Goal: Transaction & Acquisition: Purchase product/service

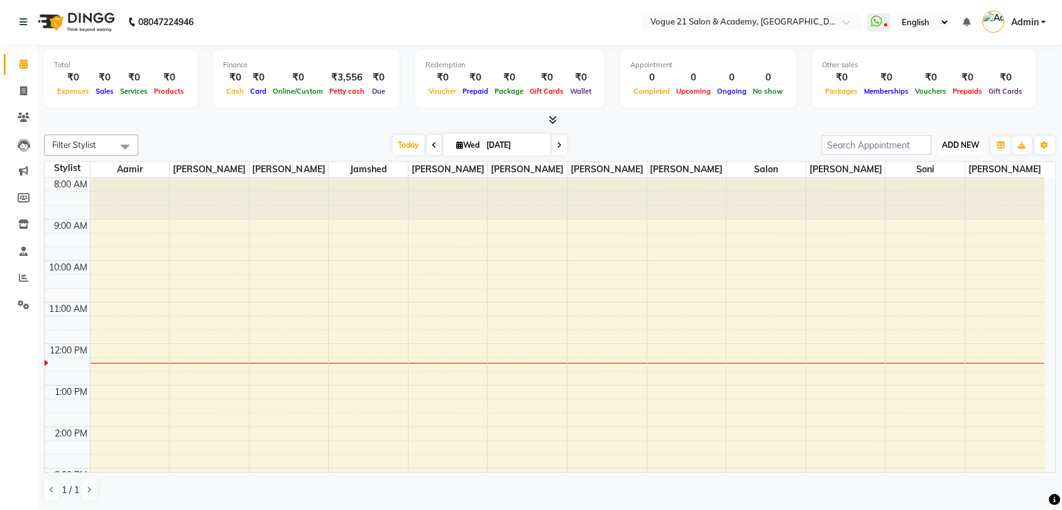
click at [957, 144] on span "ADD NEW" at bounding box center [960, 144] width 37 height 9
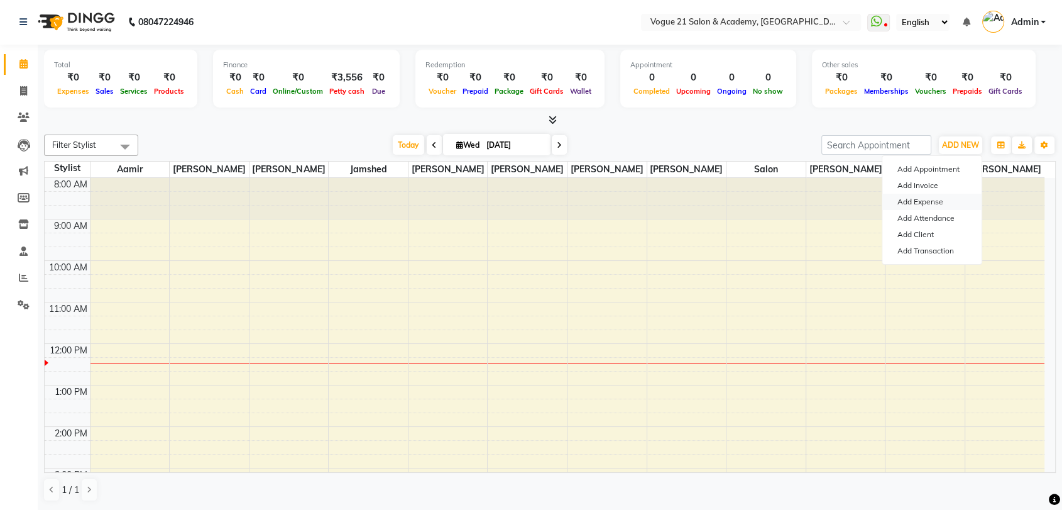
click at [915, 197] on link "Add Expense" at bounding box center [931, 201] width 99 height 16
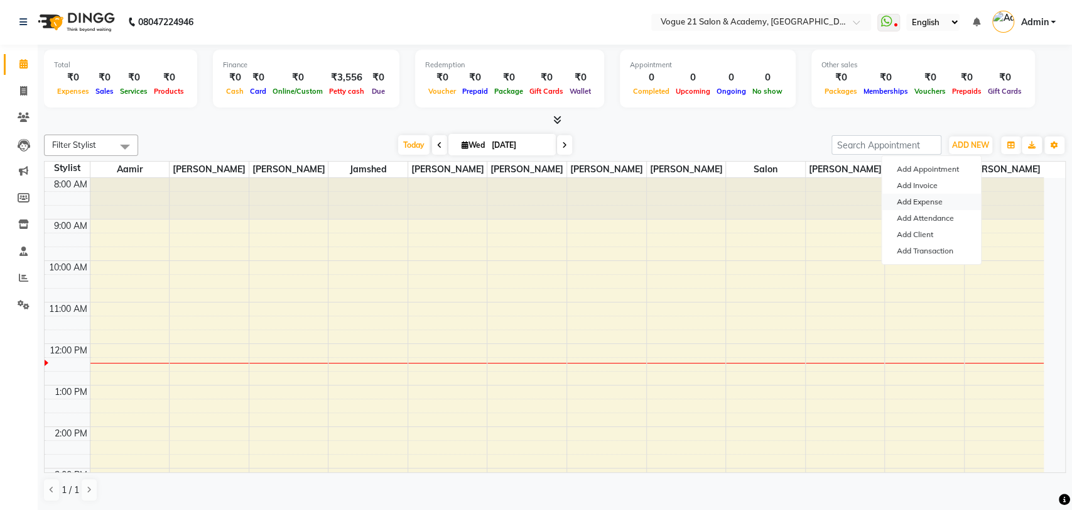
select select "1"
select select "3250"
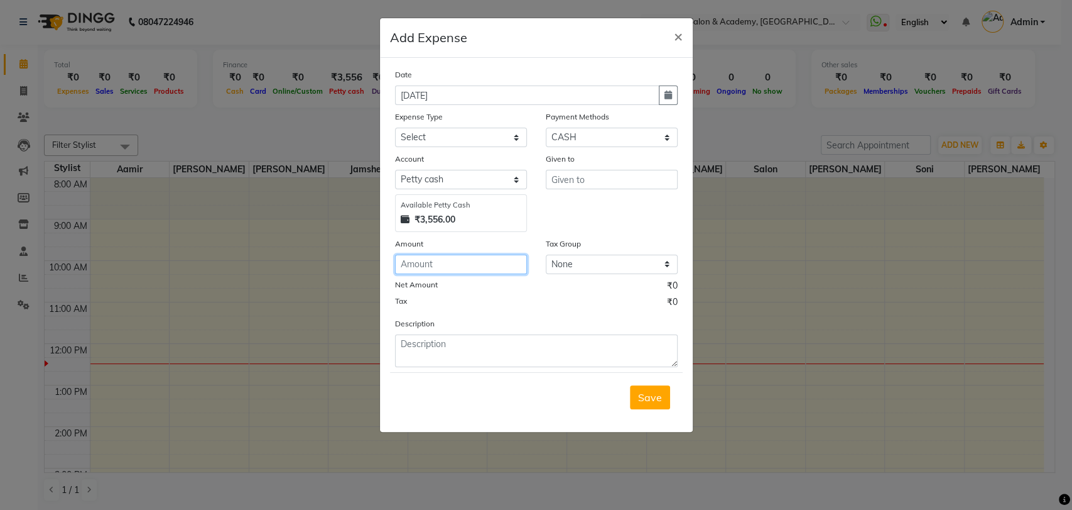
click at [458, 261] on input "number" at bounding box center [461, 263] width 132 height 19
type input "3800"
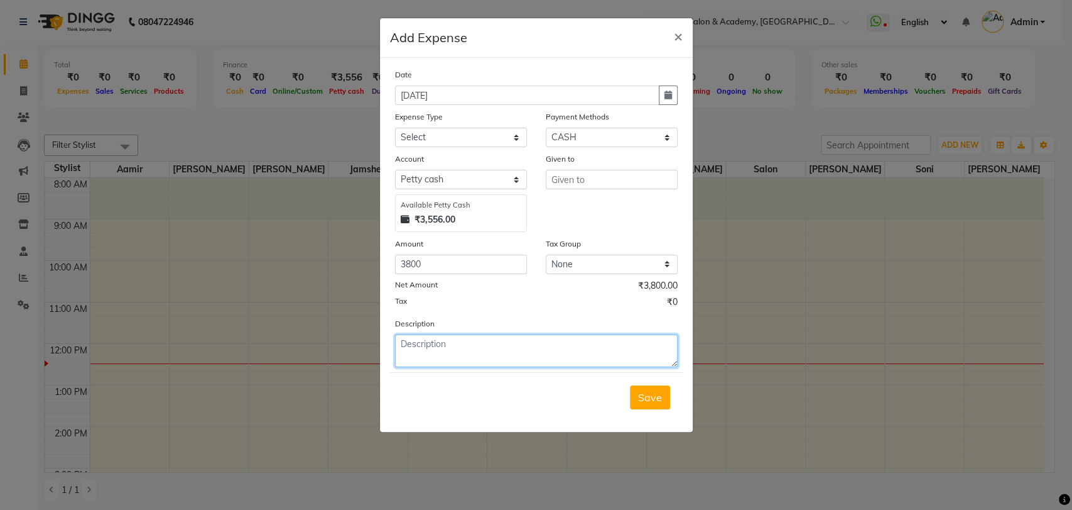
click at [619, 342] on textarea at bounding box center [536, 350] width 283 height 33
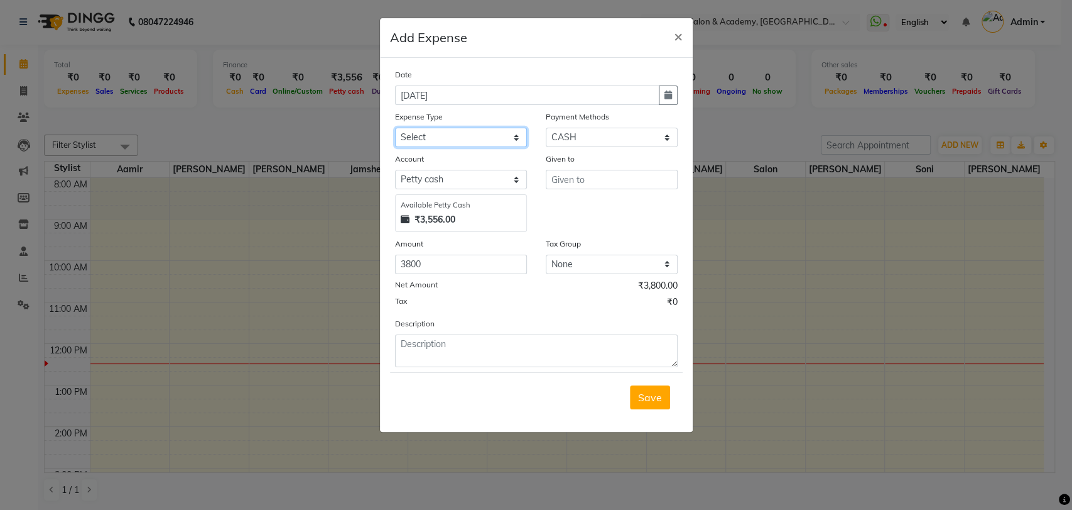
click at [471, 144] on select "Select Advance Salary Bank charges Cash transfer to bank Client Snacks Equipmen…" at bounding box center [461, 137] width 132 height 19
select select "23396"
click at [395, 128] on select "Select Advance Salary Bank charges Cash transfer to bank Client Snacks Equipmen…" at bounding box center [461, 137] width 132 height 19
click at [575, 176] on input "text" at bounding box center [612, 179] width 132 height 19
type input "jamshed sir"
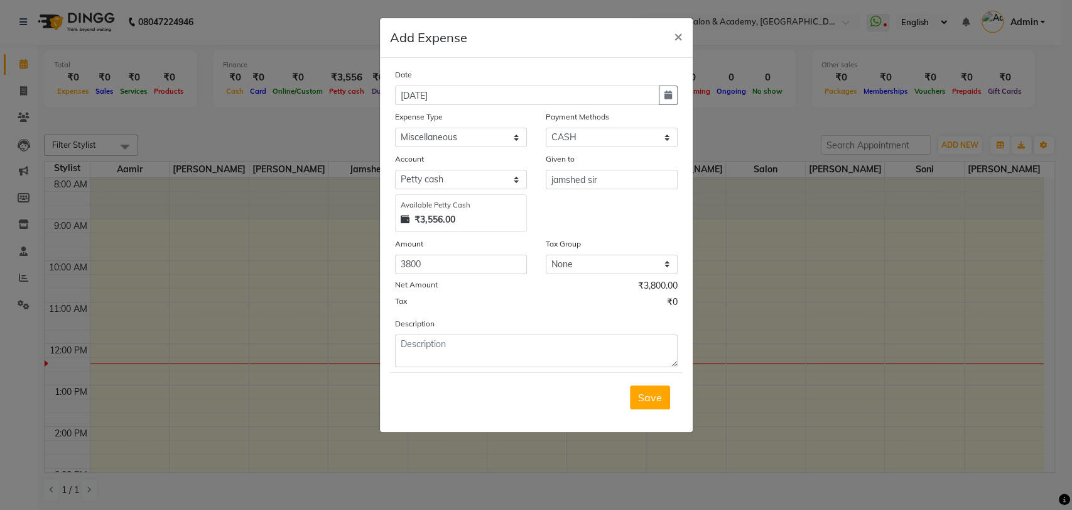
click at [488, 219] on div "₹3,556.00" at bounding box center [461, 219] width 121 height 13
click at [477, 335] on textarea at bounding box center [536, 350] width 283 height 33
type textarea "jamshed sir"
click at [656, 402] on button "Save" at bounding box center [650, 397] width 40 height 24
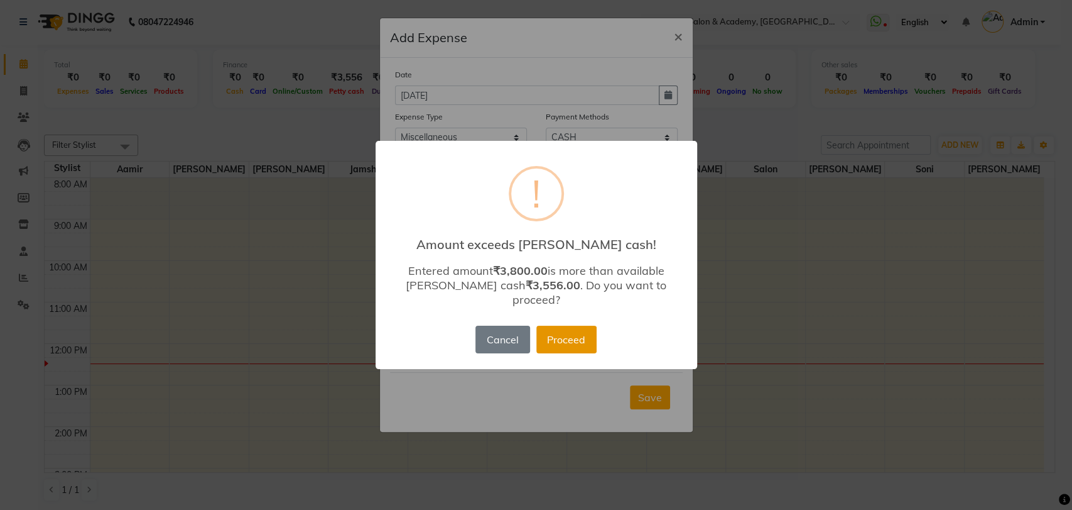
click at [565, 332] on button "Proceed" at bounding box center [567, 339] width 60 height 28
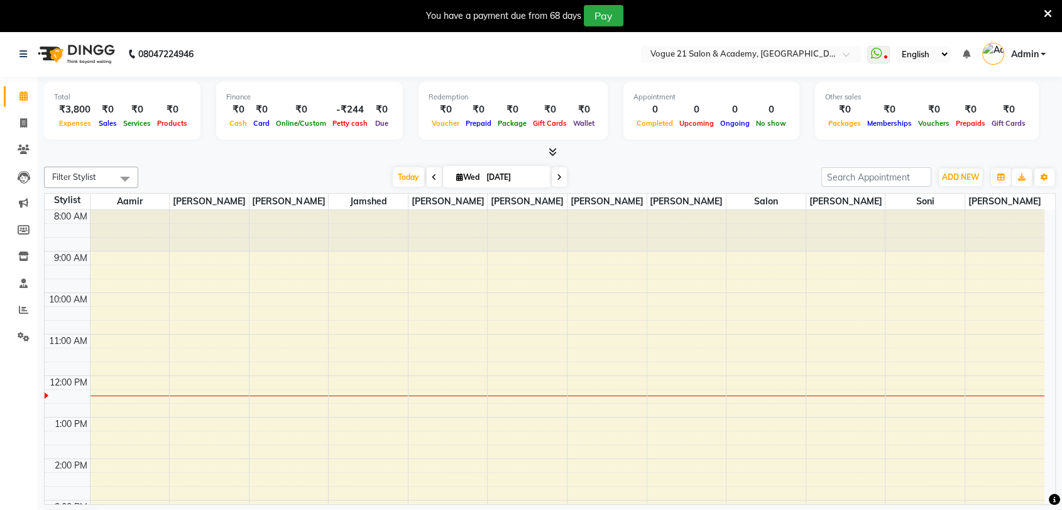
click at [1049, 11] on icon at bounding box center [1048, 13] width 8 height 11
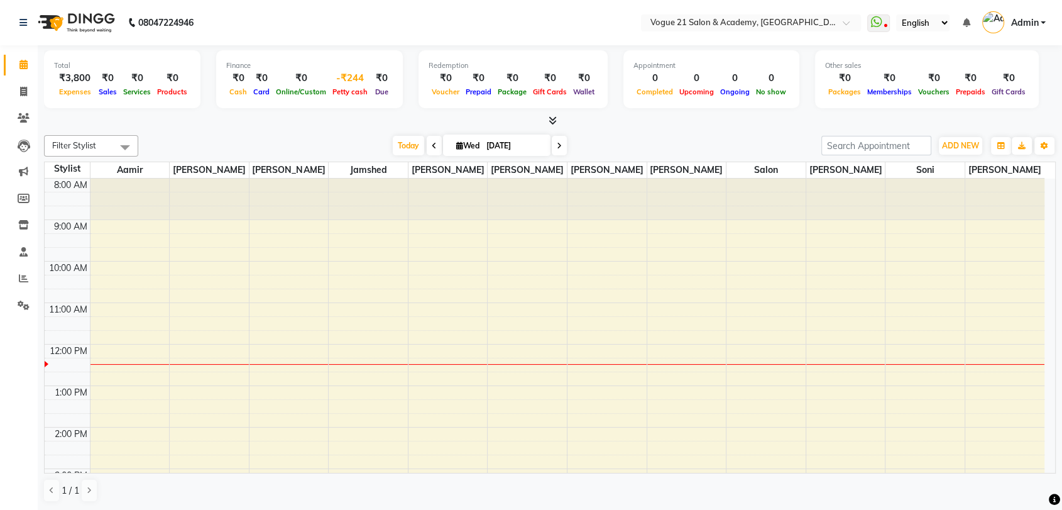
click at [356, 79] on div "-₹244" at bounding box center [349, 78] width 41 height 14
select select "3250"
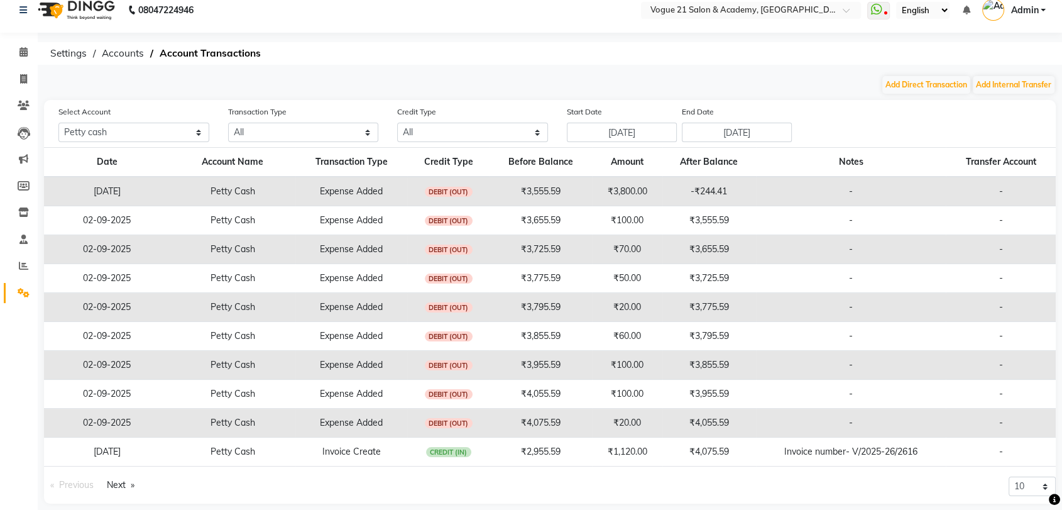
scroll to position [25, 0]
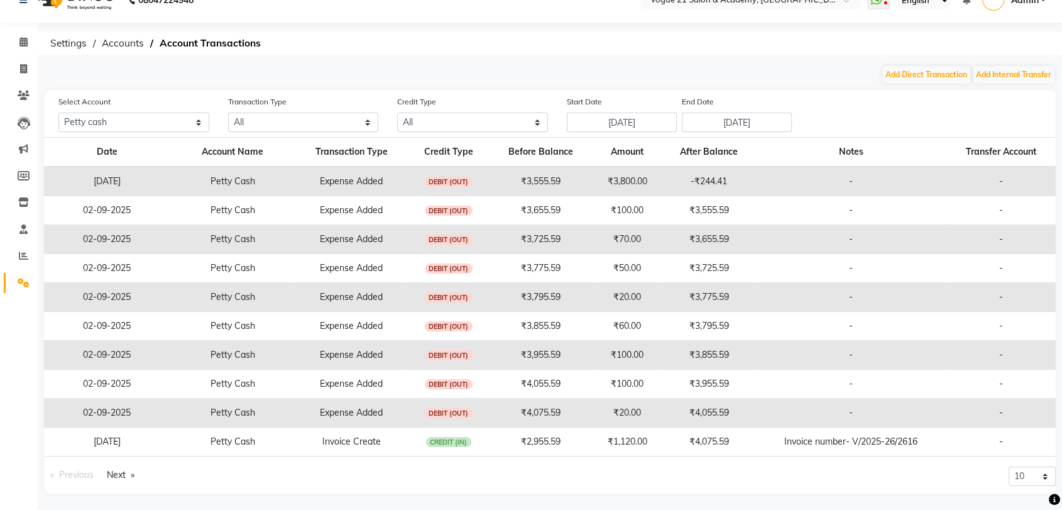
click at [394, 272] on td "Expense Added" at bounding box center [351, 268] width 112 height 29
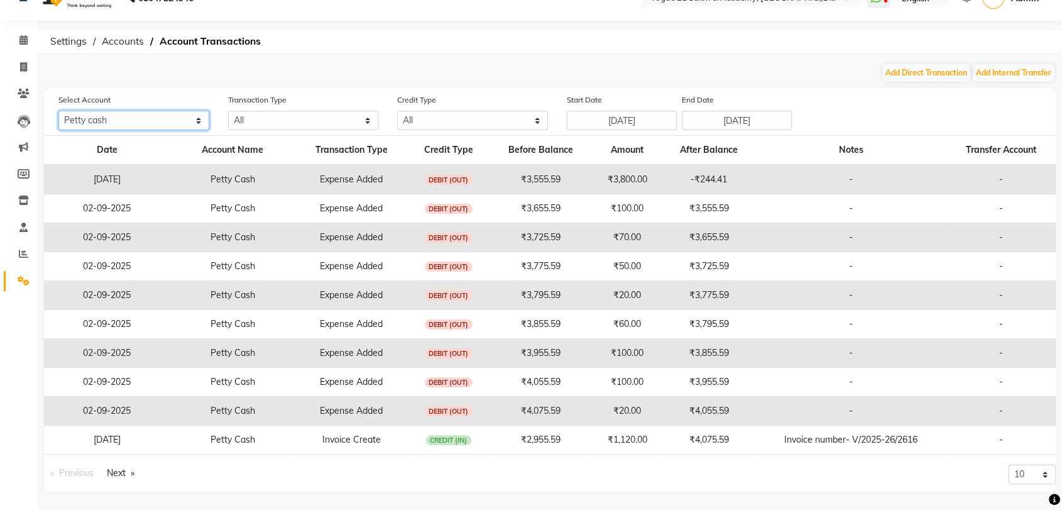
click at [183, 123] on select "All [PERSON_NAME] cash Default account" at bounding box center [133, 120] width 151 height 19
click at [58, 111] on select "All [PERSON_NAME] cash Default account" at bounding box center [133, 120] width 151 height 19
drag, startPoint x: 644, startPoint y: 140, endPoint x: 660, endPoint y: 136, distance: 16.8
click at [660, 136] on tr "Date Account Name Transaction Type Credit Type Before Balance Amount After Bala…" at bounding box center [549, 151] width 1011 height 30
click at [995, 72] on button "Add Internal Transfer" at bounding box center [1014, 73] width 82 height 18
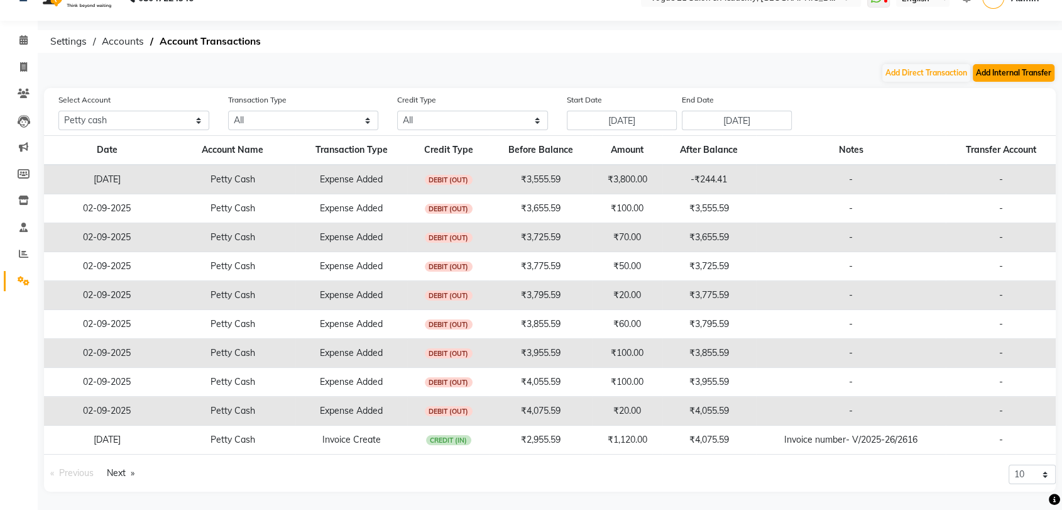
select select "internal transfer"
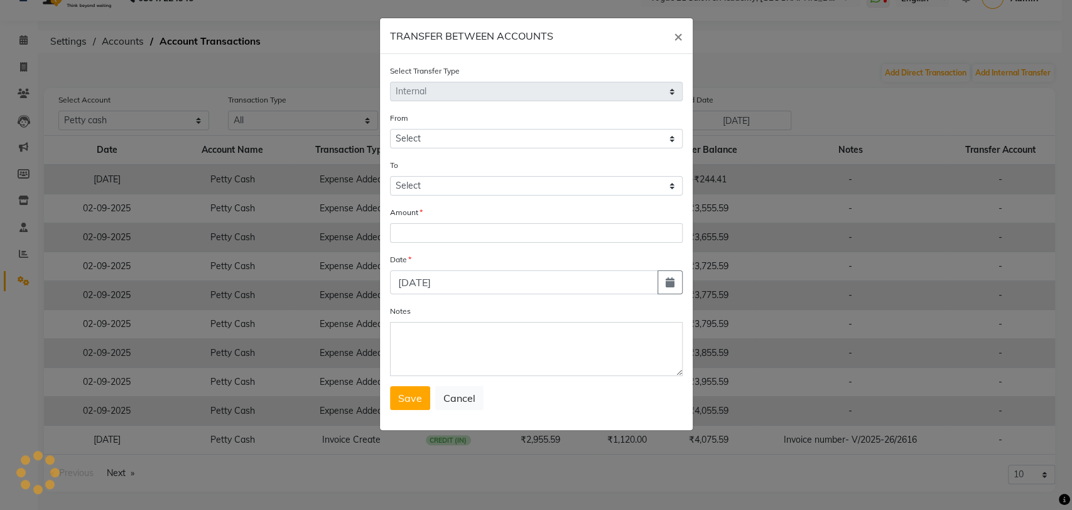
select select "3250"
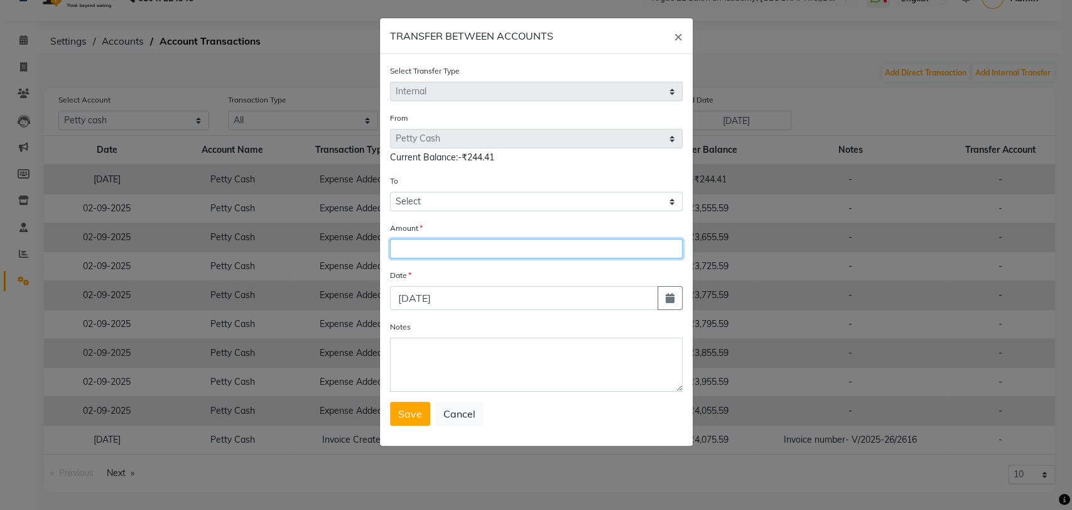
click at [521, 243] on input "number" at bounding box center [536, 248] width 293 height 19
click at [678, 38] on span "×" at bounding box center [678, 35] width 9 height 19
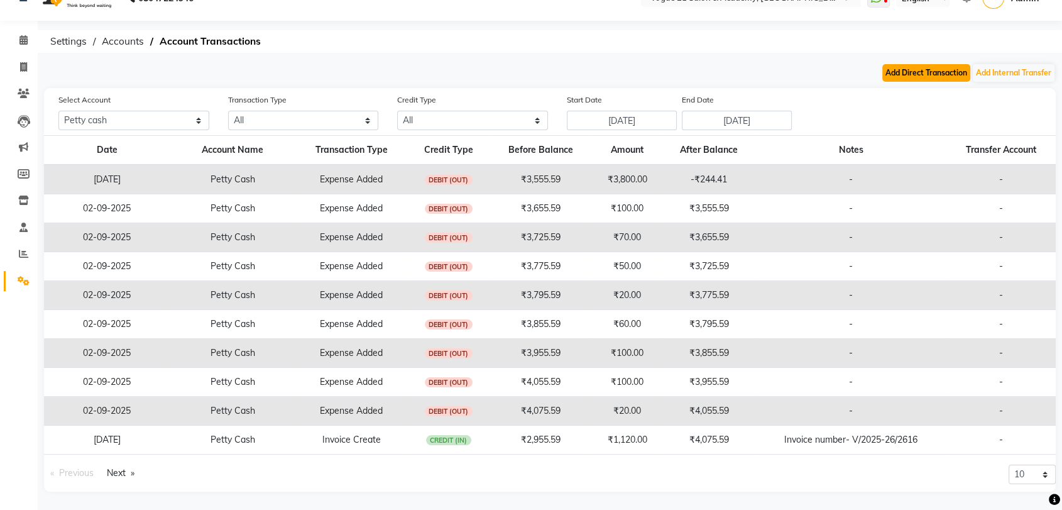
click at [925, 74] on button "Add Direct Transaction" at bounding box center [926, 73] width 88 height 18
select select "direct"
select select "3250"
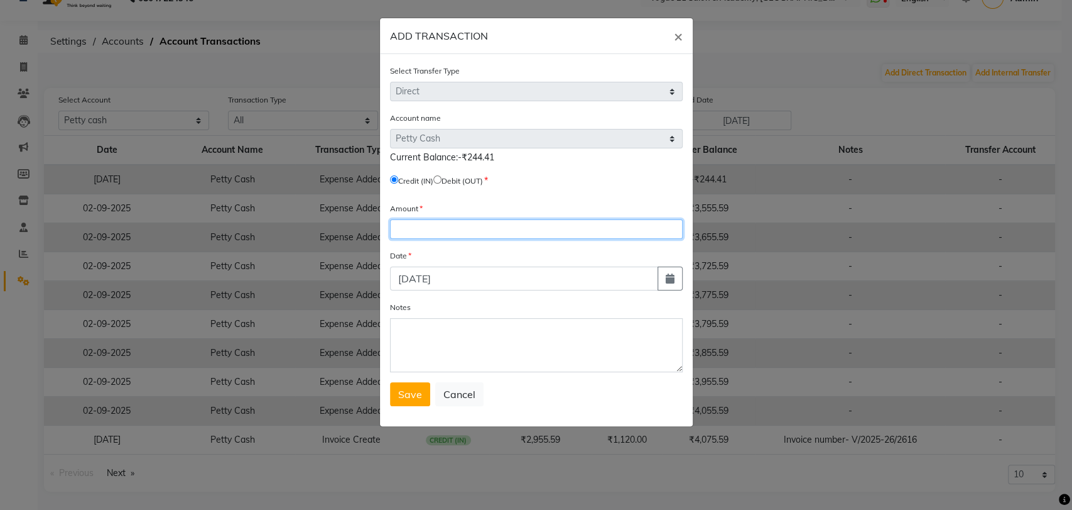
click at [417, 222] on input "number" at bounding box center [536, 228] width 293 height 19
click at [679, 40] on span "×" at bounding box center [678, 35] width 9 height 19
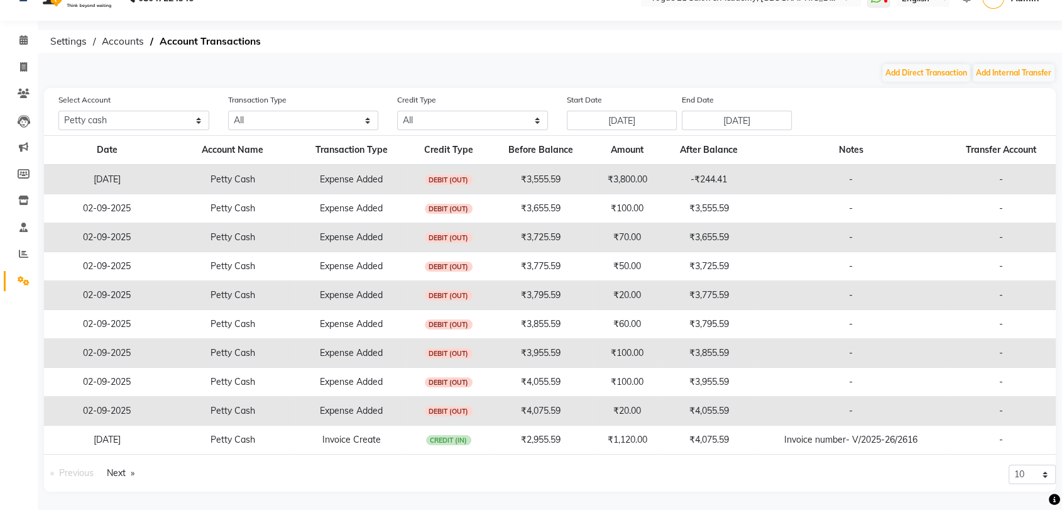
click at [879, 425] on td "-" at bounding box center [851, 410] width 190 height 29
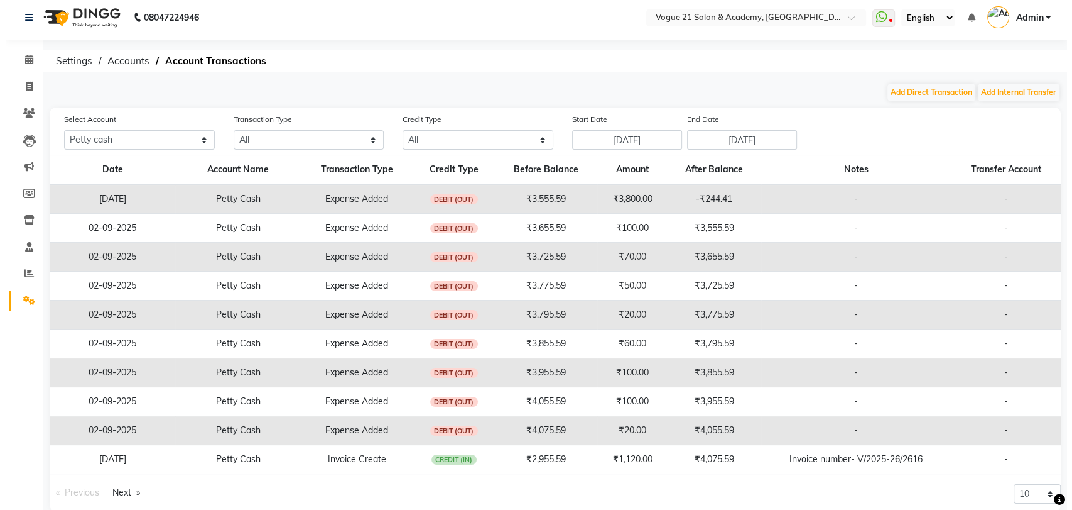
scroll to position [0, 0]
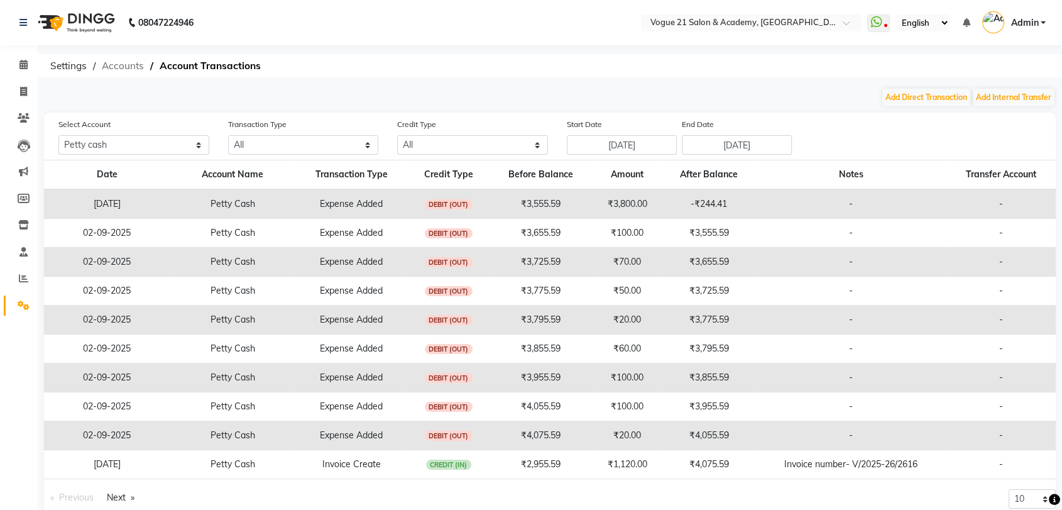
click at [125, 69] on span "Accounts" at bounding box center [122, 66] width 55 height 23
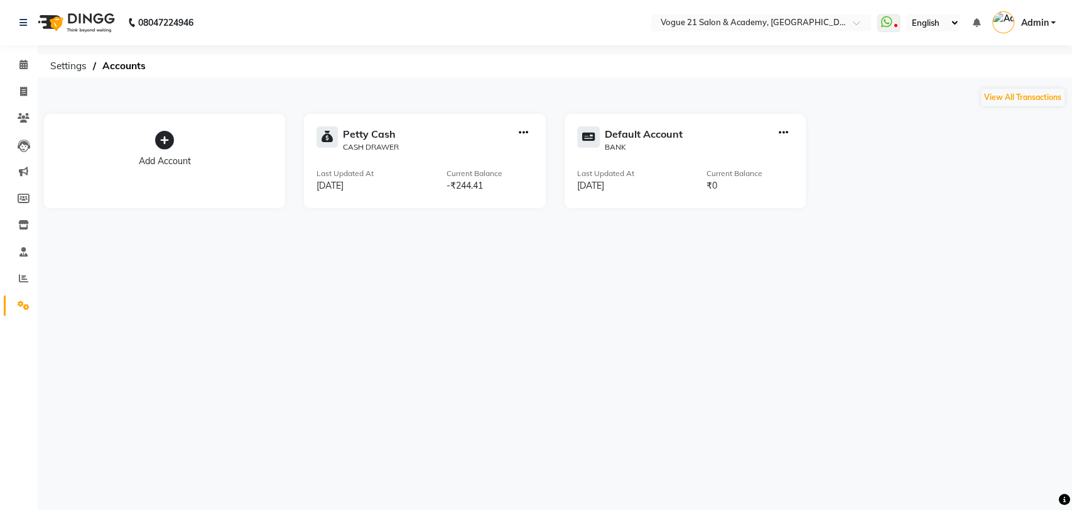
click at [478, 165] on div "[PERSON_NAME] Cash CASH DRAWER Last Updated At [DATE] Current Balance -₹244.41" at bounding box center [424, 161] width 241 height 94
click at [521, 133] on div at bounding box center [523, 139] width 19 height 26
click at [521, 133] on icon "button" at bounding box center [523, 133] width 9 height 1
click at [540, 79] on div "Add Transaction" at bounding box center [524, 74] width 67 height 13
select select "direct"
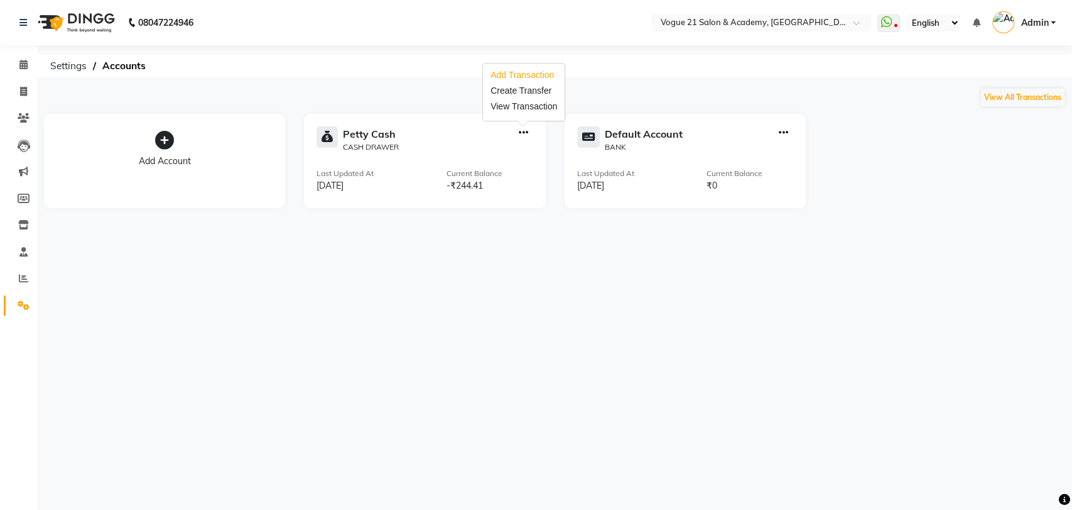
select select "3250"
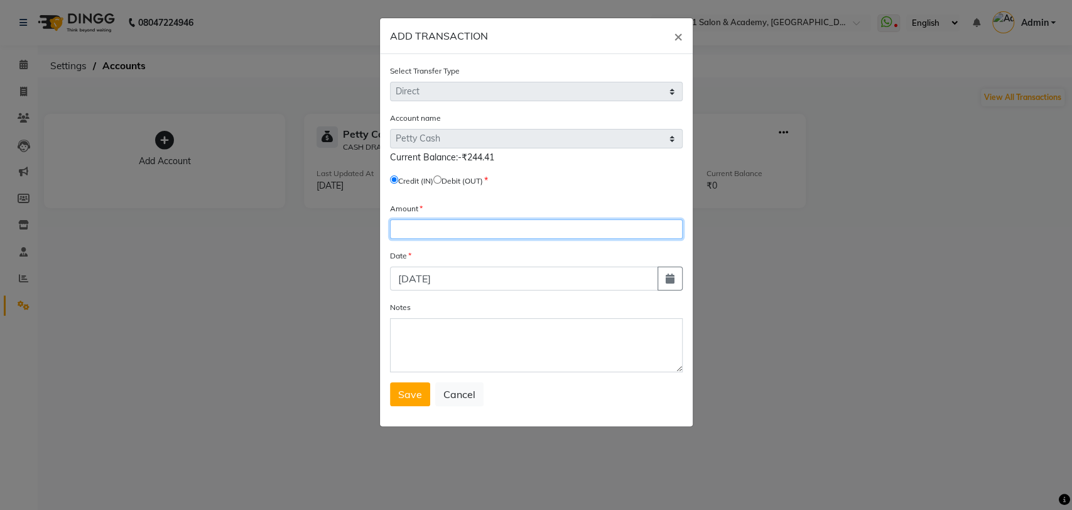
click at [485, 230] on input "number" at bounding box center [536, 228] width 293 height 19
type input "219"
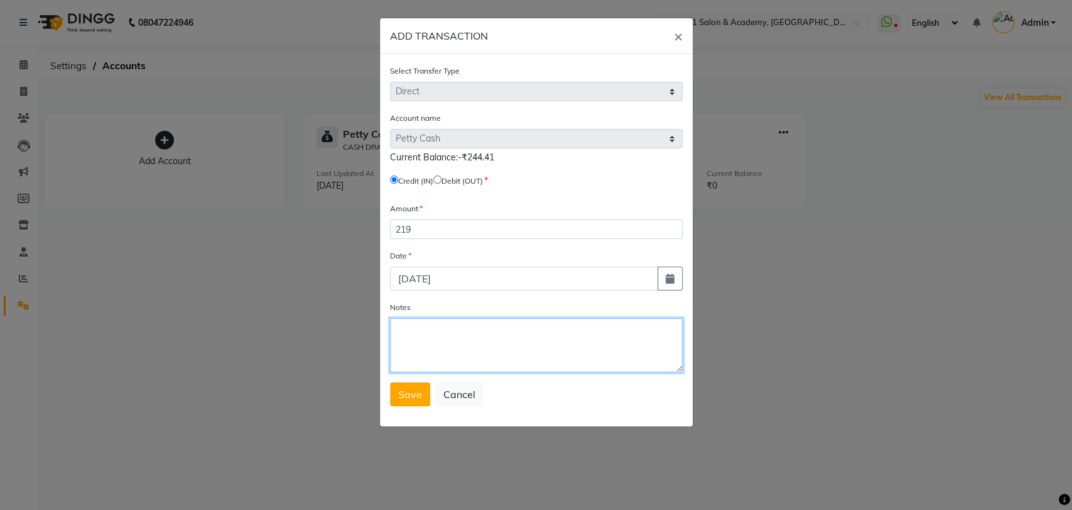
click at [493, 334] on textarea "Notes" at bounding box center [536, 345] width 293 height 54
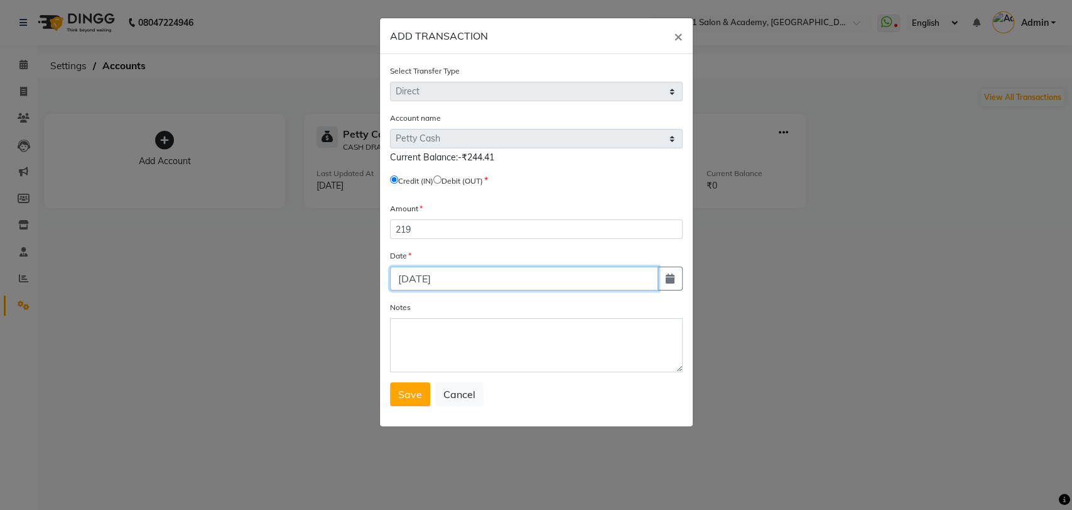
click at [478, 274] on input "[DATE]" at bounding box center [524, 278] width 268 height 24
click at [396, 396] on button "Save" at bounding box center [410, 394] width 40 height 24
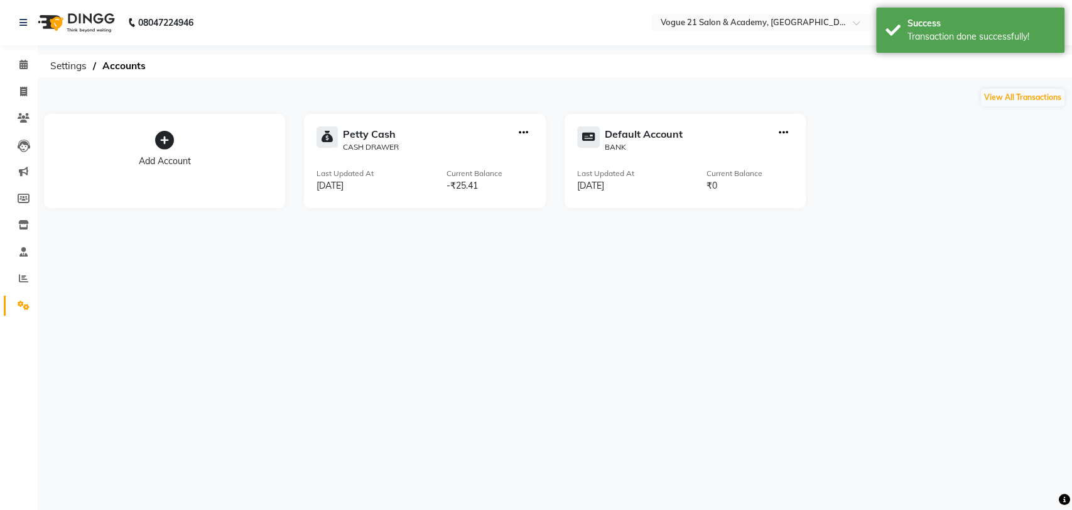
click at [439, 276] on div "08047224946 Select Location × Vogue 21 Salon & Academy, Thane WhatsApp Status ✕…" at bounding box center [536, 255] width 1072 height 510
click at [463, 188] on div "-₹25.41" at bounding box center [490, 185] width 87 height 13
drag, startPoint x: 476, startPoint y: 188, endPoint x: 444, endPoint y: 187, distance: 32.0
click at [444, 187] on div "Last Updated At [DATE] Current Balance -₹25.41" at bounding box center [425, 180] width 216 height 25
click at [476, 193] on div "[PERSON_NAME] Cash CASH DRAWER Last Updated At [DATE] Current Balance -₹25.41" at bounding box center [424, 161] width 241 height 94
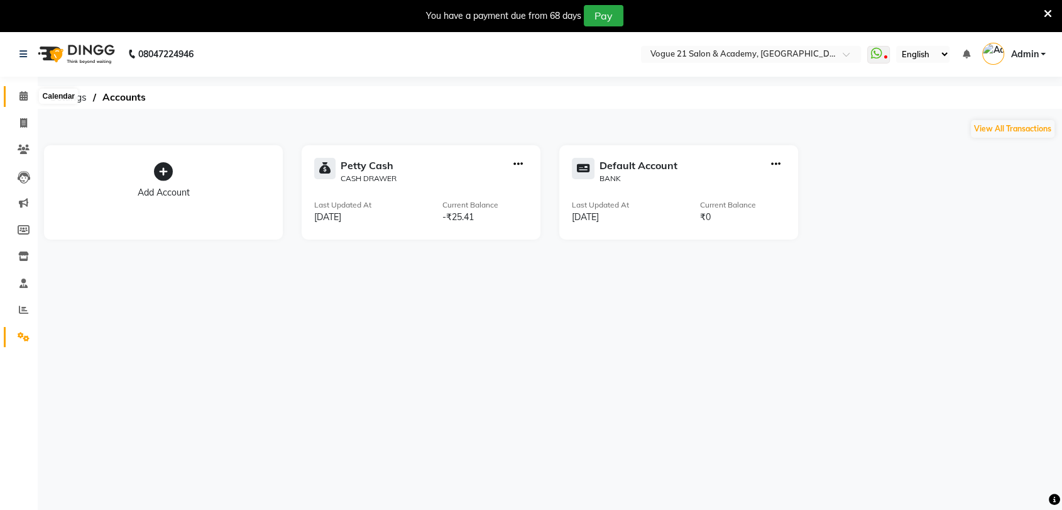
click at [28, 101] on span at bounding box center [24, 96] width 22 height 14
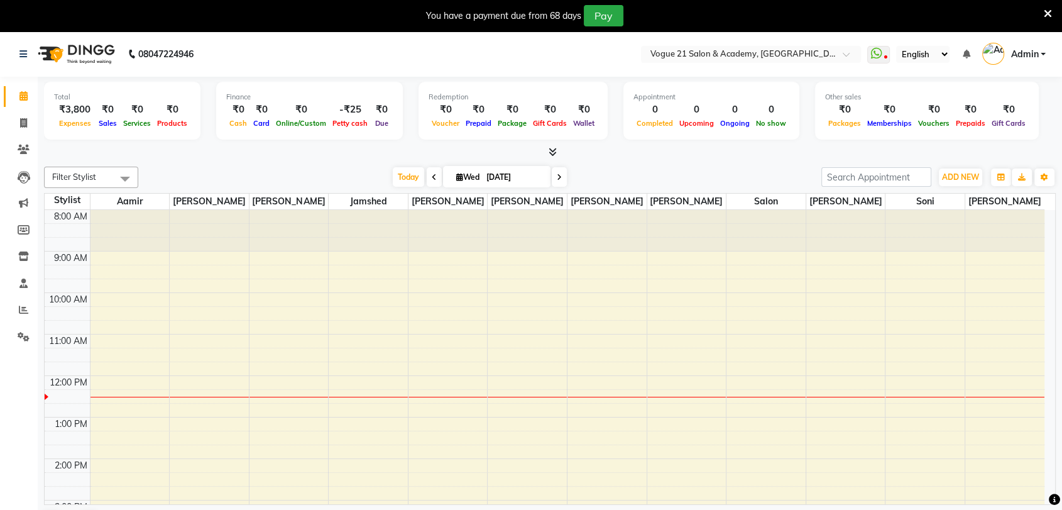
click at [1046, 13] on icon at bounding box center [1048, 13] width 8 height 11
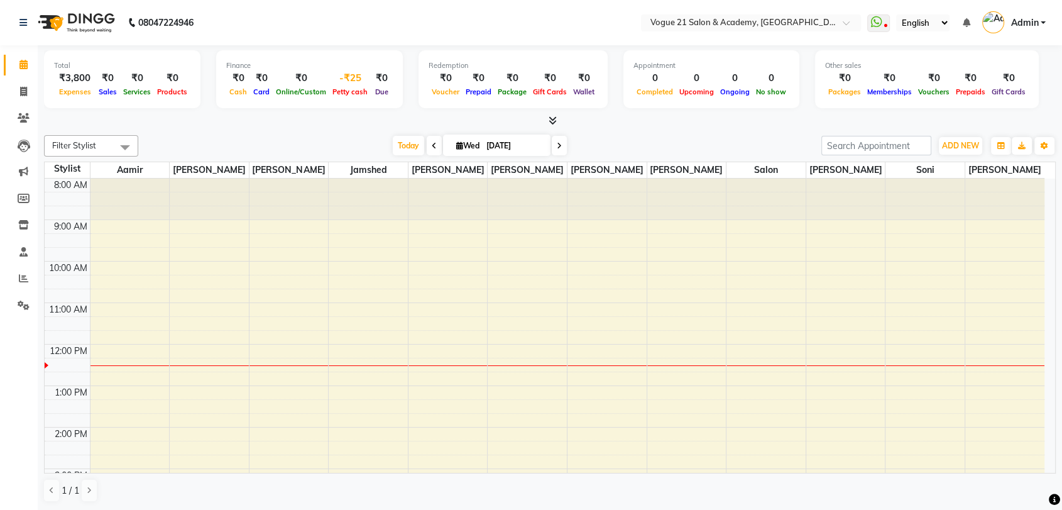
click at [342, 92] on span "Petty cash" at bounding box center [349, 91] width 41 height 9
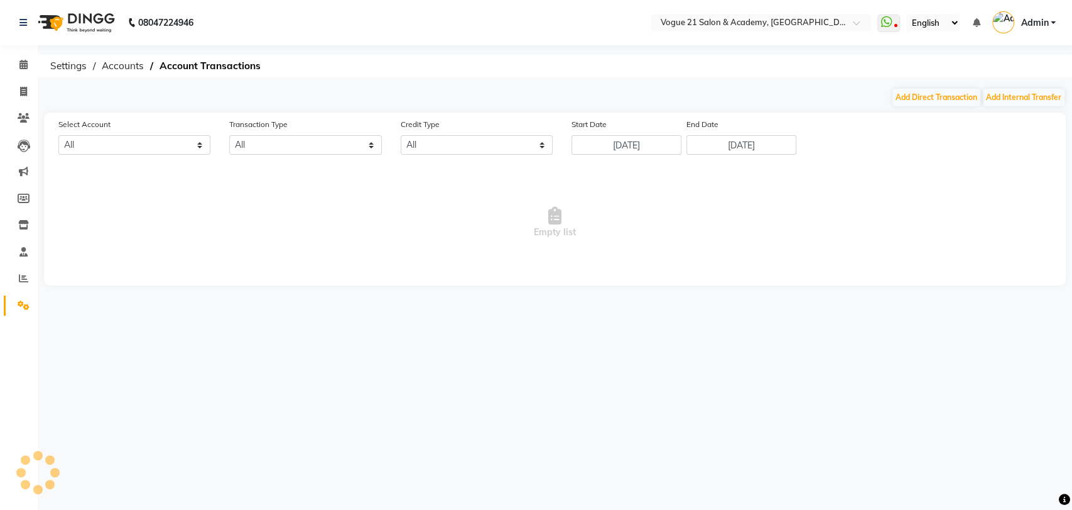
select select "3250"
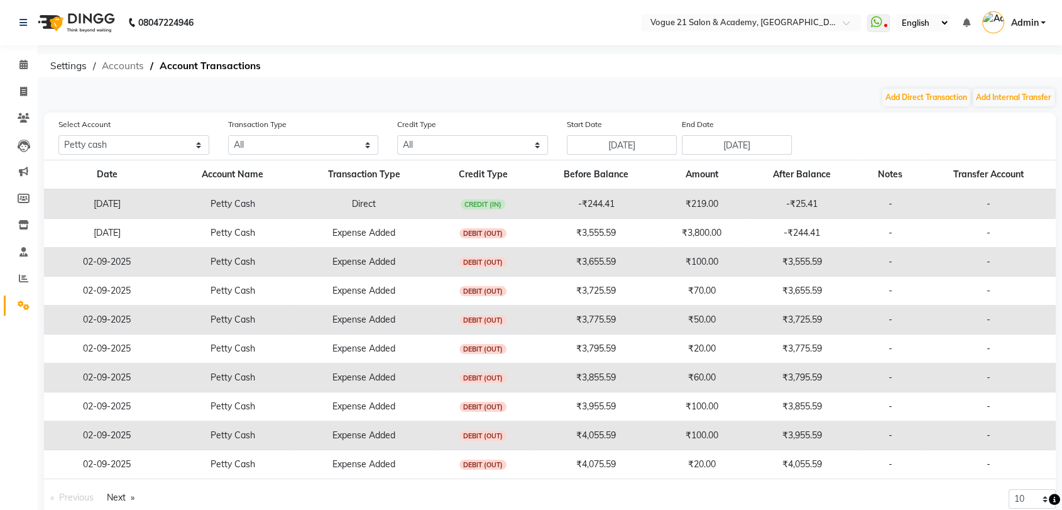
click at [130, 68] on span "Accounts" at bounding box center [122, 66] width 55 height 23
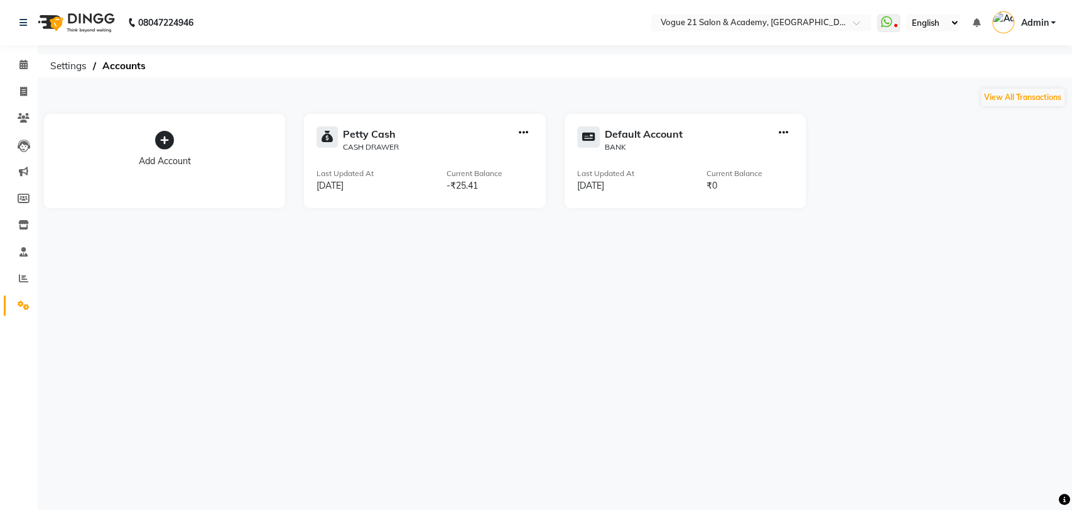
click at [523, 133] on icon "button" at bounding box center [523, 133] width 9 height 1
click at [543, 79] on div "Add Transaction" at bounding box center [524, 74] width 67 height 13
select select "direct"
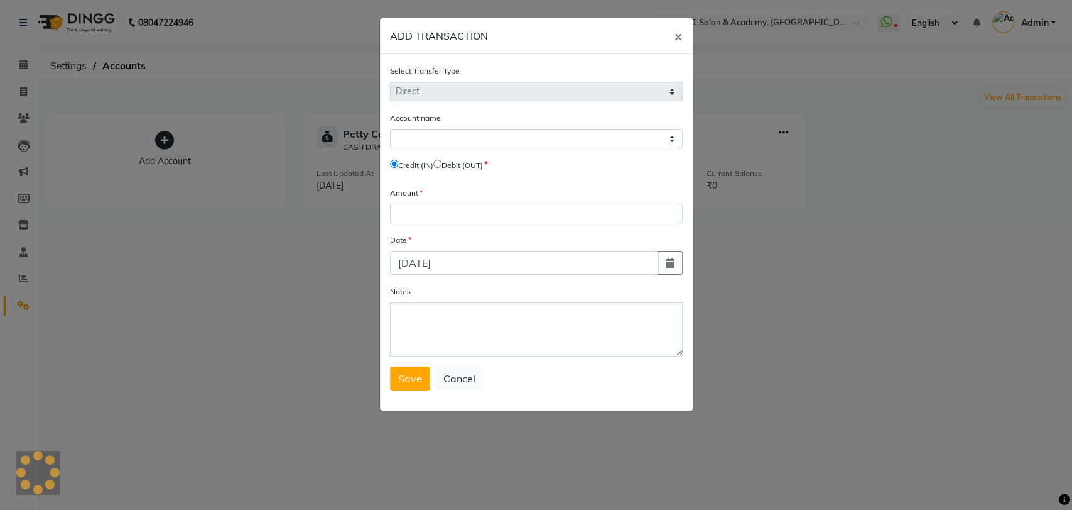
select select "3250"
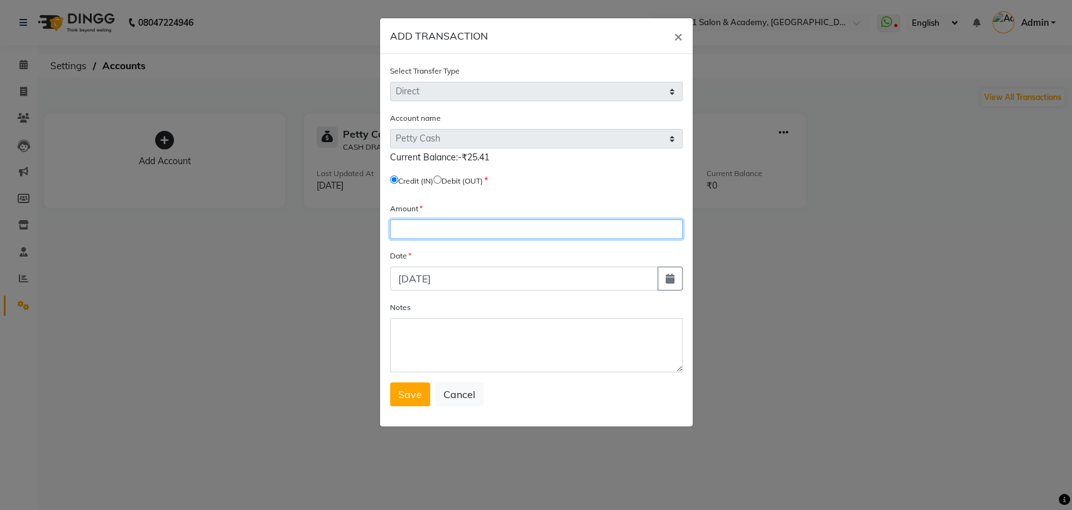
click at [479, 222] on input "number" at bounding box center [536, 228] width 293 height 19
type input "25"
click at [408, 393] on span "Save" at bounding box center [410, 394] width 24 height 13
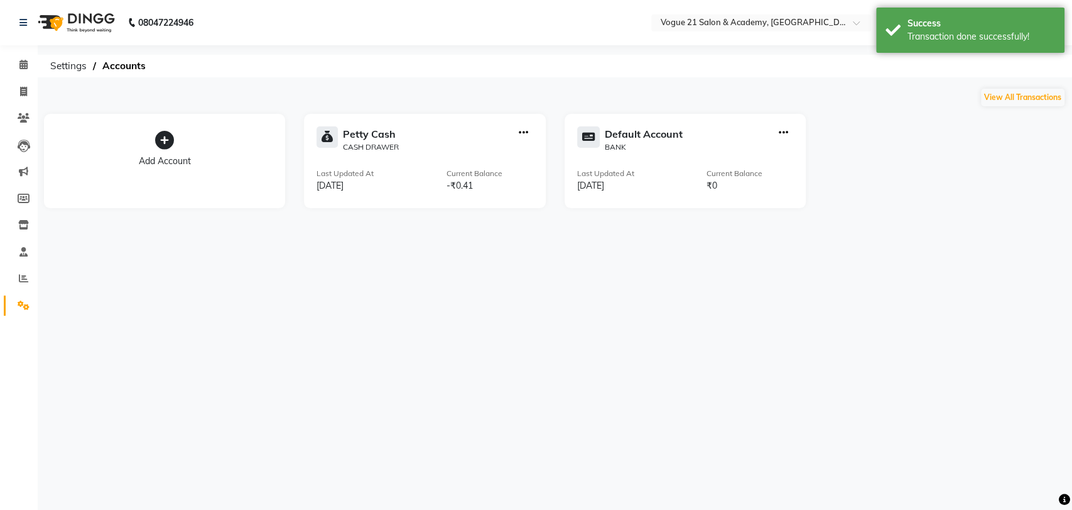
click at [523, 133] on icon "button" at bounding box center [523, 133] width 9 height 1
click at [532, 76] on div "Add Transaction" at bounding box center [524, 74] width 67 height 13
select select "direct"
select select "3250"
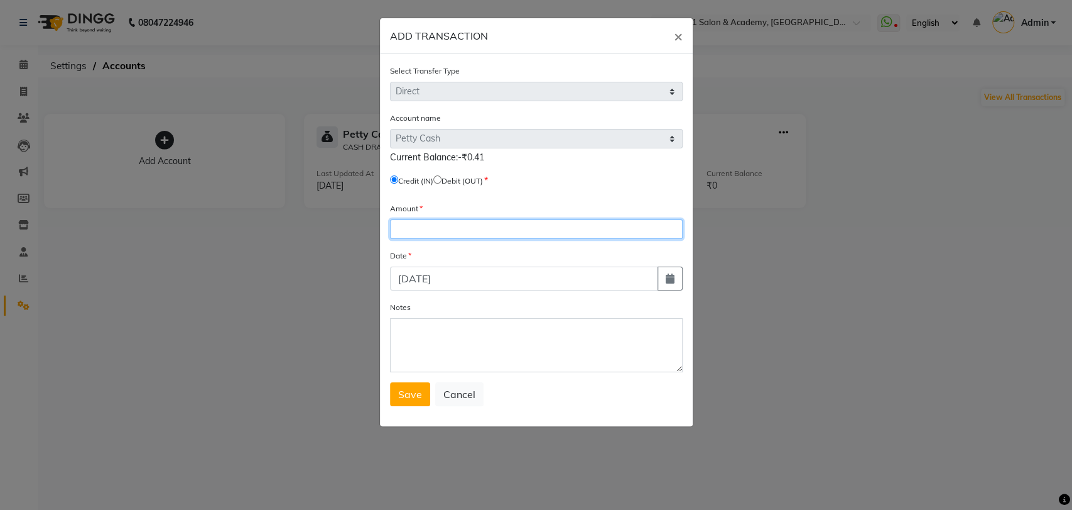
click at [460, 229] on input "number" at bounding box center [536, 228] width 293 height 19
type input "463"
click at [678, 32] on span "×" at bounding box center [678, 35] width 9 height 19
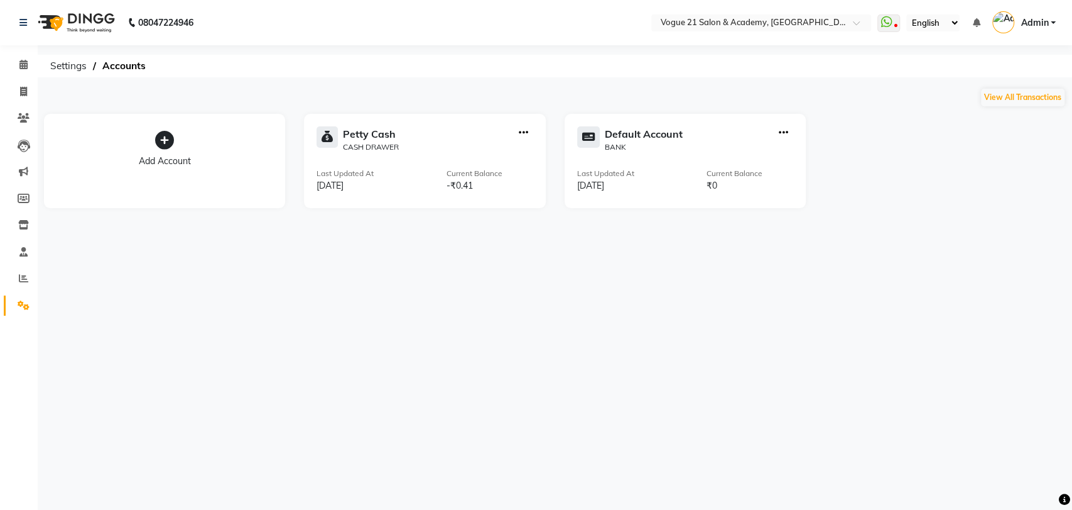
click at [523, 133] on icon "button" at bounding box center [523, 133] width 9 height 1
click at [543, 77] on div "Add Transaction" at bounding box center [524, 74] width 67 height 13
select select "direct"
select select "3250"
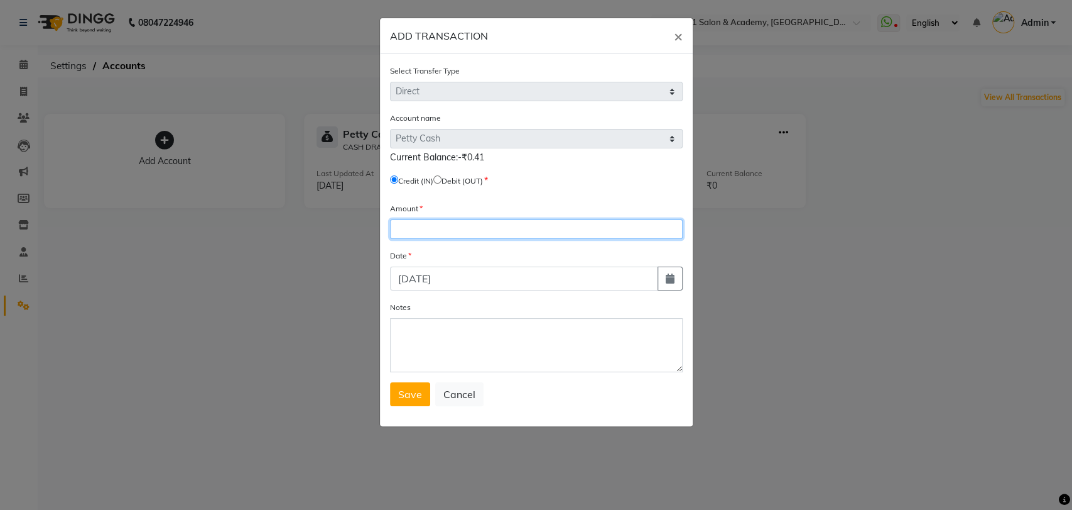
click at [508, 227] on input "number" at bounding box center [536, 228] width 293 height 19
type input "462.59"
click at [411, 394] on span "Save" at bounding box center [410, 394] width 24 height 13
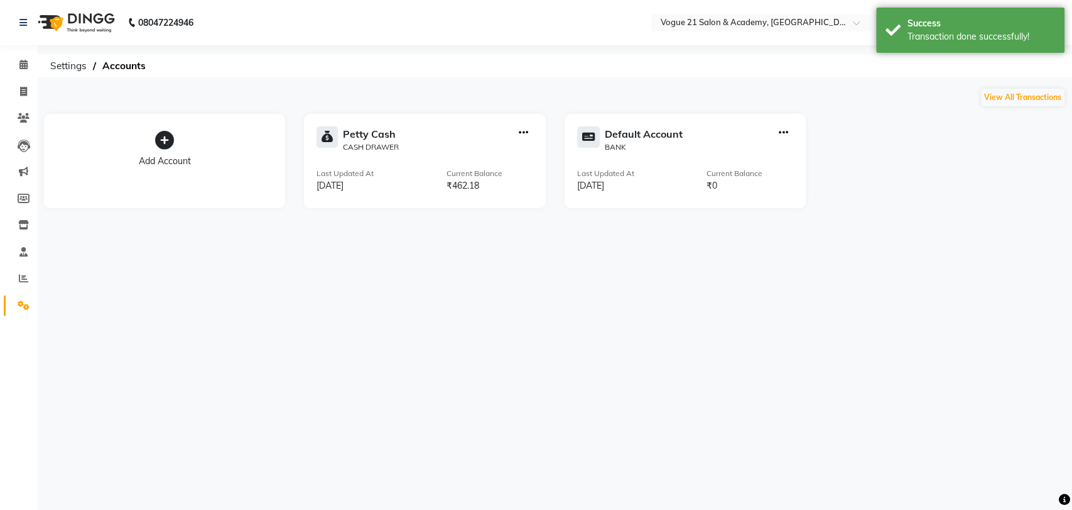
click at [496, 189] on div "₹462.18" at bounding box center [490, 185] width 87 height 13
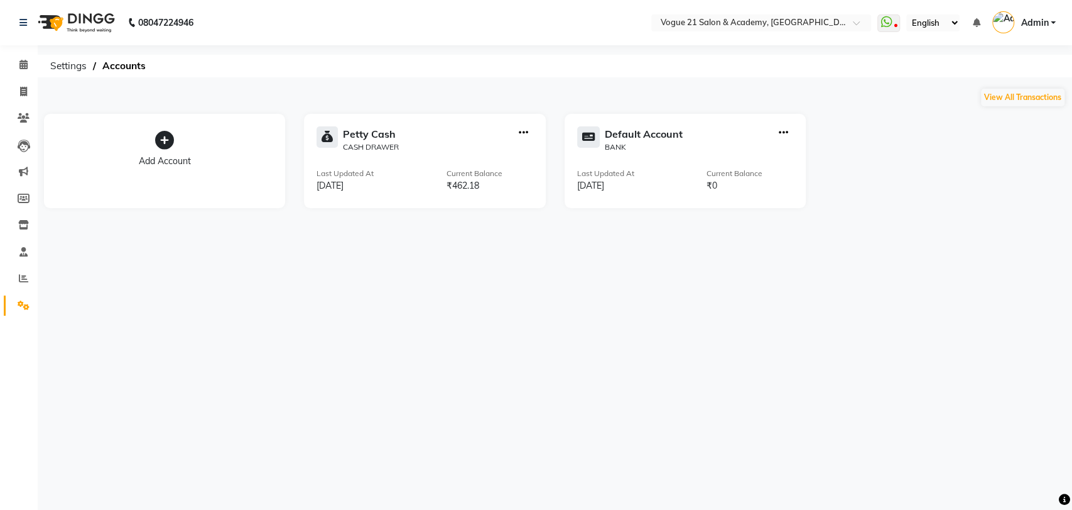
click at [525, 133] on icon "button" at bounding box center [523, 133] width 9 height 1
click at [548, 72] on div "Add Transaction" at bounding box center [524, 74] width 67 height 13
select select "direct"
select select "3250"
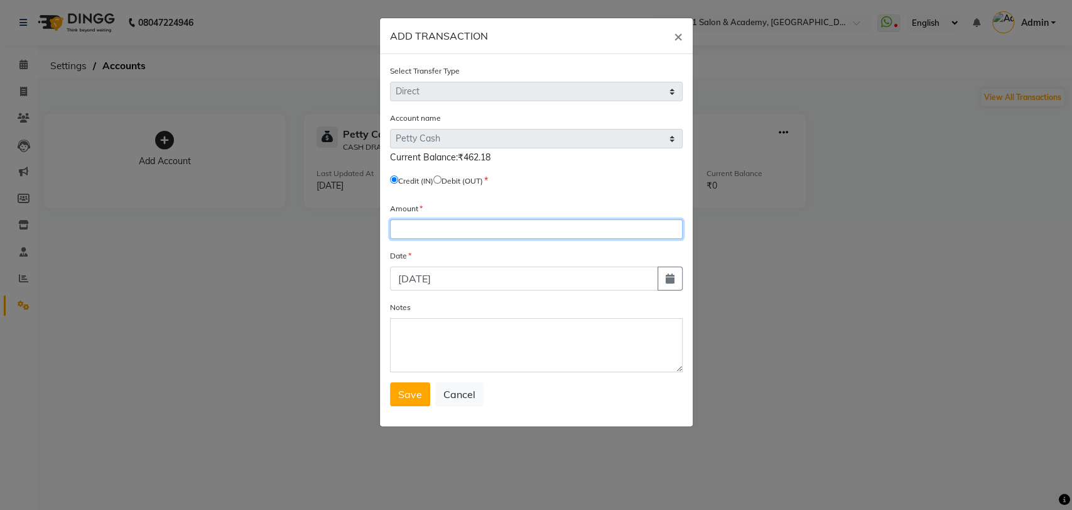
click at [442, 224] on input "number" at bounding box center [536, 228] width 293 height 19
type input "0.82"
click at [411, 402] on button "Save" at bounding box center [410, 394] width 40 height 24
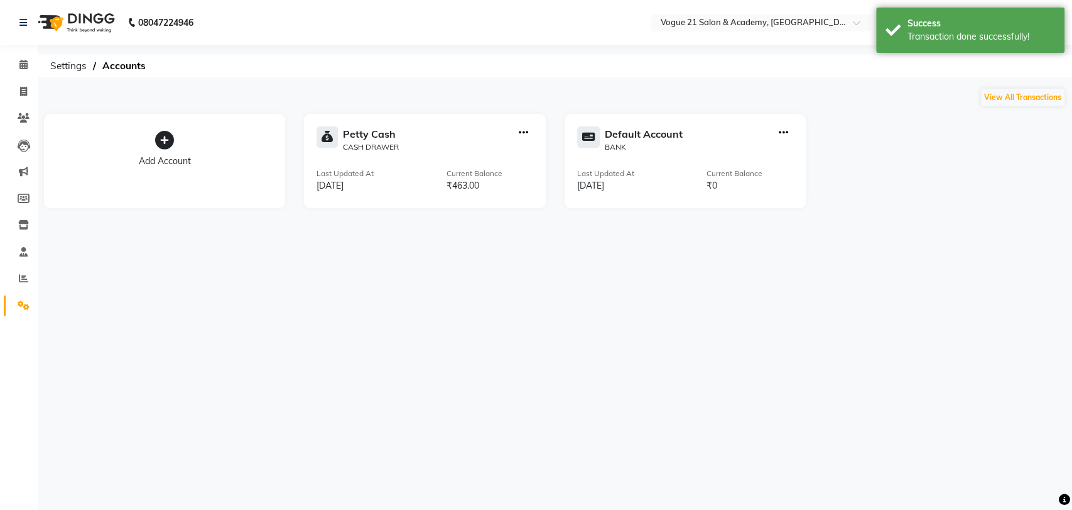
click at [493, 324] on div "08047224946 Select Location × Vogue 21 Salon & Academy, Thane WhatsApp Status ✕…" at bounding box center [536, 255] width 1072 height 510
click at [21, 68] on icon at bounding box center [23, 64] width 8 height 9
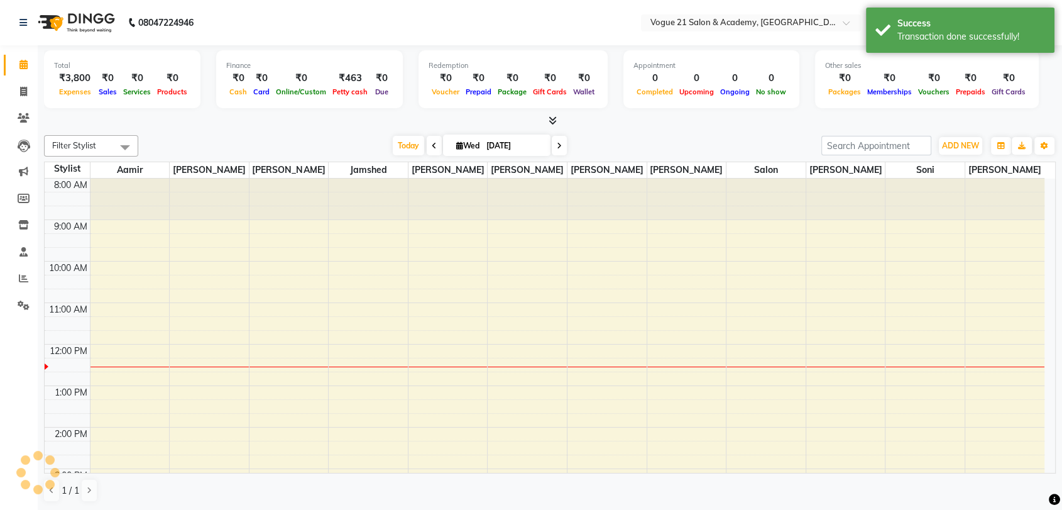
click at [286, 109] on div "Total ₹3,800 Expenses ₹0 Sales ₹0 Services ₹0 Products Finance ₹0 Cash ₹0 Card …" at bounding box center [549, 81] width 1011 height 62
click at [331, 135] on div "Filter Stylist Select All aamir Alicia Dsouza Altamash Jamshed jyoti chauhan Po…" at bounding box center [549, 145] width 1011 height 21
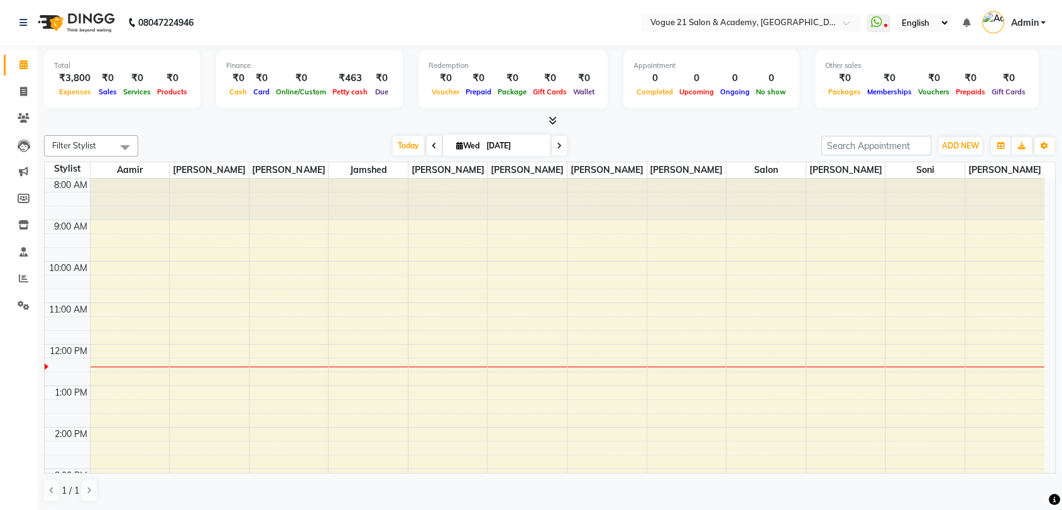
click at [347, 69] on div "Finance" at bounding box center [309, 65] width 166 height 11
click at [346, 83] on div "₹463" at bounding box center [349, 78] width 41 height 14
select select "3250"
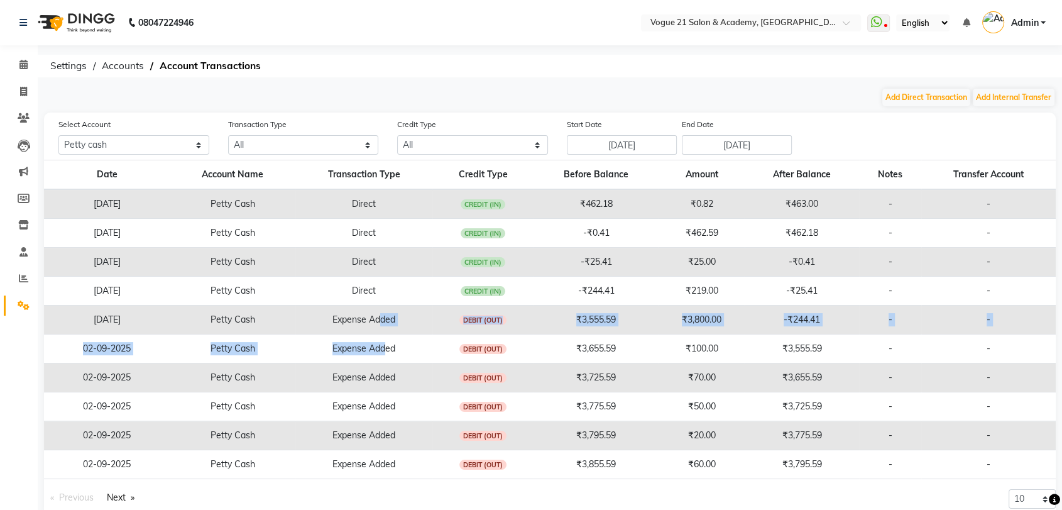
drag, startPoint x: 384, startPoint y: 334, endPoint x: 381, endPoint y: 307, distance: 26.7
click at [381, 307] on tbody "03-09-2025 Petty Cash Direct CREDIT (IN) ₹462.18 ₹0.82 ₹463.00 - - 03-09-2025 P…" at bounding box center [549, 334] width 1011 height 290
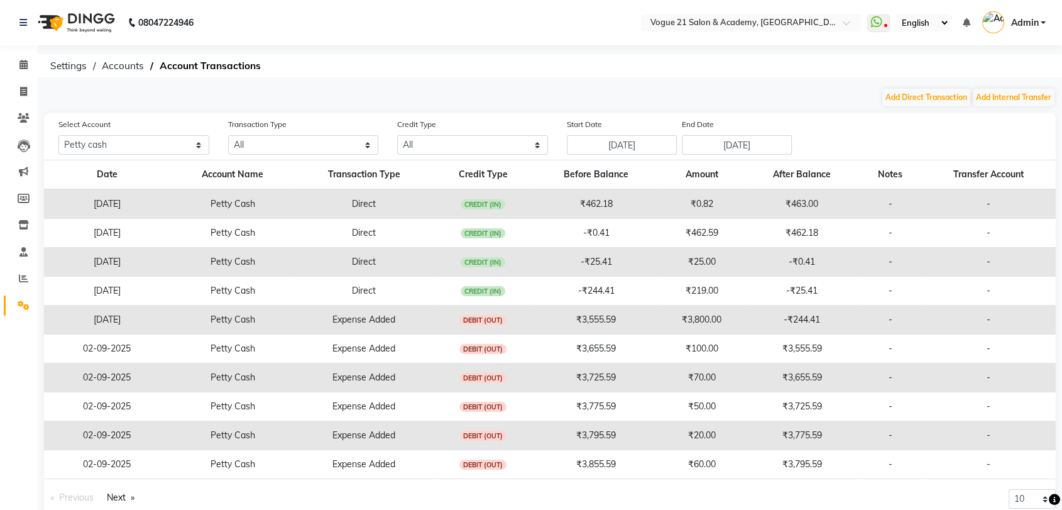
click at [584, 77] on ol "Settings Accounts Account Transactions" at bounding box center [547, 66] width 1007 height 23
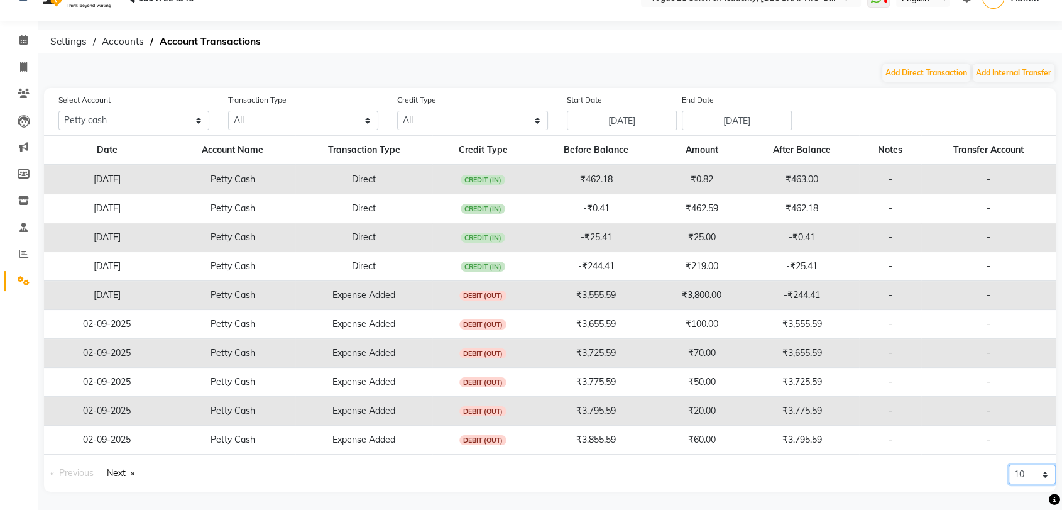
click at [1037, 472] on select "10 20 50 100" at bounding box center [1031, 473] width 47 height 19
select select "50"
click at [1008, 484] on select "10 20 50 100" at bounding box center [1031, 473] width 47 height 19
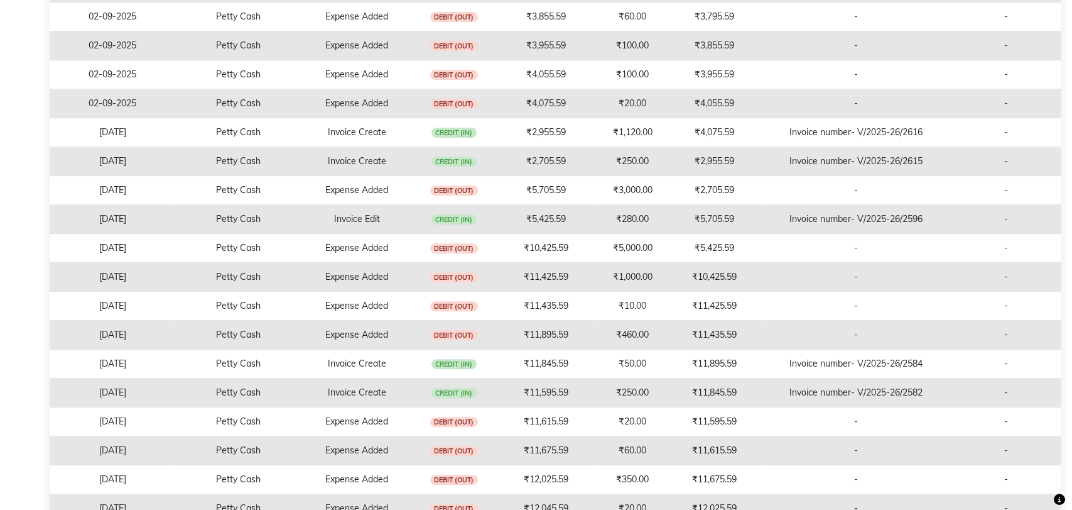
scroll to position [0, 0]
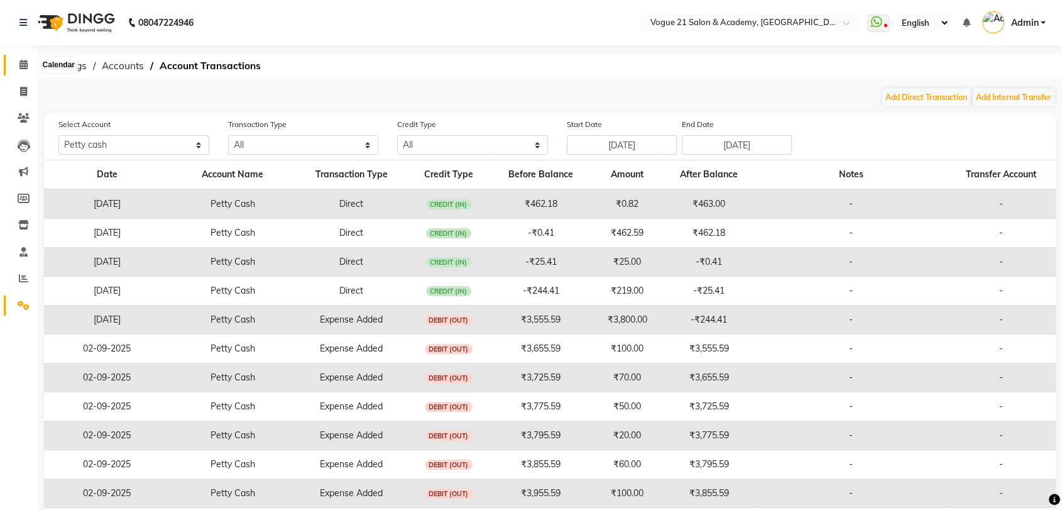
click at [23, 68] on icon at bounding box center [23, 64] width 8 height 9
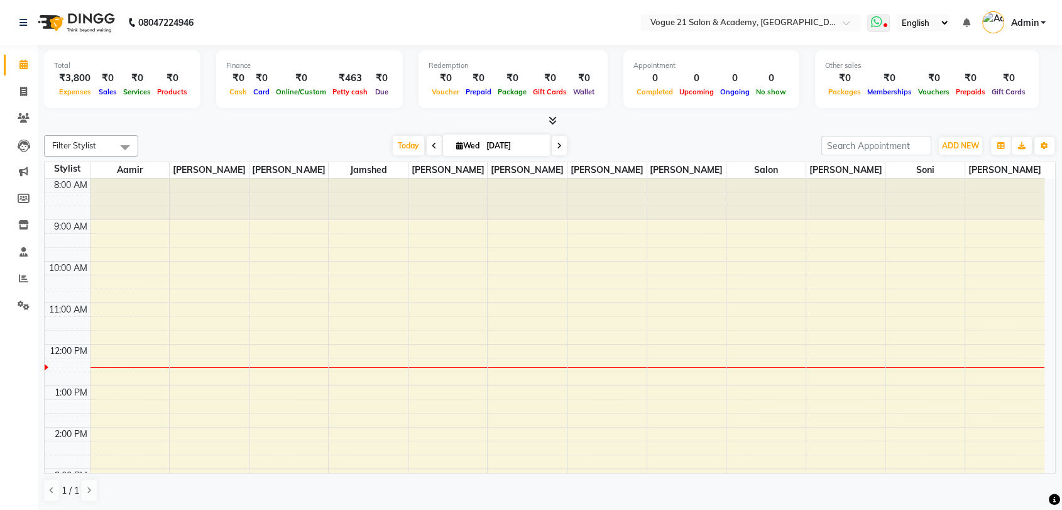
click at [881, 24] on icon at bounding box center [875, 22] width 11 height 13
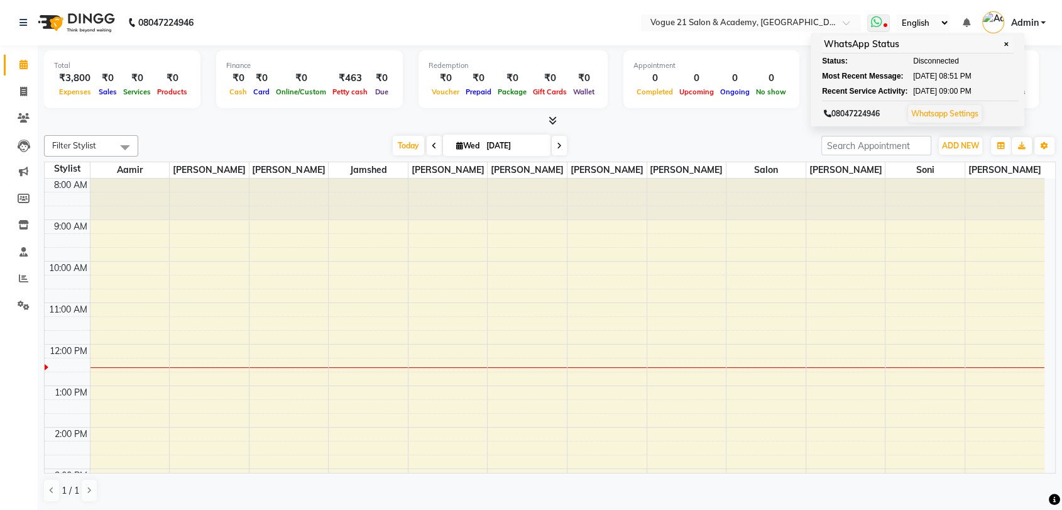
click at [939, 112] on link "Whatsapp Settings" at bounding box center [944, 113] width 67 height 9
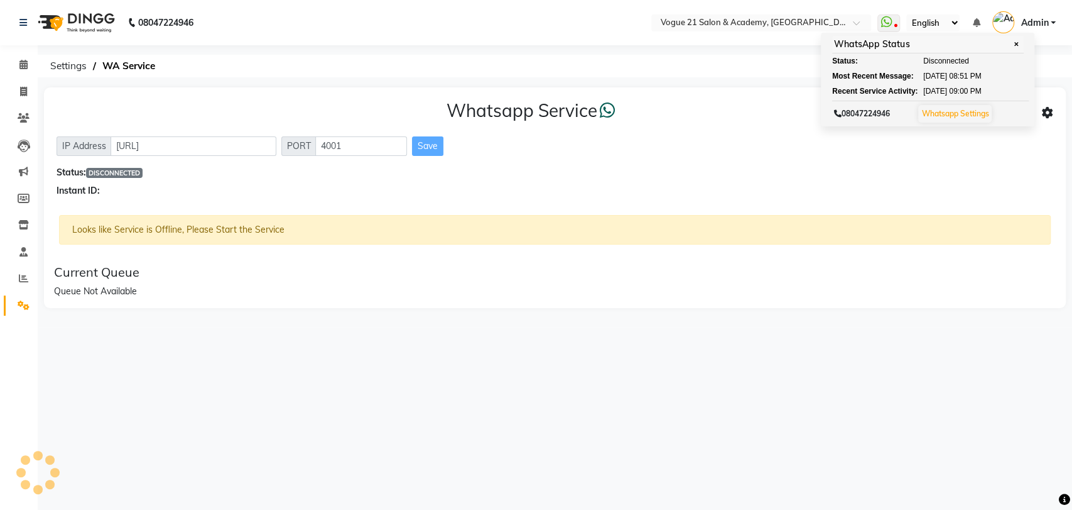
click at [429, 148] on div "Save" at bounding box center [427, 145] width 31 height 19
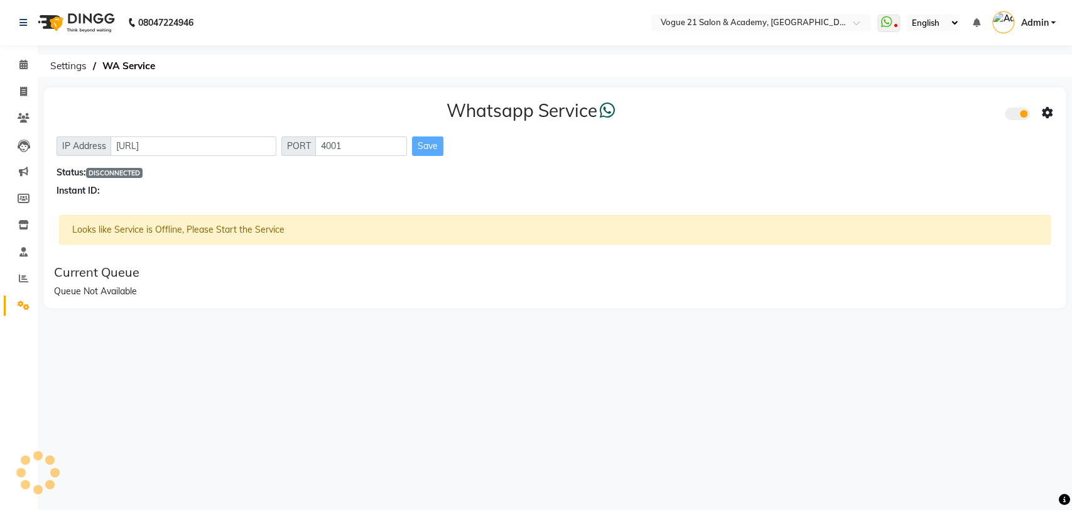
click at [477, 229] on div "Looks like Service is Offline, Please Start the Service" at bounding box center [555, 230] width 992 height 30
click at [1014, 114] on span at bounding box center [1017, 113] width 25 height 13
click at [1015, 116] on input "checkbox" at bounding box center [1015, 116] width 0 height 0
click at [1014, 114] on span at bounding box center [1017, 113] width 25 height 13
click at [1015, 116] on input "checkbox" at bounding box center [1015, 116] width 0 height 0
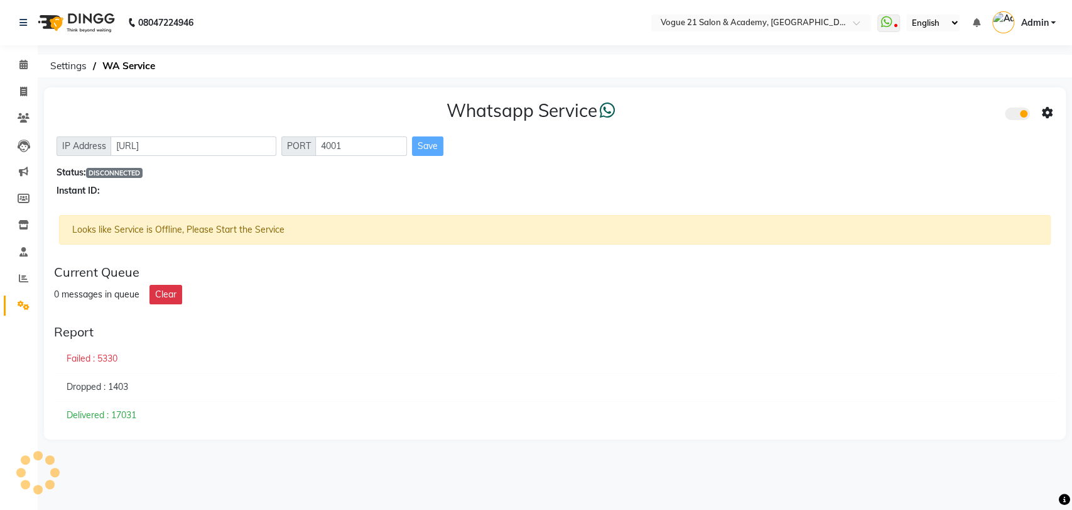
click at [1045, 112] on icon at bounding box center [1047, 112] width 11 height 11
click at [990, 109] on div "Whatsapp Settings Turn on Whatsapp for all customers" at bounding box center [957, 112] width 159 height 77
click at [1048, 114] on icon at bounding box center [1047, 112] width 11 height 11
click at [966, 144] on div "Turn on Whatsapp for all customers" at bounding box center [957, 139] width 144 height 16
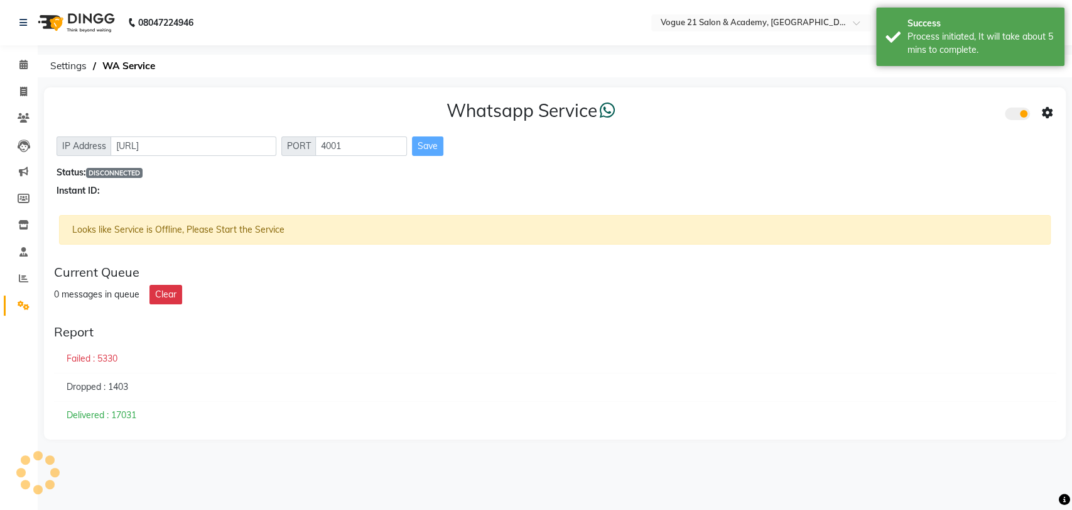
click at [930, 136] on div "IP Address http://localhost PORT 4001 Save" at bounding box center [555, 145] width 997 height 19
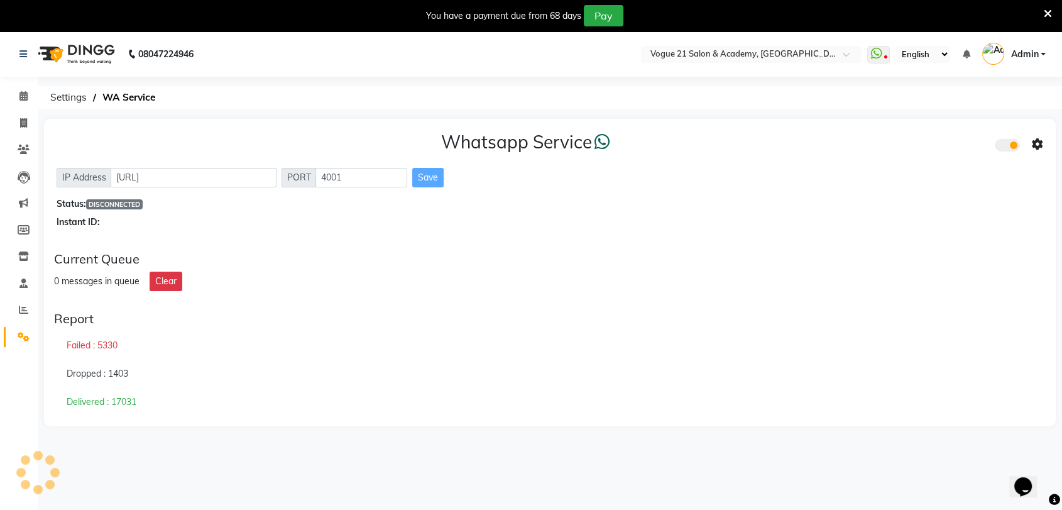
click at [1045, 14] on icon at bounding box center [1048, 13] width 8 height 11
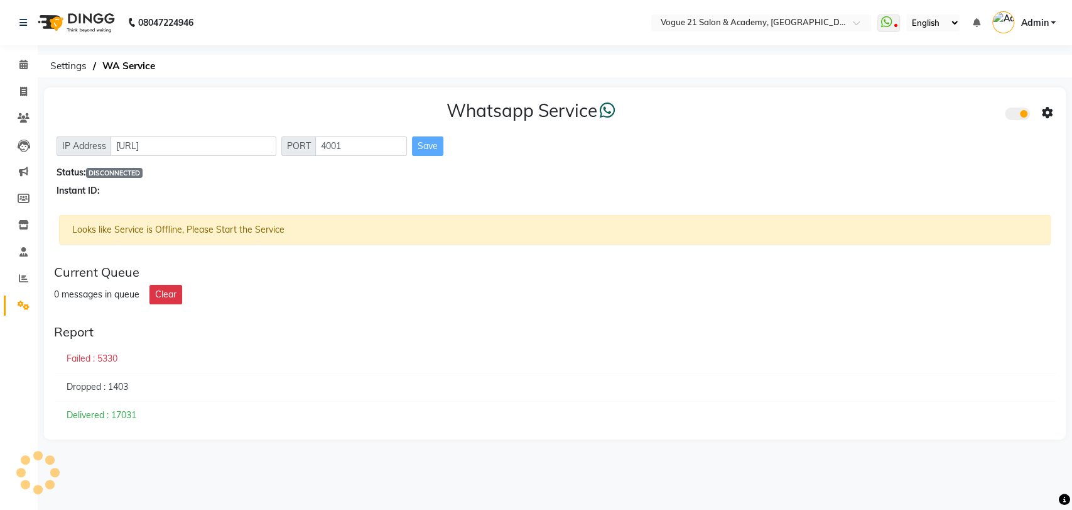
click at [1042, 112] on icon at bounding box center [1047, 112] width 11 height 11
click at [942, 108] on div "Whatsapp Settings Turn on Whatsapp for all customers" at bounding box center [957, 112] width 159 height 77
click at [952, 101] on div "Whatsapp Service" at bounding box center [555, 113] width 997 height 26
click at [1047, 112] on icon at bounding box center [1047, 112] width 11 height 11
click at [920, 103] on div "Whatsapp Settings" at bounding box center [957, 100] width 144 height 16
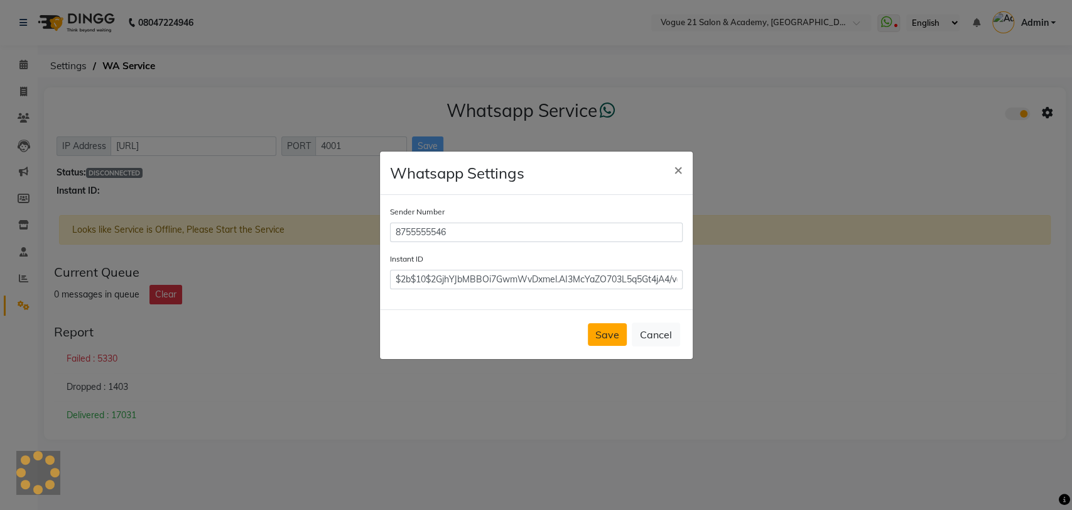
click at [614, 329] on button "Save" at bounding box center [607, 334] width 39 height 23
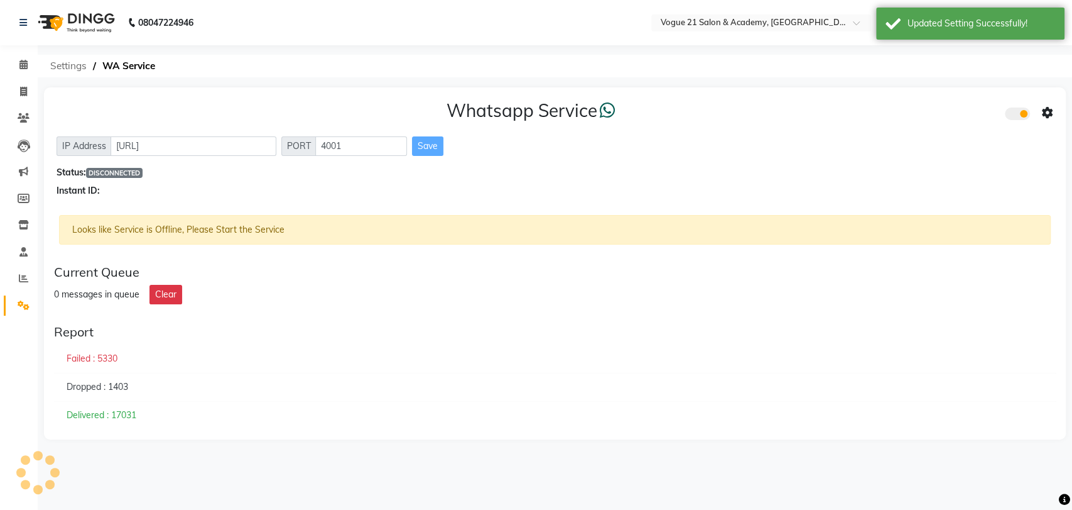
click at [67, 65] on span "Settings" at bounding box center [68, 66] width 49 height 23
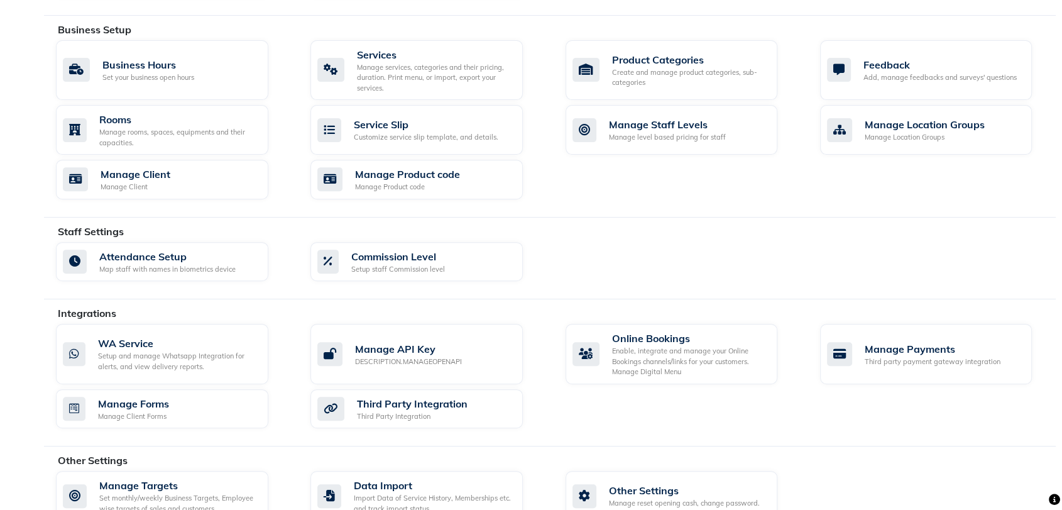
scroll to position [465, 0]
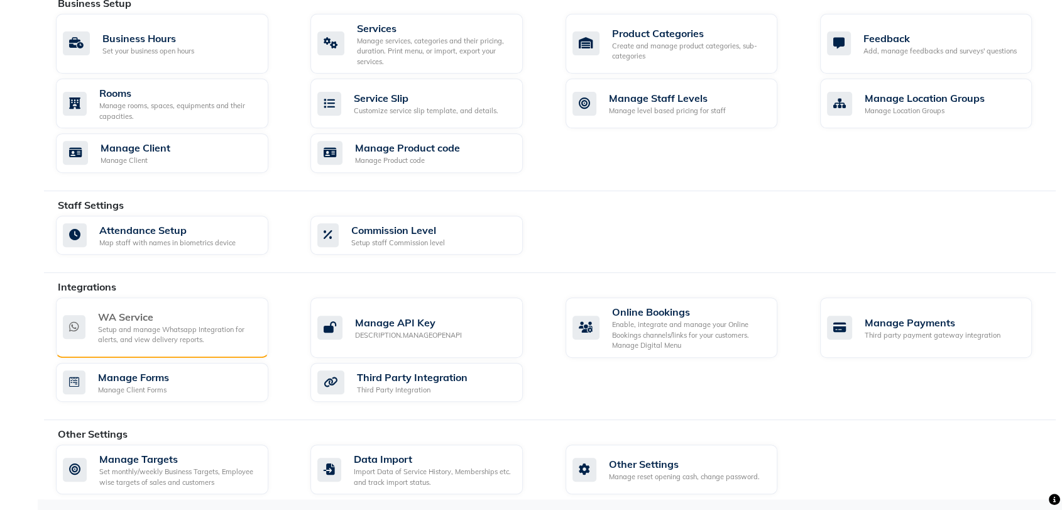
click at [229, 318] on div "WA Service" at bounding box center [178, 316] width 160 height 15
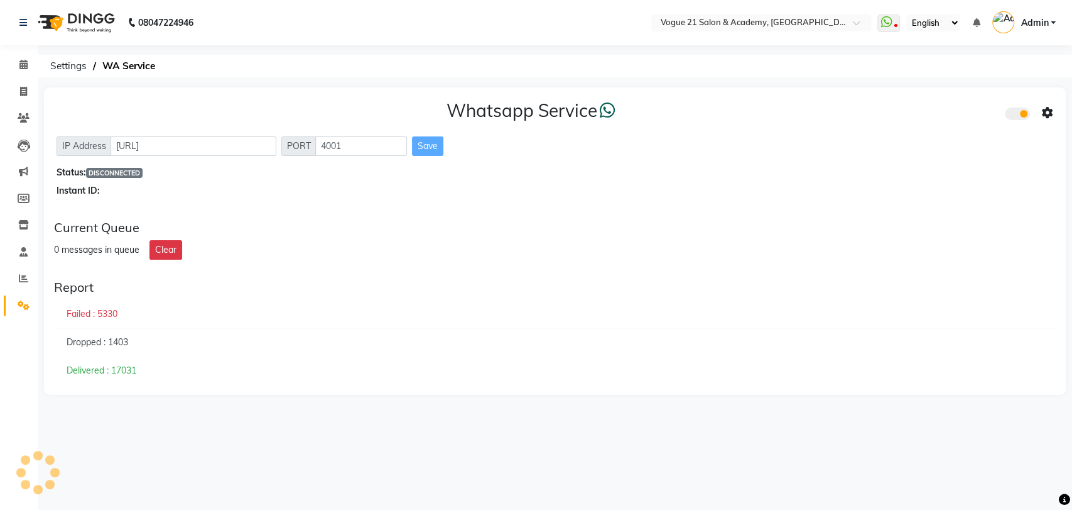
click at [435, 149] on div "Save" at bounding box center [427, 145] width 31 height 19
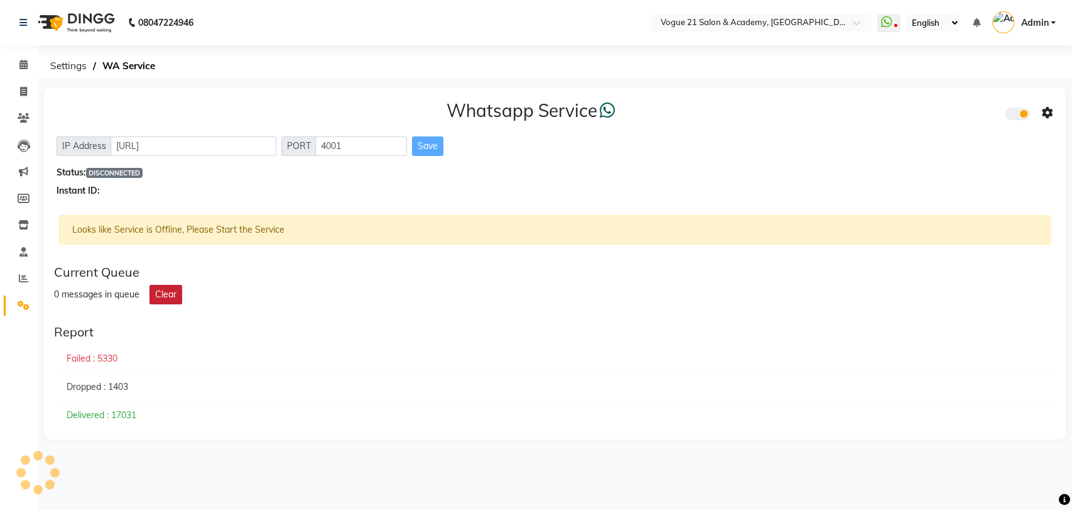
click at [161, 298] on button "Clear" at bounding box center [166, 294] width 33 height 19
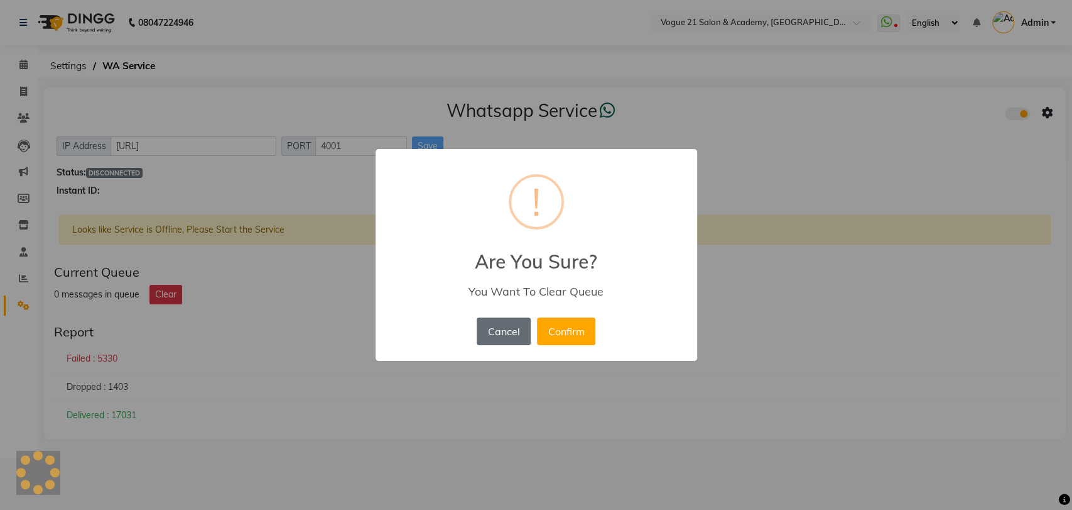
click at [515, 329] on button "Cancel" at bounding box center [504, 331] width 54 height 28
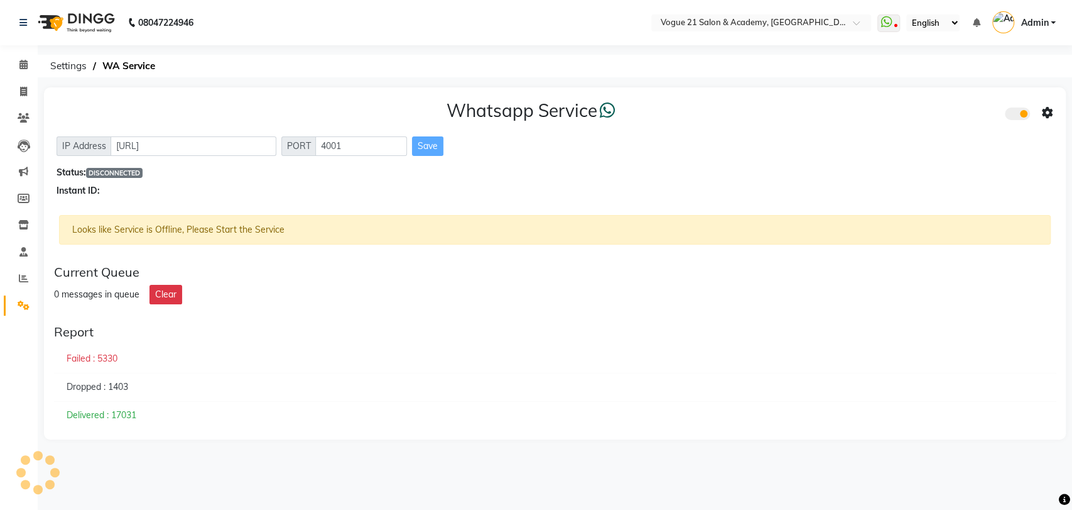
click at [1044, 113] on icon at bounding box center [1047, 112] width 11 height 11
click at [974, 142] on div "Turn on Whatsapp for all customers" at bounding box center [957, 139] width 144 height 16
click at [832, 22] on input "text" at bounding box center [749, 24] width 182 height 13
click at [793, 87] on div "Whatsapp Service IP Address http://localhost PORT 4001 Save Status: DISCONNECTE…" at bounding box center [555, 148] width 1022 height 123
click at [20, 91] on icon at bounding box center [23, 91] width 7 height 9
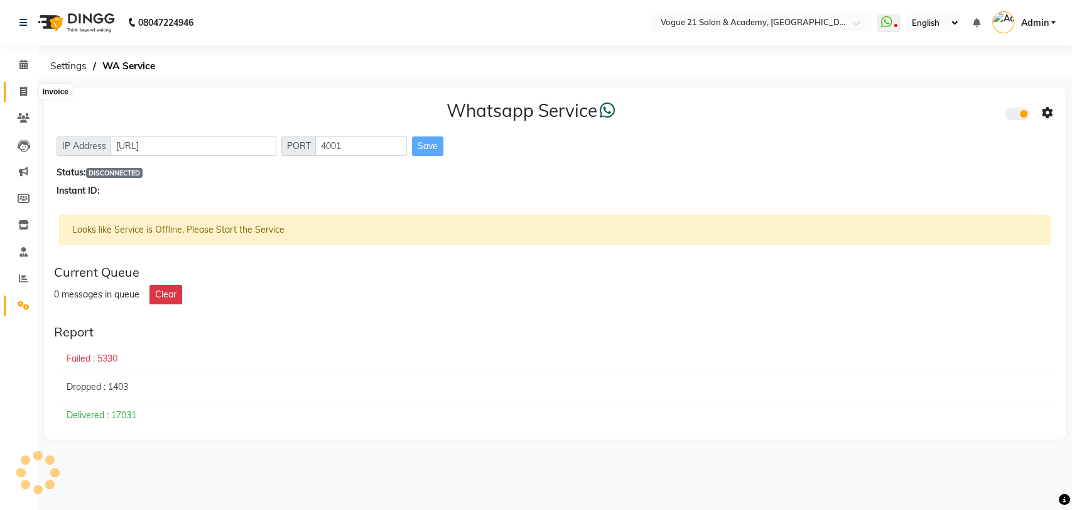
select select "service"
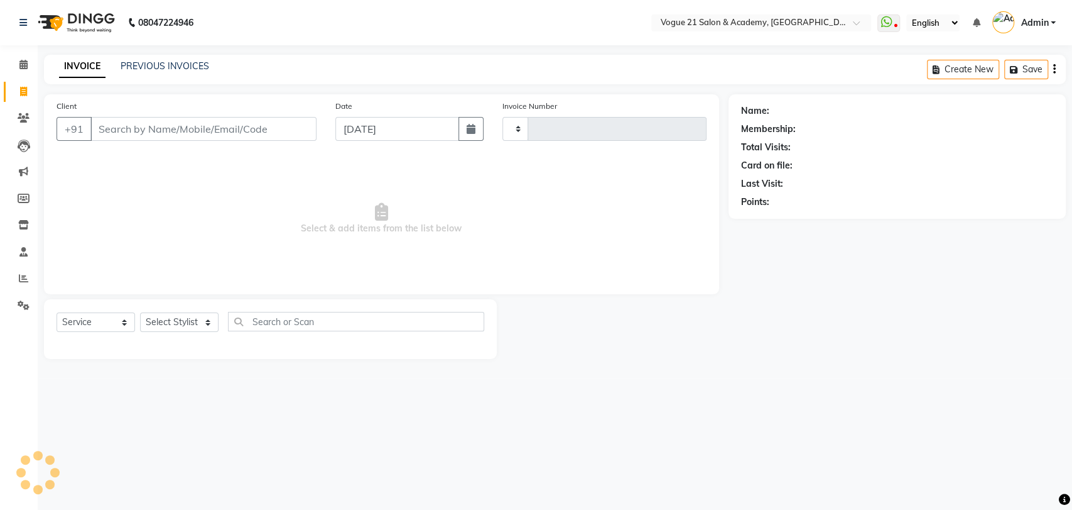
type input "2627"
select select "4433"
click at [172, 323] on select "Select Stylist" at bounding box center [179, 321] width 79 height 19
select select "79160"
click at [140, 312] on select "Select Stylist aamir Alicia Dsouza Altamash Jamshed jyoti chauhan Pooja yadav P…" at bounding box center [179, 321] width 79 height 19
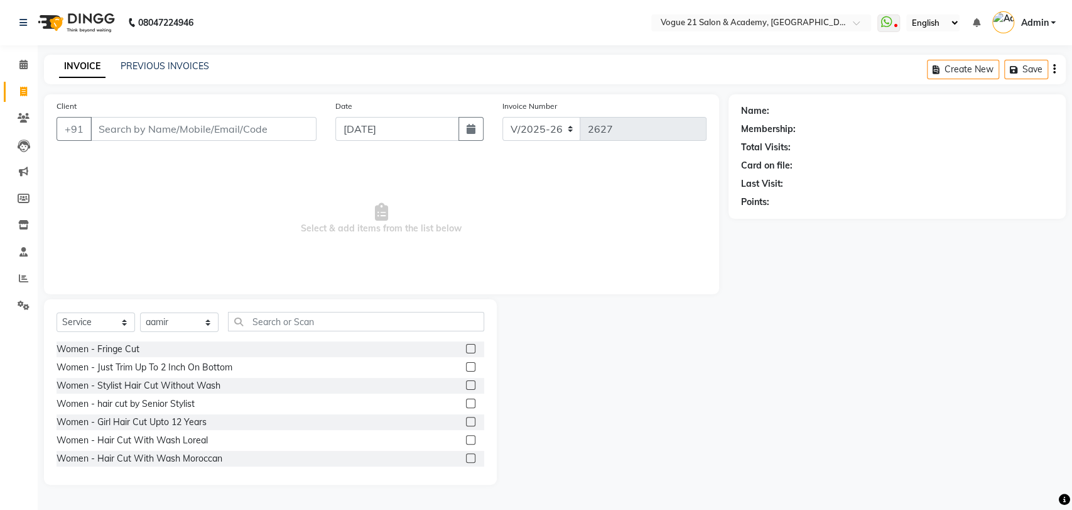
click at [305, 332] on div "Select Service Product Membership Package Voucher Prepaid Gift Card Select Styl…" at bounding box center [271, 327] width 428 height 30
click at [324, 323] on input "text" at bounding box center [356, 321] width 256 height 19
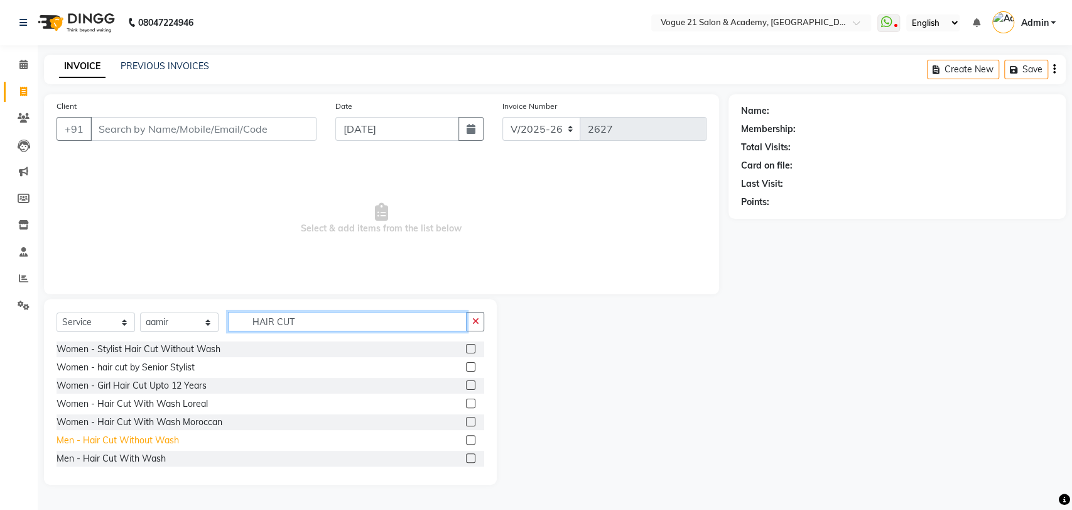
type input "HAIR CUT"
click at [87, 436] on div "Men - Hair Cut Without Wash" at bounding box center [118, 439] width 123 height 13
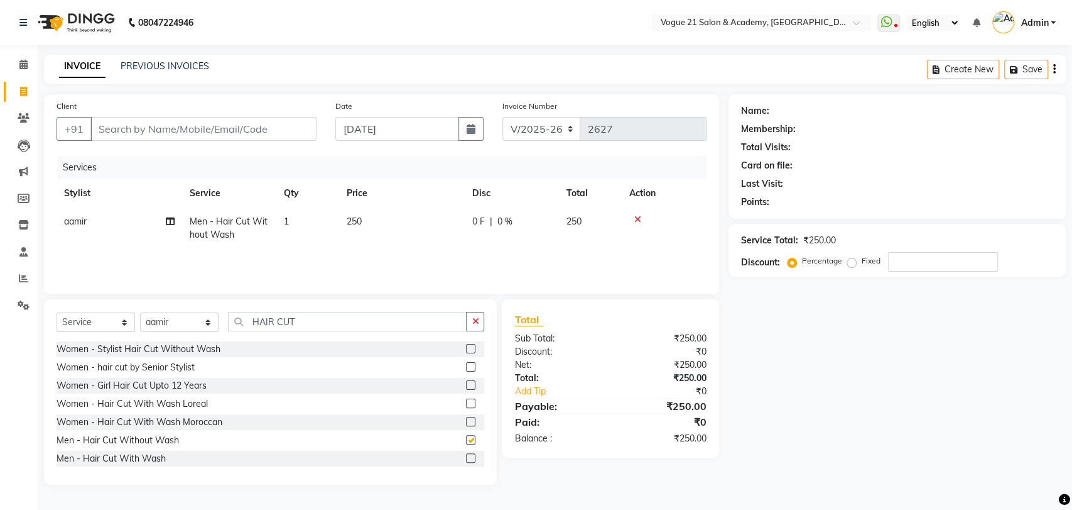
checkbox input "false"
drag, startPoint x: 300, startPoint y: 316, endPoint x: 226, endPoint y: 312, distance: 74.2
click at [226, 312] on div "Select Service Product Membership Package Voucher Prepaid Gift Card Select Styl…" at bounding box center [271, 327] width 428 height 30
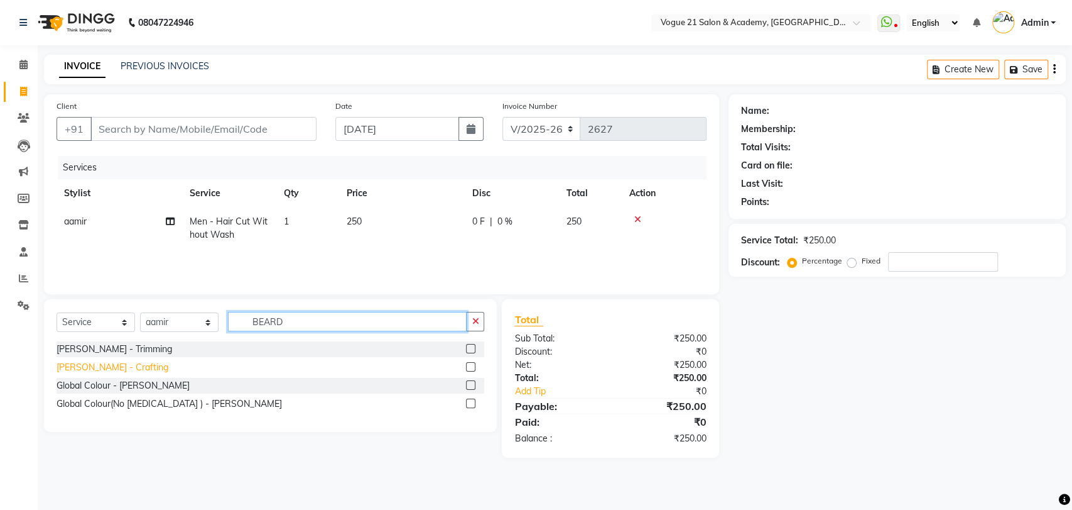
type input "BEARD"
click at [106, 368] on div "Beard - Crafting" at bounding box center [113, 367] width 112 height 13
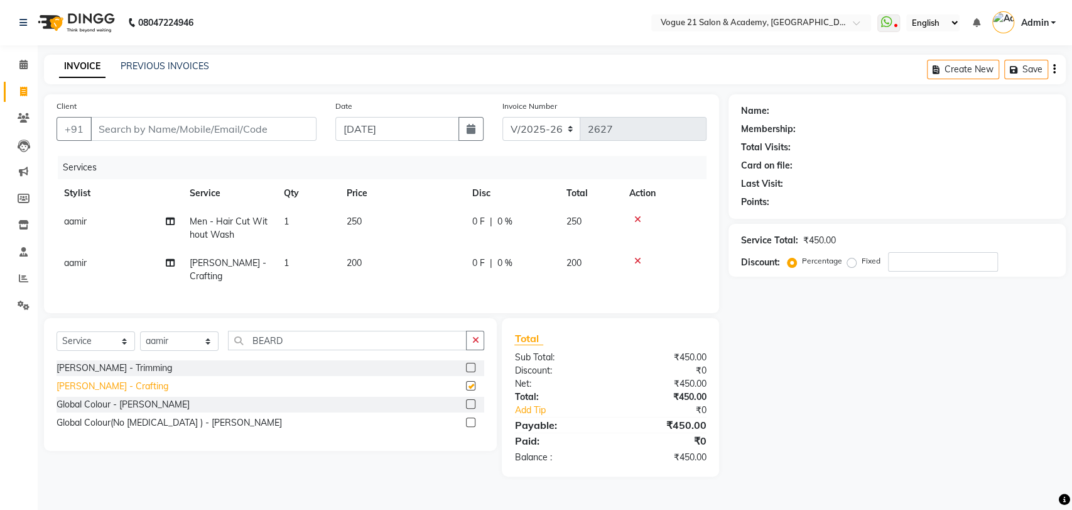
checkbox input "false"
click at [266, 126] on input "Client" at bounding box center [203, 129] width 226 height 24
click at [273, 127] on input "Client" at bounding box center [203, 129] width 226 height 24
type input "r"
type input "0"
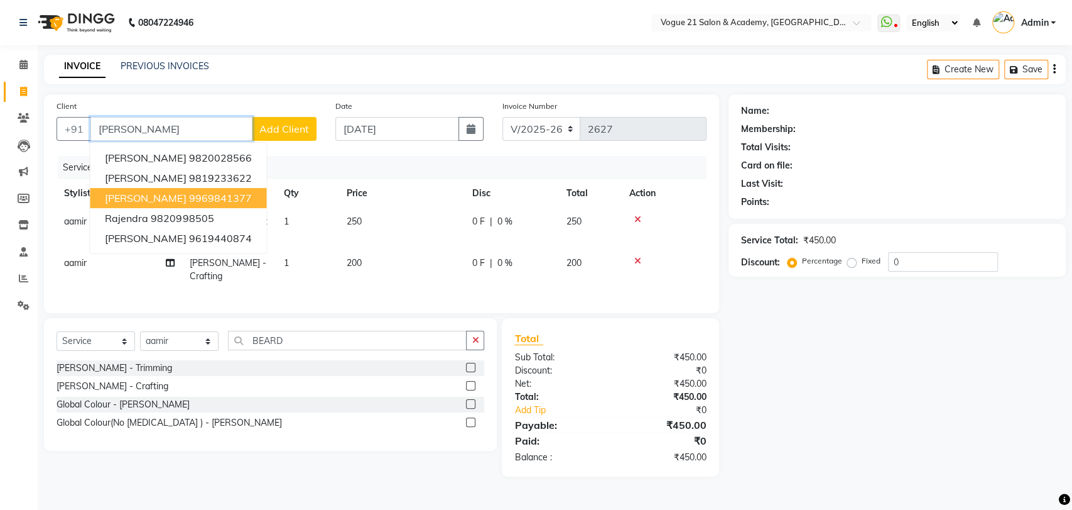
click at [192, 198] on ngb-highlight "9969841377" at bounding box center [219, 198] width 63 height 13
type input "9969841377"
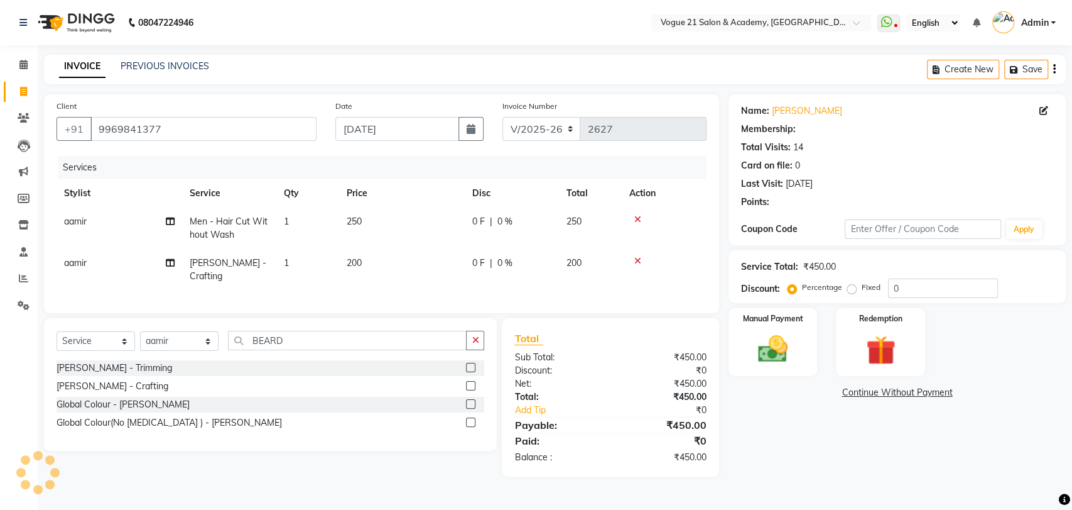
select select "1: Object"
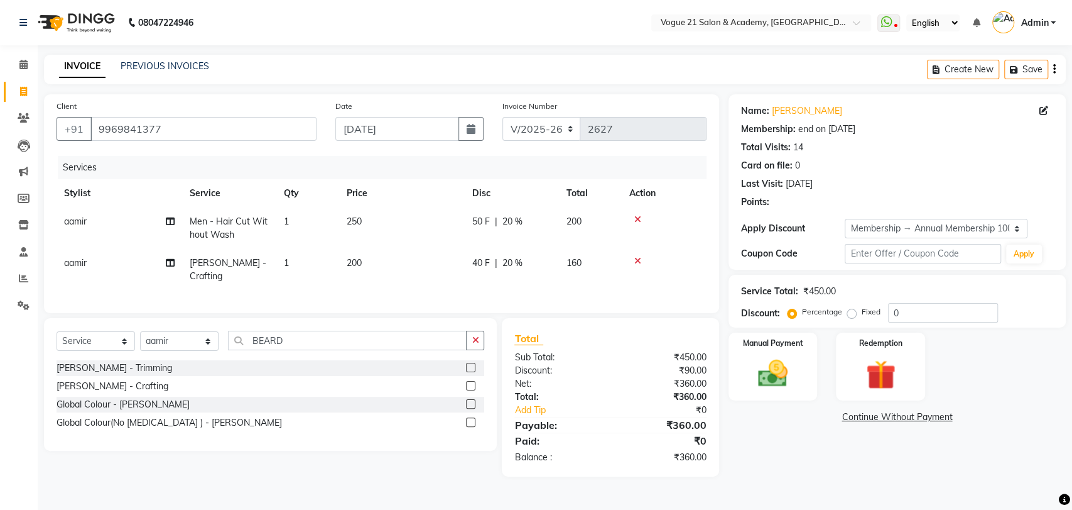
type input "20"
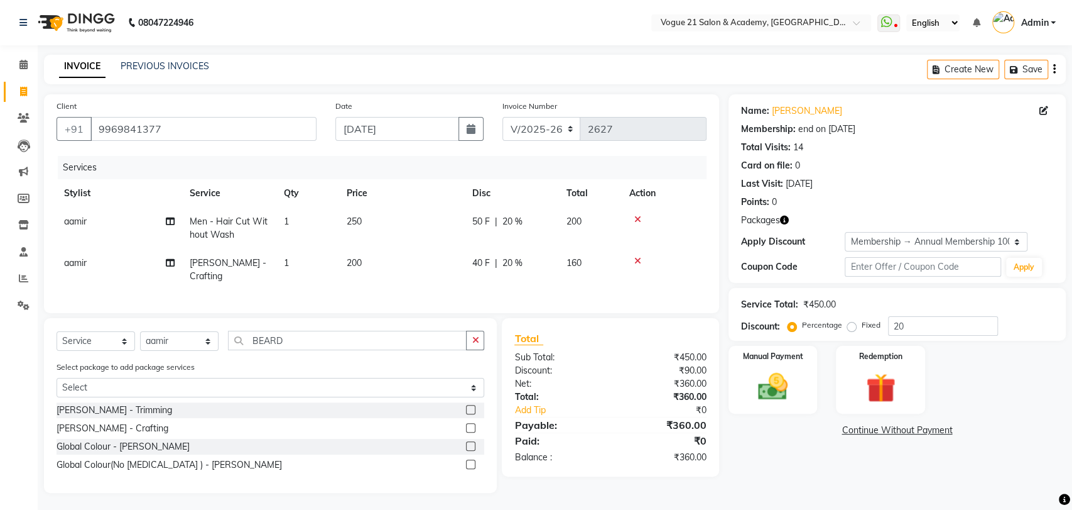
click at [361, 232] on td "250" at bounding box center [402, 227] width 126 height 41
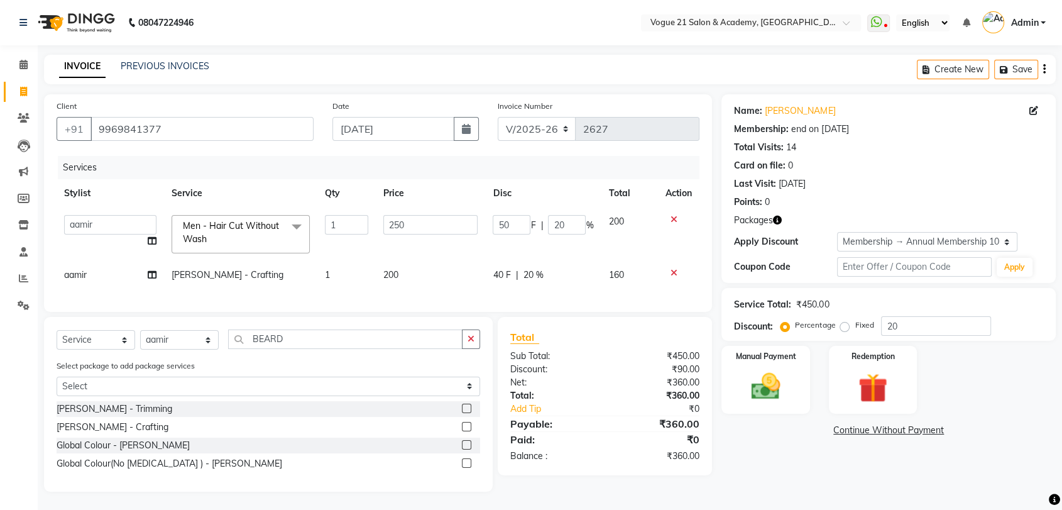
scroll to position [10, 0]
click at [764, 457] on div "Name: Rajendra Jadhav Membership: end on 06-04-2026 Total Visits: 14 Card on fi…" at bounding box center [893, 292] width 344 height 397
click at [811, 454] on div "Name: Rajendra Jadhav Membership: end on 06-04-2026 Total Visits: 14 Card on fi…" at bounding box center [893, 292] width 344 height 397
click at [881, 15] on icon at bounding box center [875, 21] width 11 height 13
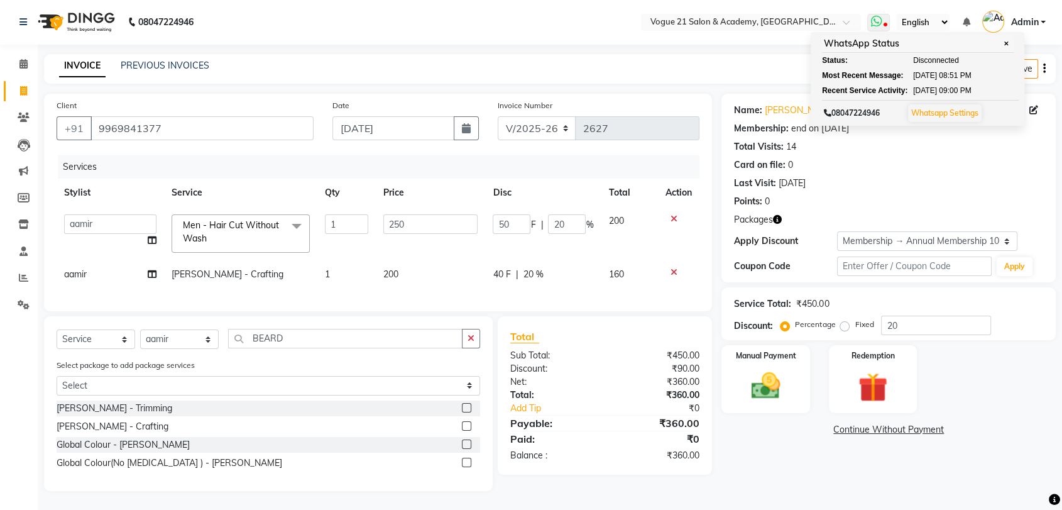
click at [939, 108] on link "Whatsapp Settings" at bounding box center [944, 112] width 67 height 9
click at [773, 104] on link "Rajendra Jadhav" at bounding box center [800, 110] width 70 height 13
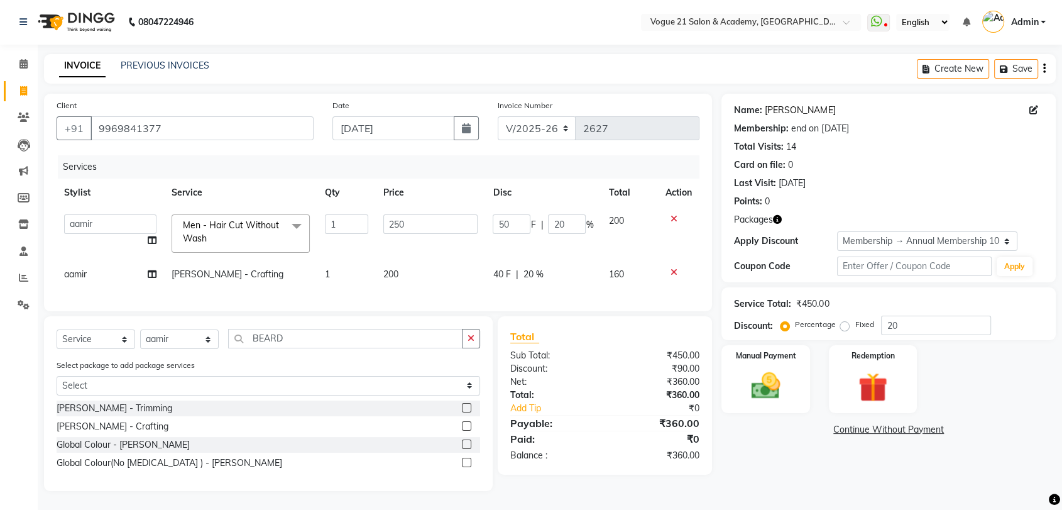
click at [805, 104] on link "Rajendra Jadhav" at bounding box center [800, 110] width 70 height 13
click at [186, 342] on select "Select Stylist aamir Alicia Dsouza Altamash Jamshed jyoti chauhan Pooja yadav P…" at bounding box center [179, 338] width 79 height 19
select select "66614"
click at [140, 329] on select "Select Stylist aamir Alicia Dsouza Altamash Jamshed jyoti chauhan Pooja yadav P…" at bounding box center [179, 338] width 79 height 19
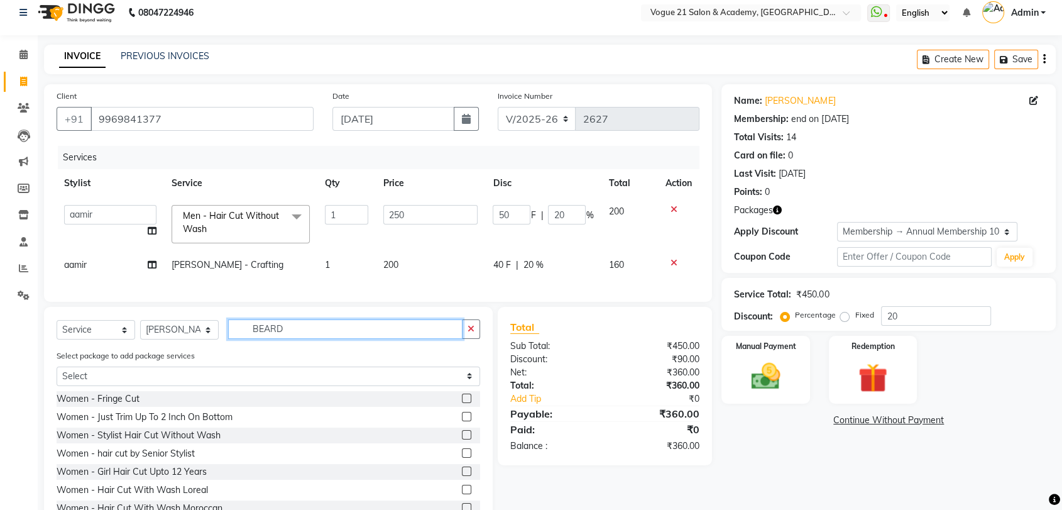
drag, startPoint x: 302, startPoint y: 336, endPoint x: 250, endPoint y: 340, distance: 52.3
click at [250, 339] on input "BEARD" at bounding box center [345, 328] width 234 height 19
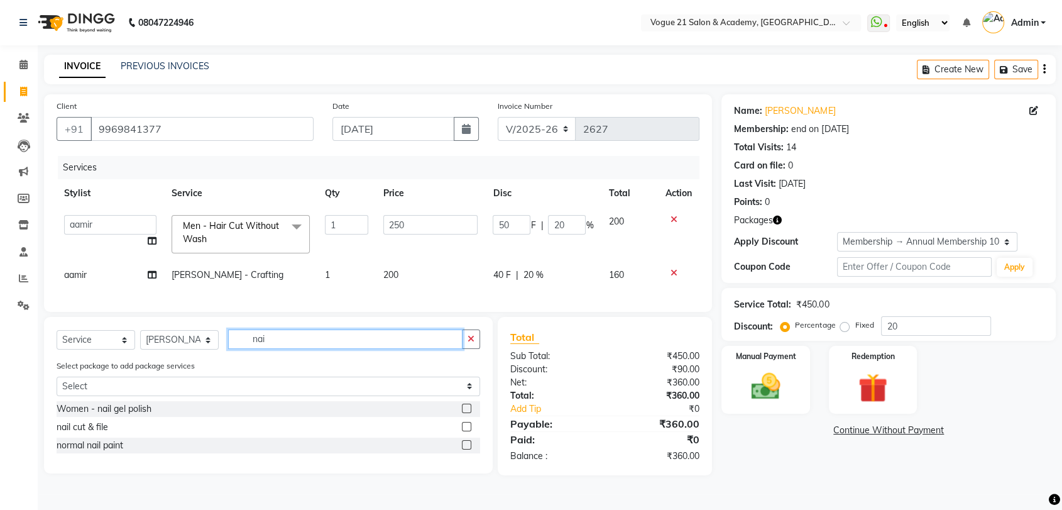
scroll to position [0, 0]
type input "nail"
click at [91, 433] on div "nail cut & file" at bounding box center [83, 426] width 52 height 13
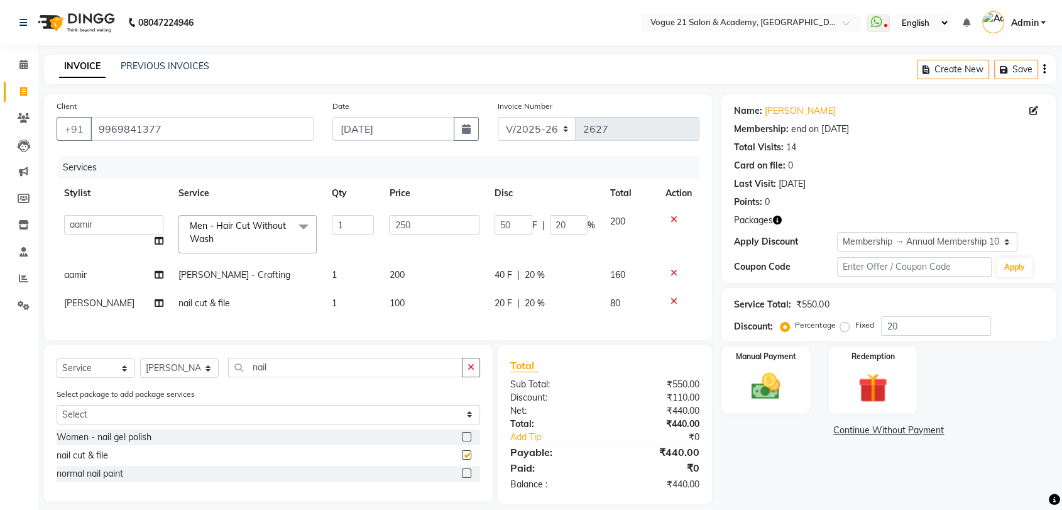
checkbox input "false"
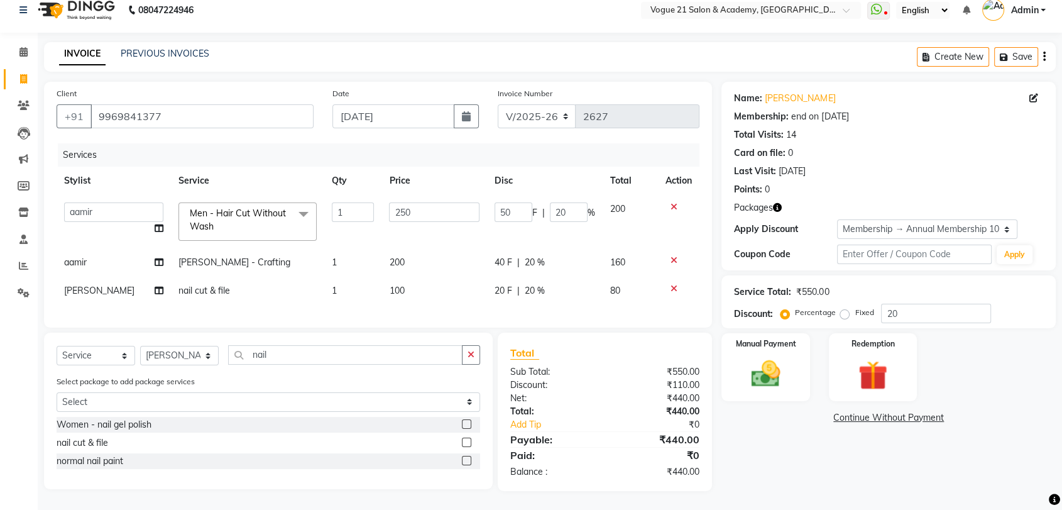
click at [402, 278] on td "100" at bounding box center [434, 290] width 106 height 28
select select "66614"
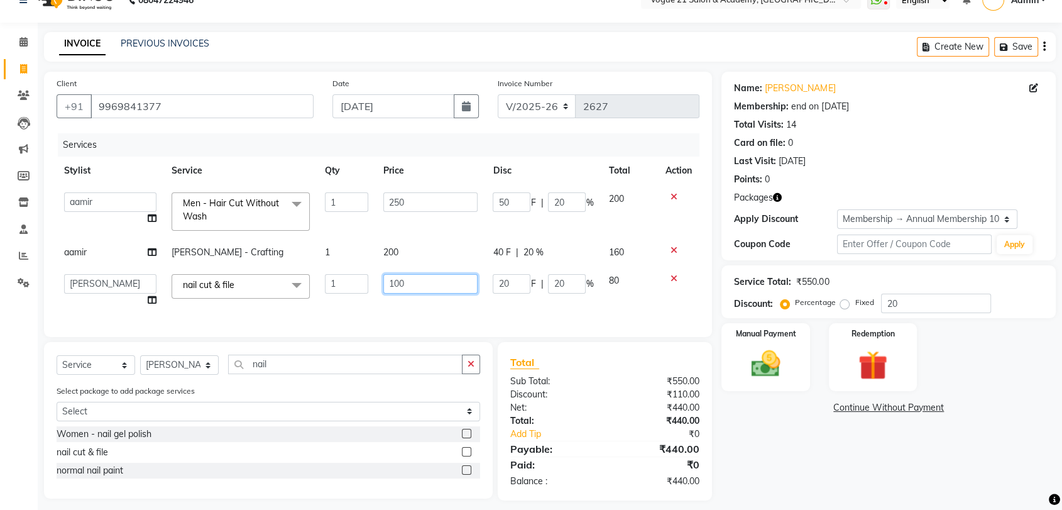
drag, startPoint x: 417, startPoint y: 280, endPoint x: 356, endPoint y: 288, distance: 62.0
click at [356, 288] on tr "aamir Alicia Dsouza Altamash Jamshed jyoti chauhan Pooja yadav Priya jadhav Rih…" at bounding box center [378, 290] width 643 height 48
type input "200"
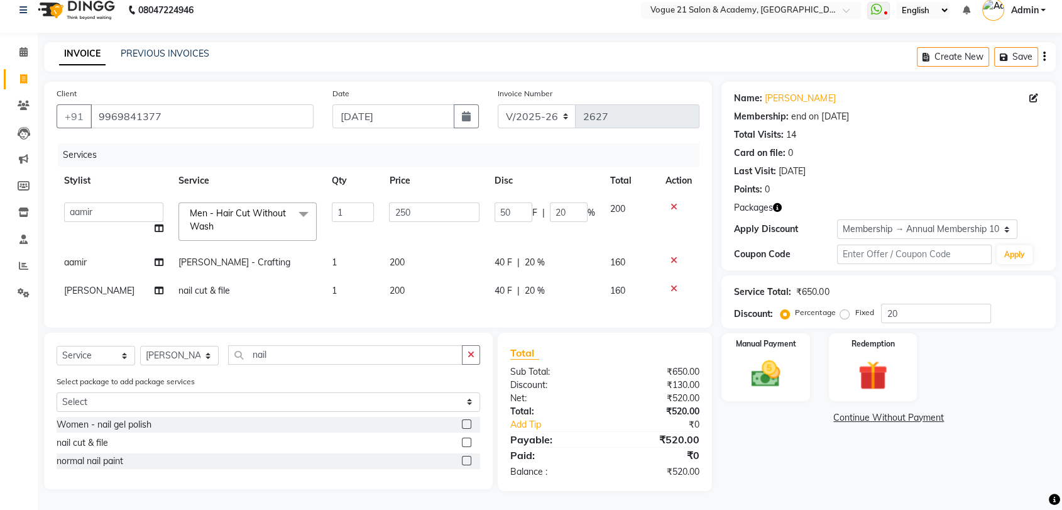
click at [368, 298] on div "Services Stylist Service Qty Price Disc Total Action aamir Alicia Dsouza Altama…" at bounding box center [378, 229] width 643 height 172
click at [389, 285] on span "200" at bounding box center [396, 290] width 15 height 11
select select "66614"
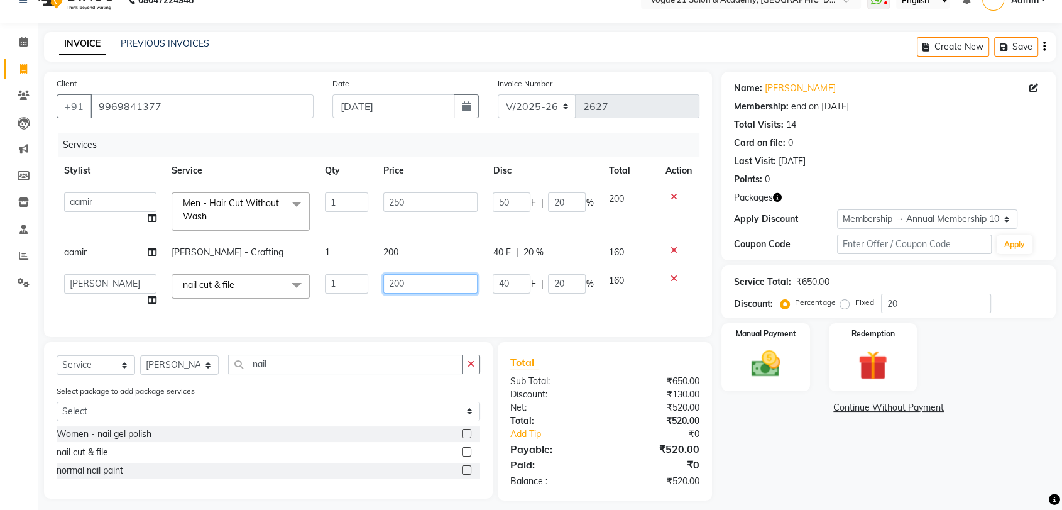
click at [408, 280] on input "200" at bounding box center [430, 283] width 95 height 19
type input "2"
type input "300"
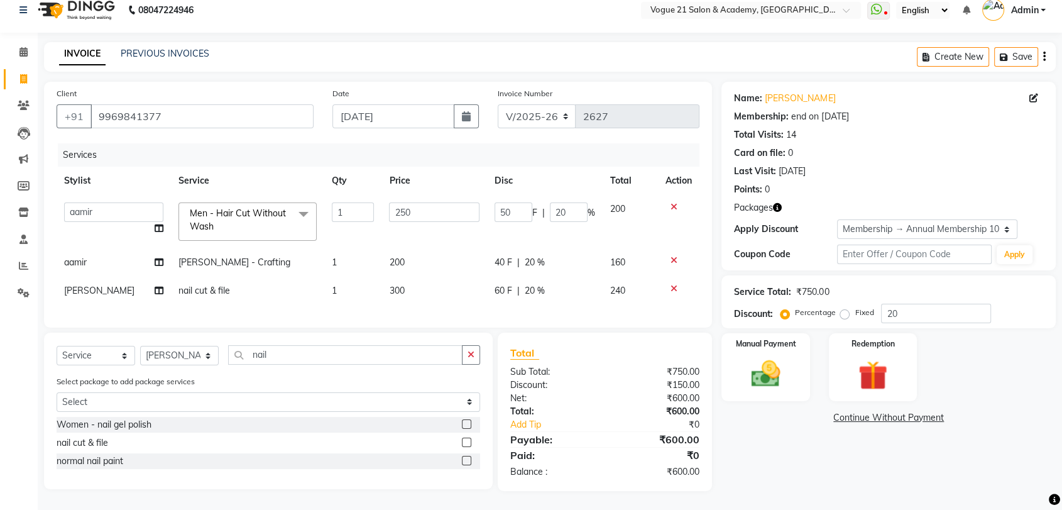
click at [417, 308] on div "Services Stylist Service Qty Price Disc Total Action aamir Alicia Dsouza Altama…" at bounding box center [378, 229] width 643 height 172
click at [389, 285] on span "300" at bounding box center [396, 290] width 15 height 11
select select "66614"
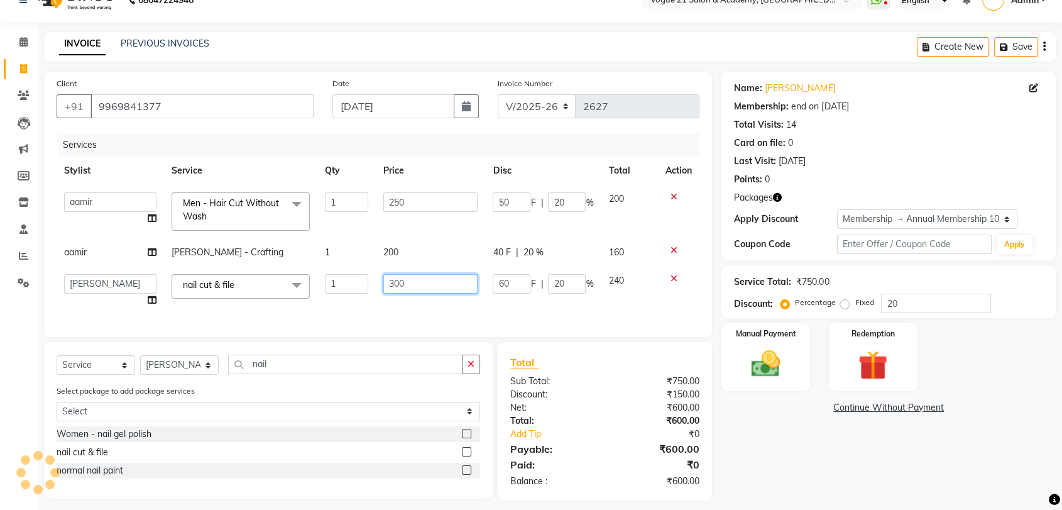
click at [410, 278] on input "300" at bounding box center [430, 283] width 95 height 19
click at [405, 285] on input "300" at bounding box center [430, 283] width 95 height 19
drag, startPoint x: 422, startPoint y: 278, endPoint x: 376, endPoint y: 278, distance: 45.9
click at [376, 278] on td "300" at bounding box center [431, 290] width 110 height 48
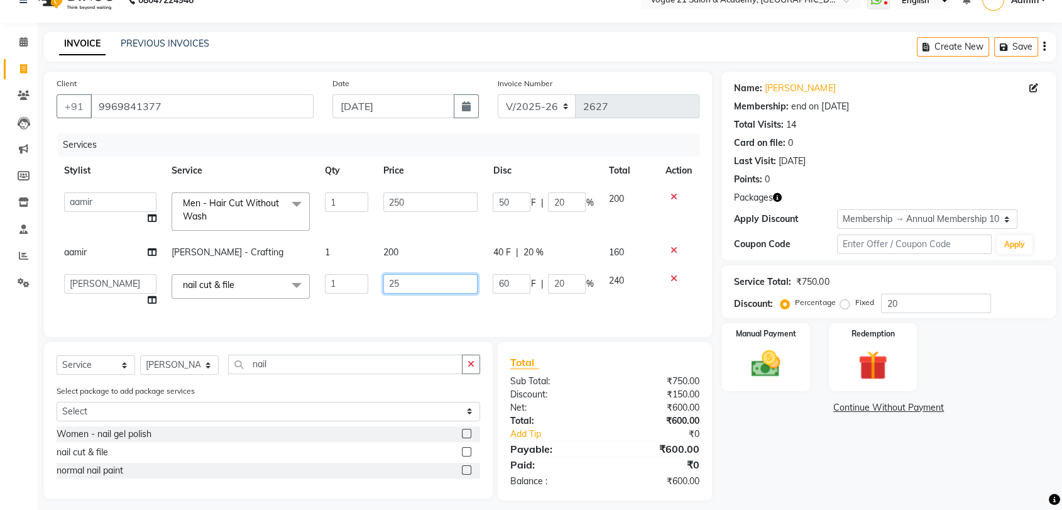
type input "250"
click at [378, 298] on div "Services Stylist Service Qty Price Disc Total Action aamir Alicia Dsouza Altama…" at bounding box center [378, 228] width 643 height 191
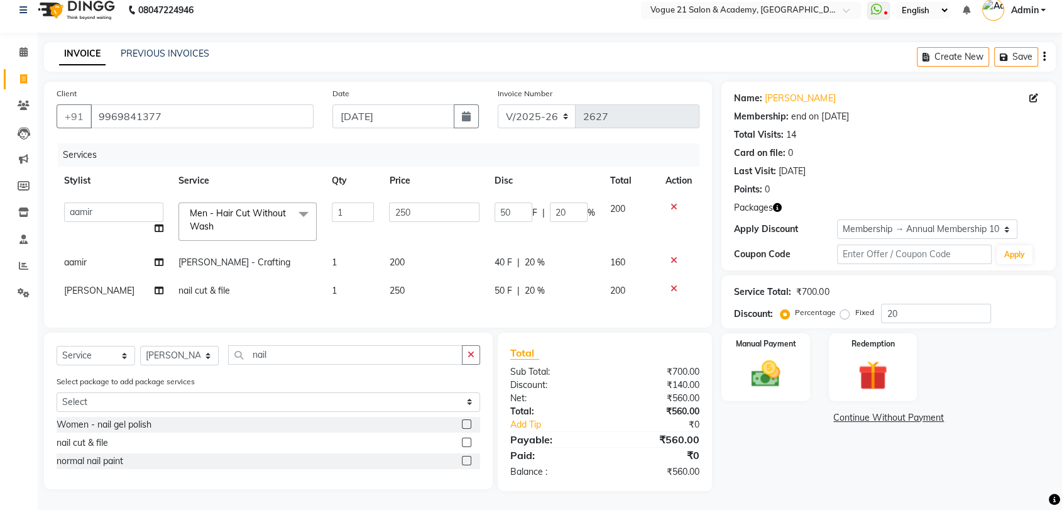
click at [381, 276] on td "250" at bounding box center [434, 290] width 106 height 28
select select "66614"
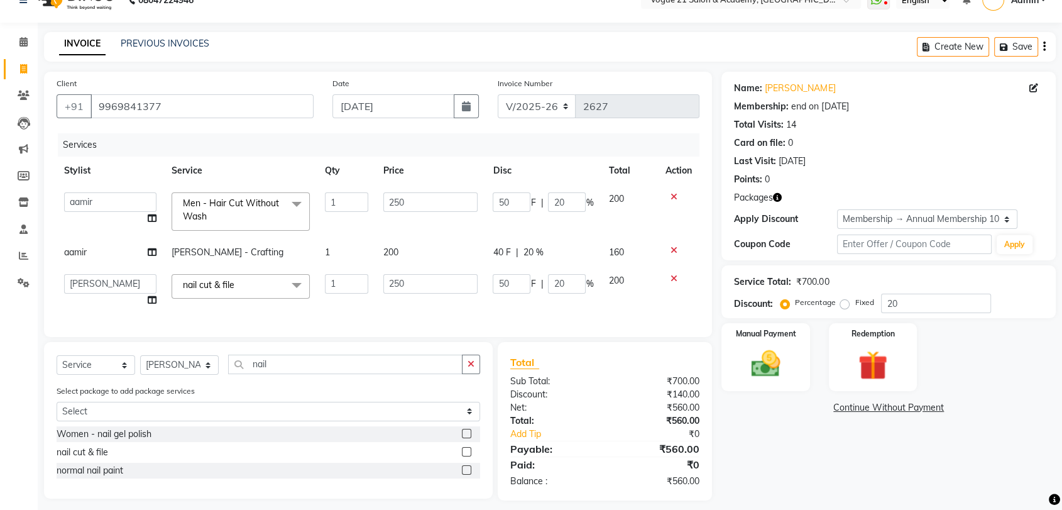
click at [342, 308] on td "1" at bounding box center [346, 290] width 58 height 48
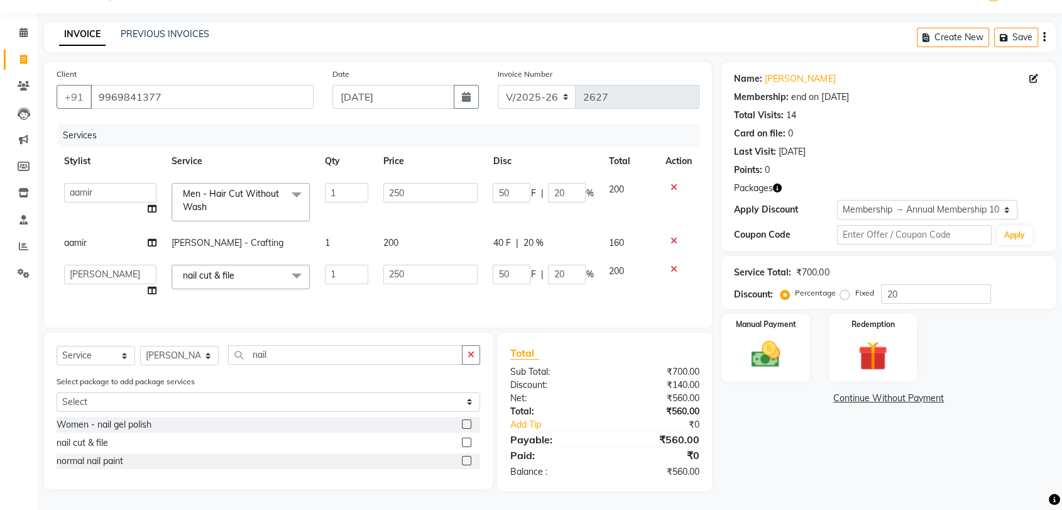
scroll to position [42, 0]
click at [746, 432] on div "Name: Rajendra Jadhav Membership: end on 06-04-2026 Total Visits: 14 Card on fi…" at bounding box center [893, 276] width 344 height 428
click at [770, 469] on div "Name: Rajendra Jadhav Membership: end on 06-04-2026 Total Visits: 14 Card on fi…" at bounding box center [893, 276] width 344 height 428
click at [614, 286] on td "200" at bounding box center [629, 281] width 57 height 48
click at [325, 345] on input "nail" at bounding box center [345, 354] width 234 height 19
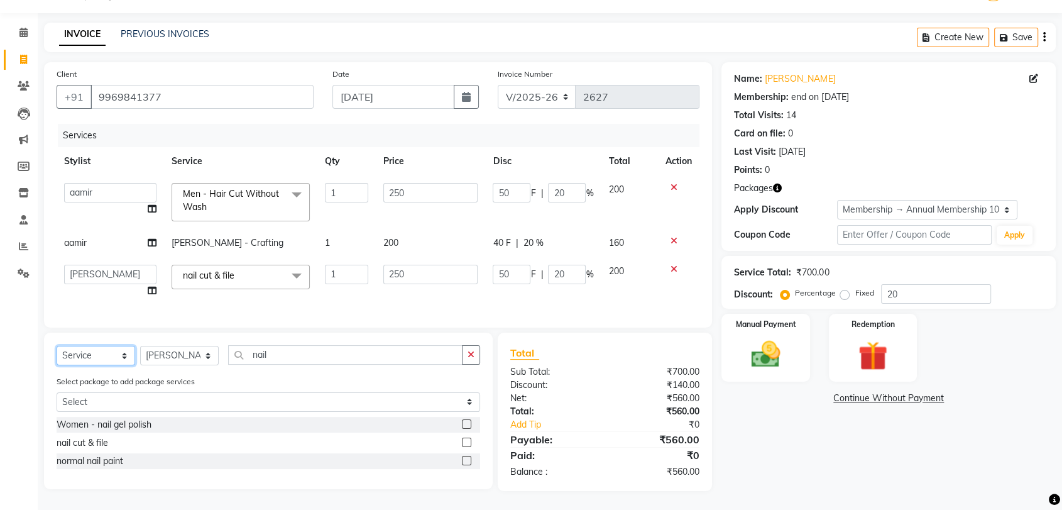
click at [106, 353] on select "Select Service Product Membership Package Voucher Prepaid Gift Card" at bounding box center [96, 355] width 79 height 19
click at [57, 346] on select "Select Service Product Membership Package Voucher Prepaid Gift Card" at bounding box center [96, 355] width 79 height 19
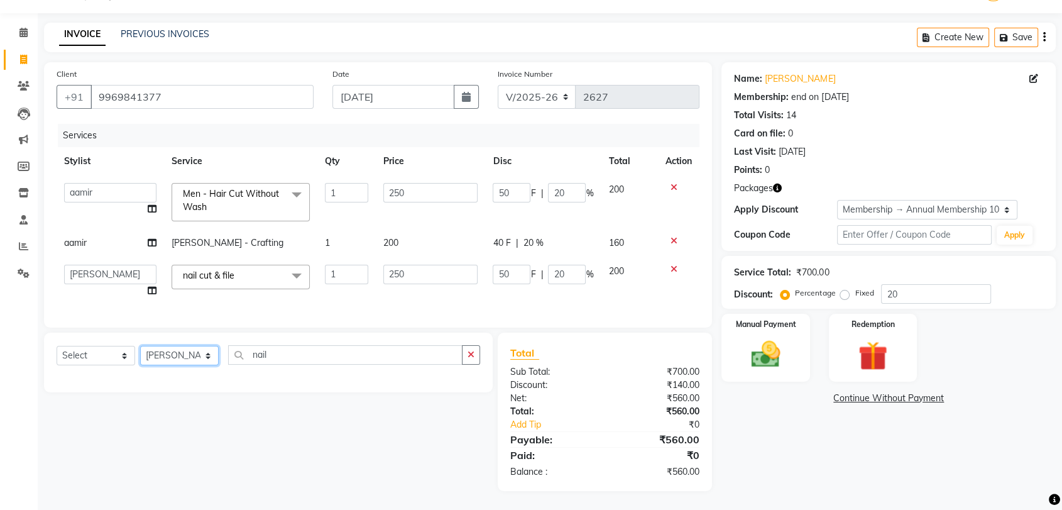
click at [188, 352] on select "Select Stylist aamir Alicia Dsouza Altamash Jamshed jyoti chauhan Pooja yadav P…" at bounding box center [179, 355] width 79 height 19
click at [112, 352] on select "Select Service Product Membership Package Voucher Prepaid Gift Card" at bounding box center [96, 355] width 79 height 19
select select "service"
click at [57, 346] on select "Select Service Product Membership Package Voucher Prepaid Gift Card" at bounding box center [96, 355] width 79 height 19
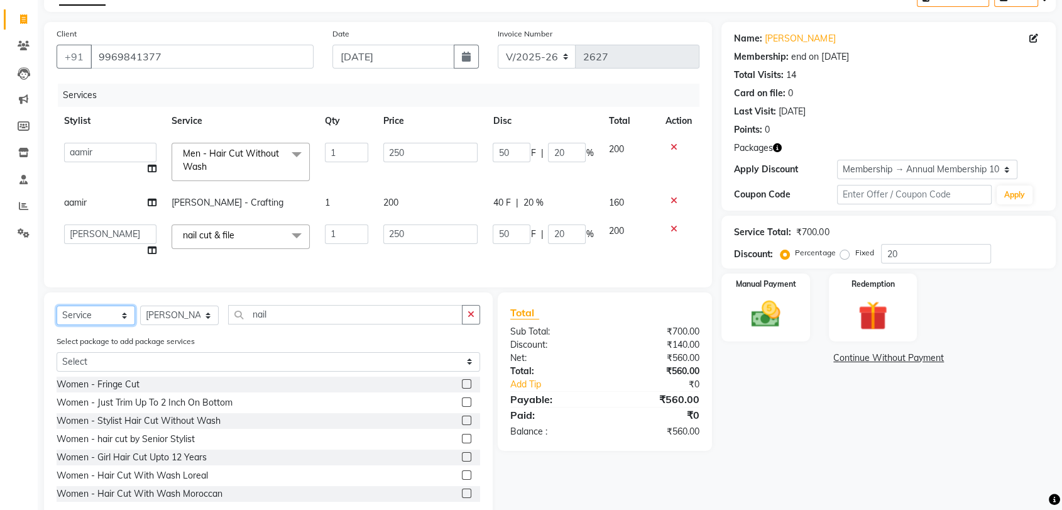
scroll to position [111, 0]
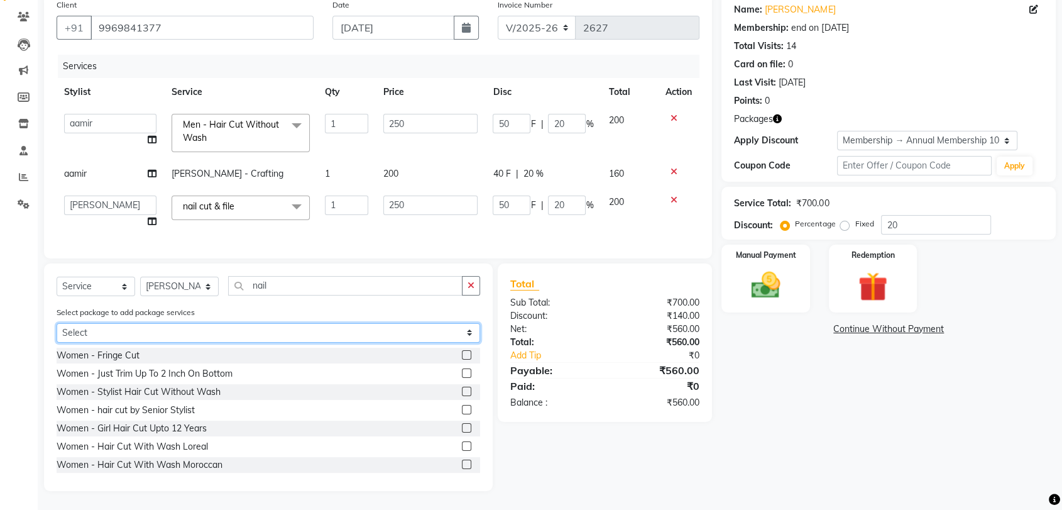
click at [300, 330] on select "Select membership" at bounding box center [268, 332] width 423 height 19
click at [298, 337] on select "Select membership" at bounding box center [268, 332] width 423 height 19
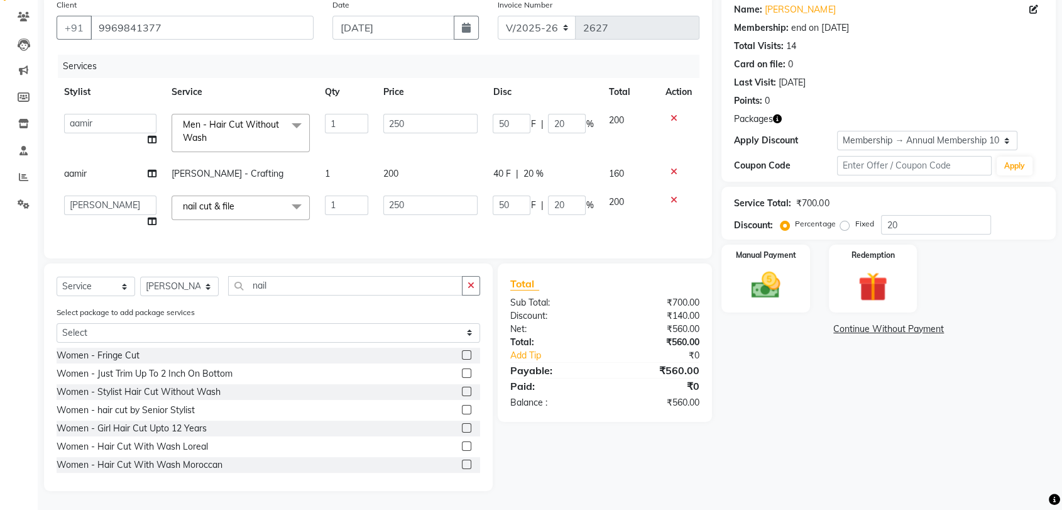
click at [385, 234] on div "Services Stylist Service Qty Price Disc Total Action aamir Alicia Dsouza Altama…" at bounding box center [378, 150] width 643 height 191
click at [195, 284] on select "Select Stylist aamir Alicia Dsouza Altamash Jamshed jyoti chauhan Pooja yadav P…" at bounding box center [179, 285] width 79 height 19
select select "79160"
click at [140, 276] on select "Select Stylist aamir Alicia Dsouza Altamash Jamshed jyoti chauhan Pooja yadav P…" at bounding box center [179, 285] width 79 height 19
drag, startPoint x: 276, startPoint y: 283, endPoint x: 244, endPoint y: 283, distance: 32.0
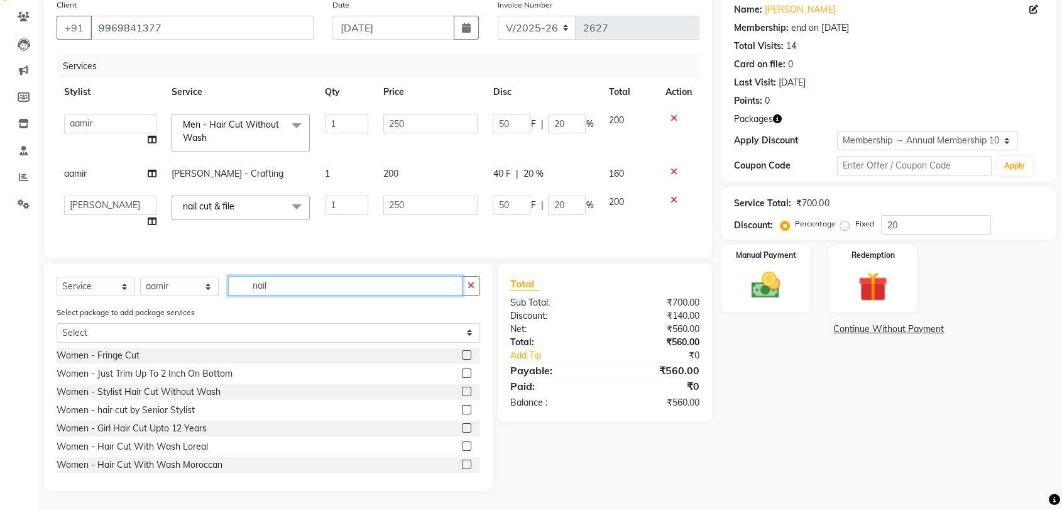
click at [244, 283] on input "nail" at bounding box center [345, 285] width 234 height 19
type input "hair cut"
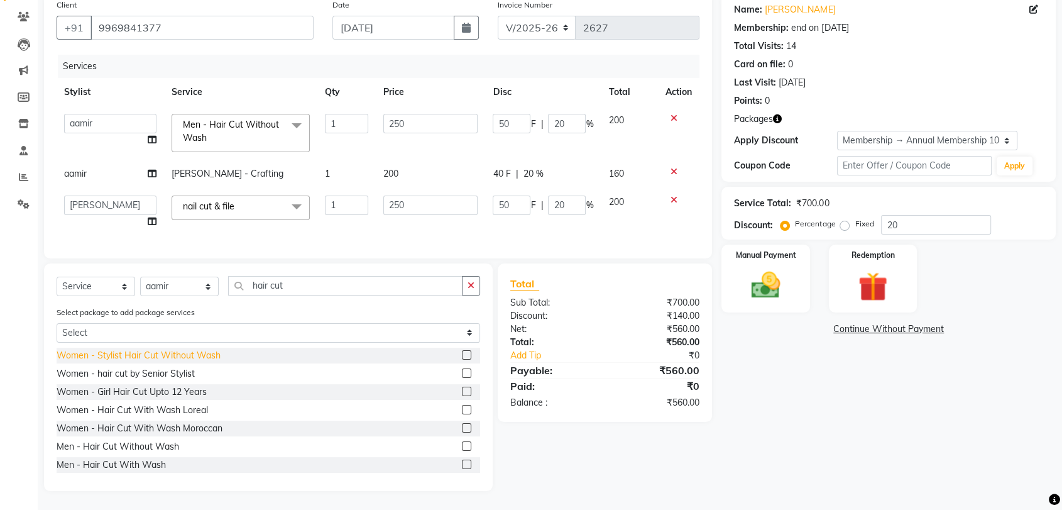
click at [111, 356] on div "Women - Stylist Hair Cut Without Wash" at bounding box center [139, 355] width 164 height 13
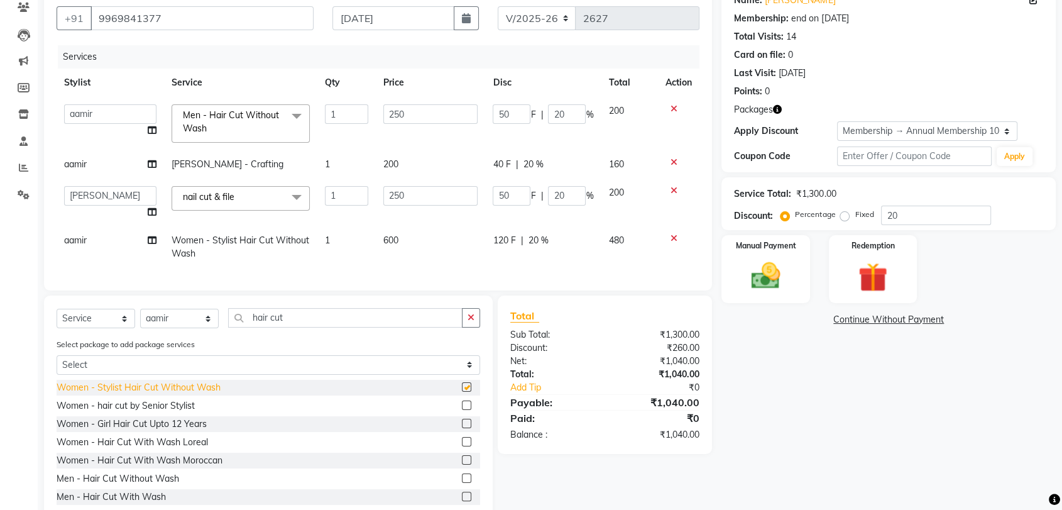
checkbox input "false"
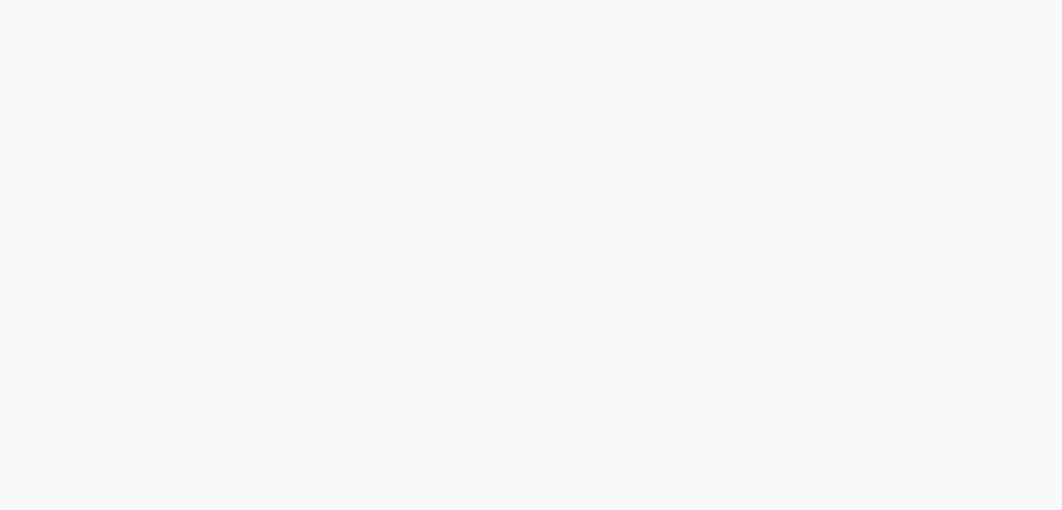
select select "4433"
select select "service"
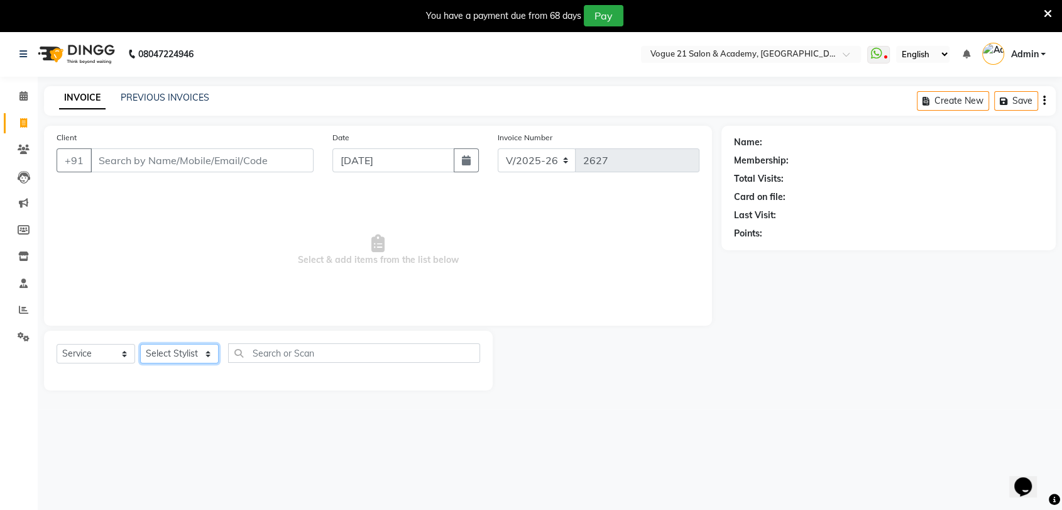
click at [181, 344] on select "Select Stylist aamir Alicia Dsouza Altamash Jamshed jyoti chauhan Pooja yadav P…" at bounding box center [179, 353] width 79 height 19
select select "52036"
click at [140, 344] on select "Select Stylist aamir Alicia Dsouza Altamash Jamshed jyoti chauhan Pooja yadav P…" at bounding box center [179, 353] width 79 height 19
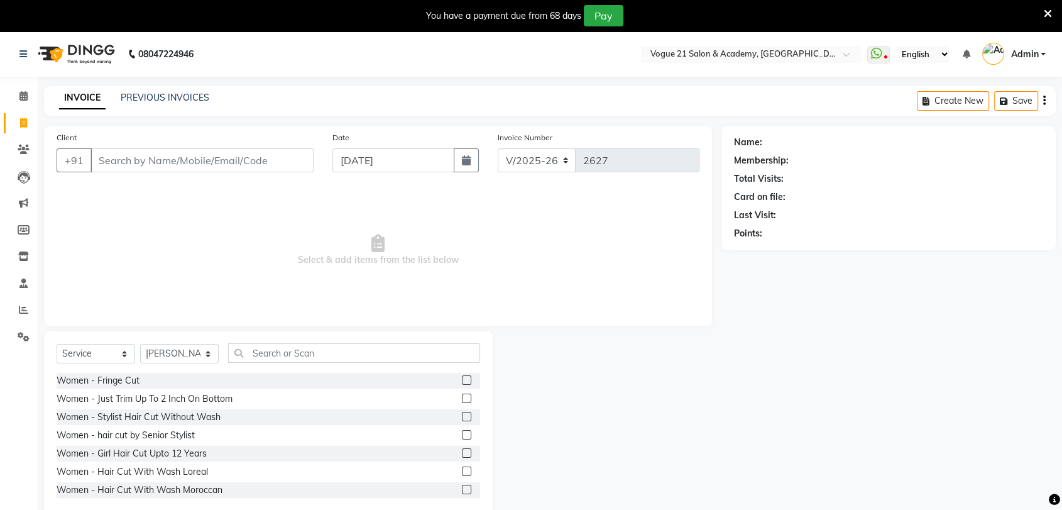
drag, startPoint x: 302, startPoint y: 363, endPoint x: 321, endPoint y: 353, distance: 21.9
click at [321, 353] on div "Select Service Product Membership Package Voucher Prepaid Gift Card Select Styl…" at bounding box center [268, 358] width 423 height 30
click at [321, 353] on input "text" at bounding box center [354, 352] width 252 height 19
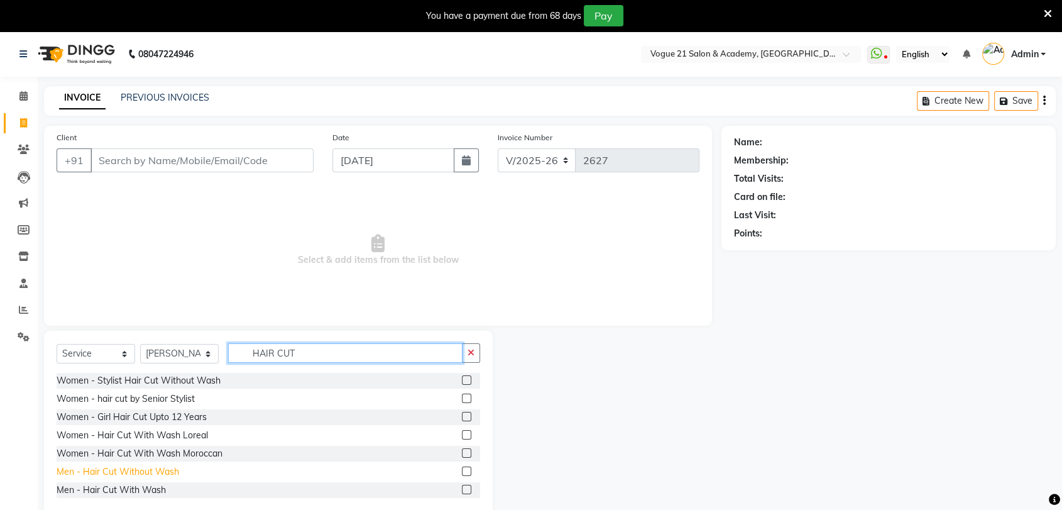
type input "HAIR CUT"
click at [161, 474] on div "Men - Hair Cut Without Wash" at bounding box center [118, 471] width 123 height 13
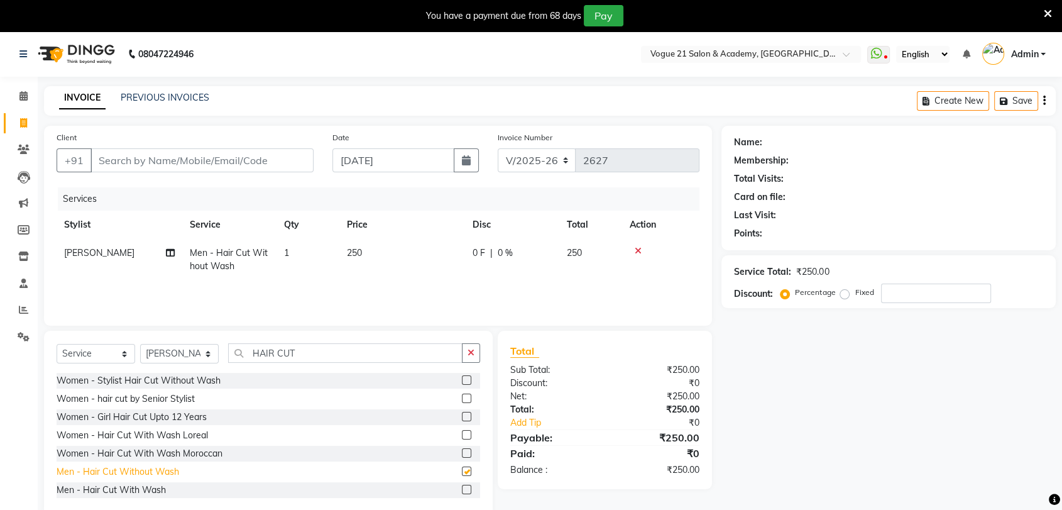
checkbox input "false"
drag, startPoint x: 317, startPoint y: 353, endPoint x: 245, endPoint y: 351, distance: 71.6
click at [245, 351] on input "HAIR CUT" at bounding box center [345, 352] width 234 height 19
click at [342, 319] on div "Client +91 Date 03-09-2025 Invoice Number V/2025 V/2025-26 2627 Services Stylis…" at bounding box center [378, 226] width 668 height 200
click at [1047, 11] on icon at bounding box center [1048, 13] width 8 height 11
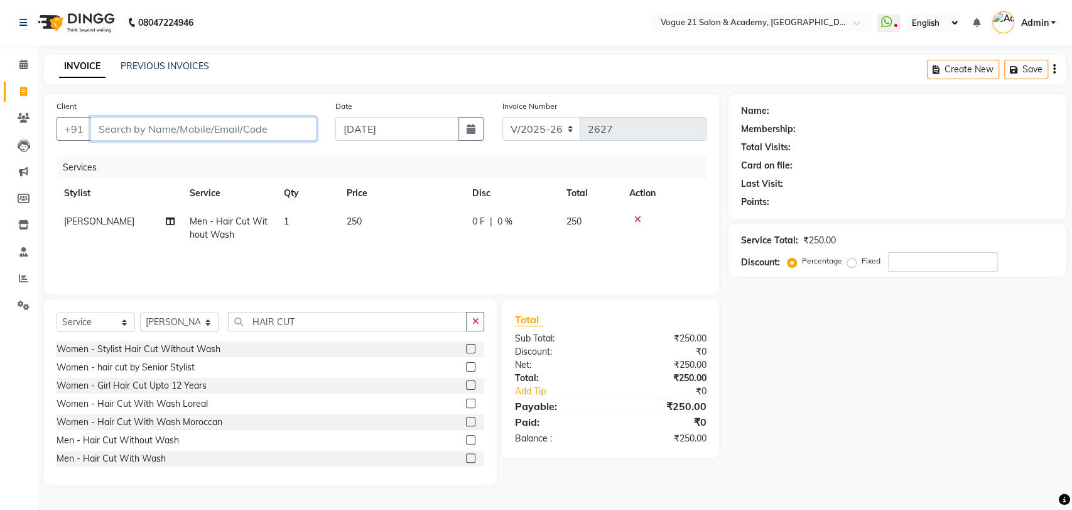
click at [248, 128] on input "Client" at bounding box center [203, 129] width 226 height 24
click at [248, 120] on input "Client" at bounding box center [203, 129] width 226 height 24
type input "9"
type input "0"
type input "9594013999"
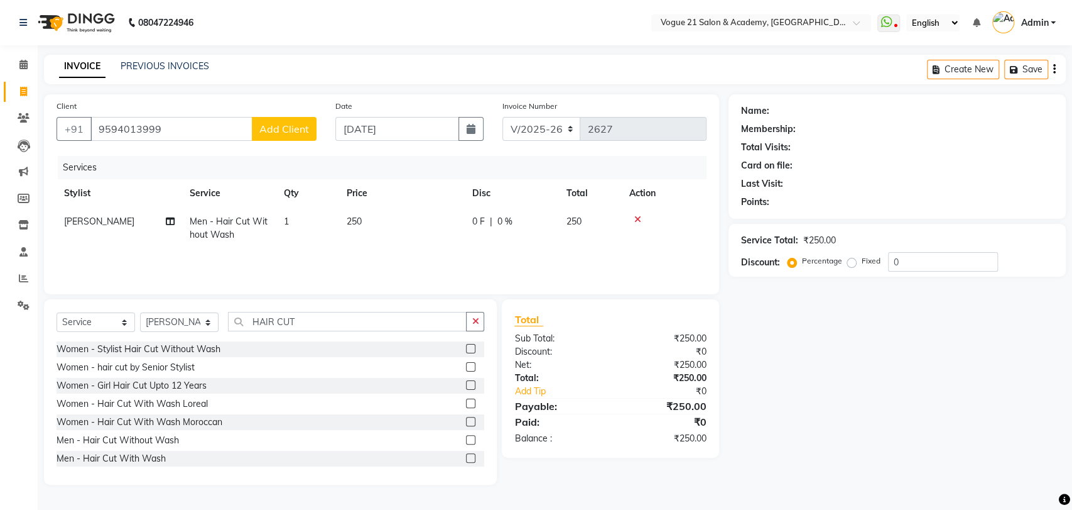
click at [278, 128] on span "Add Client" at bounding box center [284, 129] width 50 height 13
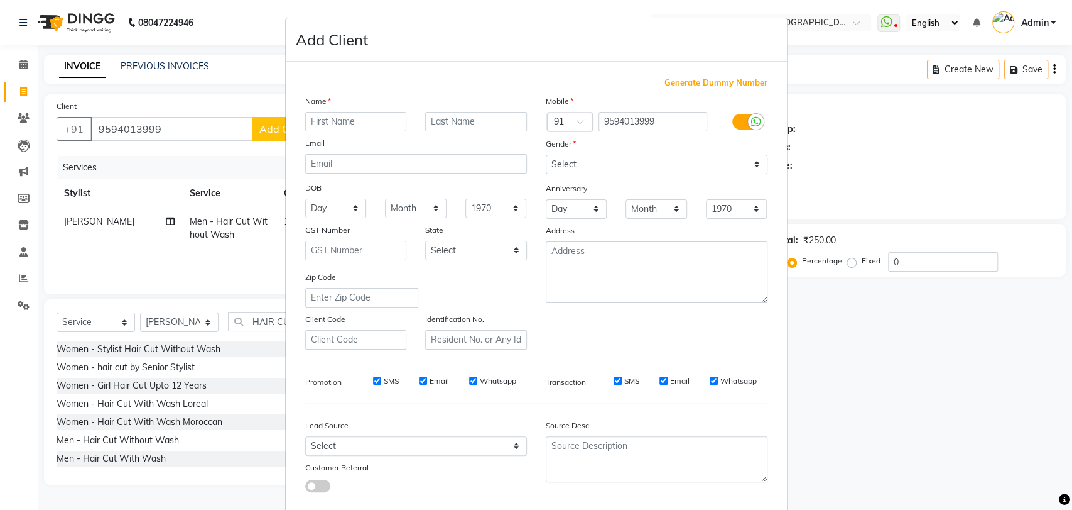
click at [173, 130] on ngb-modal-window "Add Client Generate Dummy Number Name Email DOB Day 01 02 03 04 05 06 07 08 09 …" at bounding box center [536, 255] width 1072 height 510
click at [361, 121] on input "text" at bounding box center [356, 121] width 102 height 19
click at [376, 118] on input "text" at bounding box center [356, 121] width 102 height 19
type input "Gauraksh"
click at [472, 122] on input "text" at bounding box center [476, 121] width 102 height 19
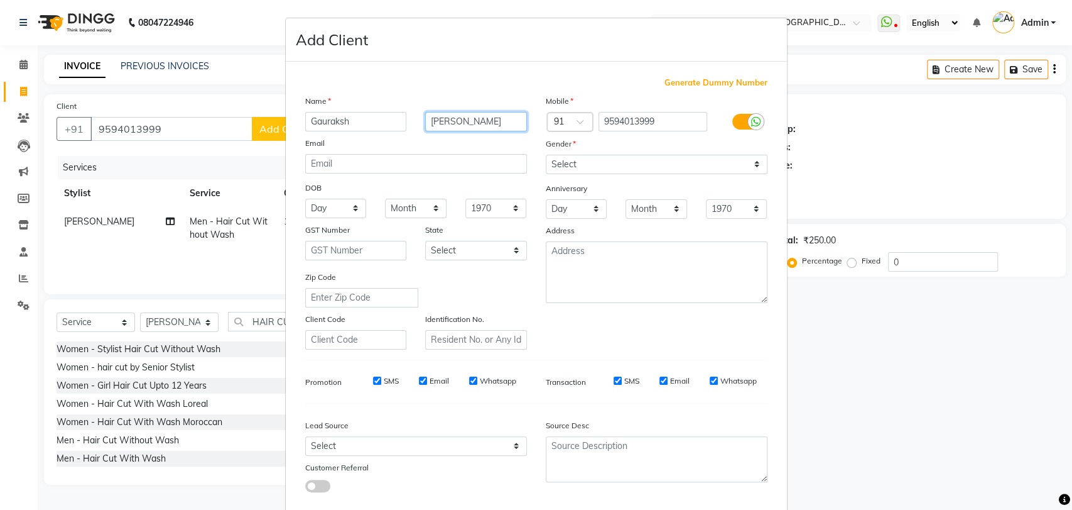
type input "[PERSON_NAME]"
click at [597, 163] on select "Select Male Female Other Prefer Not To Say" at bounding box center [657, 164] width 222 height 19
select select "[DEMOGRAPHIC_DATA]"
click at [546, 155] on select "Select Male Female Other Prefer Not To Say" at bounding box center [657, 164] width 222 height 19
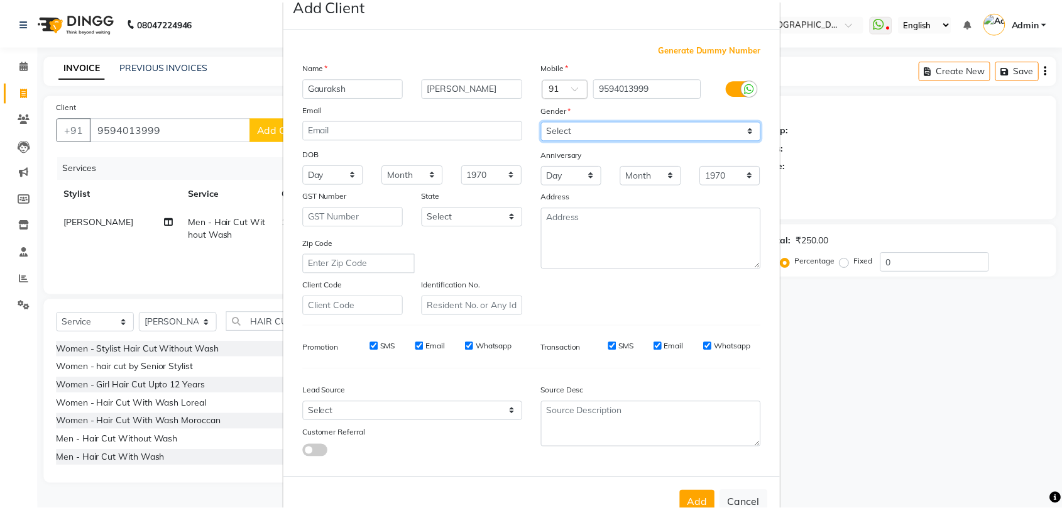
scroll to position [68, 0]
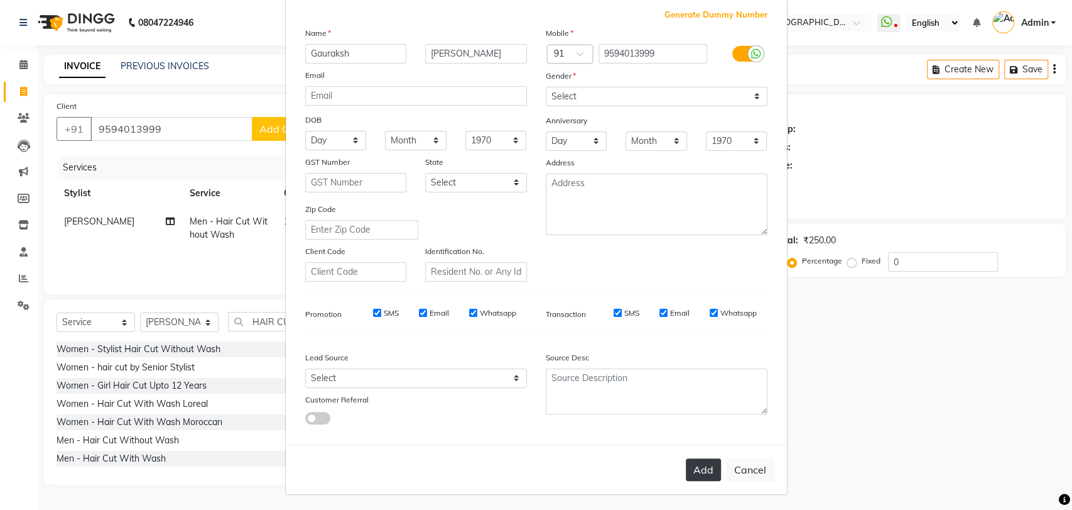
click at [694, 469] on button "Add" at bounding box center [703, 469] width 35 height 23
select select
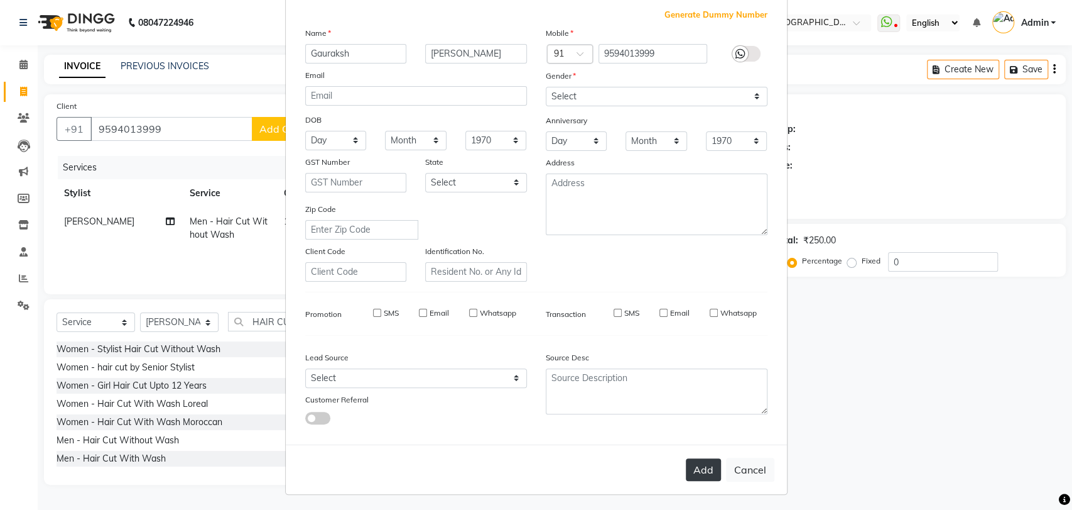
select select
checkbox input "false"
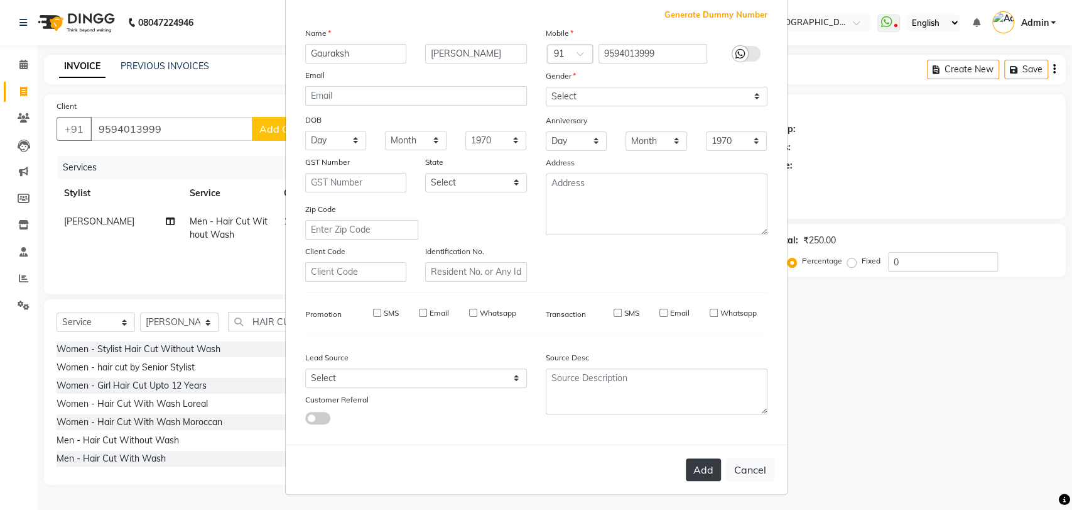
checkbox input "false"
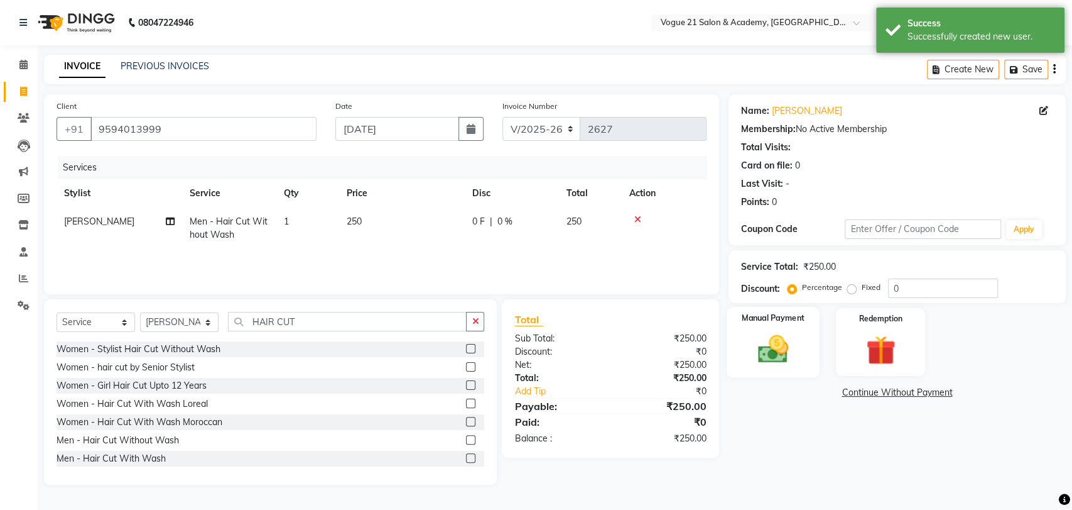
click at [774, 343] on img at bounding box center [773, 348] width 50 height 35
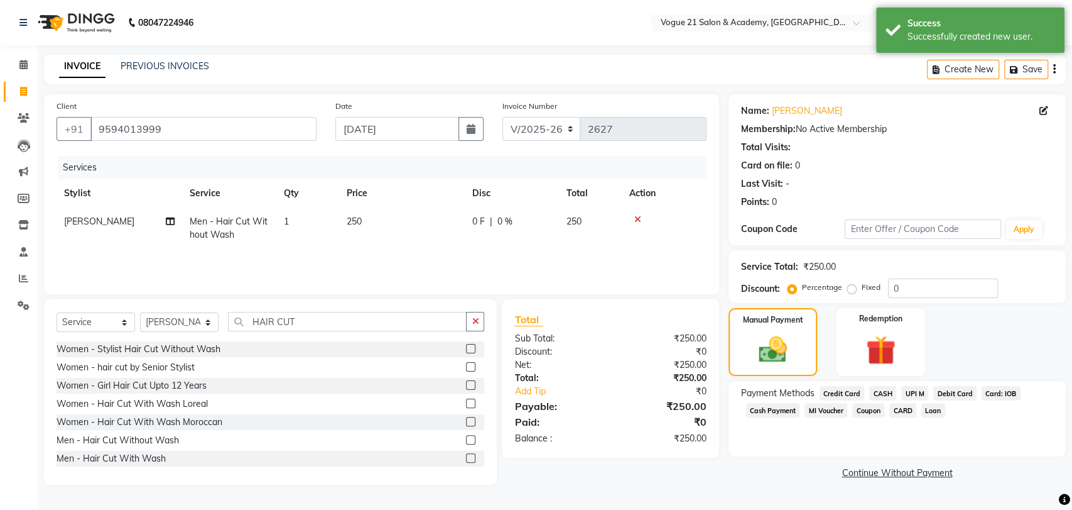
click at [884, 388] on span "CASH" at bounding box center [882, 393] width 27 height 14
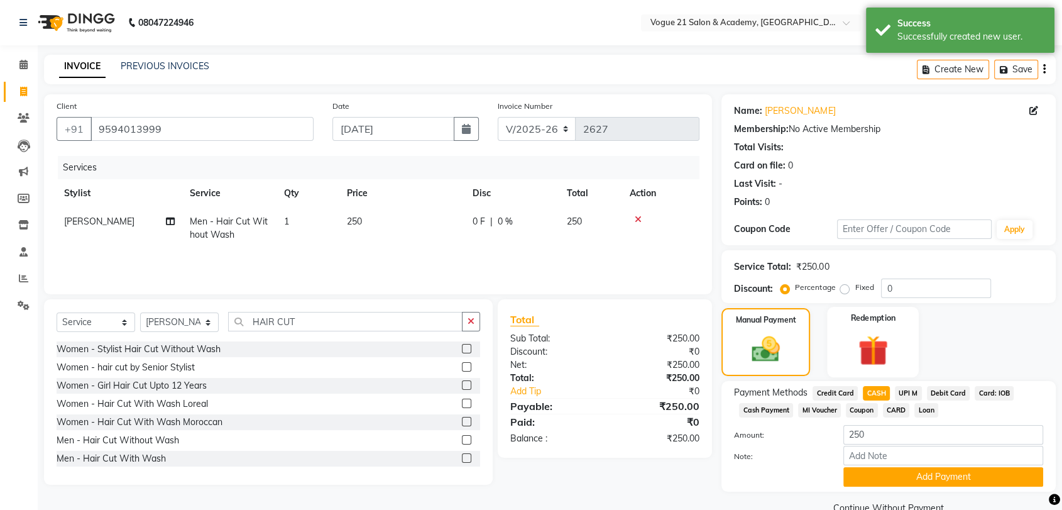
scroll to position [26, 0]
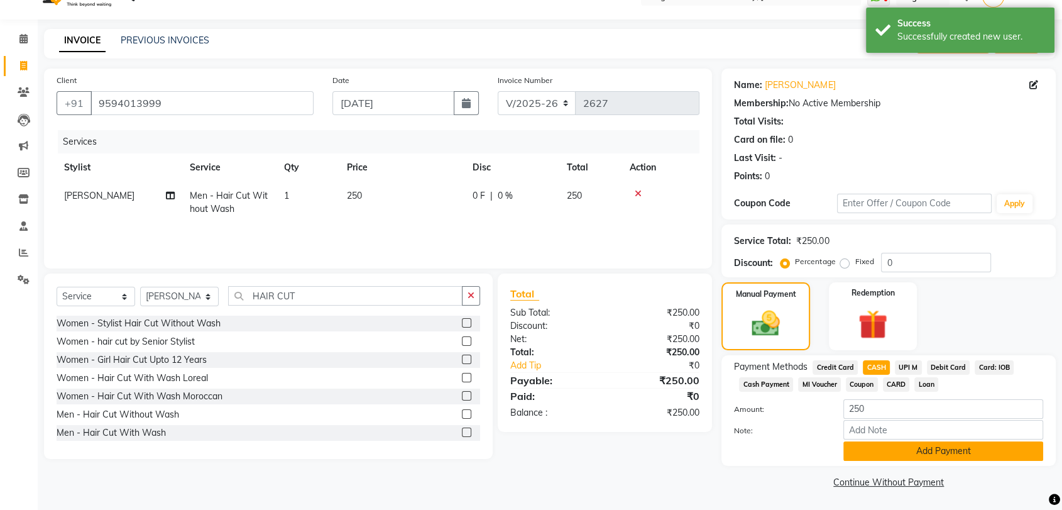
click at [921, 452] on button "Add Payment" at bounding box center [943, 450] width 200 height 19
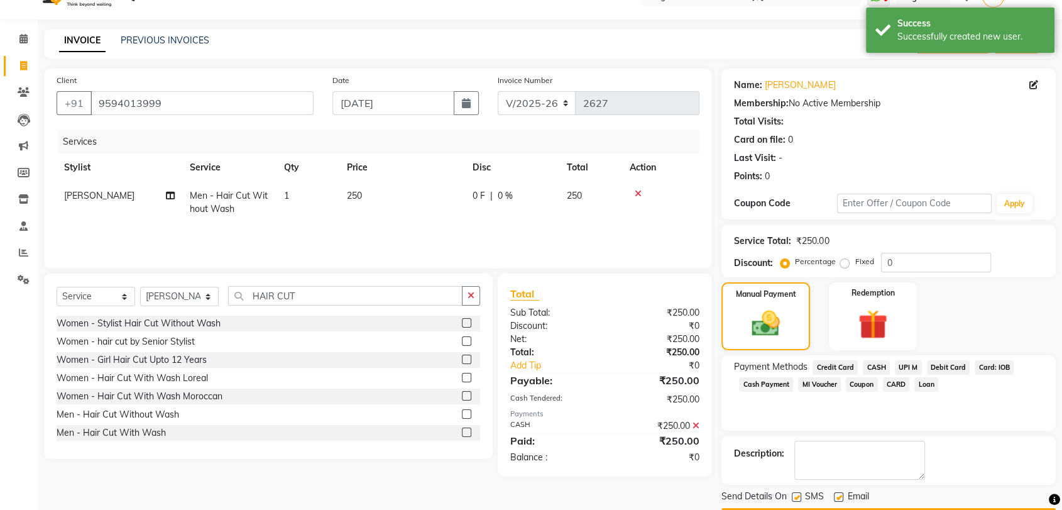
scroll to position [62, 0]
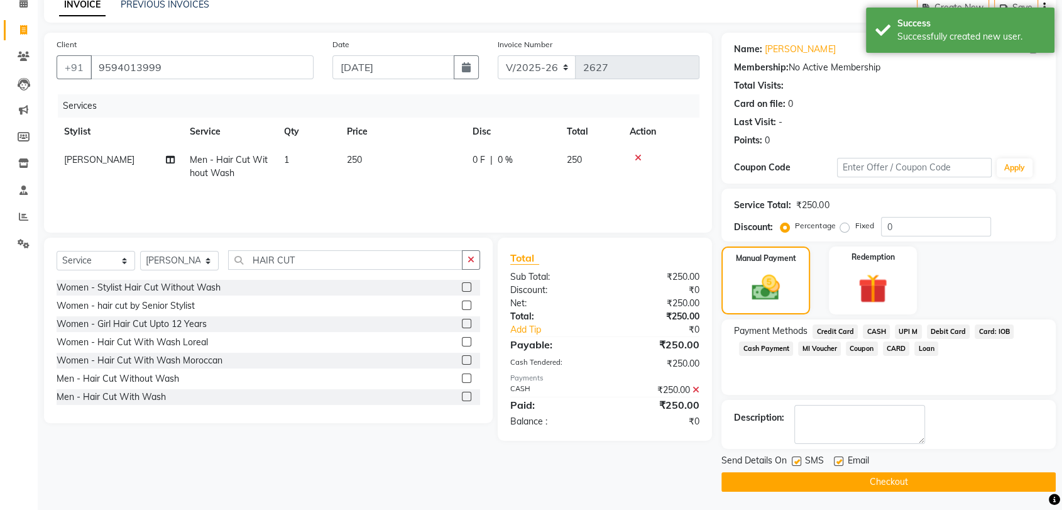
click at [956, 479] on button "Checkout" at bounding box center [888, 481] width 334 height 19
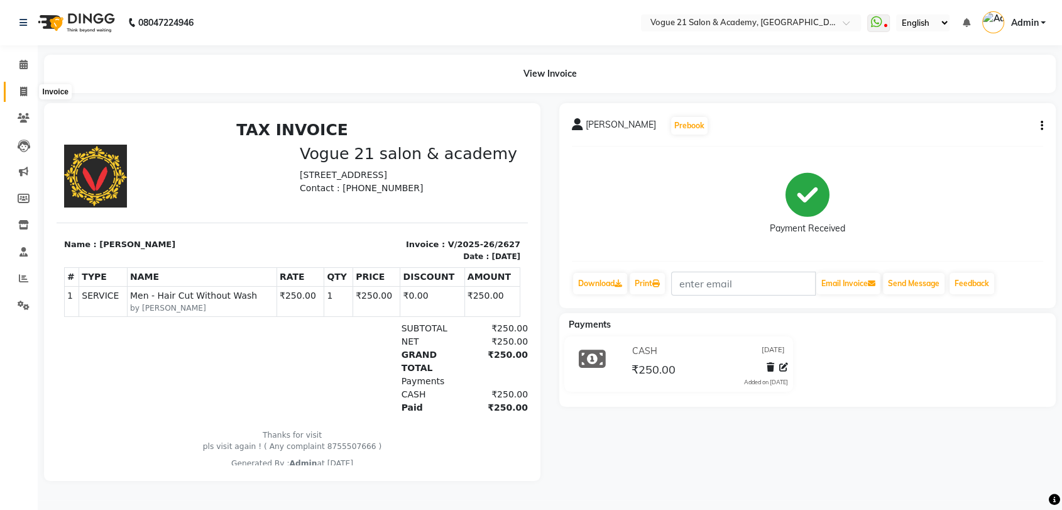
click at [23, 92] on icon at bounding box center [23, 91] width 7 height 9
select select "4433"
select select "service"
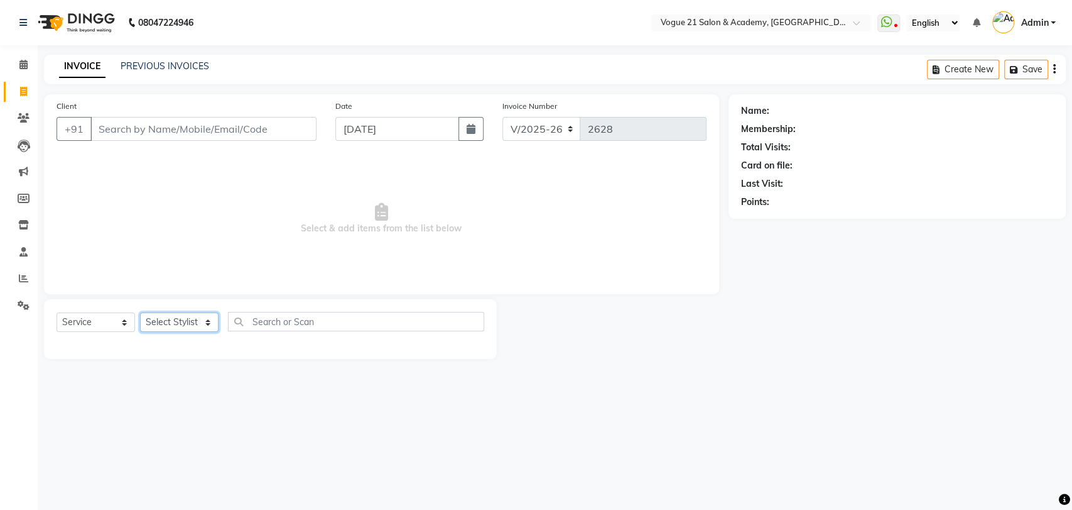
click at [193, 320] on select "Select Stylist aamir Alicia Dsouza Altamash Jamshed jyoti chauhan Pooja yadav P…" at bounding box center [179, 321] width 79 height 19
select select "66614"
click at [140, 312] on select "Select Stylist aamir Alicia Dsouza Altamash Jamshed jyoti chauhan Pooja yadav P…" at bounding box center [179, 321] width 79 height 19
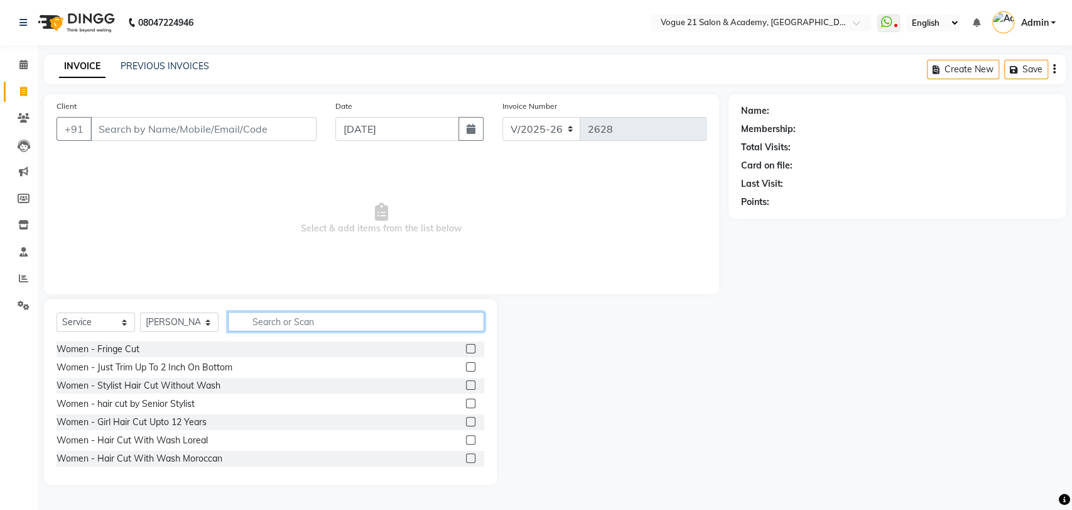
click at [297, 324] on input "text" at bounding box center [356, 321] width 256 height 19
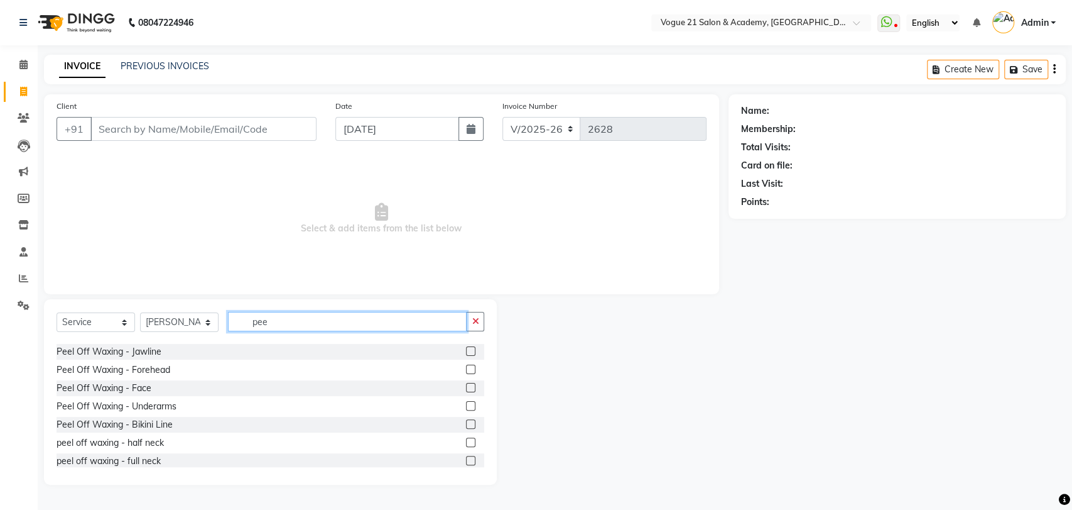
scroll to position [93, 0]
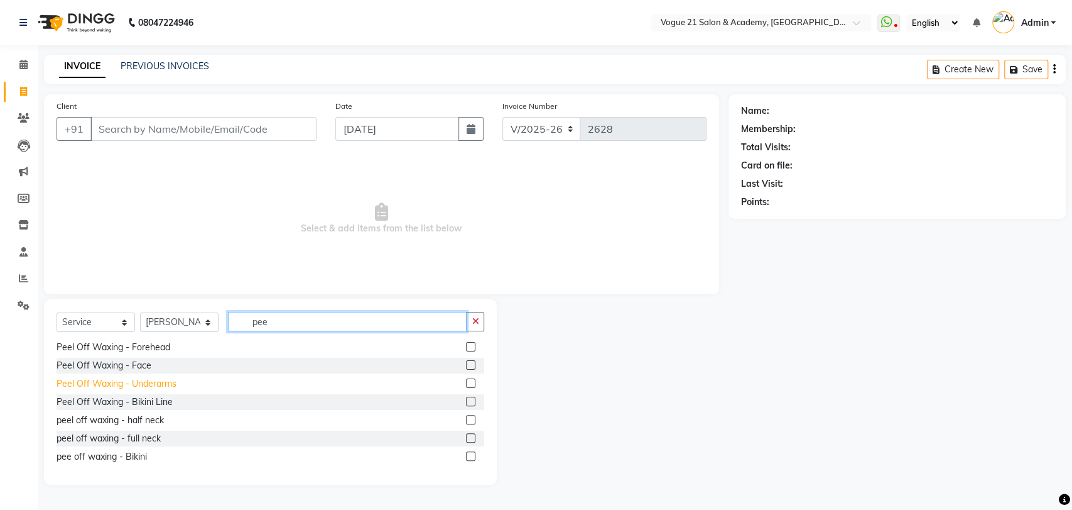
type input "pee"
click at [163, 380] on div "Peel Off Waxing - Underarms" at bounding box center [117, 383] width 120 height 13
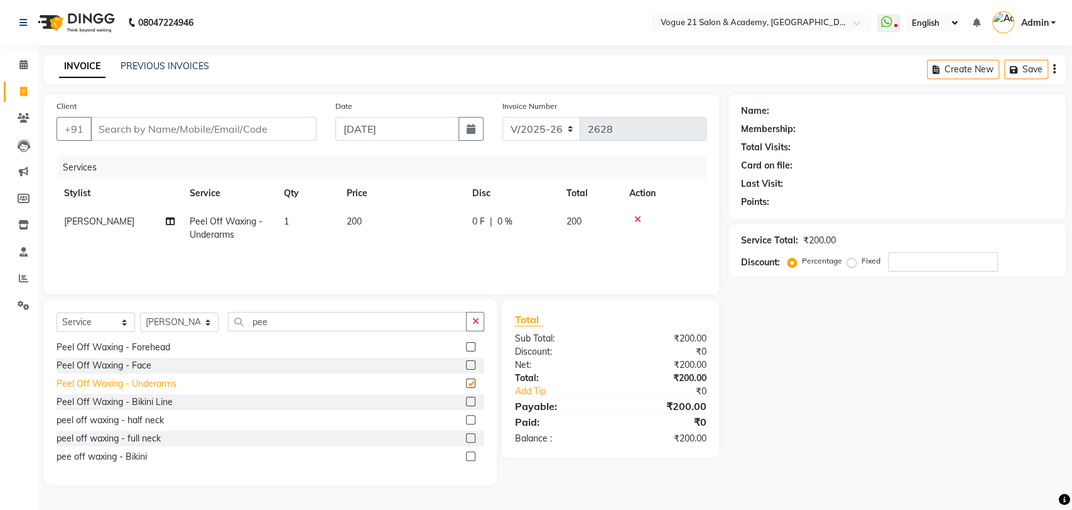
checkbox input "false"
click at [297, 315] on input "pee" at bounding box center [347, 321] width 239 height 19
type input "p"
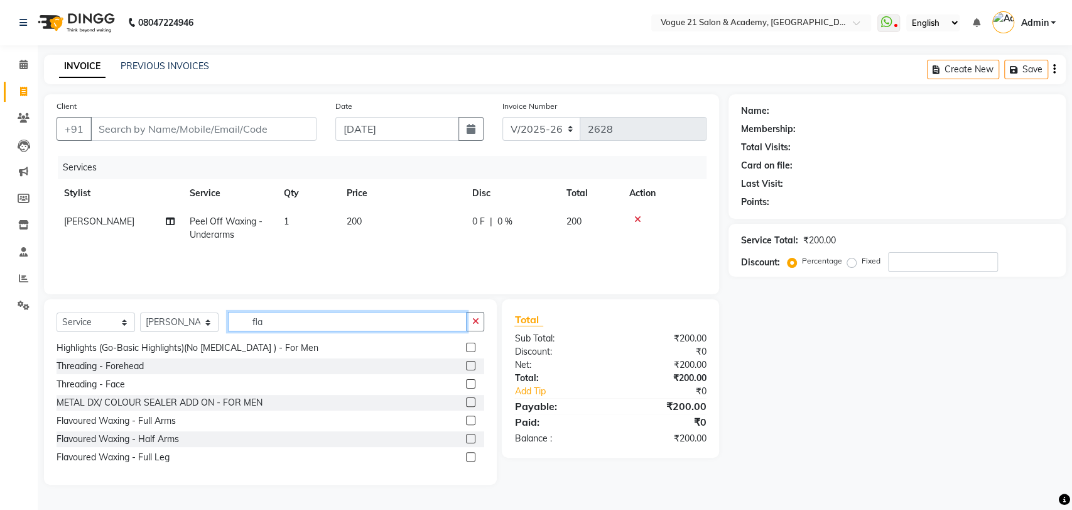
scroll to position [0, 0]
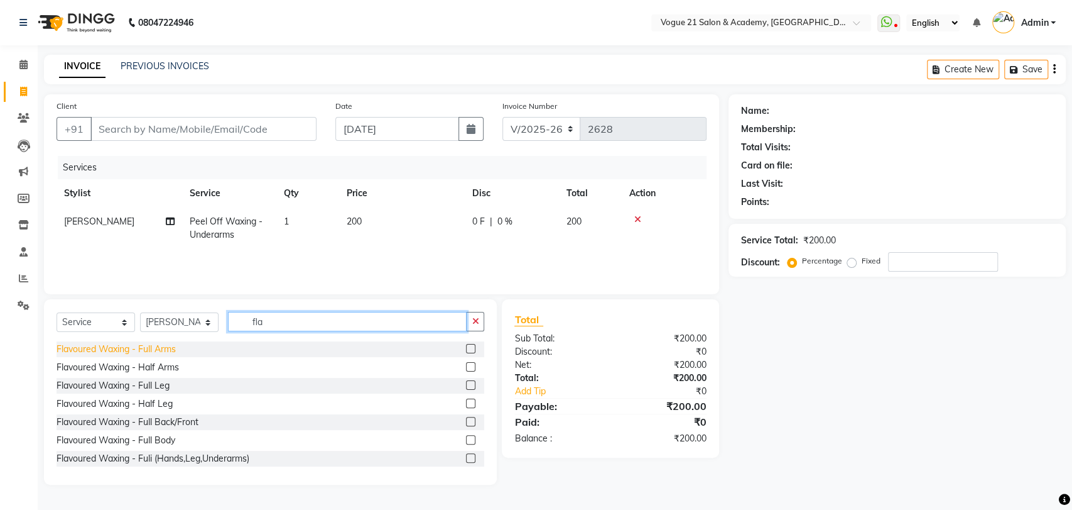
type input "fla"
click at [166, 344] on div "Flavoured Waxing - Full Arms" at bounding box center [116, 348] width 119 height 13
checkbox input "false"
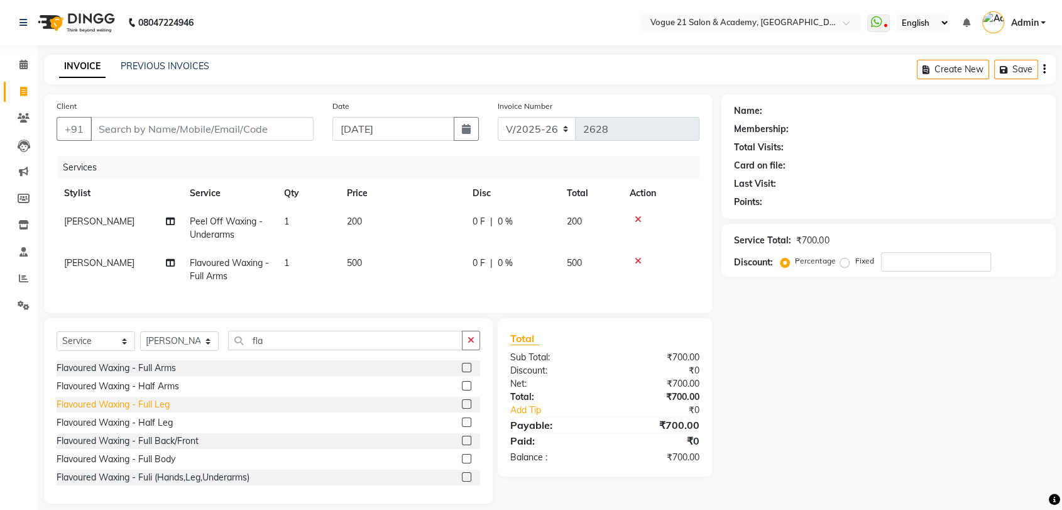
click at [156, 411] on div "Flavoured Waxing - Full Leg" at bounding box center [113, 404] width 113 height 13
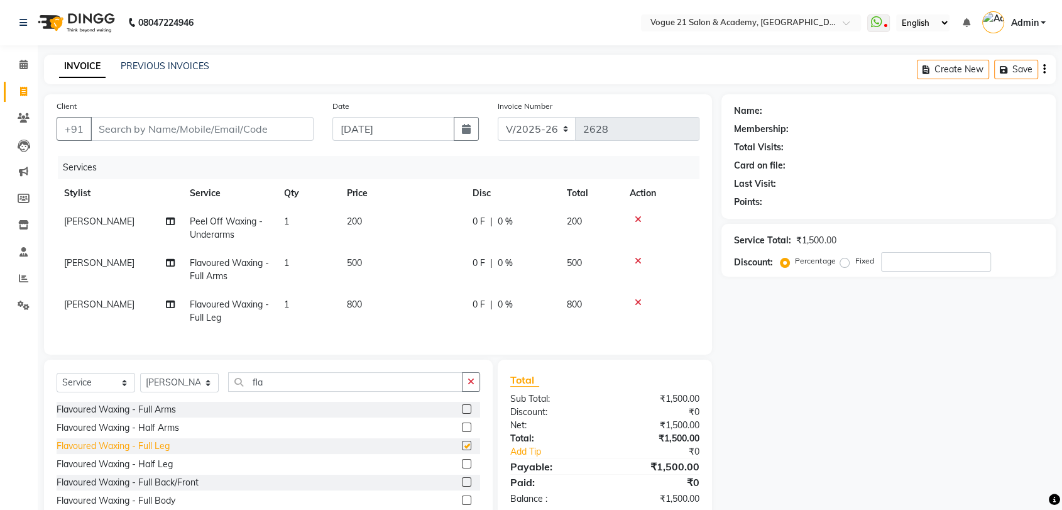
checkbox input "false"
click at [139, 135] on input "Client" at bounding box center [201, 129] width 223 height 24
click at [159, 122] on input "Client" at bounding box center [201, 129] width 223 height 24
type input "9"
type input "0"
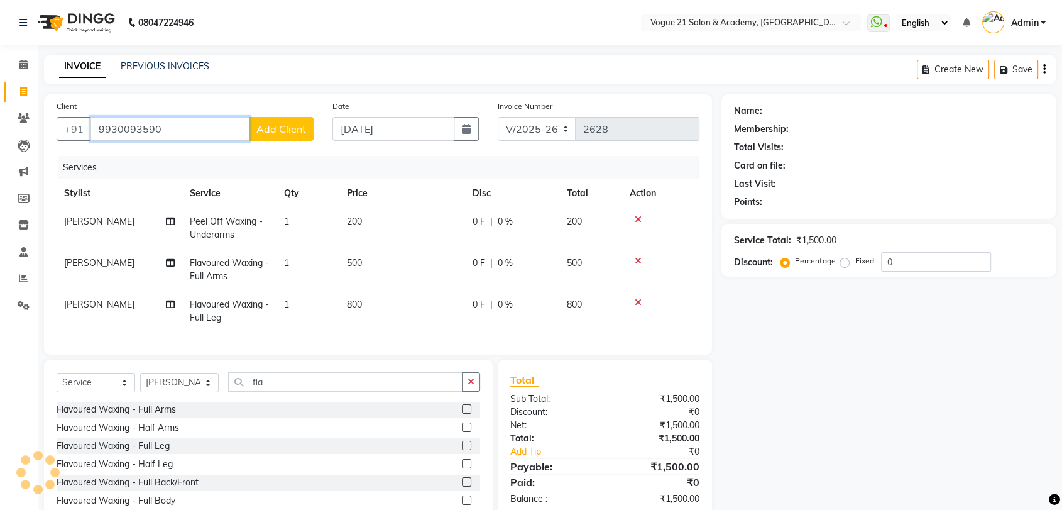
type input "9930093590"
click at [288, 127] on span "Add Client" at bounding box center [281, 129] width 50 height 13
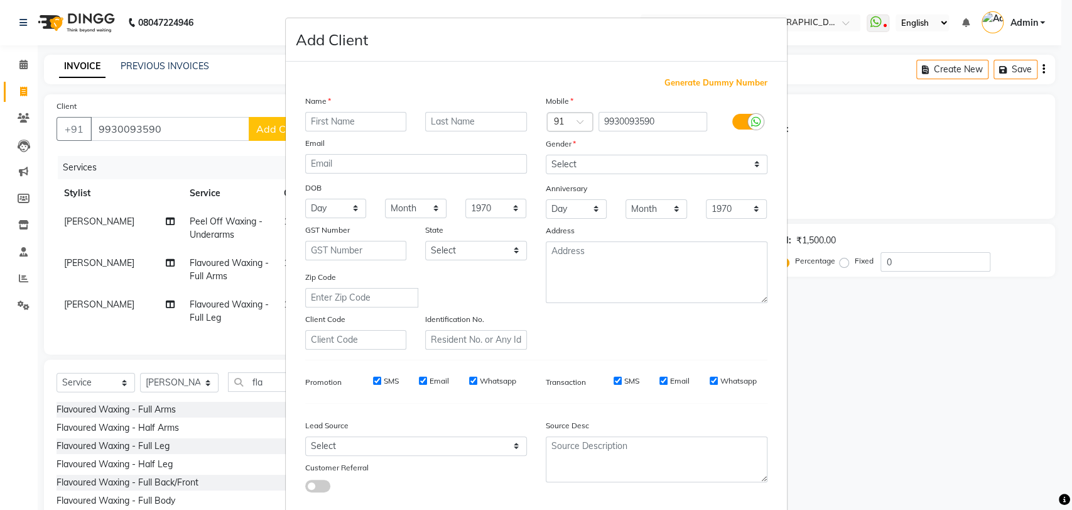
click at [354, 122] on input "text" at bounding box center [356, 121] width 102 height 19
type input "[PERSON_NAME]"
click at [457, 119] on input "text" at bounding box center [476, 121] width 102 height 19
type input "Bhayankar"
click at [624, 165] on select "Select Male Female Other Prefer Not To Say" at bounding box center [657, 164] width 222 height 19
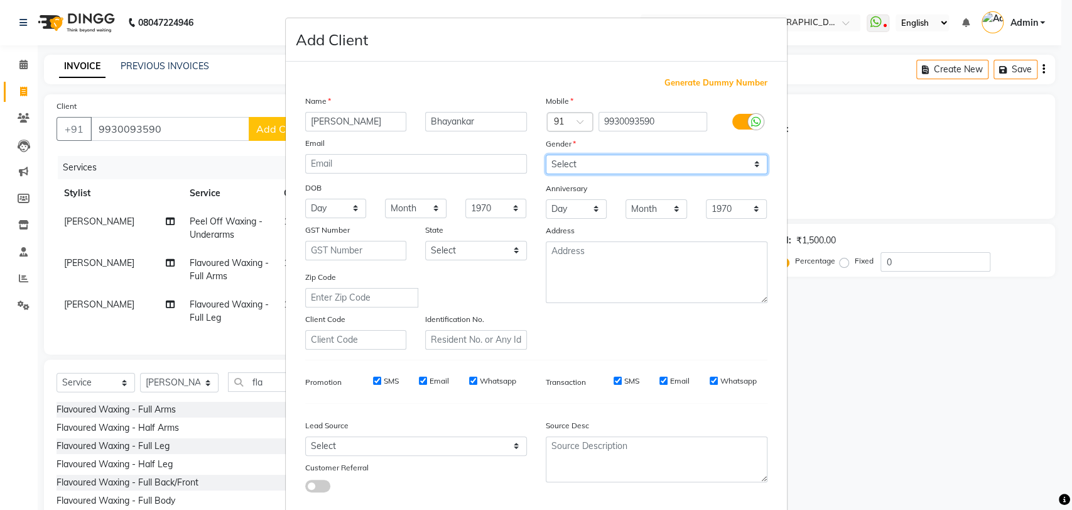
select select "female"
click at [546, 155] on select "Select Male Female Other Prefer Not To Say" at bounding box center [657, 164] width 222 height 19
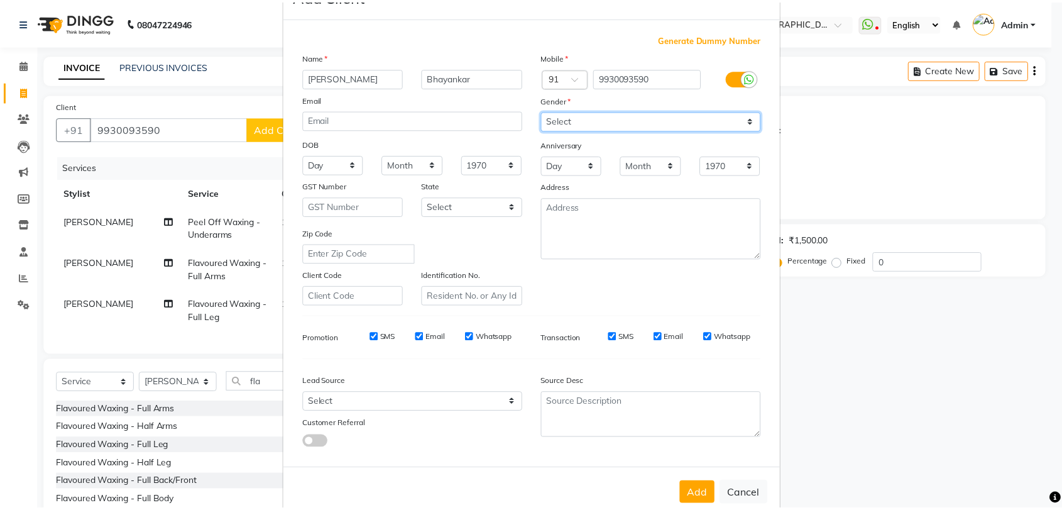
scroll to position [68, 0]
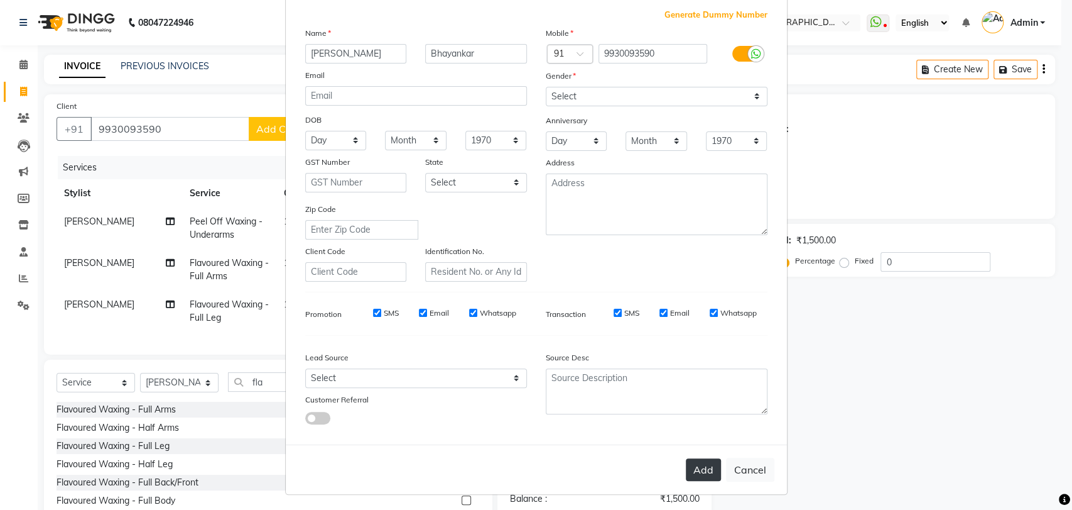
click at [690, 460] on button "Add" at bounding box center [703, 469] width 35 height 23
select select
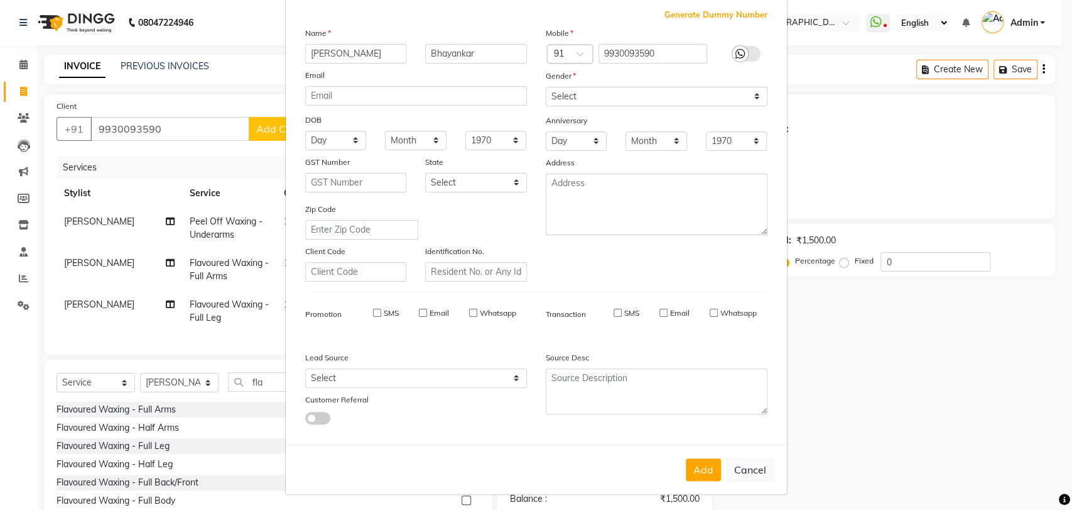
select select
checkbox input "false"
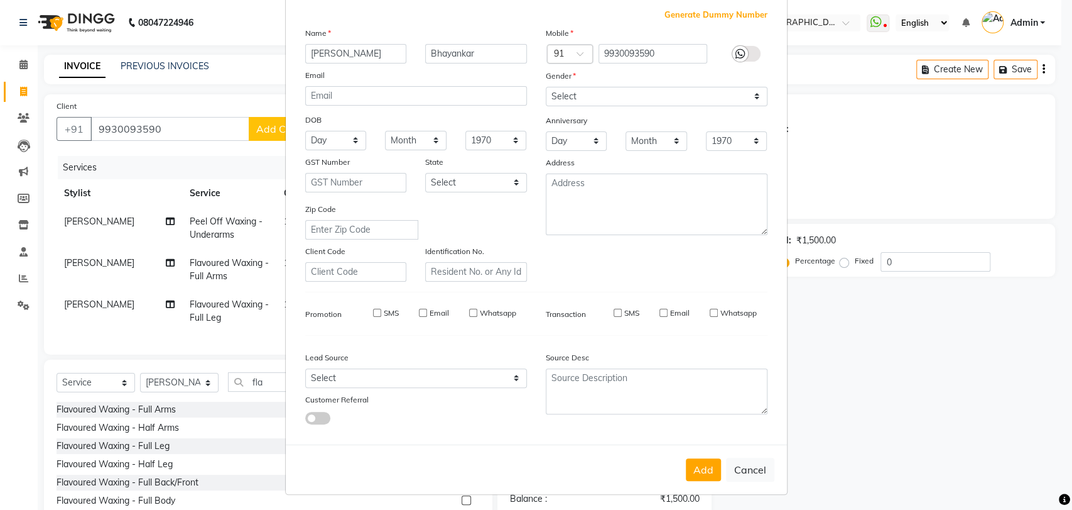
checkbox input "false"
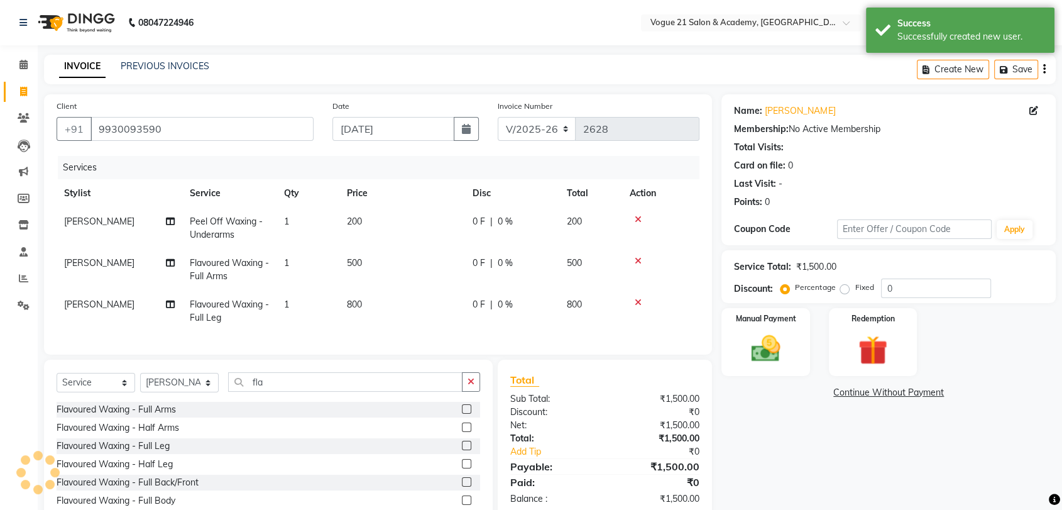
drag, startPoint x: 808, startPoint y: 440, endPoint x: 807, endPoint y: 405, distance: 35.2
click at [807, 405] on div "Name: Anuja Bhayankar Membership: No Active Membership Total Visits: Card on fi…" at bounding box center [893, 319] width 344 height 450
click at [838, 445] on div "Name: Anuja Bhayankar Membership: No Active Membership Total Visits: Card on fi…" at bounding box center [893, 319] width 344 height 450
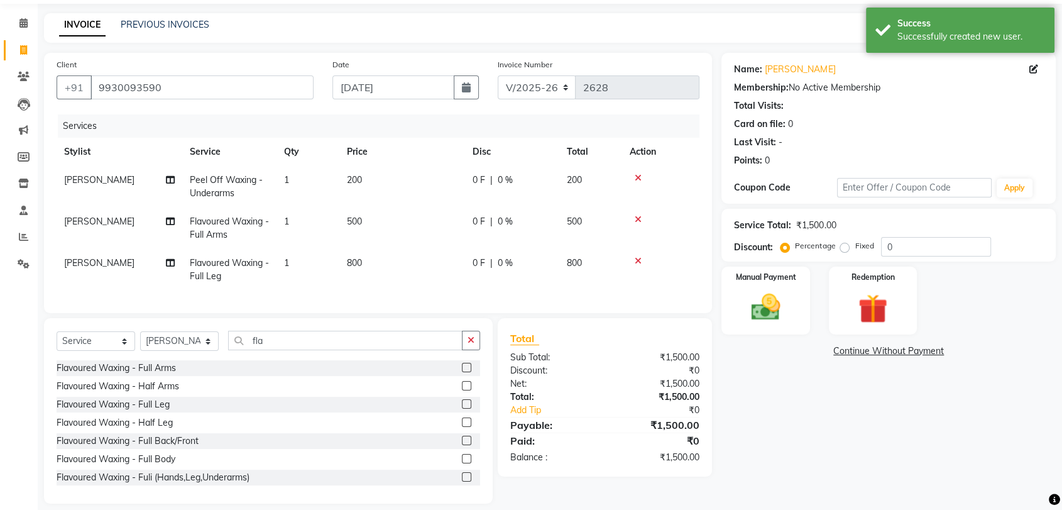
scroll to position [65, 0]
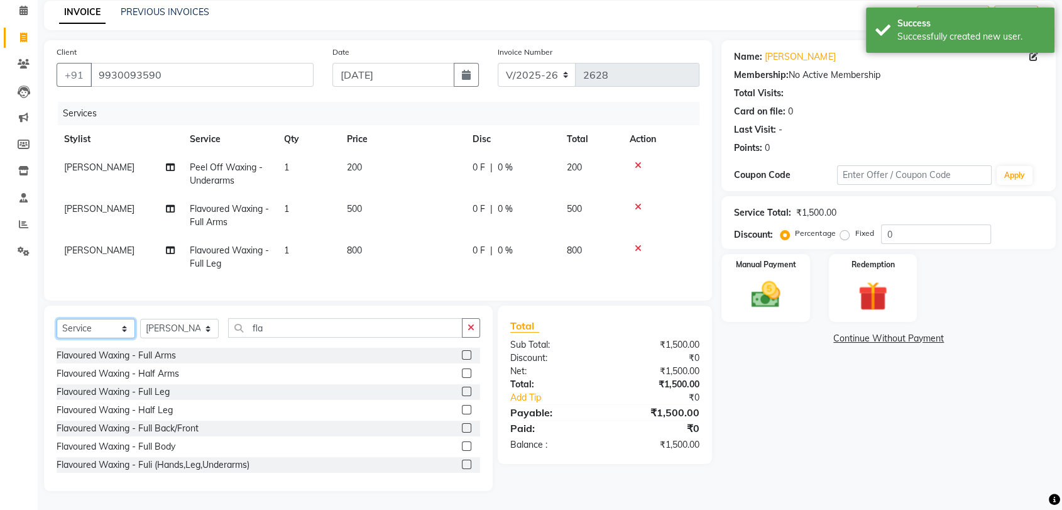
click at [111, 329] on select "Select Service Product Membership Package Voucher Prepaid Gift Card" at bounding box center [96, 328] width 79 height 19
click at [57, 338] on select "Select Service Product Membership Package Voucher Prepaid Gift Card" at bounding box center [96, 328] width 79 height 19
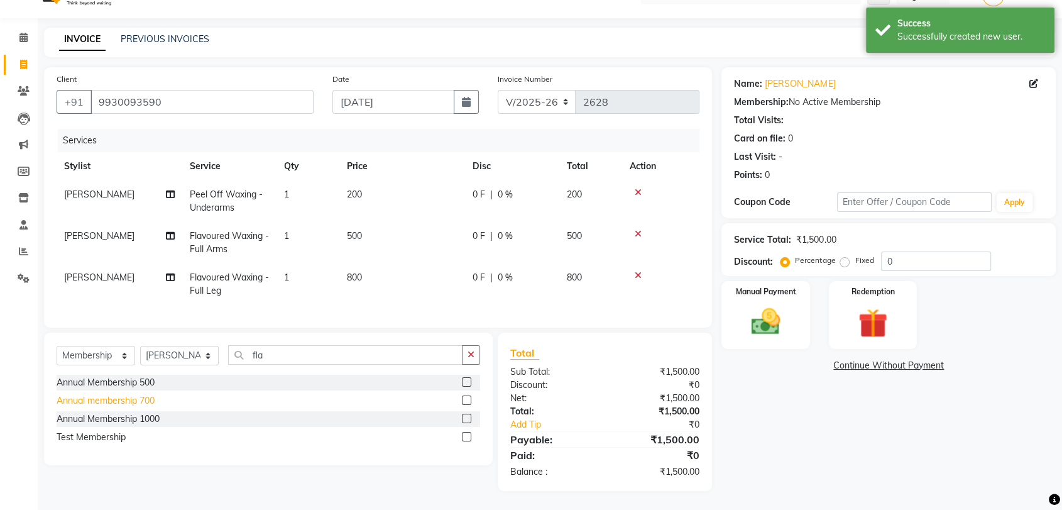
click at [130, 403] on div "Annual membership 700" at bounding box center [106, 400] width 98 height 13
select select "select"
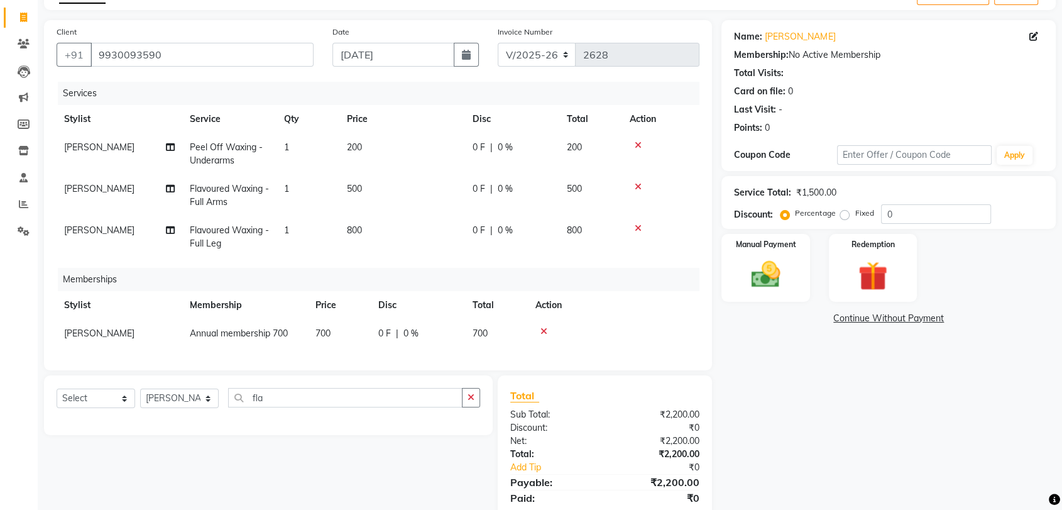
scroll to position [104, 0]
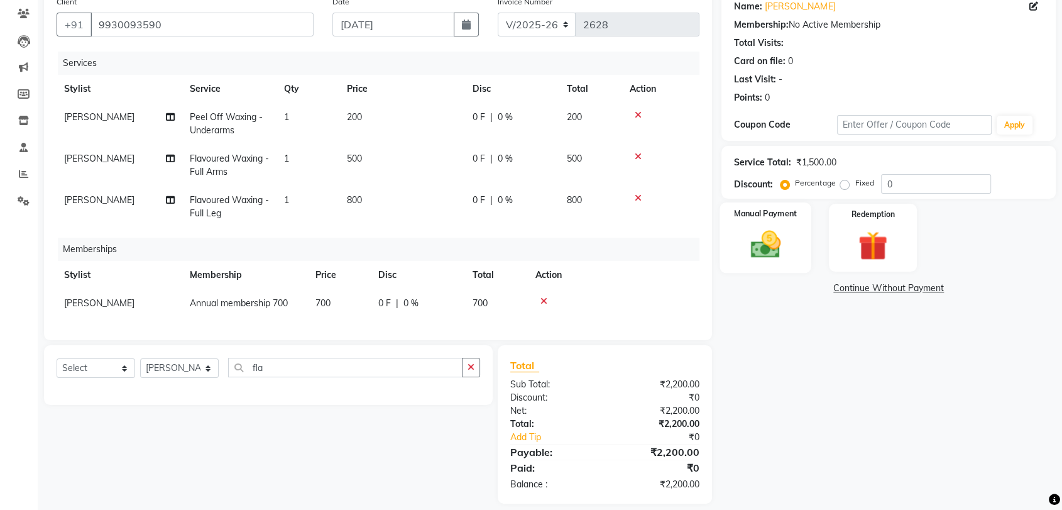
click at [764, 243] on img at bounding box center [765, 244] width 49 height 35
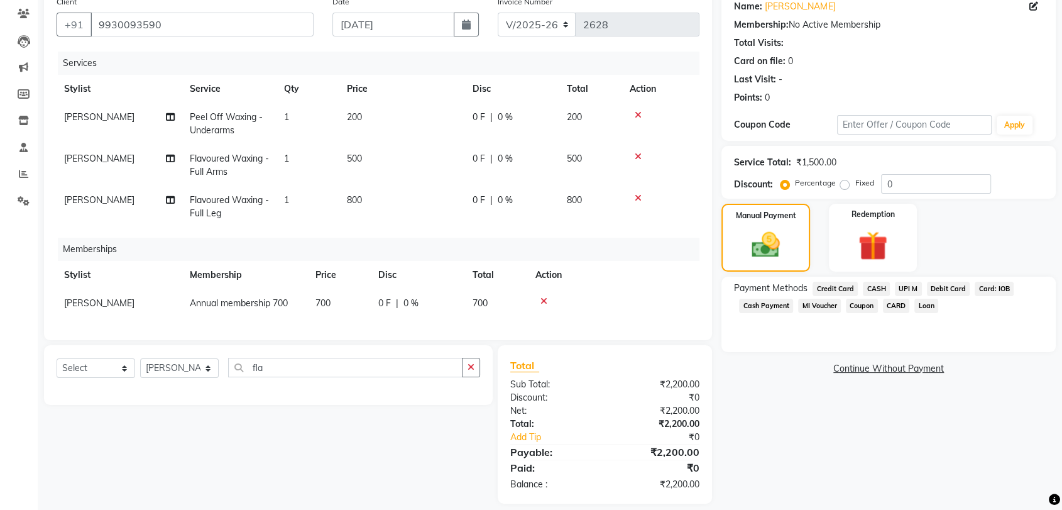
click at [900, 306] on span "CARD" at bounding box center [896, 305] width 27 height 14
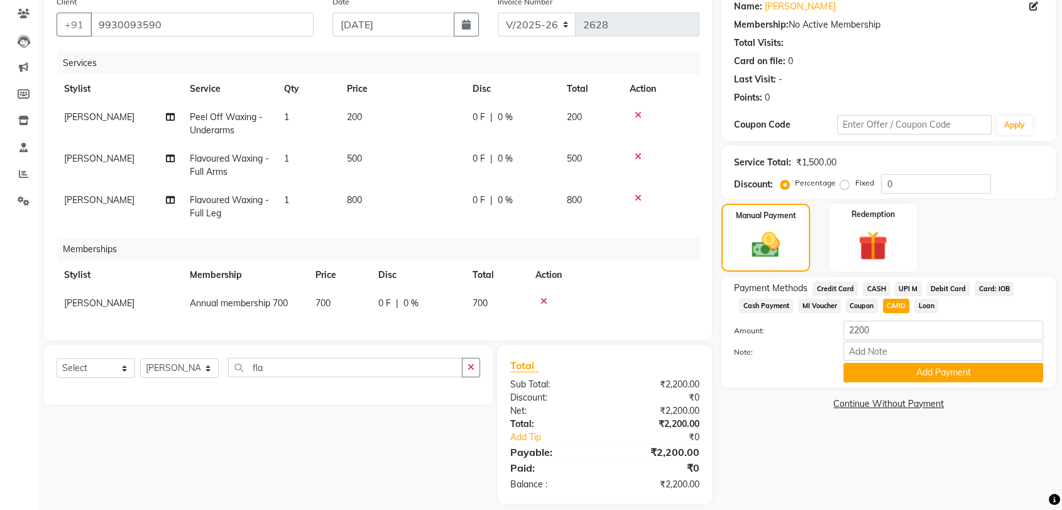
scroll to position [127, 0]
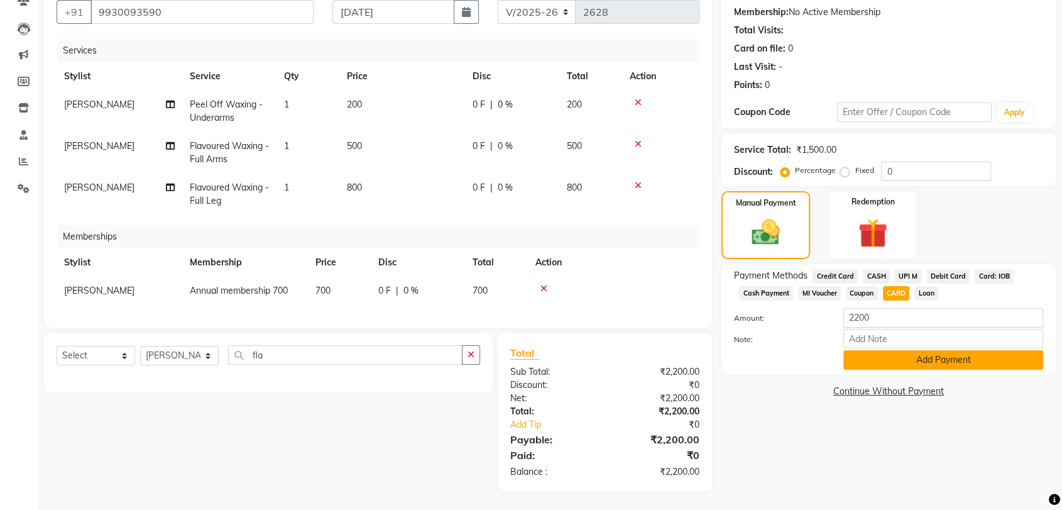
click at [942, 350] on button "Add Payment" at bounding box center [943, 359] width 200 height 19
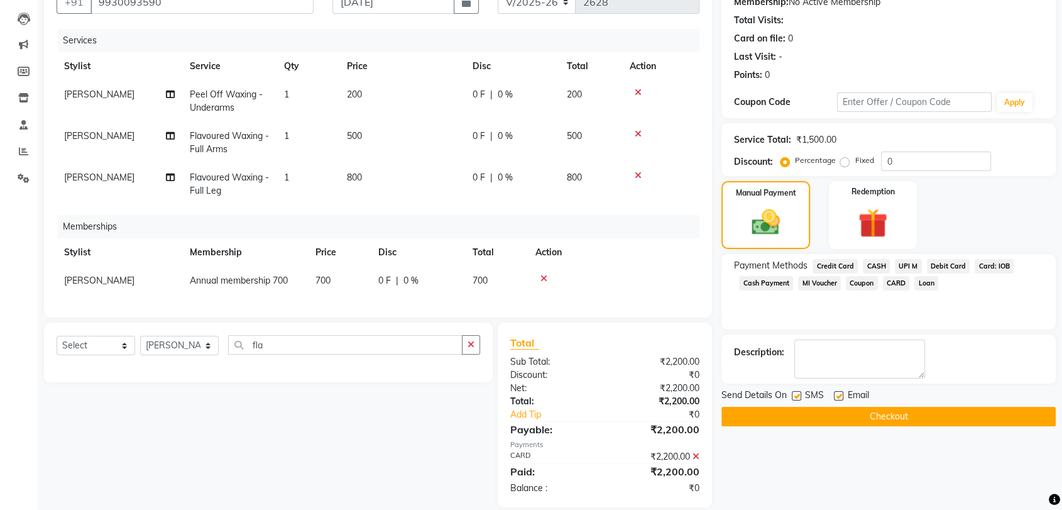
scroll to position [153, 0]
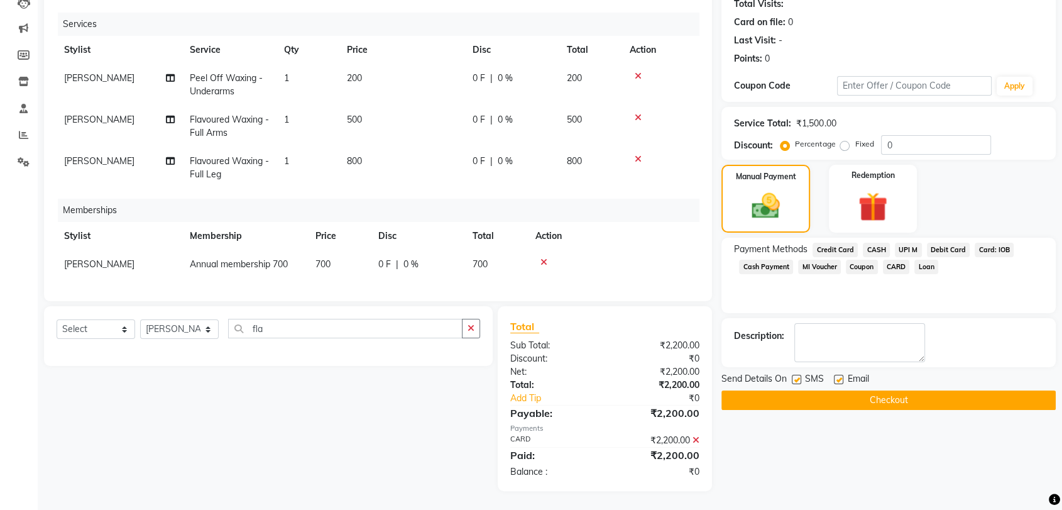
click at [979, 390] on button "Checkout" at bounding box center [888, 399] width 334 height 19
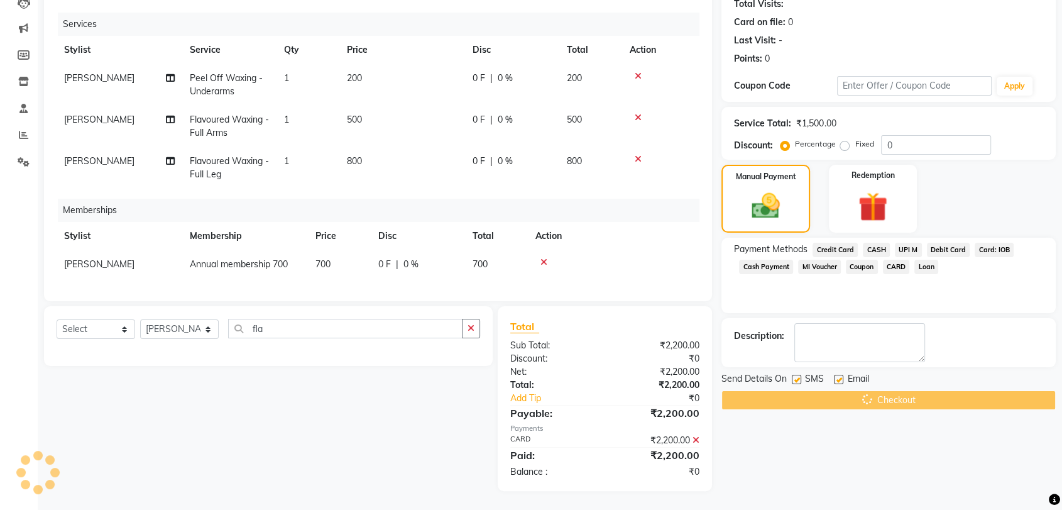
scroll to position [0, 0]
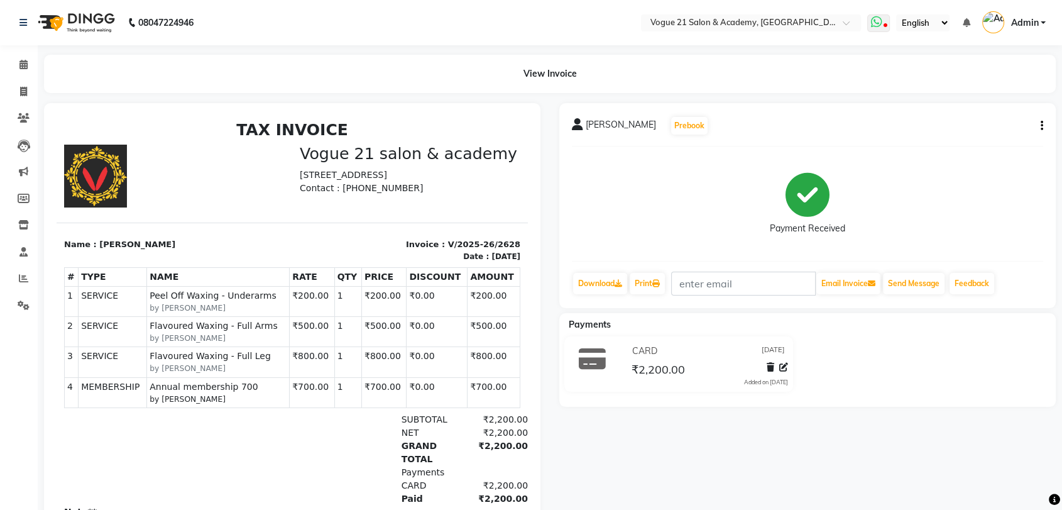
click at [881, 25] on icon at bounding box center [875, 22] width 11 height 13
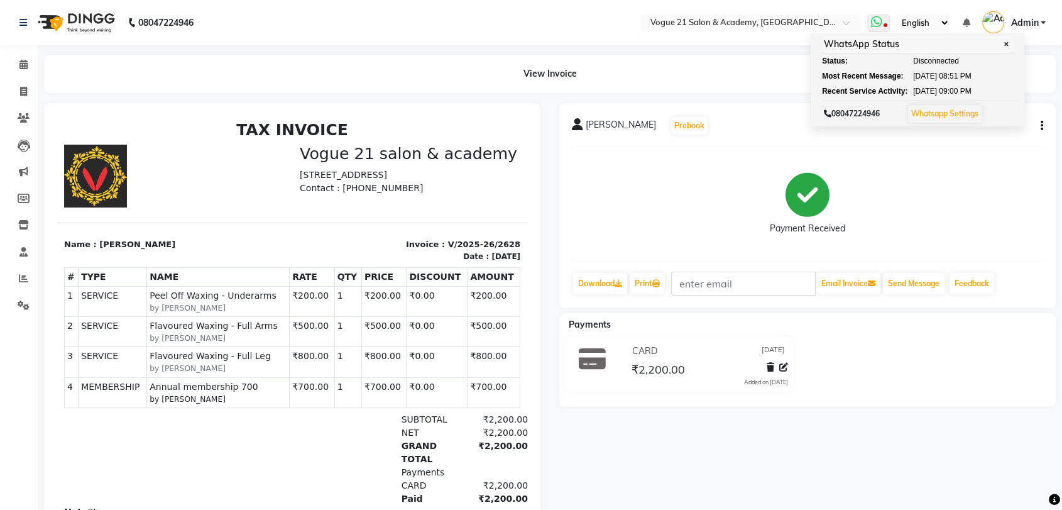
click at [940, 114] on link "Whatsapp Settings" at bounding box center [944, 113] width 67 height 9
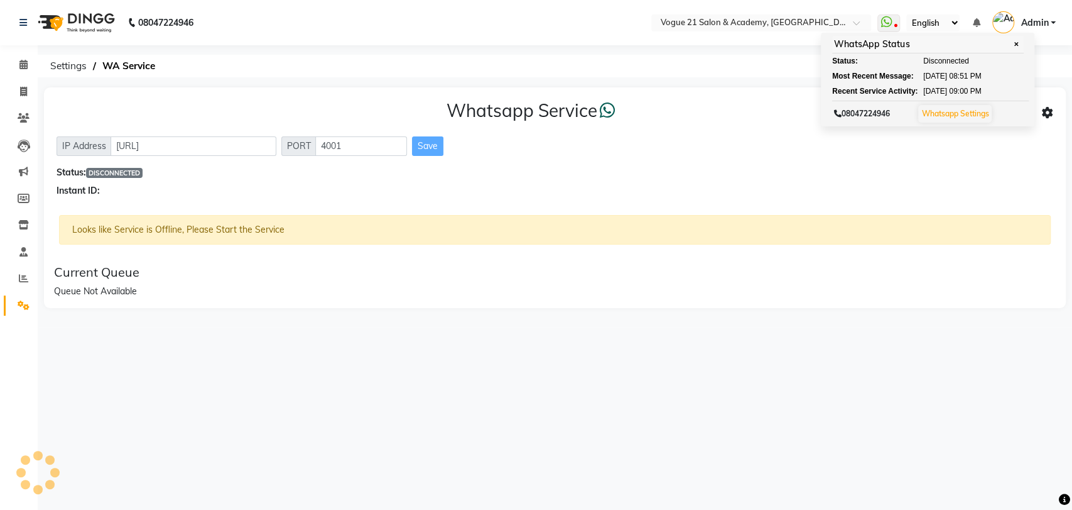
click at [136, 288] on div "Queue Not Available" at bounding box center [555, 291] width 1002 height 13
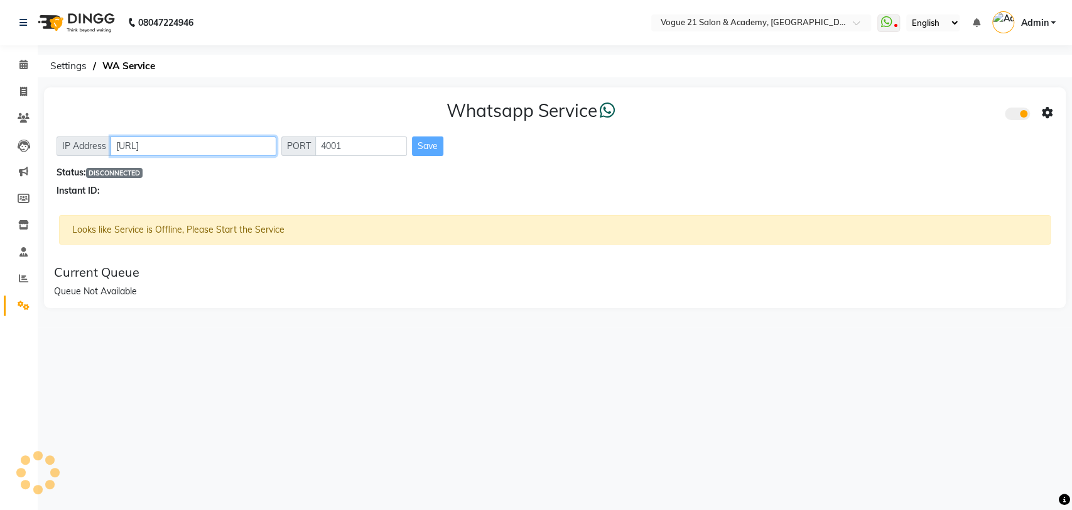
click at [204, 146] on input "http://localhost" at bounding box center [194, 145] width 166 height 19
click at [1020, 111] on span at bounding box center [1017, 113] width 25 height 13
click at [1015, 116] on input "checkbox" at bounding box center [1015, 116] width 0 height 0
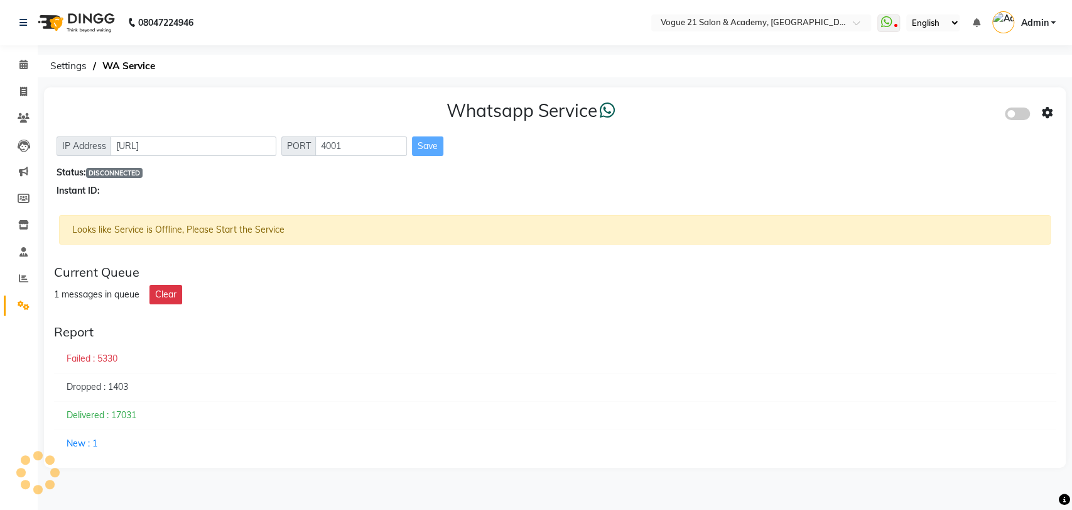
click at [1020, 111] on span at bounding box center [1017, 113] width 25 height 13
click at [1015, 116] on input "checkbox" at bounding box center [1015, 116] width 0 height 0
click at [1048, 111] on icon at bounding box center [1047, 112] width 11 height 11
click at [884, 20] on icon at bounding box center [886, 22] width 11 height 13
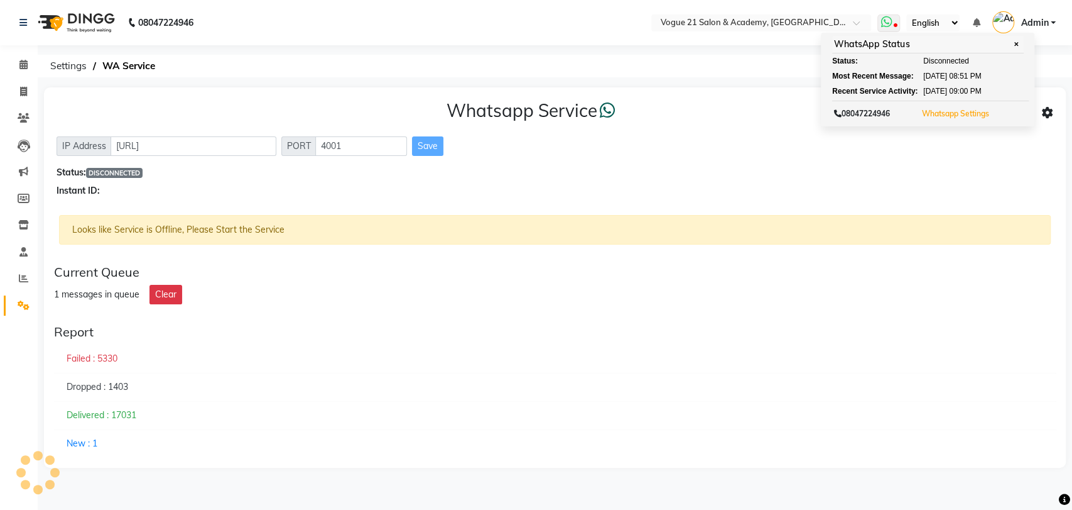
click at [961, 119] on button "Whatsapp Settings" at bounding box center [955, 114] width 74 height 18
click at [1047, 108] on icon at bounding box center [1047, 112] width 11 height 11
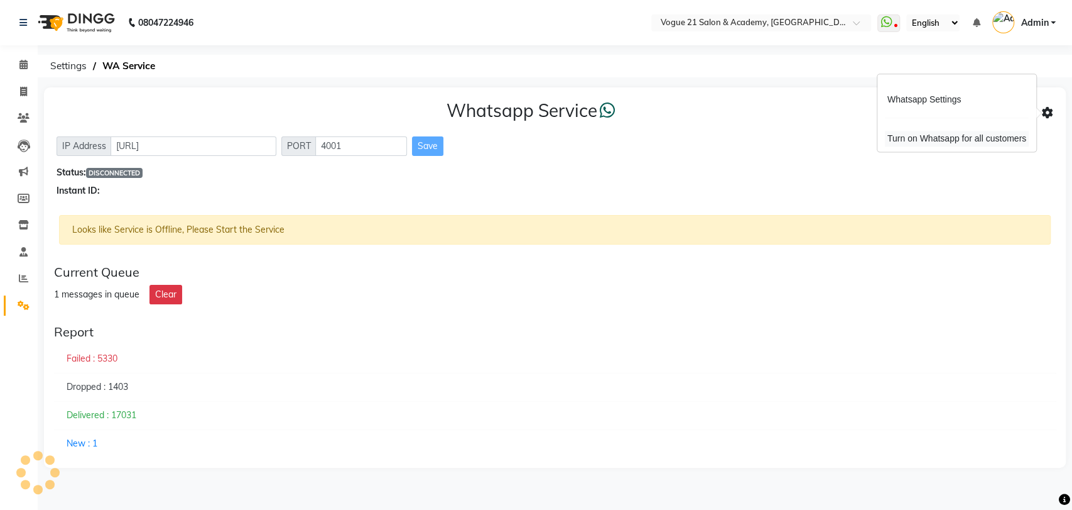
click at [990, 140] on div "Turn on Whatsapp for all customers" at bounding box center [957, 139] width 144 height 16
click at [21, 60] on icon at bounding box center [23, 64] width 8 height 9
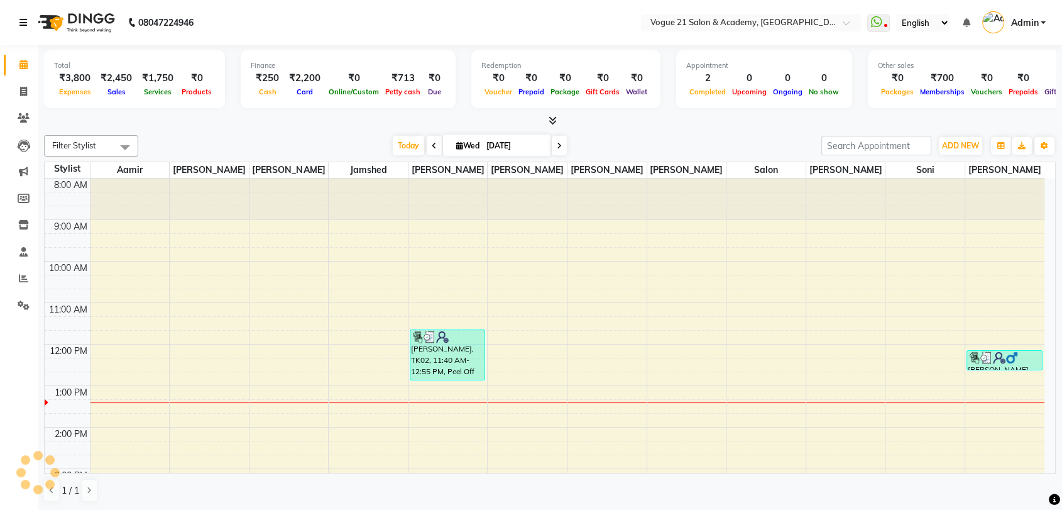
click at [25, 19] on icon at bounding box center [23, 22] width 8 height 9
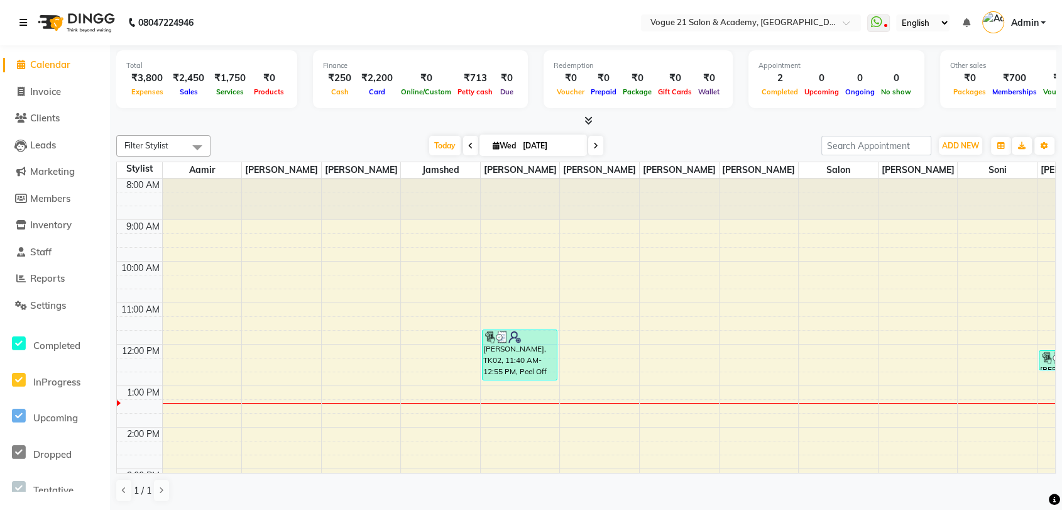
scroll to position [230, 0]
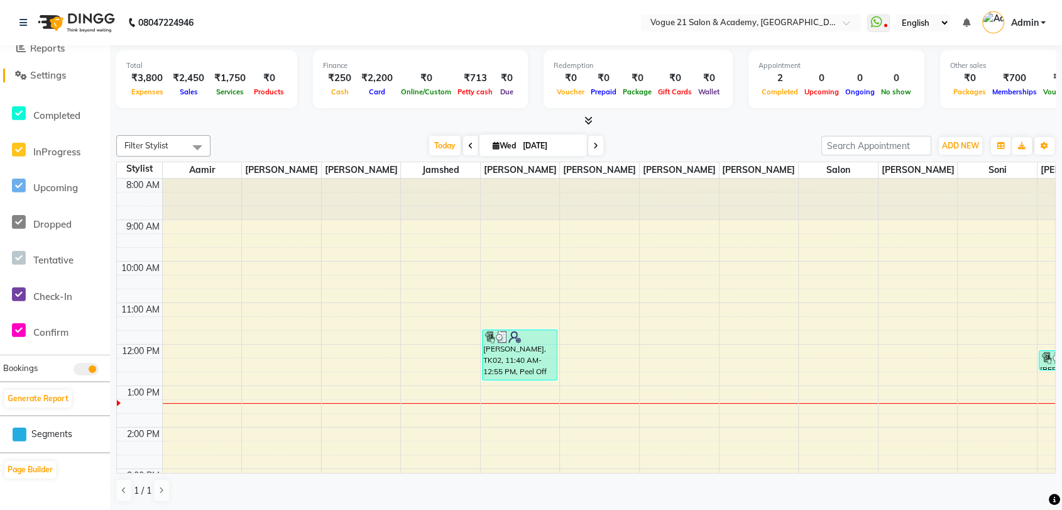
click at [65, 77] on span "Settings" at bounding box center [48, 75] width 36 height 12
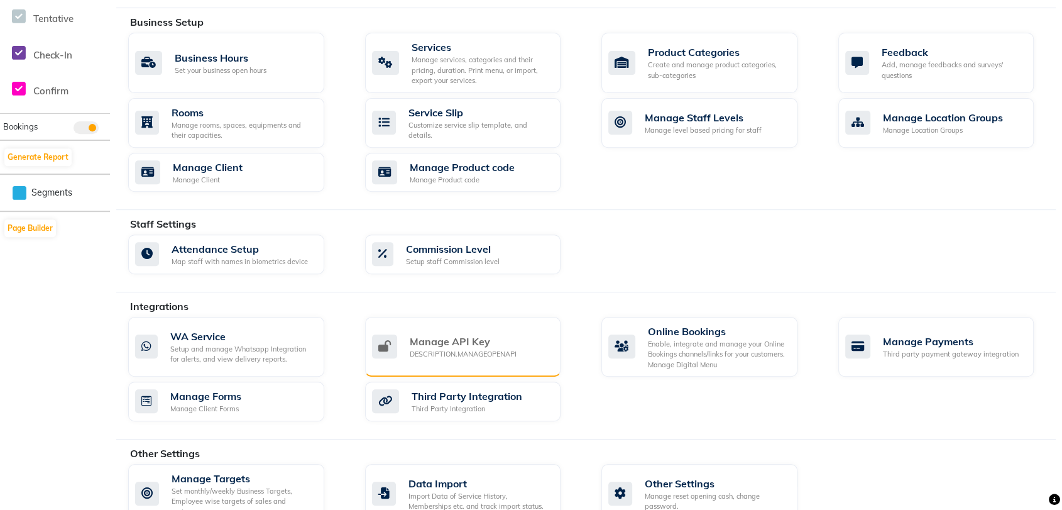
scroll to position [417, 0]
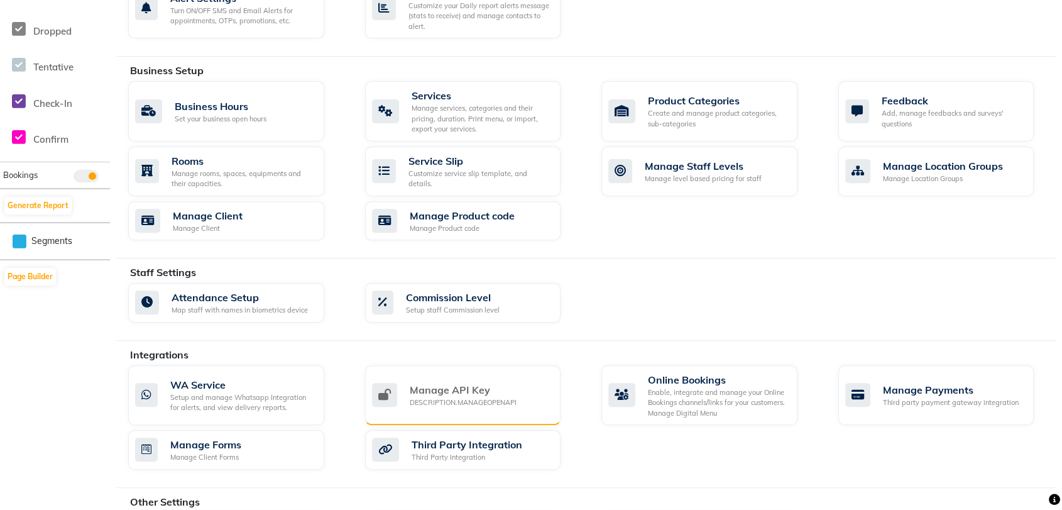
click at [548, 301] on div "Invoice Configurations Invoice Configuration Manage Tax, Payment Mode, Prefixes…" at bounding box center [585, 104] width 939 height 945
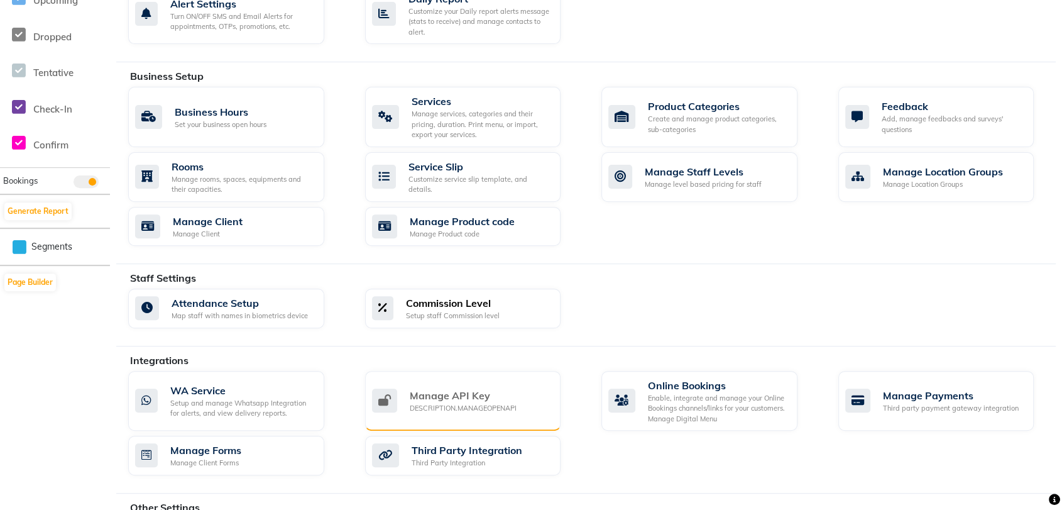
click at [548, 301] on div "Commission Level Setup staff Commission level" at bounding box center [461, 308] width 179 height 26
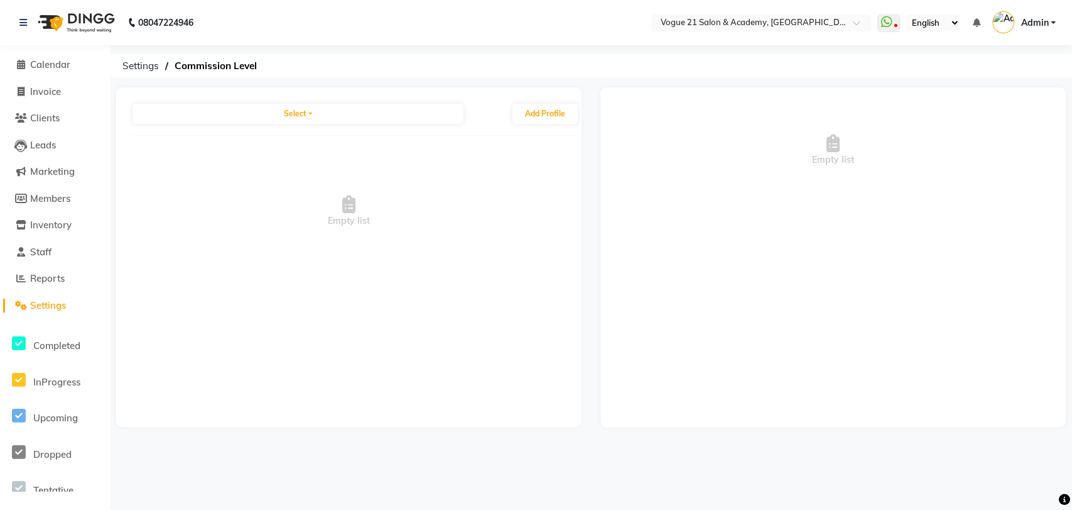
click at [54, 306] on span "Settings" at bounding box center [48, 305] width 36 height 12
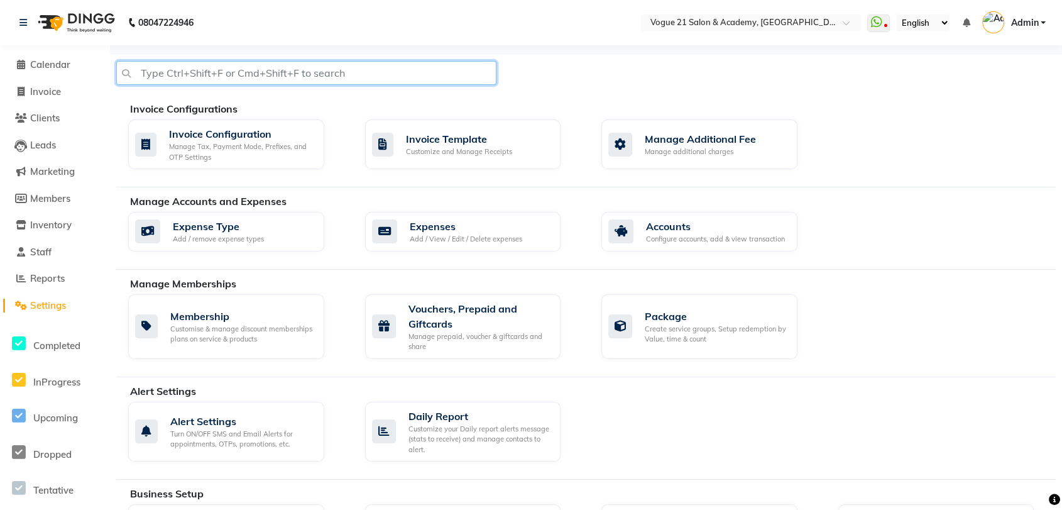
click at [388, 70] on input "text" at bounding box center [306, 73] width 380 height 24
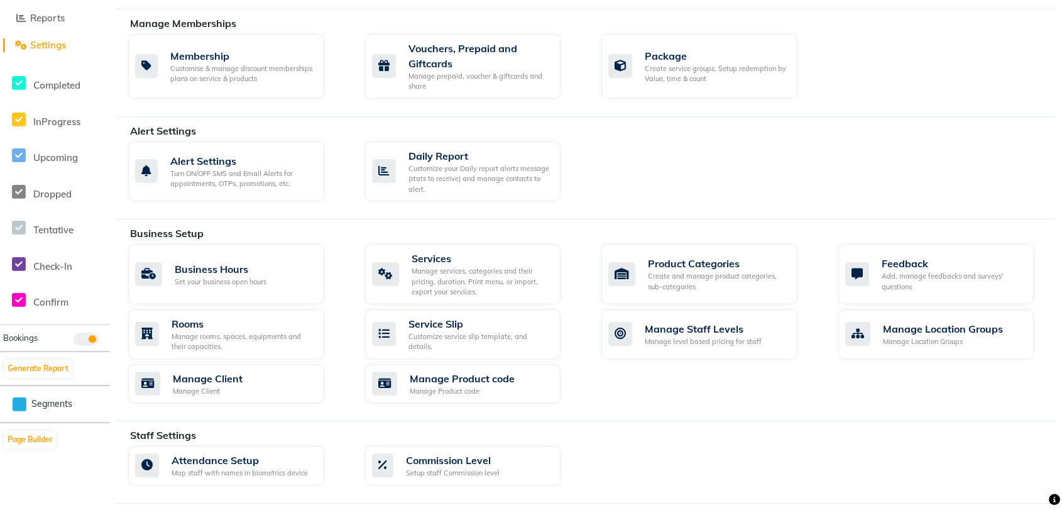
scroll to position [418, 0]
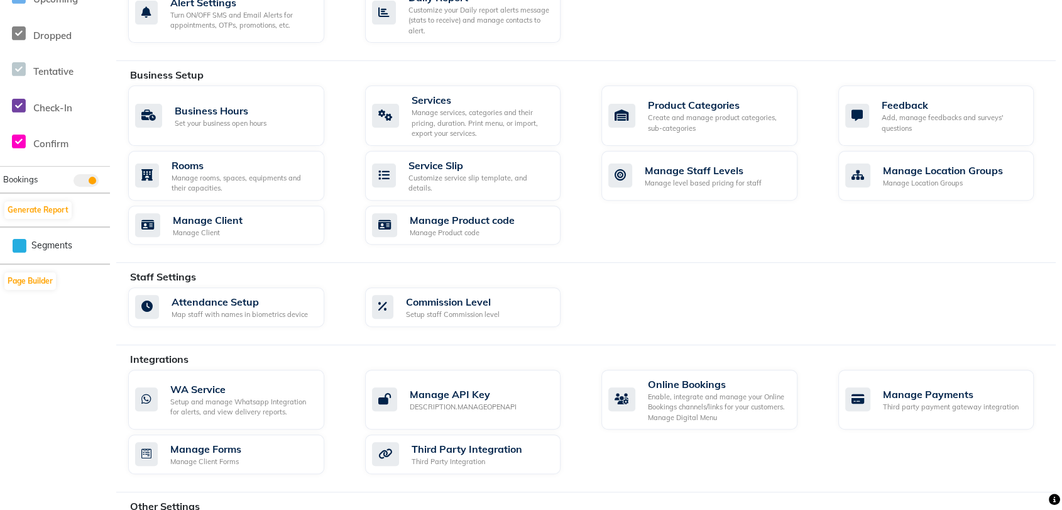
type input "automation"
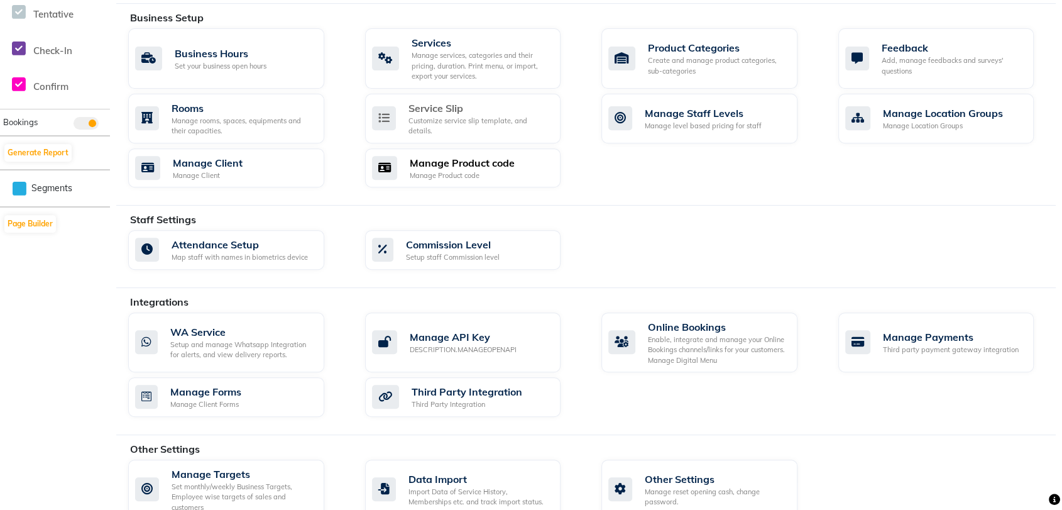
scroll to position [501, 0]
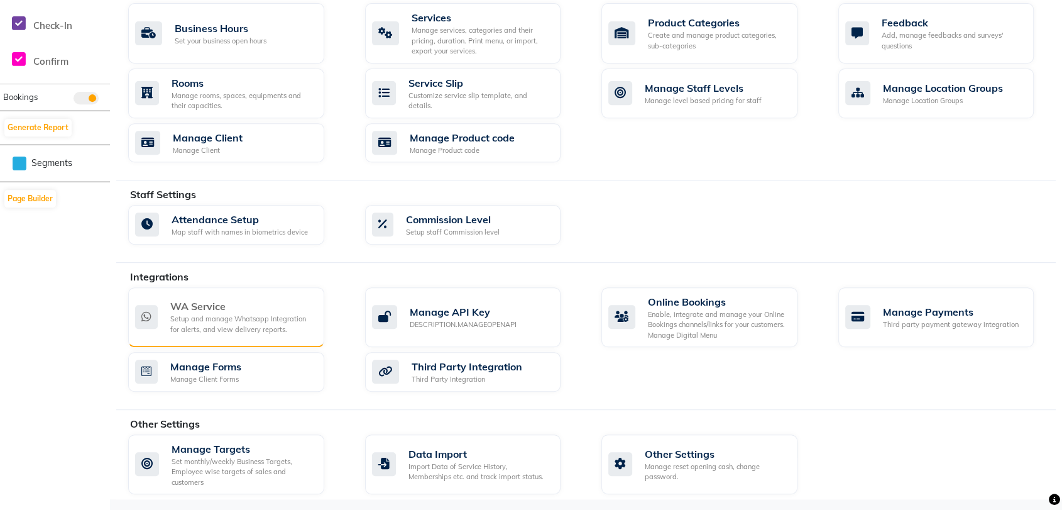
click at [236, 326] on div "Setup and manage Whatsapp Integration for alerts, and view delivery reports." at bounding box center [242, 323] width 144 height 21
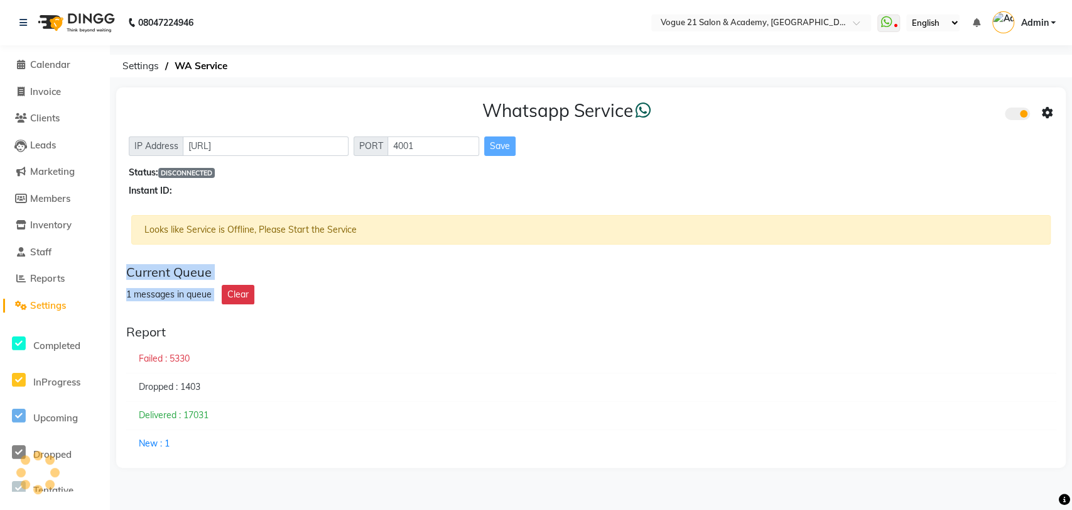
click at [418, 247] on div "Whatsapp Service IP Address http://localhost PORT 4001 Save Status: DISCONNECTE…" at bounding box center [591, 277] width 950 height 380
click at [1020, 115] on span at bounding box center [1017, 113] width 25 height 13
click at [1015, 116] on input "checkbox" at bounding box center [1015, 116] width 0 height 0
click at [1045, 108] on icon at bounding box center [1047, 112] width 11 height 11
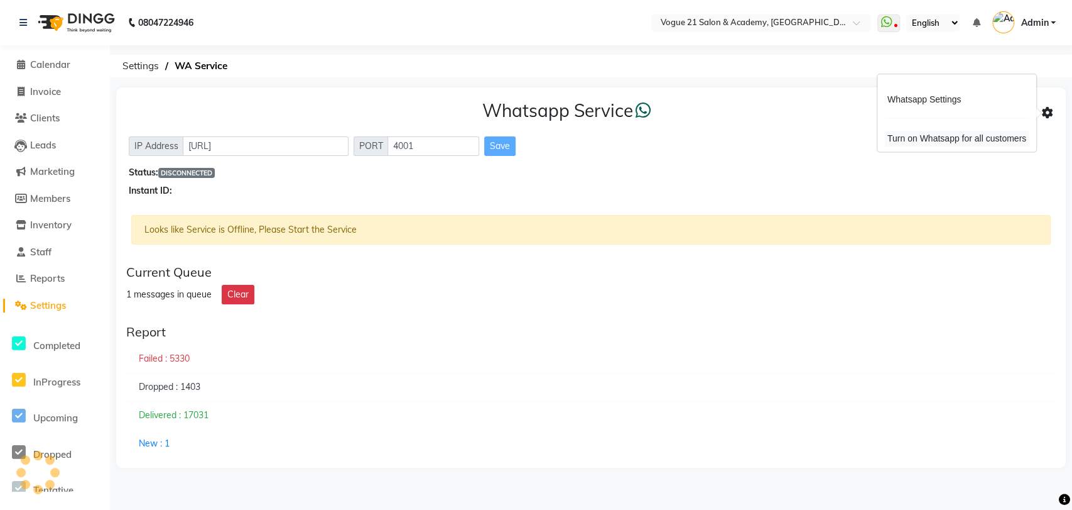
click at [986, 139] on div "Turn on Whatsapp for all customers" at bounding box center [957, 139] width 144 height 16
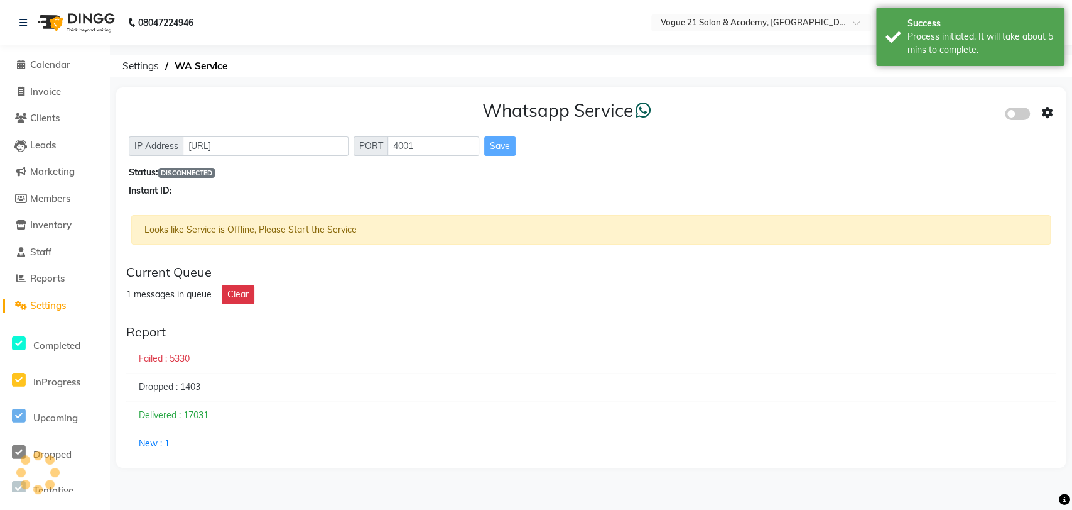
click at [1050, 112] on icon at bounding box center [1047, 112] width 11 height 11
click at [977, 98] on div "Whatsapp Settings" at bounding box center [957, 100] width 144 height 16
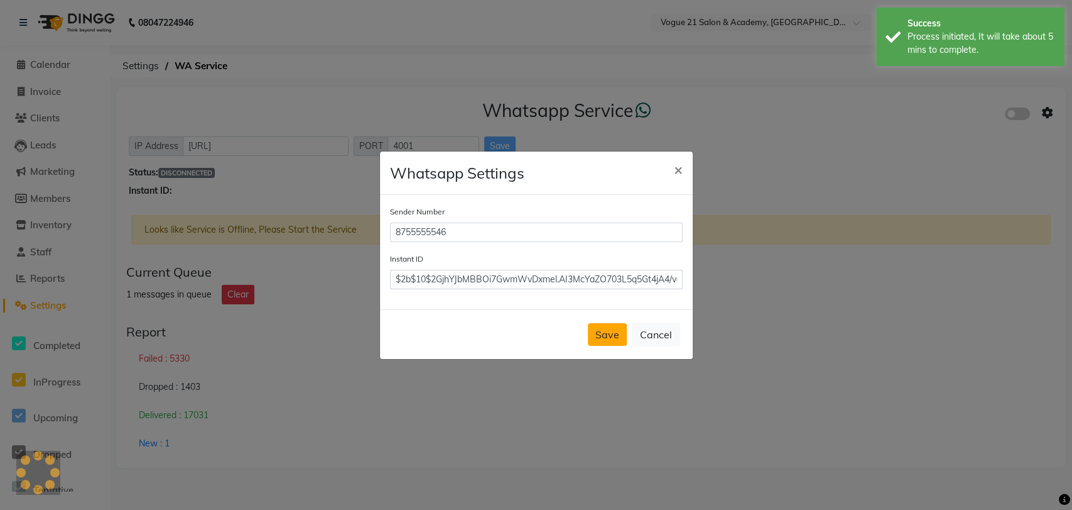
click at [608, 334] on button "Save" at bounding box center [607, 334] width 39 height 23
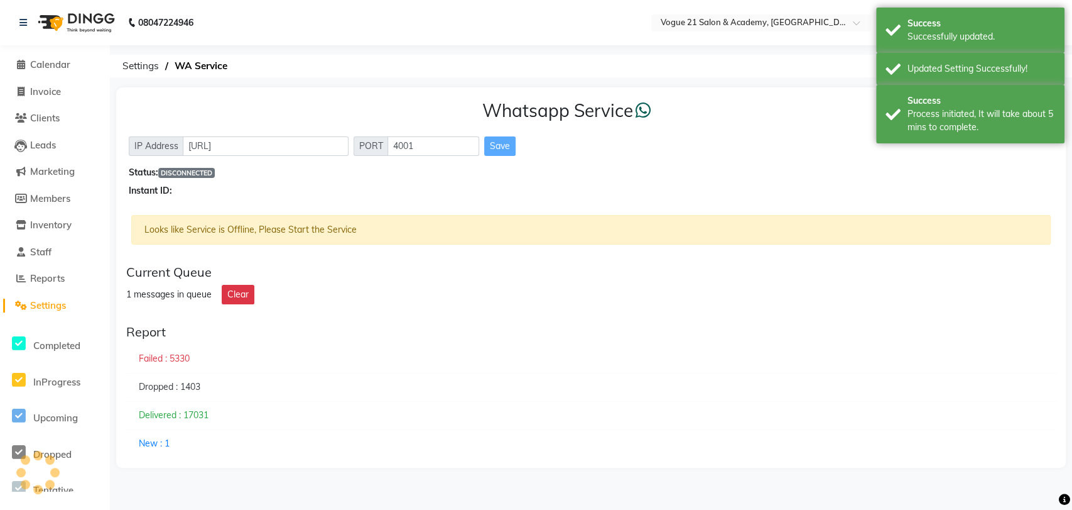
click at [197, 211] on div "Whatsapp Service IP Address http://localhost PORT 4001 Save Status: DISCONNECTE…" at bounding box center [591, 277] width 950 height 380
click at [602, 224] on div "Looks like Service is Offline, Please Start the Service" at bounding box center [591, 230] width 920 height 30
click at [229, 221] on div "Looks like Service is Offline, Please Start the Service" at bounding box center [591, 230] width 920 height 30
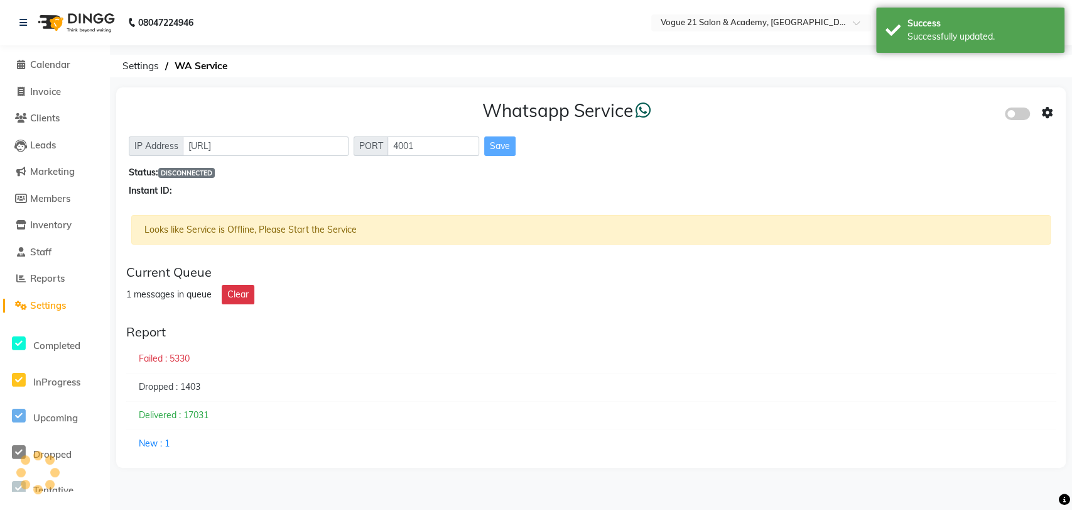
click at [974, 122] on div "Whatsapp Service" at bounding box center [591, 113] width 925 height 26
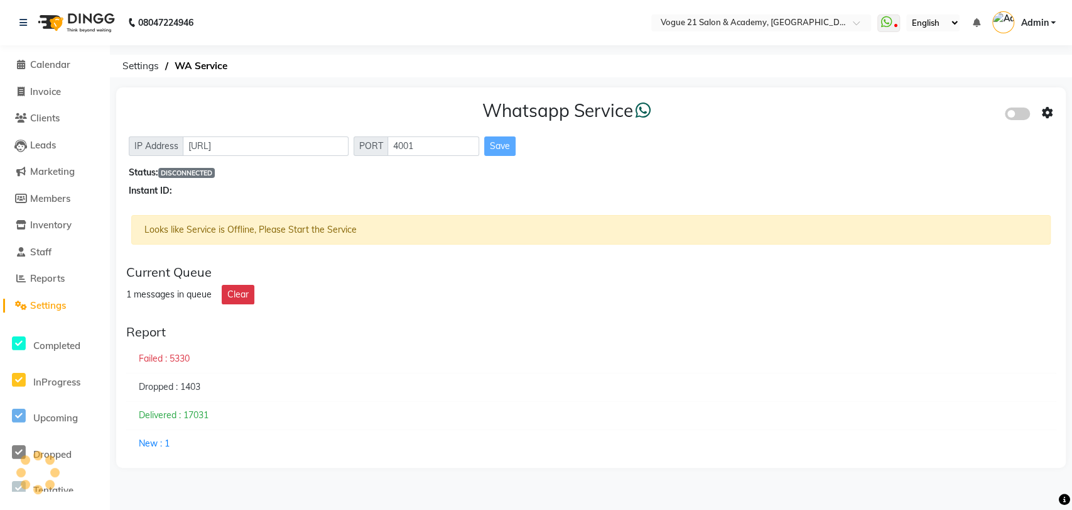
click at [1022, 112] on span at bounding box center [1017, 113] width 25 height 13
click at [1015, 116] on input "checkbox" at bounding box center [1015, 116] width 0 height 0
click at [1035, 25] on span "Admin" at bounding box center [1035, 22] width 28 height 13
click at [854, 192] on div "Instant ID:" at bounding box center [591, 190] width 925 height 13
click at [974, 26] on icon at bounding box center [977, 22] width 8 height 9
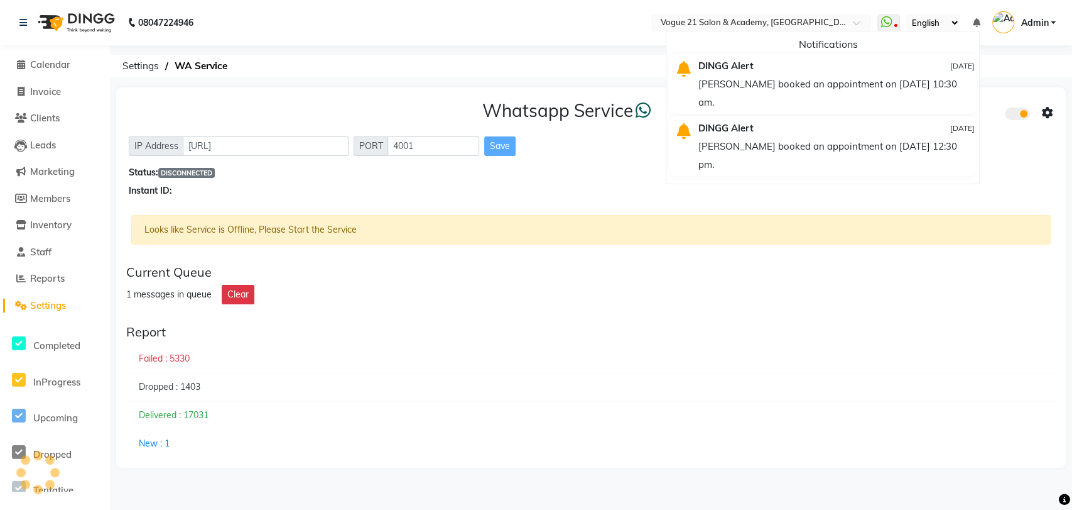
click at [713, 75] on div "Pranjalee booked an appointment on 18-05-2025 at 10:30 am." at bounding box center [837, 93] width 276 height 36
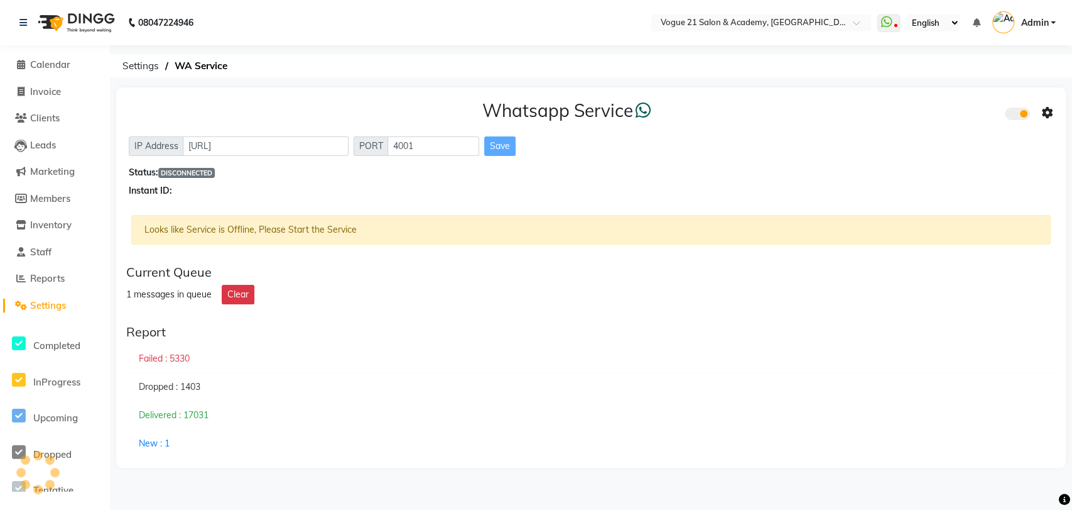
click at [975, 22] on icon at bounding box center [977, 22] width 8 height 9
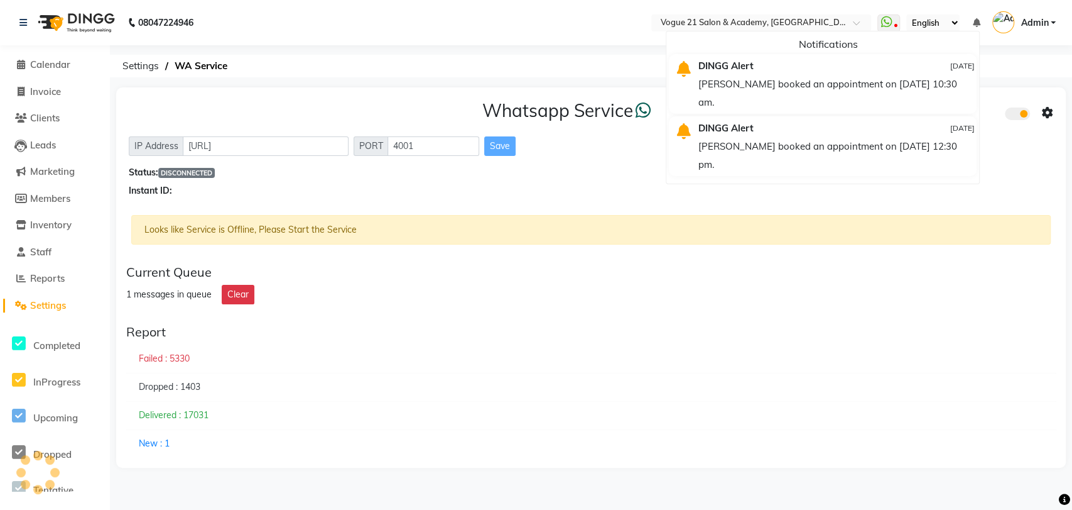
click at [869, 137] on div "Anushka booked an appointment on 14-12-2024 at 12:30 pm." at bounding box center [837, 155] width 276 height 36
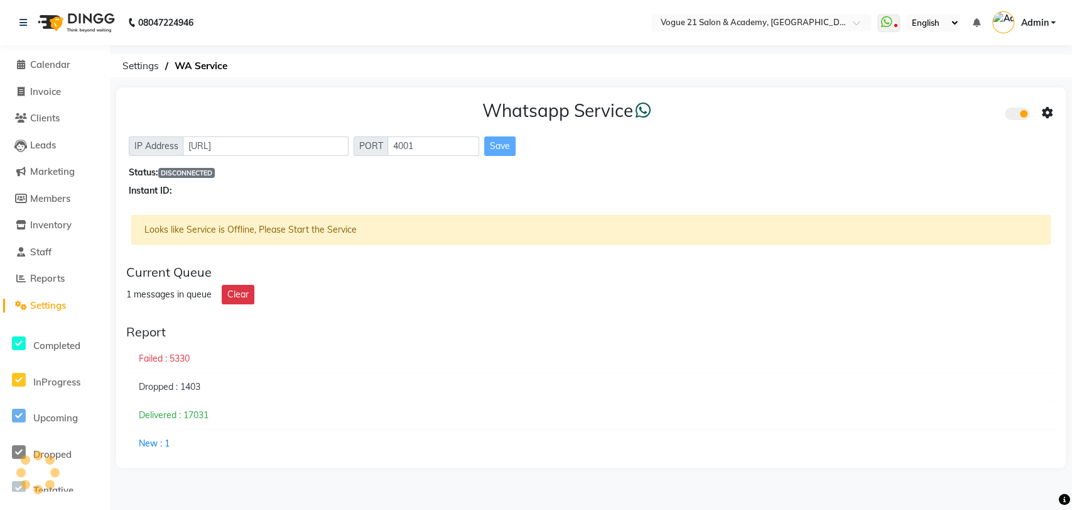
click at [31, 301] on span "Settings" at bounding box center [48, 305] width 36 height 12
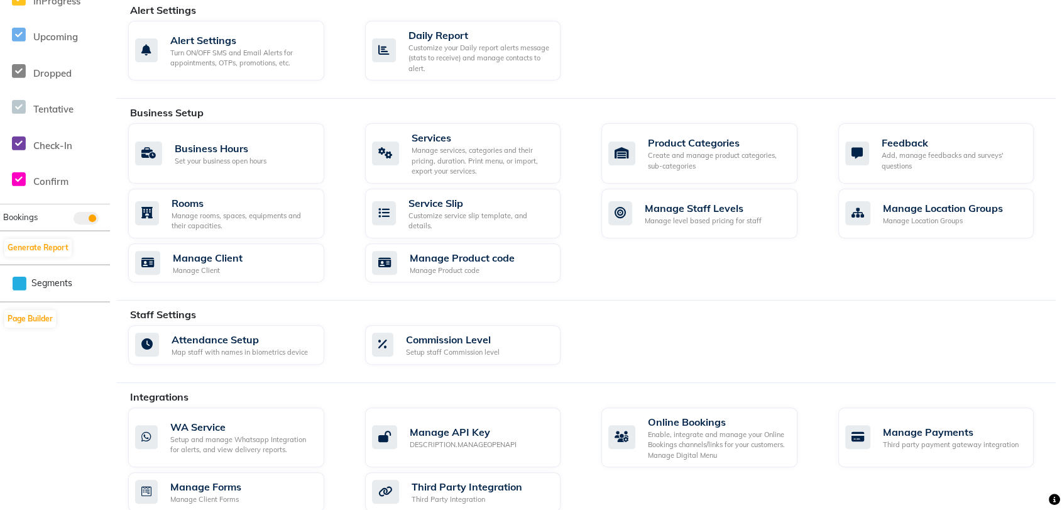
scroll to position [381, 0]
click at [258, 47] on div "Turn ON/OFF SMS and Email Alerts for appointments, OTPs, promotions, etc." at bounding box center [242, 56] width 144 height 21
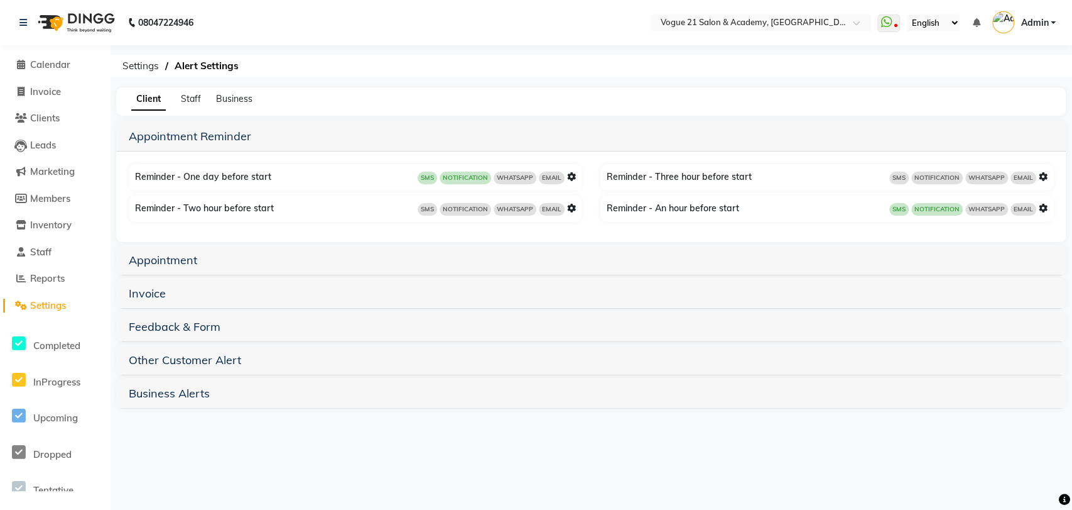
click at [364, 260] on h5 "Appointment" at bounding box center [591, 259] width 925 height 15
click at [343, 293] on h5 "Invoice" at bounding box center [591, 292] width 925 height 15
click at [141, 294] on link "Invoice" at bounding box center [147, 293] width 37 height 14
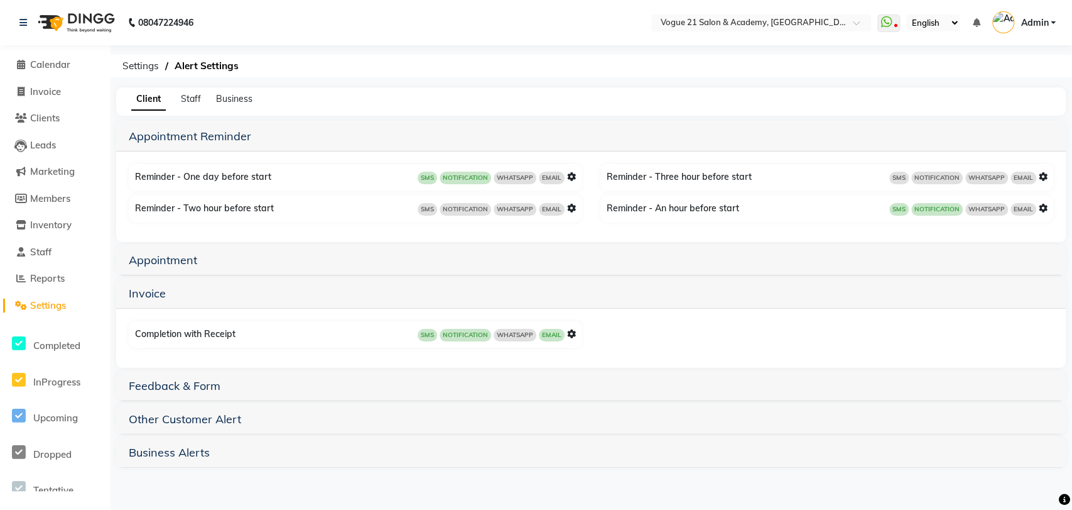
click at [514, 333] on span "WHATSAPP" at bounding box center [515, 335] width 43 height 13
click at [570, 332] on icon at bounding box center [571, 333] width 9 height 9
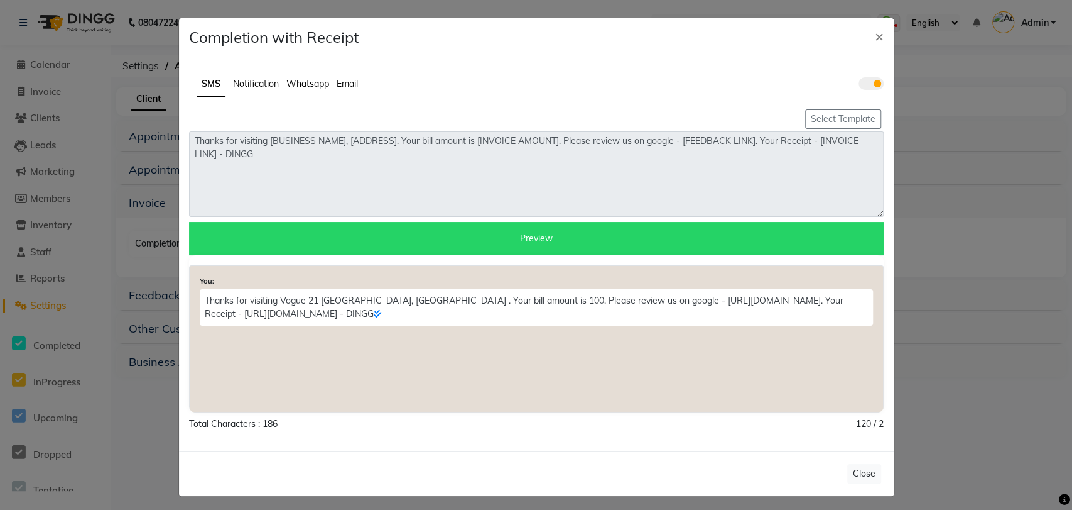
click at [304, 86] on span "Whatsapp" at bounding box center [307, 83] width 43 height 11
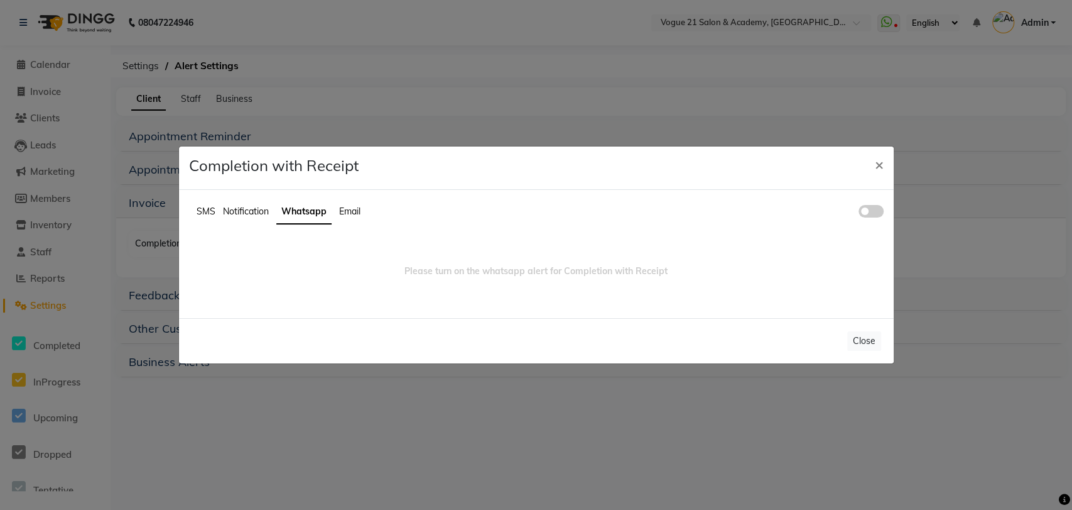
click at [878, 214] on span at bounding box center [871, 211] width 25 height 13
click at [859, 213] on input "checkbox" at bounding box center [859, 213] width 0 height 0
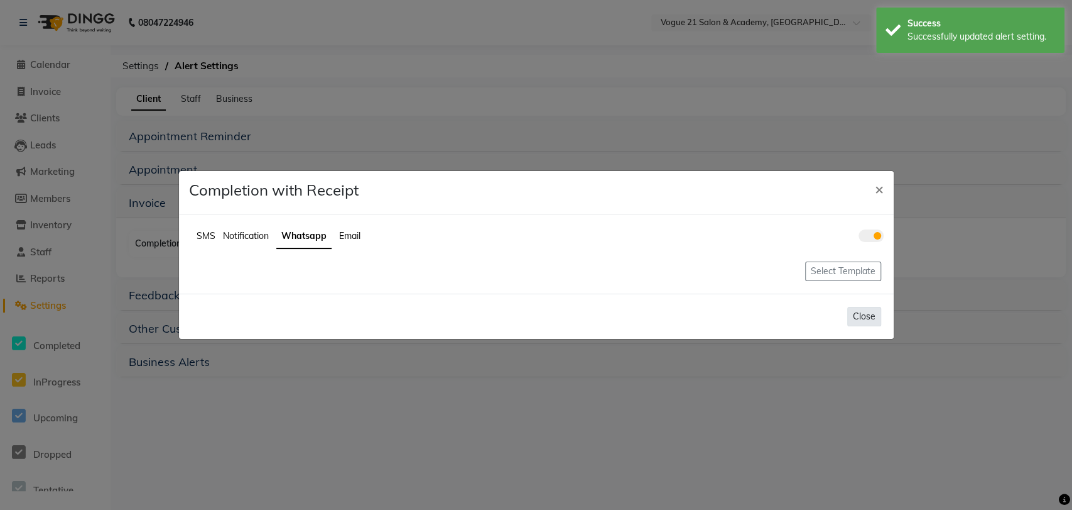
click at [858, 316] on button "Close" at bounding box center [864, 316] width 34 height 19
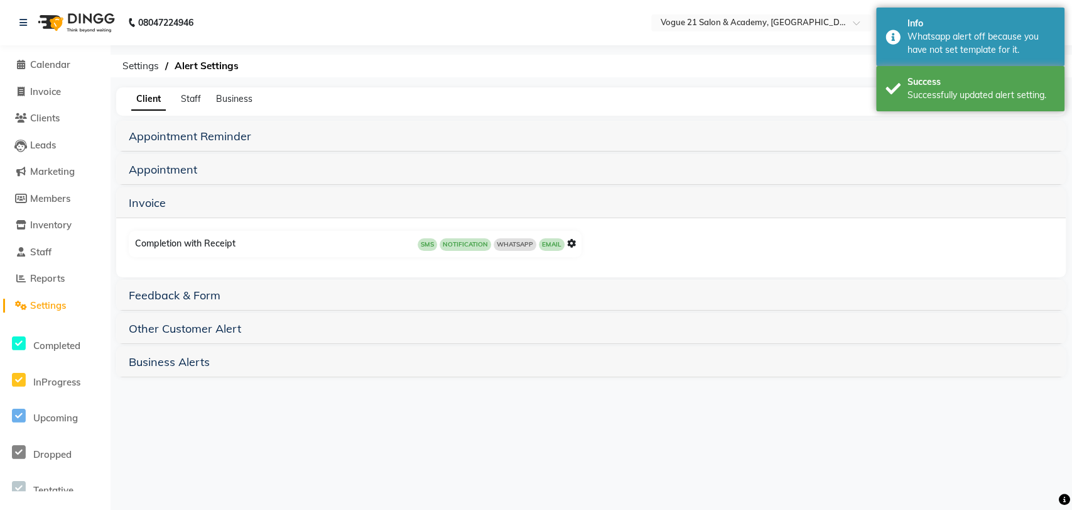
click at [516, 243] on span "WHATSAPP" at bounding box center [515, 244] width 43 height 13
click at [572, 246] on icon at bounding box center [571, 243] width 9 height 9
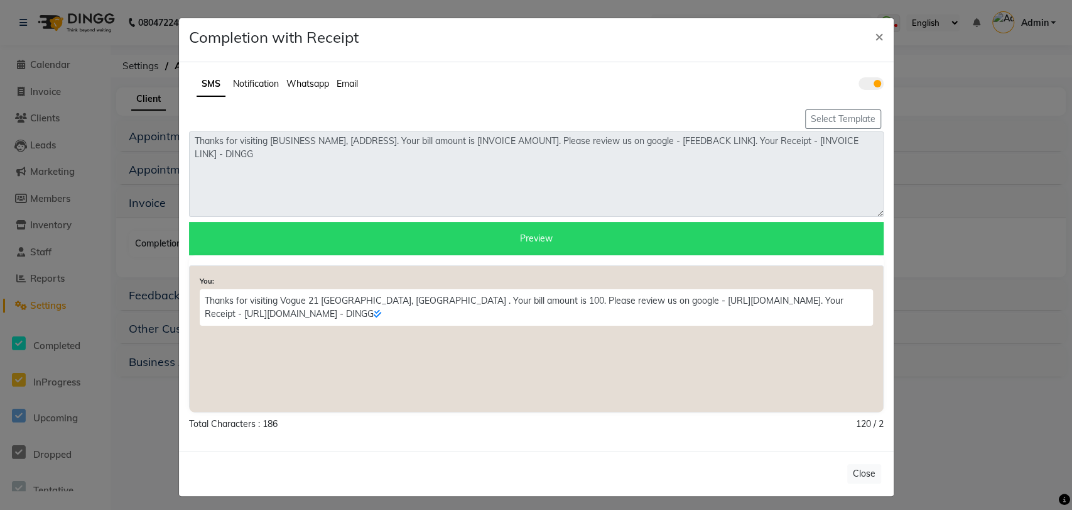
click at [320, 82] on span "Whatsapp" at bounding box center [307, 83] width 43 height 11
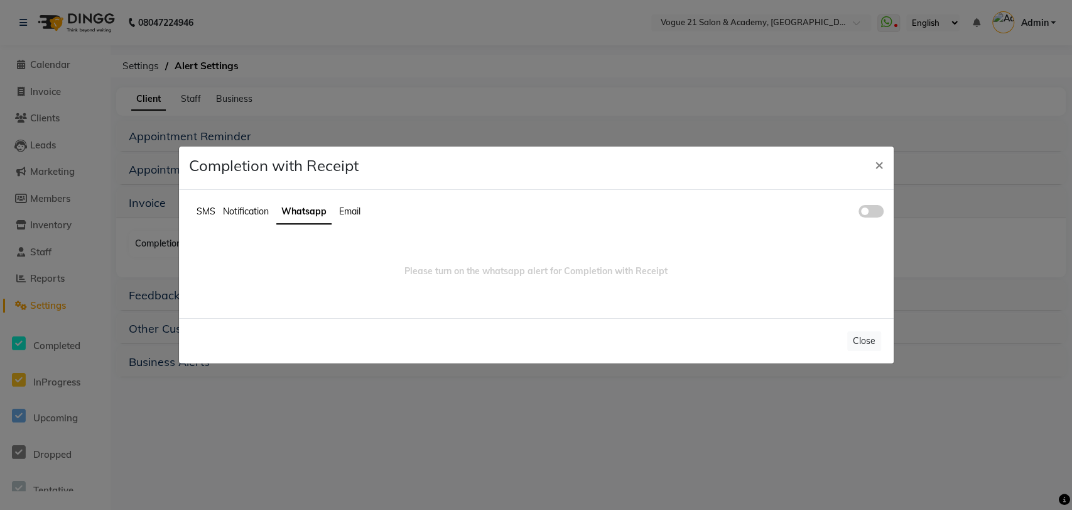
click at [869, 210] on span at bounding box center [871, 211] width 25 height 13
click at [859, 213] on input "checkbox" at bounding box center [859, 213] width 0 height 0
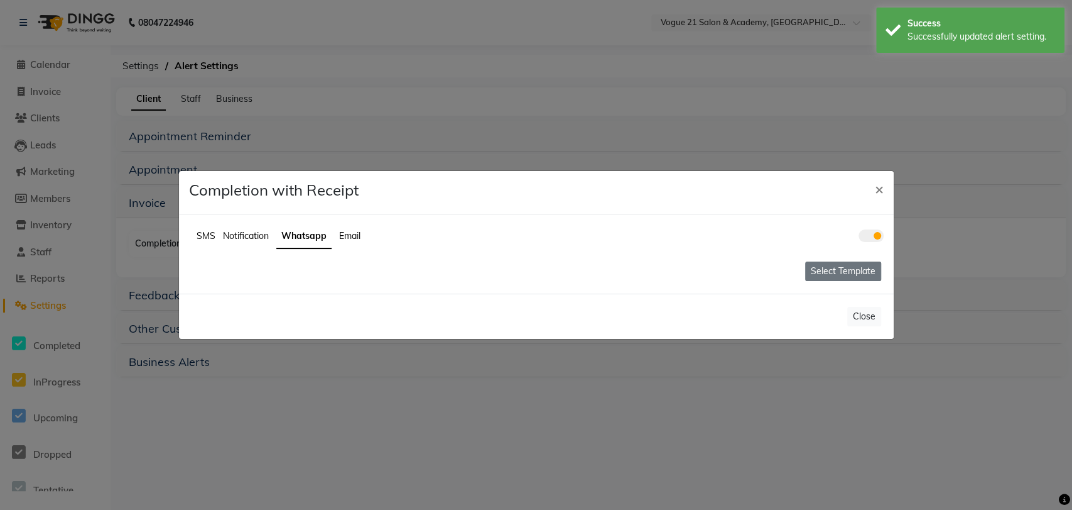
click at [853, 261] on button "Select Template" at bounding box center [843, 270] width 76 height 19
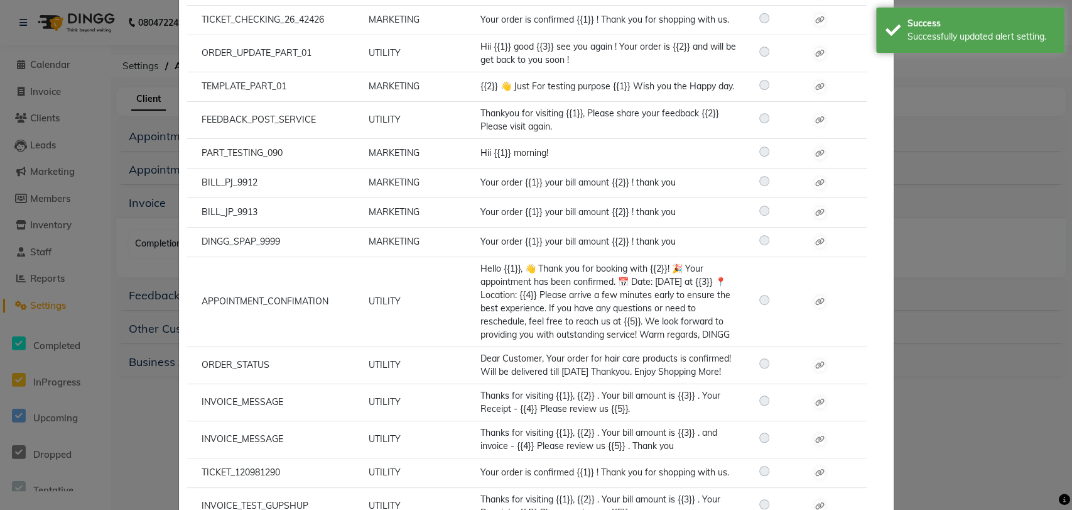
scroll to position [3952, 0]
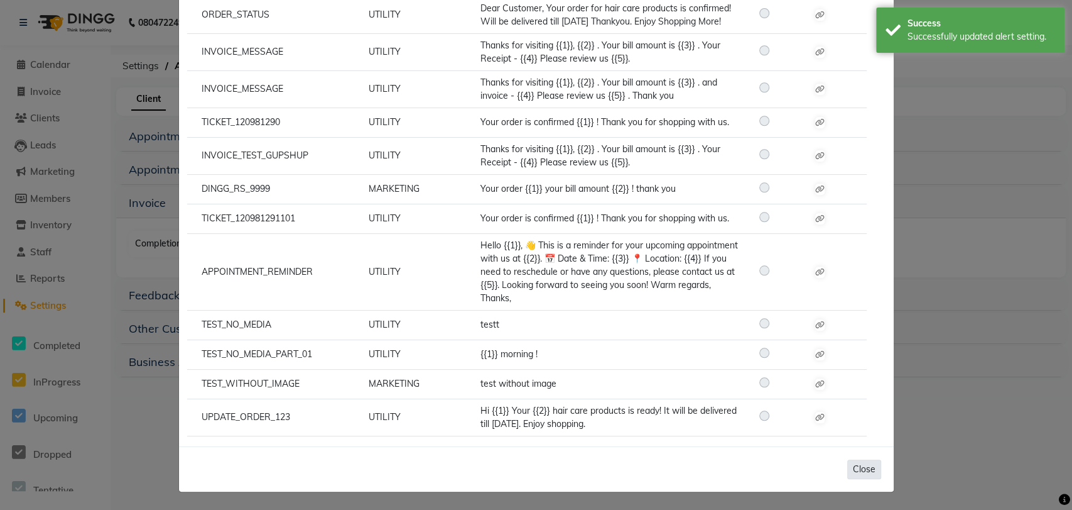
click at [859, 462] on button "Close" at bounding box center [864, 468] width 34 height 19
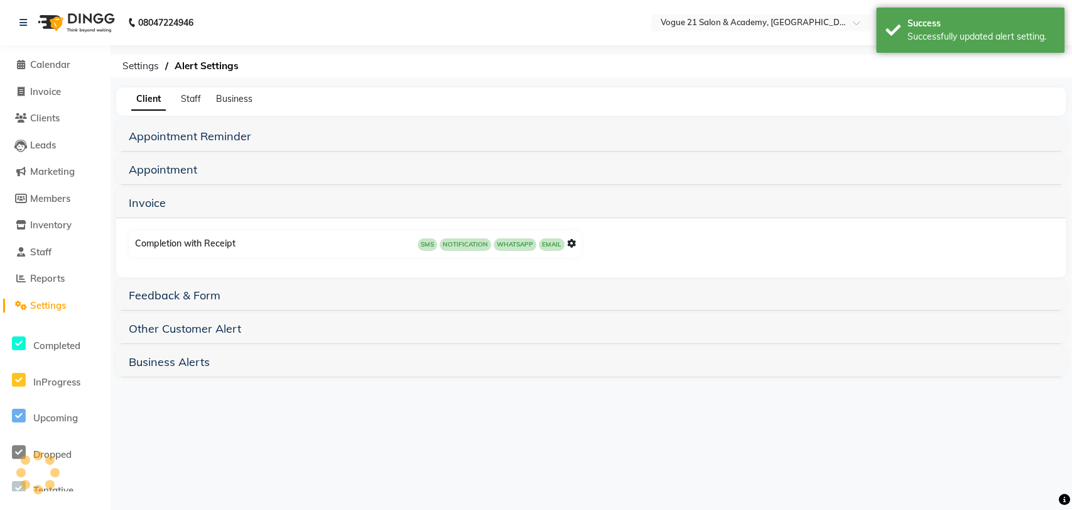
scroll to position [0, 0]
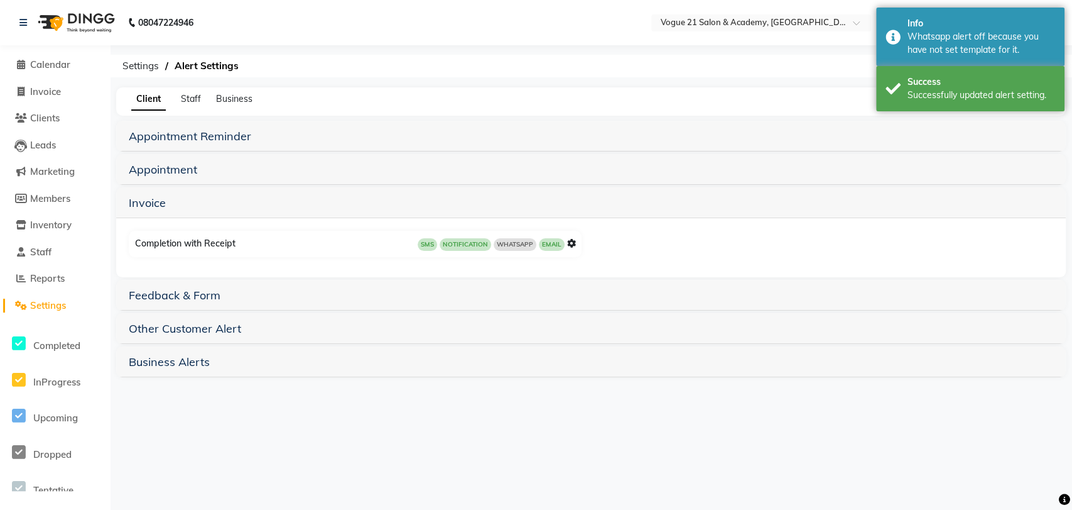
drag, startPoint x: 799, startPoint y: 234, endPoint x: 893, endPoint y: 170, distance: 113.6
click at [893, 170] on div "Appointment Reminder Reminder - One day before start SMS NOTIFICATION WHATSAPP …" at bounding box center [591, 249] width 950 height 256
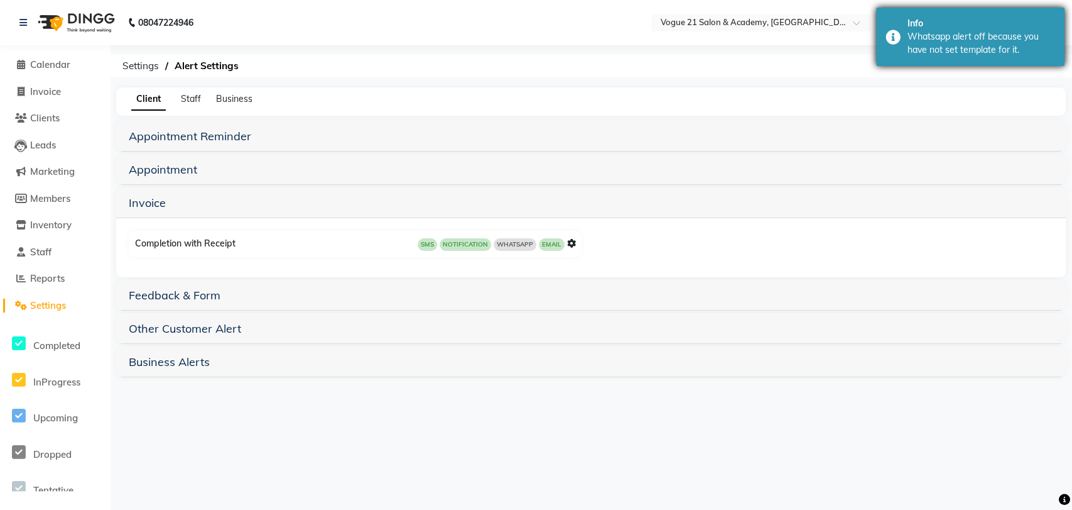
click at [1013, 45] on div "Whatsapp alert off because you have not set template for it." at bounding box center [982, 43] width 148 height 26
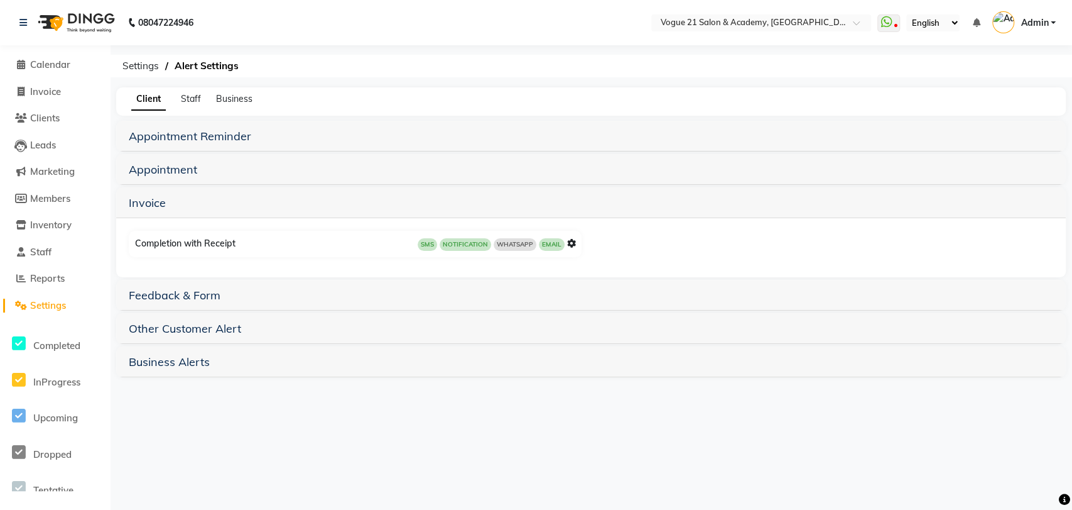
drag, startPoint x: 577, startPoint y: 243, endPoint x: 568, endPoint y: 243, distance: 8.8
click at [568, 243] on div "Completion with Receipt SMS NOTIFICATION WHATSAPP EMAIL" at bounding box center [357, 244] width 450 height 20
click at [568, 243] on icon at bounding box center [571, 243] width 9 height 9
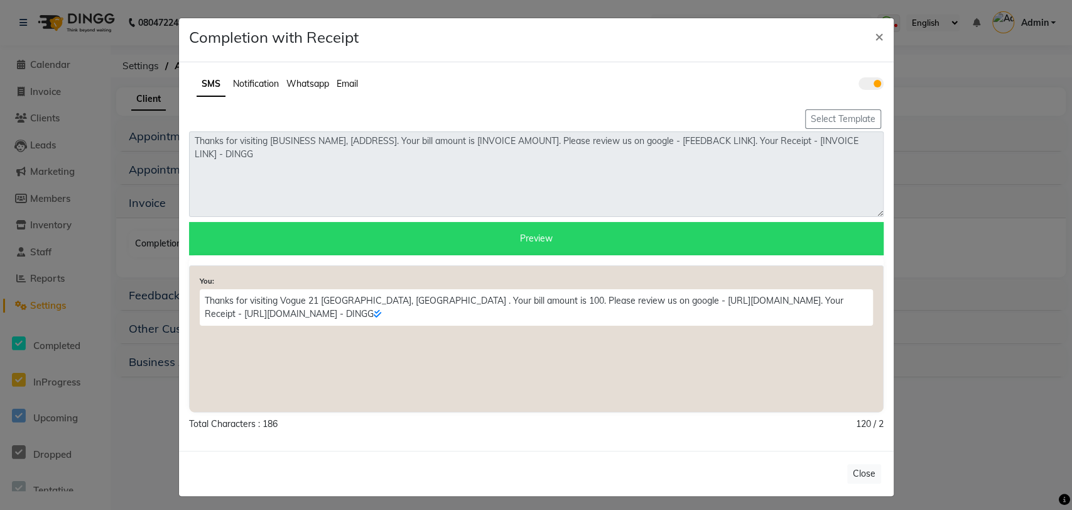
click at [294, 86] on span "Whatsapp" at bounding box center [307, 83] width 43 height 11
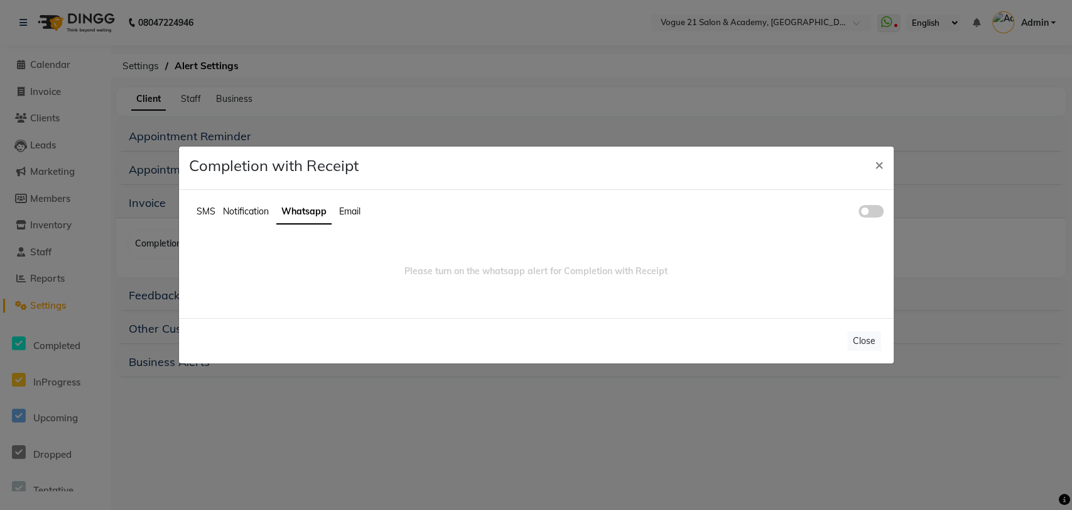
click at [875, 210] on span at bounding box center [871, 211] width 25 height 13
click at [859, 213] on input "checkbox" at bounding box center [859, 213] width 0 height 0
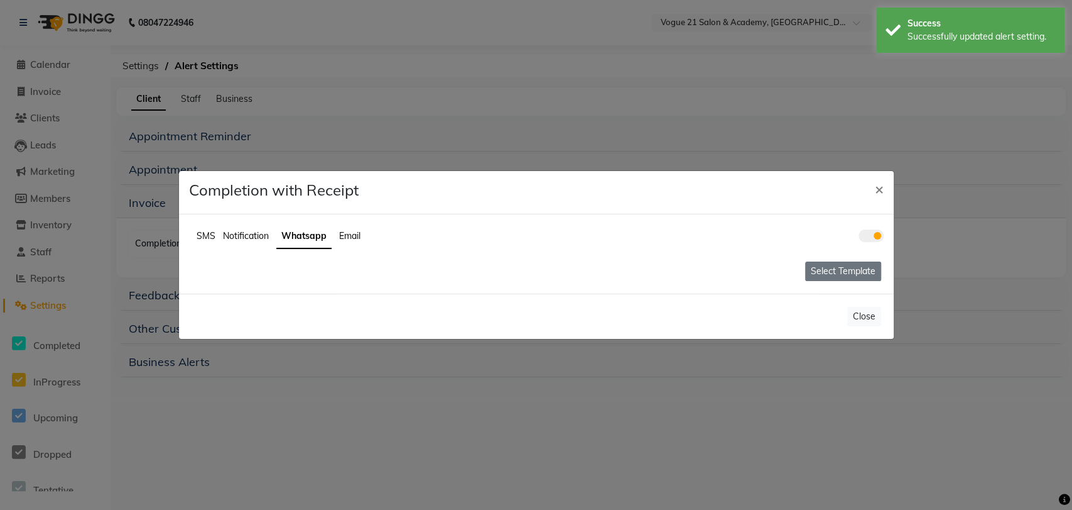
click at [852, 268] on button "Select Template" at bounding box center [843, 270] width 76 height 19
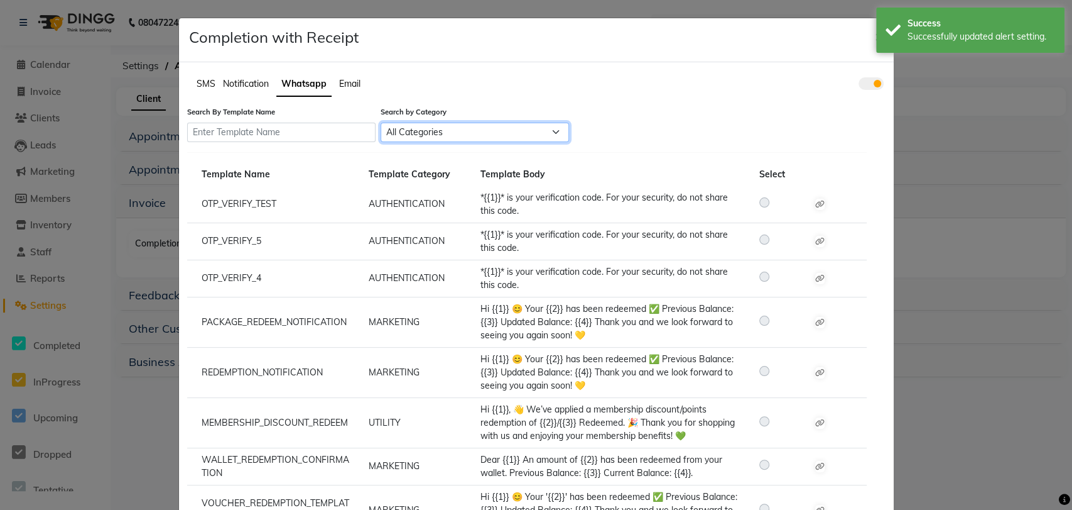
click at [520, 131] on select "All Categories Utility Marketing" at bounding box center [475, 132] width 188 height 19
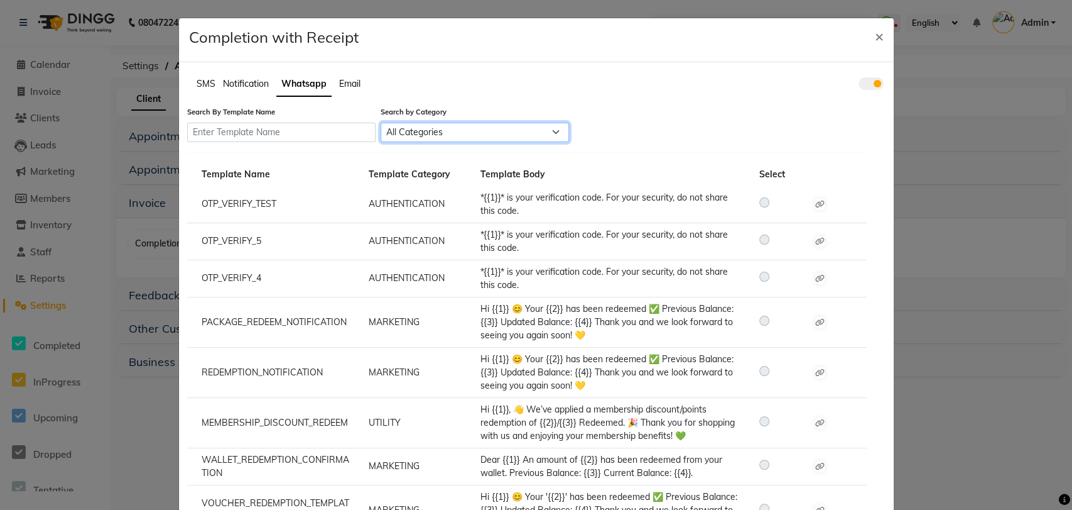
select select "UTILITY"
click at [381, 123] on select "All Categories Utility Marketing" at bounding box center [475, 132] width 188 height 19
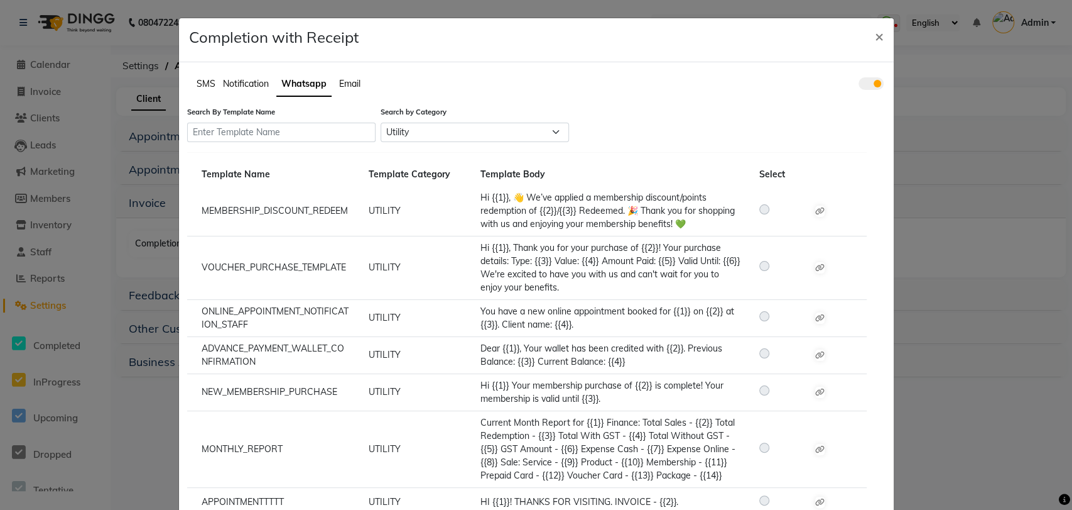
click at [373, 134] on div "Search By Template Name Search by Category All Categories Utility Marketing" at bounding box center [527, 124] width 680 height 35
click at [340, 129] on input "text" at bounding box center [281, 132] width 188 height 19
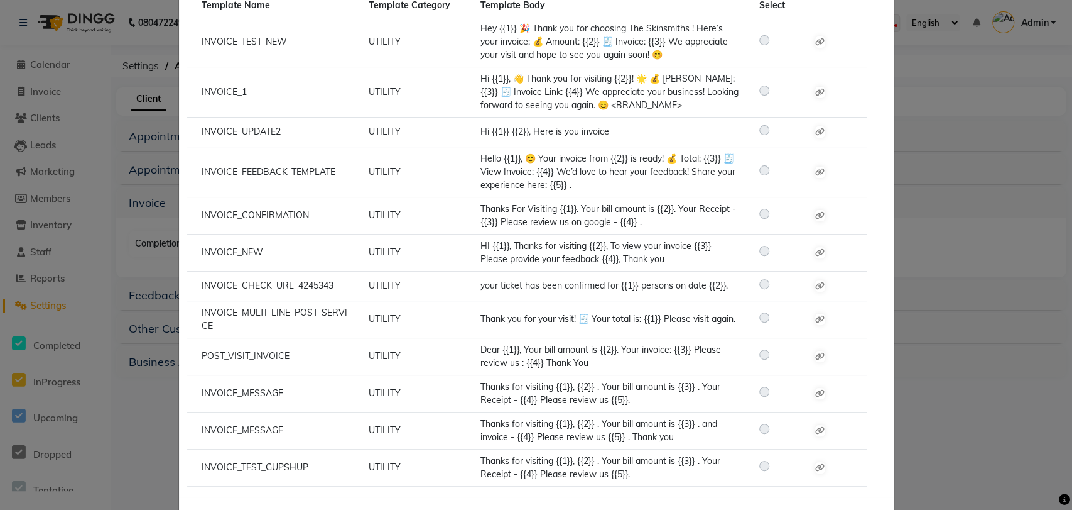
scroll to position [172, 0]
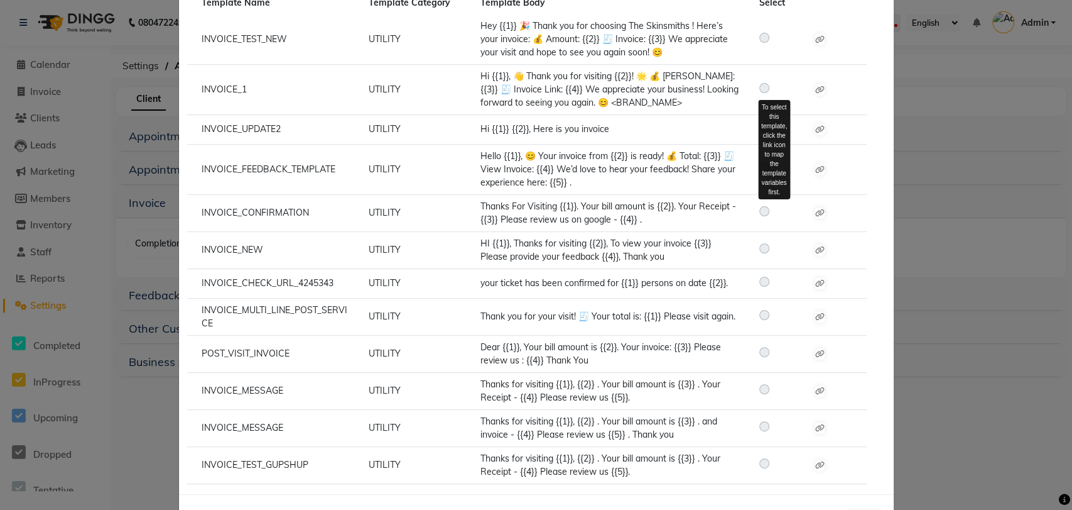
type input "invo"
click at [775, 211] on label at bounding box center [775, 211] width 0 height 15
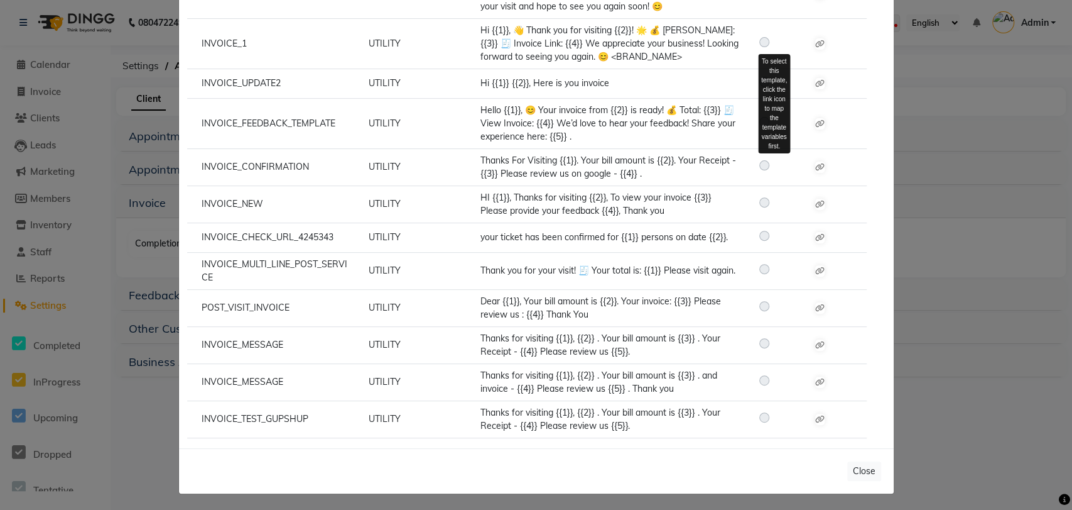
click at [775, 162] on label at bounding box center [775, 165] width 0 height 15
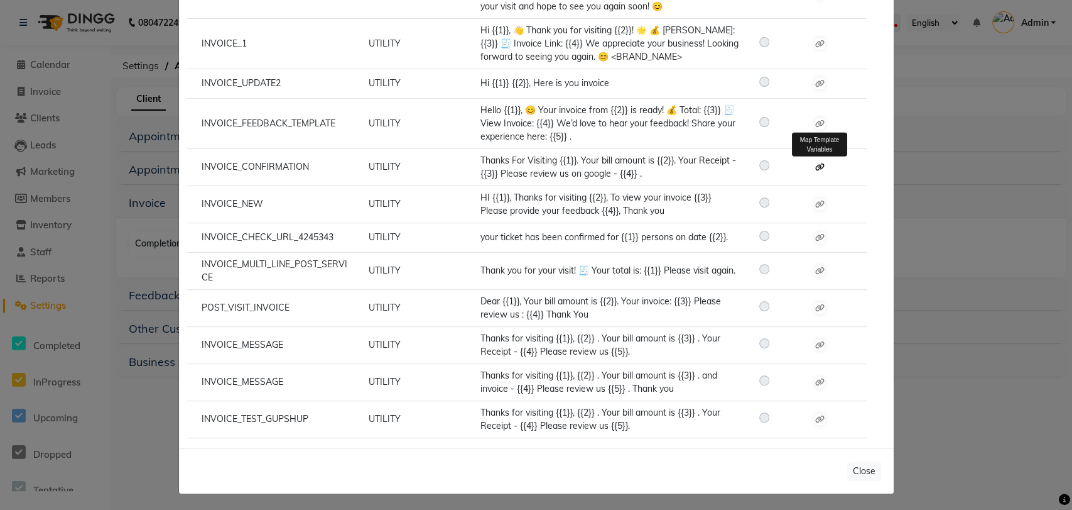
click at [815, 166] on icon at bounding box center [819, 167] width 9 height 8
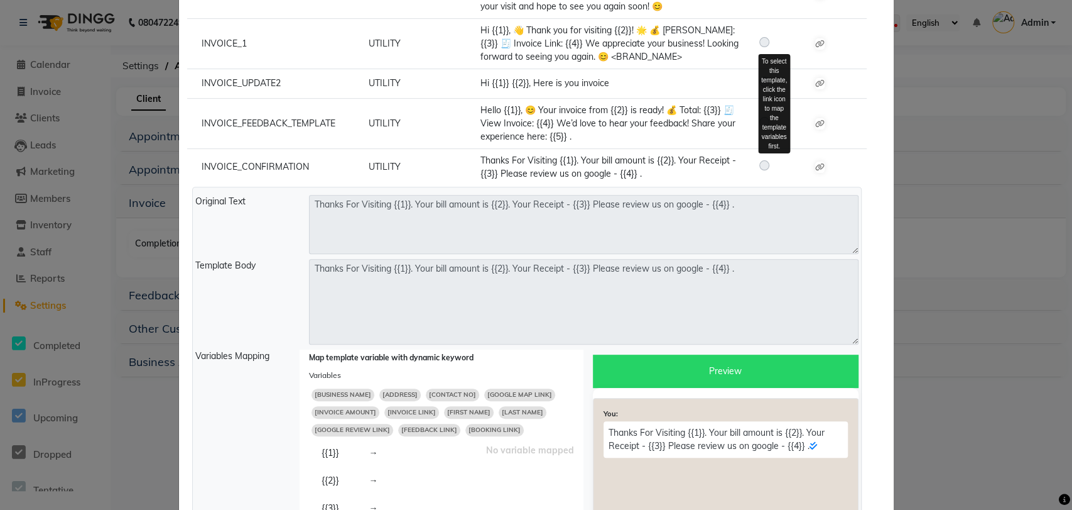
click at [775, 166] on label at bounding box center [775, 165] width 0 height 15
click at [894, 182] on ngb-modal-window "Completion with Receipt × SMS Notification Whatsapp Email Search By Template Na…" at bounding box center [536, 255] width 1072 height 510
click at [775, 160] on label at bounding box center [775, 165] width 0 height 15
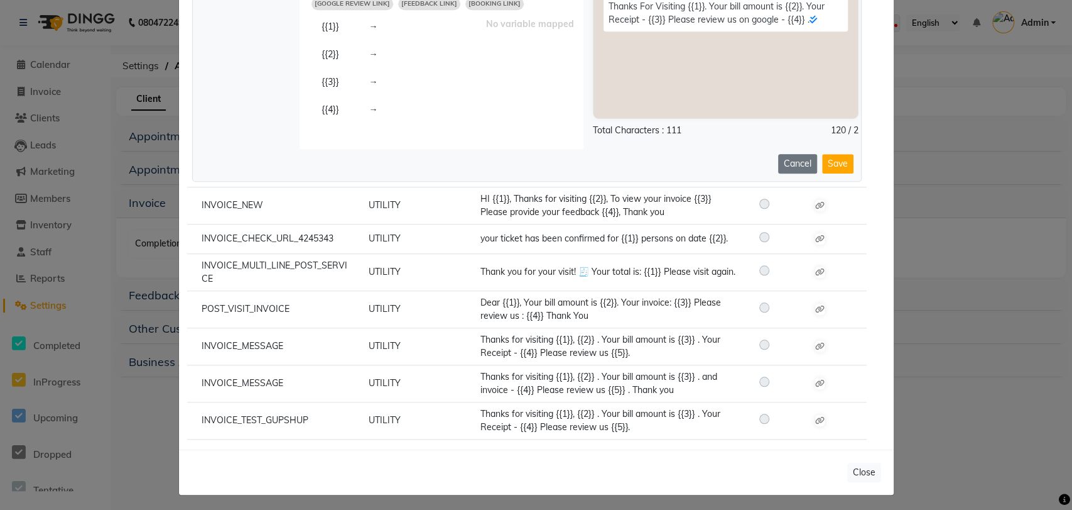
scroll to position [644, 0]
click at [834, 161] on button "Save" at bounding box center [837, 162] width 31 height 19
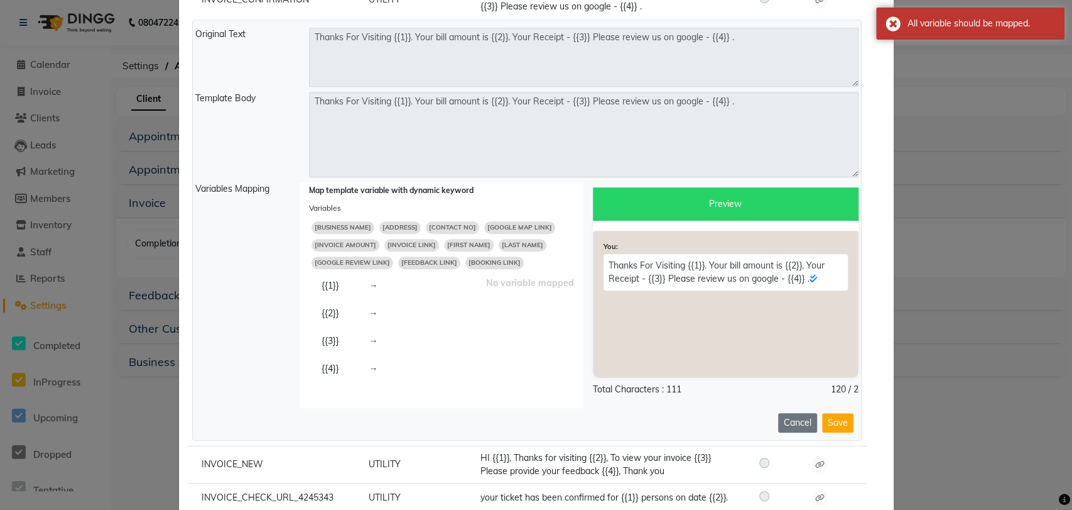
scroll to position [374, 0]
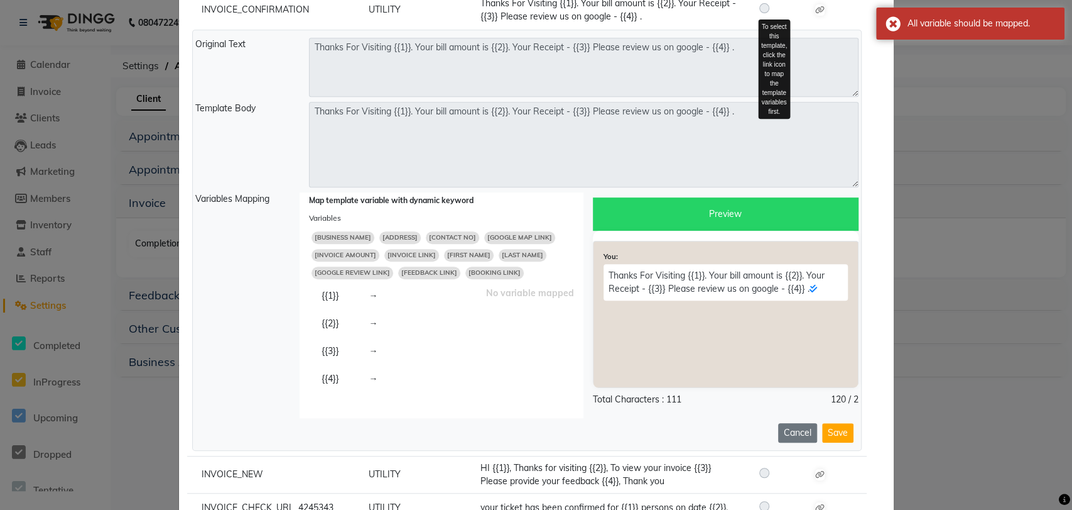
click at [775, 10] on label at bounding box center [775, 8] width 0 height 15
click at [642, 16] on div "Thanks For Visiting {{1}}. Your bill amount is {{2}}. Your Receipt - {{3}} Plea…" at bounding box center [610, 10] width 279 height 26
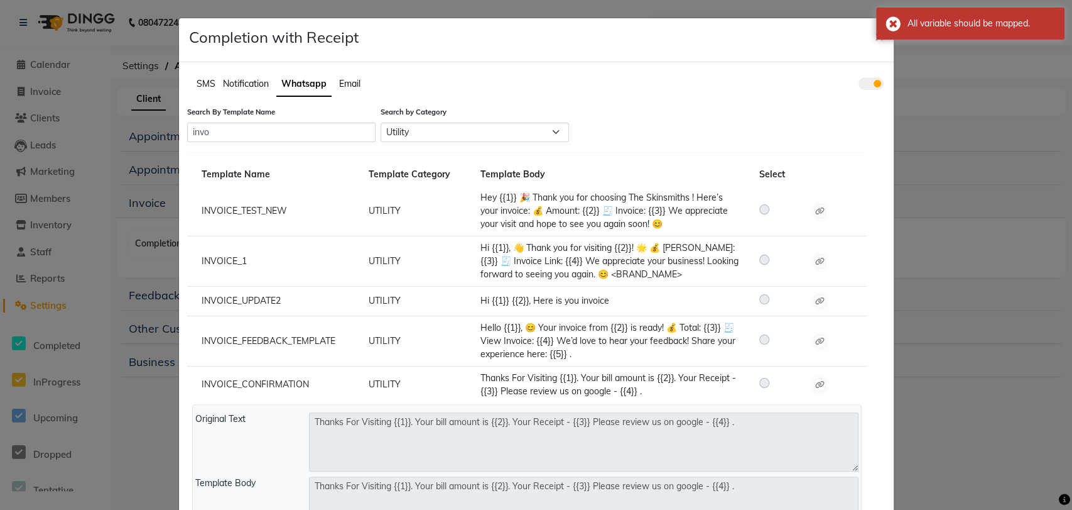
scroll to position [644, 0]
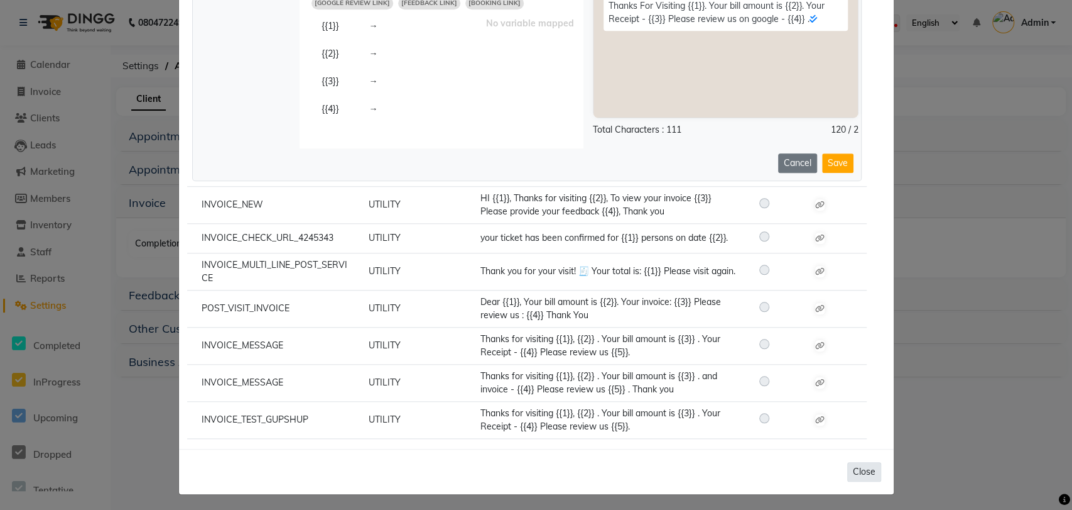
click at [854, 470] on button "Close" at bounding box center [864, 471] width 34 height 19
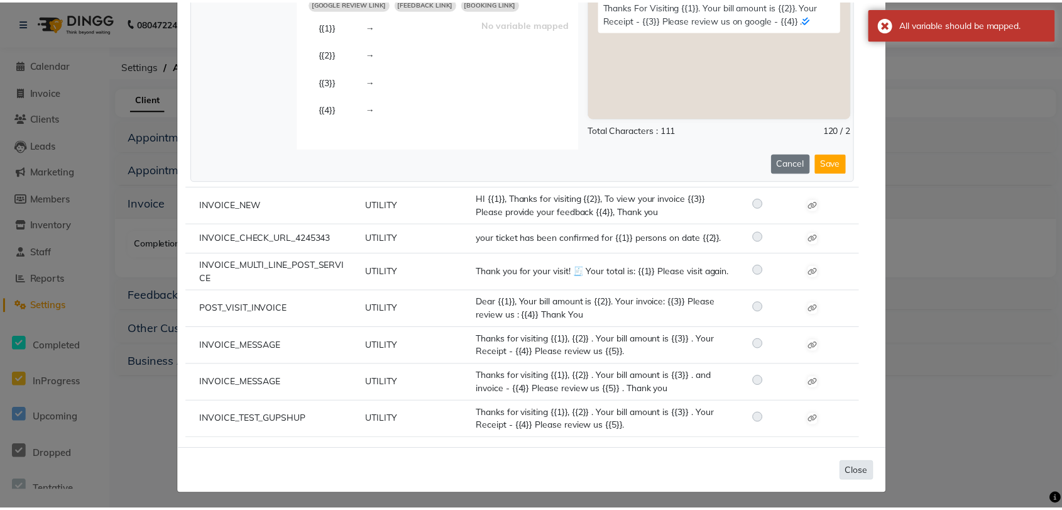
scroll to position [0, 0]
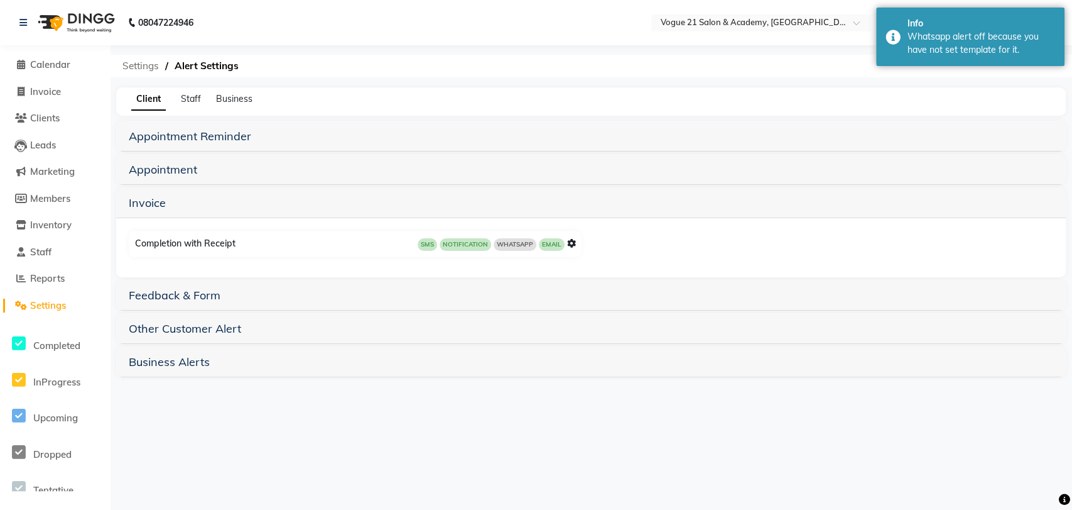
click at [141, 65] on span "Settings" at bounding box center [140, 66] width 49 height 23
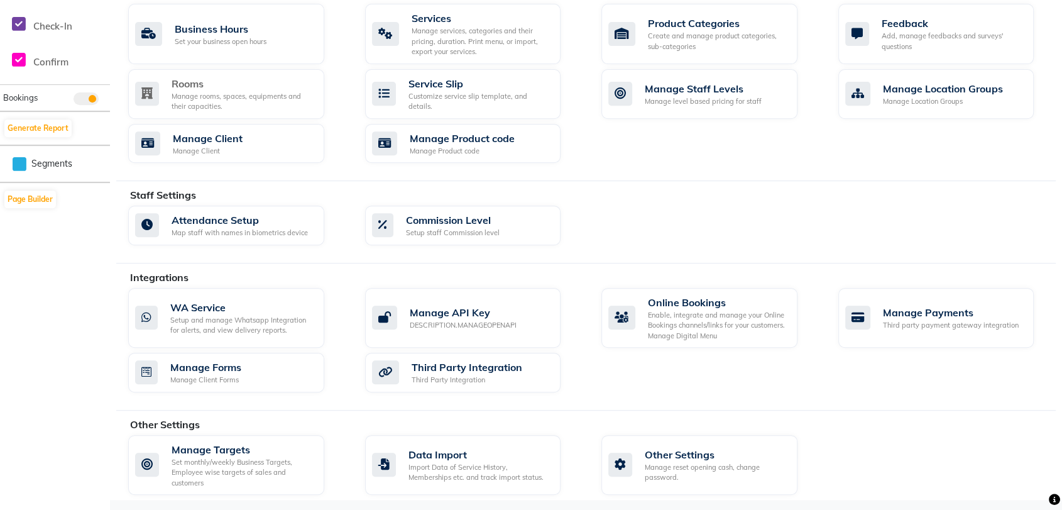
scroll to position [501, 0]
click at [260, 321] on div "Setup and manage Whatsapp Integration for alerts, and view delivery reports." at bounding box center [242, 323] width 144 height 21
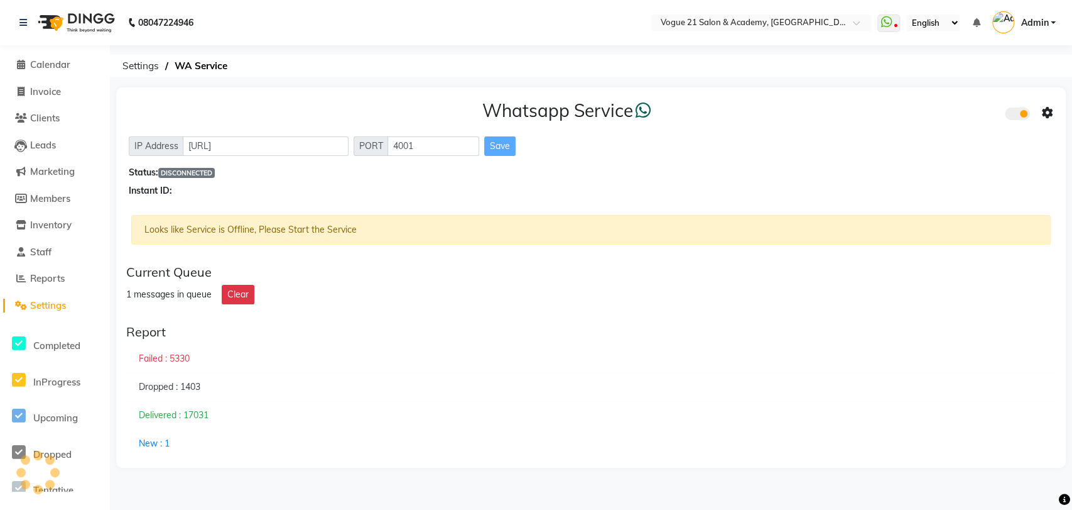
click at [804, 232] on div "Looks like Service is Offline, Please Start the Service" at bounding box center [591, 230] width 920 height 30
click at [273, 150] on input "http://localhost" at bounding box center [266, 145] width 166 height 19
drag, startPoint x: 273, startPoint y: 150, endPoint x: 180, endPoint y: 141, distance: 93.4
click at [180, 141] on div "IP Address http://localhost" at bounding box center [239, 145] width 220 height 19
paste input "http://localhost"
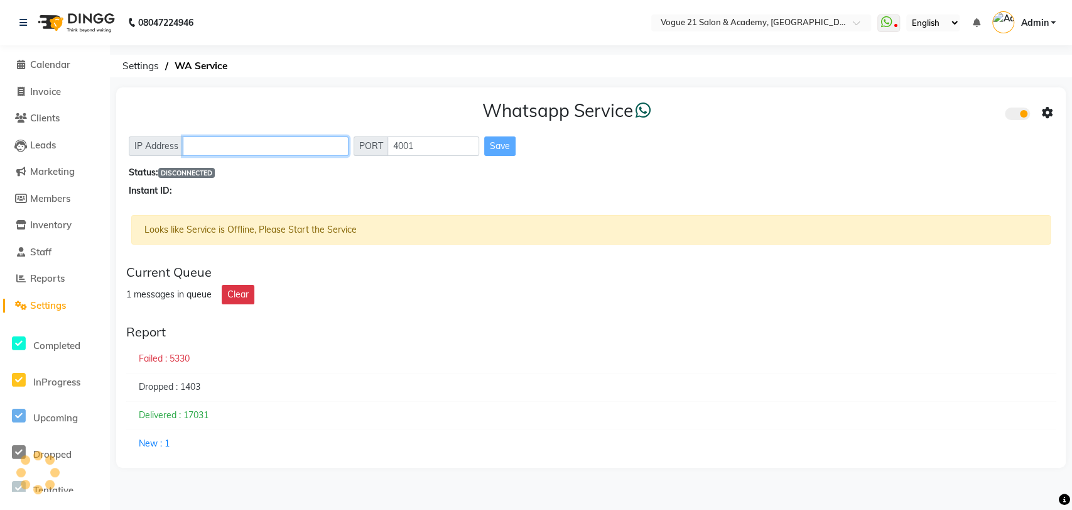
type input "http://localhost"
click at [503, 145] on button "Save" at bounding box center [499, 145] width 31 height 19
click at [1055, 109] on div "Whatsapp Service IP Address http://localhost PORT 4001 Save Status: DISCONNECTE…" at bounding box center [591, 148] width 950 height 123
click at [1048, 112] on icon at bounding box center [1047, 112] width 11 height 11
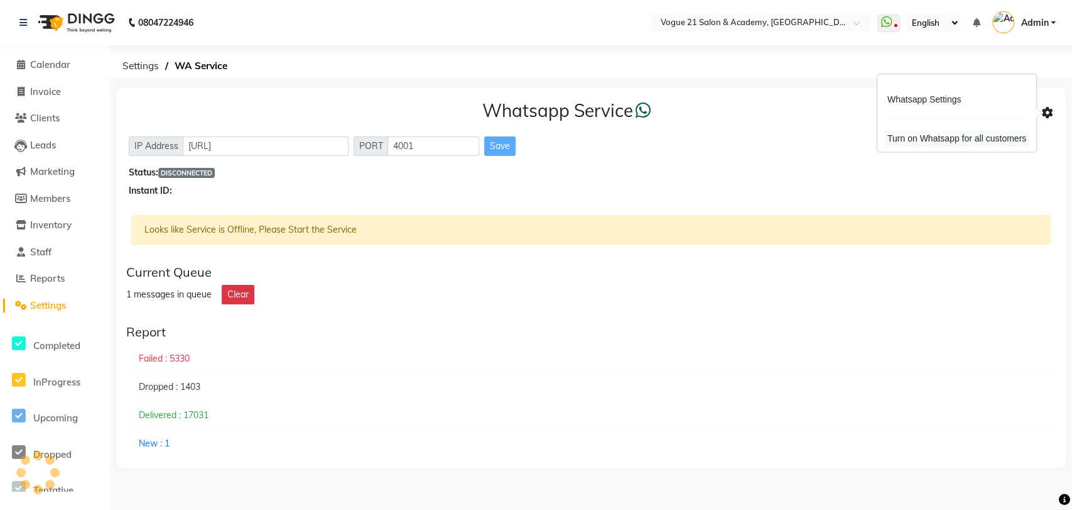
click at [1005, 137] on div "Turn on Whatsapp for all customers" at bounding box center [957, 139] width 144 height 16
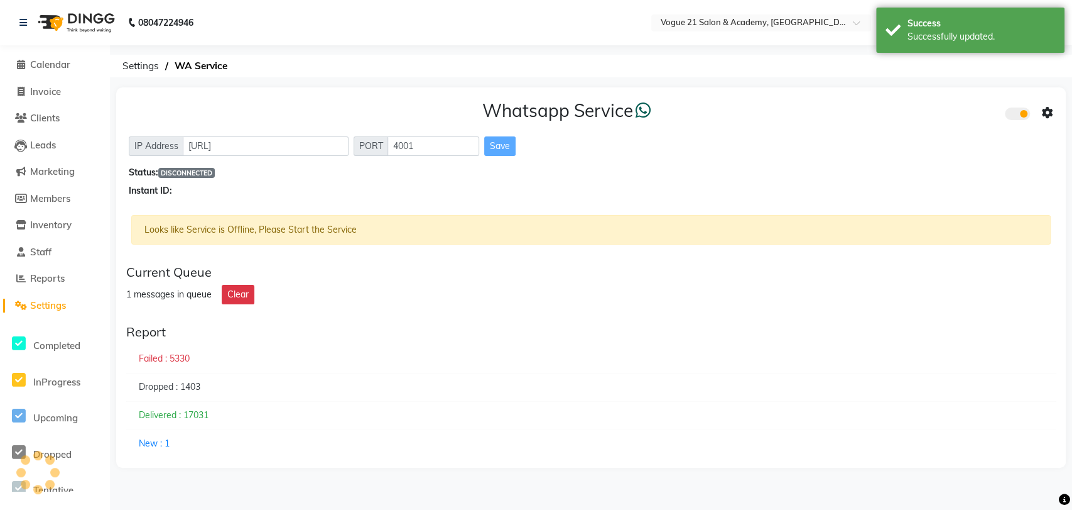
click at [740, 150] on div "IP Address http://localhost PORT 4001 Save" at bounding box center [591, 145] width 925 height 19
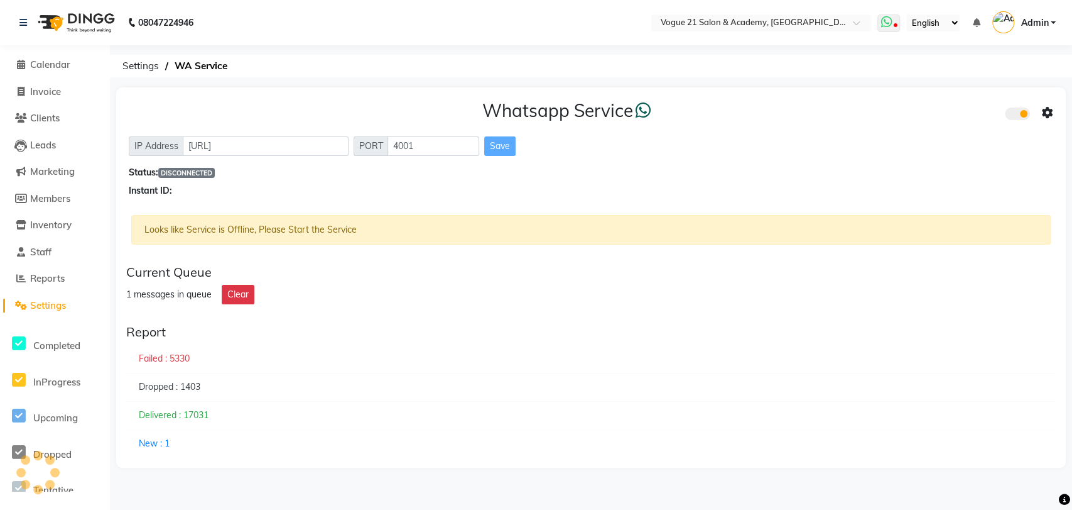
click at [895, 24] on icon at bounding box center [896, 26] width 4 height 6
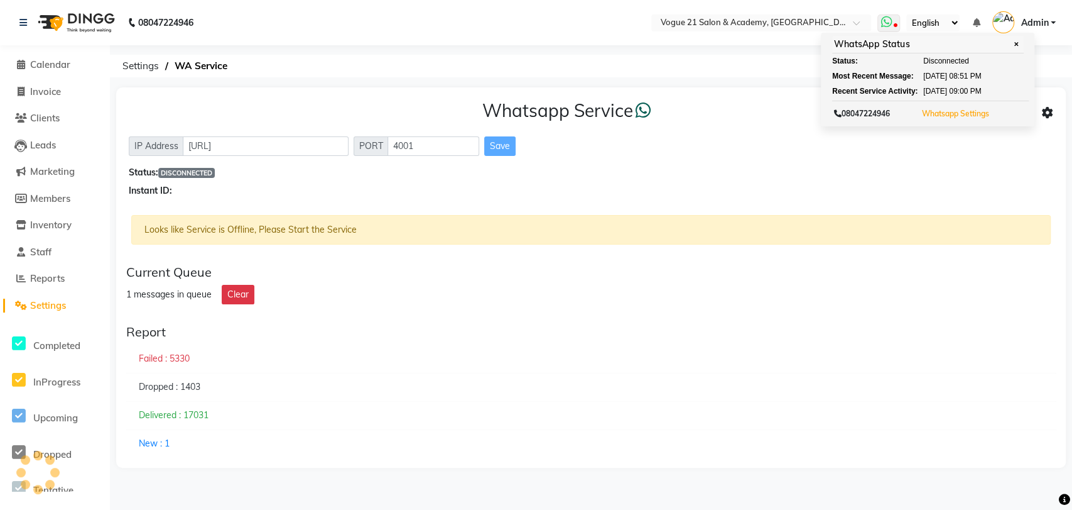
click at [953, 107] on button "Whatsapp Settings" at bounding box center [955, 114] width 74 height 18
click at [957, 118] on button "Whatsapp Settings" at bounding box center [955, 114] width 74 height 18
click at [941, 112] on link "Whatsapp Settings" at bounding box center [955, 113] width 67 height 9
click at [795, 147] on div "IP Address http://localhost PORT 4001 Save" at bounding box center [591, 145] width 925 height 19
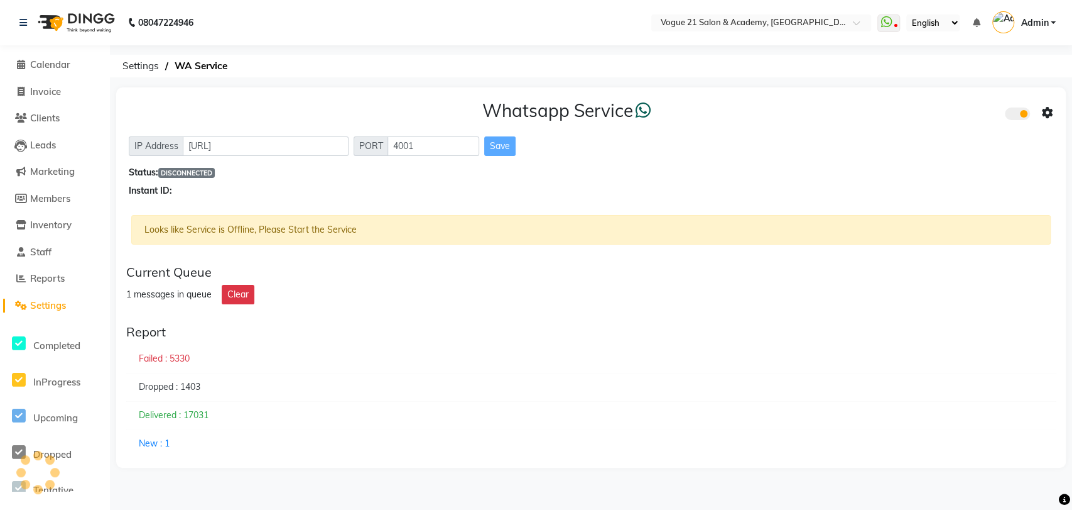
click at [254, 251] on div "Looks like Service is Offline, Please Start the Service" at bounding box center [591, 235] width 920 height 40
drag, startPoint x: 162, startPoint y: 183, endPoint x: 173, endPoint y: 193, distance: 15.6
click at [173, 193] on div "Instant ID:" at bounding box center [591, 190] width 925 height 13
click at [213, 190] on div "Instant ID:" at bounding box center [591, 190] width 925 height 13
click at [209, 172] on span "DISCONNECTED" at bounding box center [186, 173] width 57 height 10
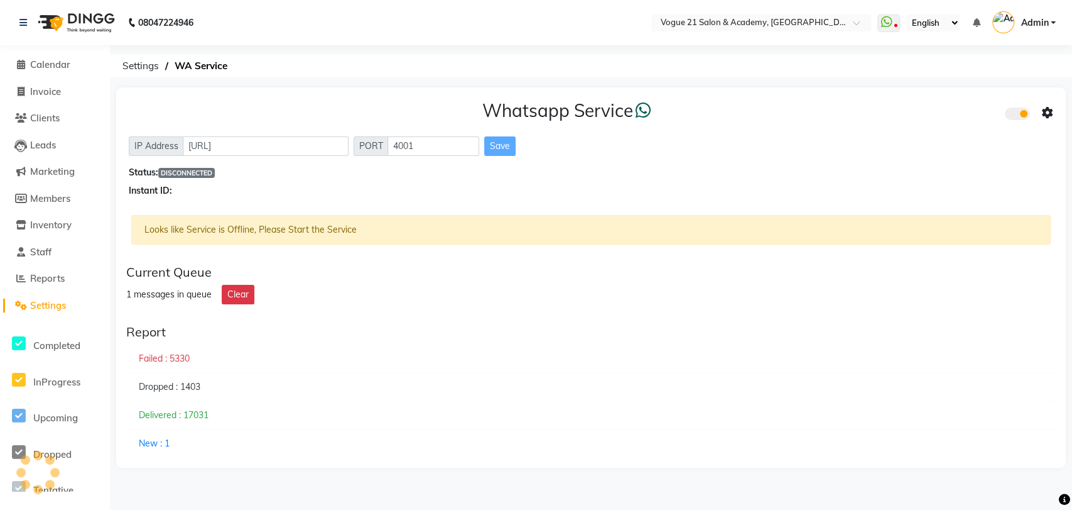
click at [275, 334] on div "Report" at bounding box center [591, 331] width 930 height 15
click at [165, 440] on div "New : 1" at bounding box center [591, 443] width 930 height 28
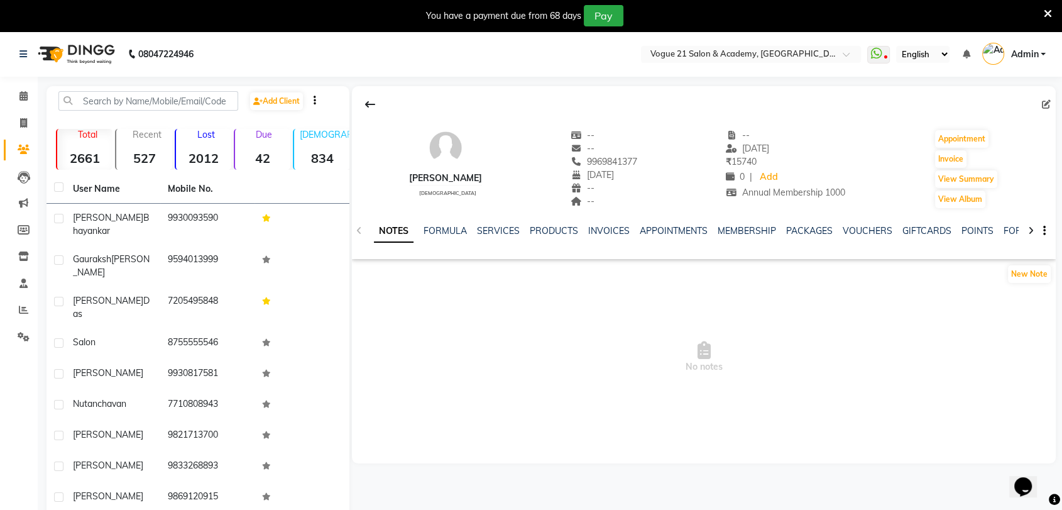
click at [1044, 11] on icon at bounding box center [1048, 13] width 8 height 11
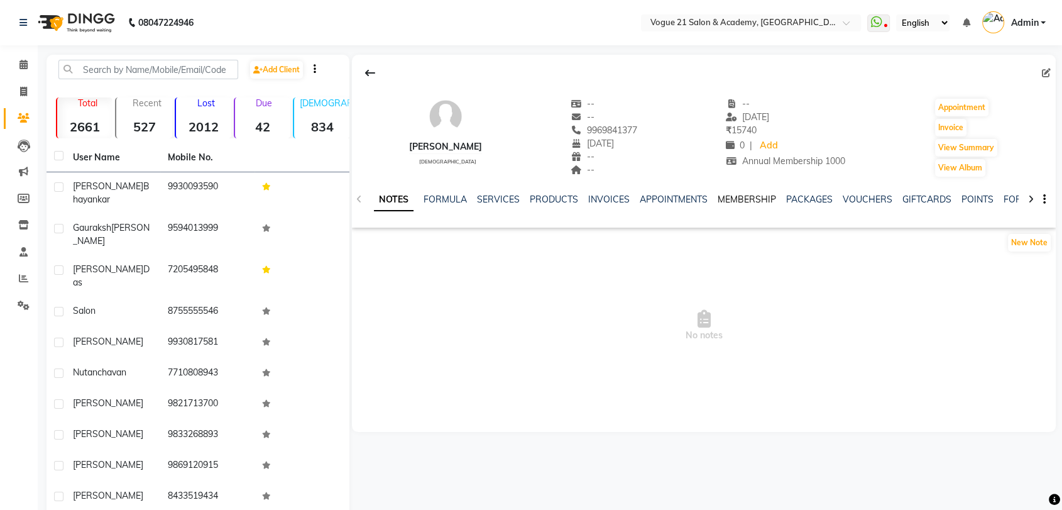
click at [764, 195] on link "MEMBERSHIP" at bounding box center [746, 198] width 58 height 11
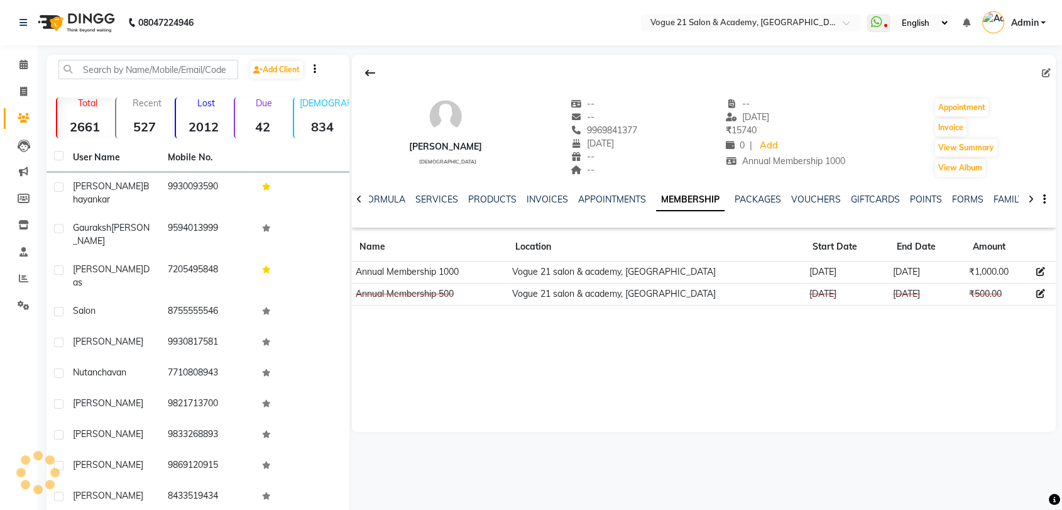
click at [764, 195] on ul "NOTES FORMULA SERVICES PRODUCTS INVOICES APPOINTMENTS MEMBERSHIP PACKAGES VOUCH…" at bounding box center [722, 199] width 797 height 13
drag, startPoint x: 1000, startPoint y: 273, endPoint x: 950, endPoint y: 277, distance: 49.8
click at [965, 277] on td "₹1,000.00" at bounding box center [998, 272] width 67 height 22
click at [432, 196] on link "SERVICES" at bounding box center [436, 198] width 43 height 11
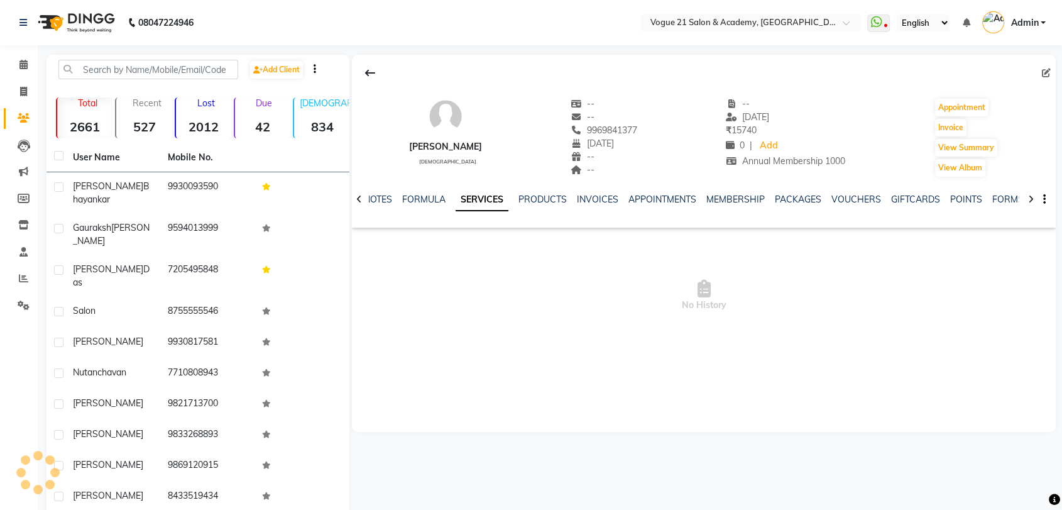
click at [455, 196] on link "SERVICES" at bounding box center [481, 199] width 53 height 23
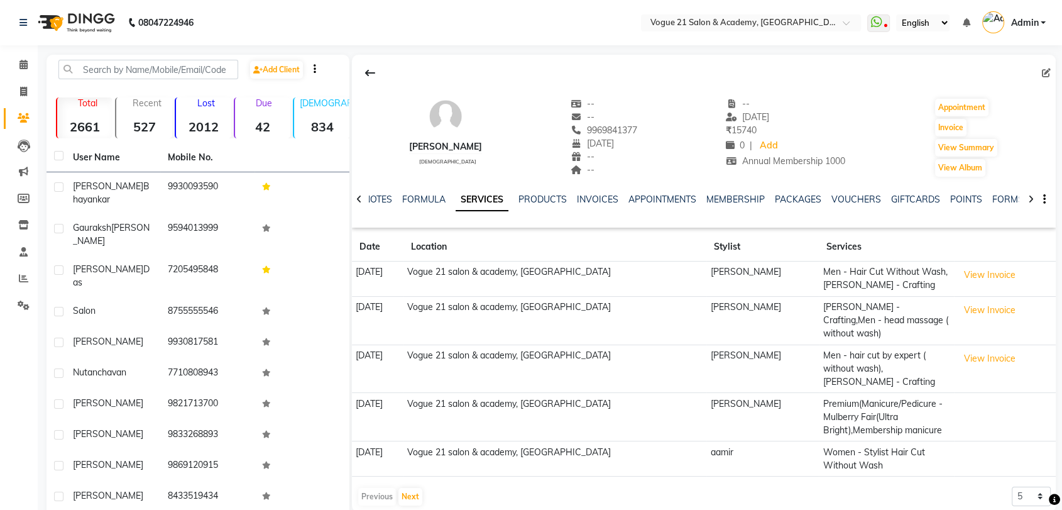
scroll to position [25, 0]
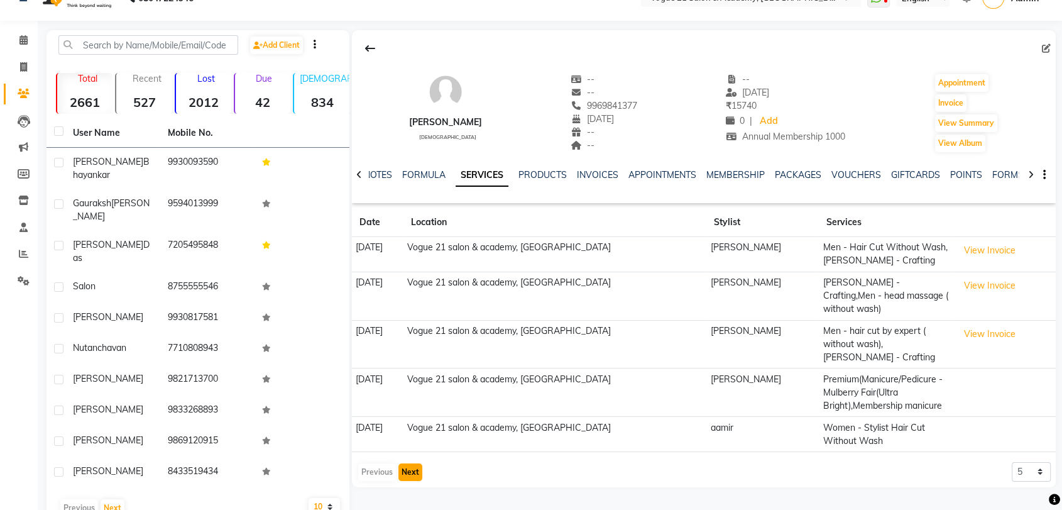
click at [399, 463] on button "Next" at bounding box center [410, 472] width 24 height 18
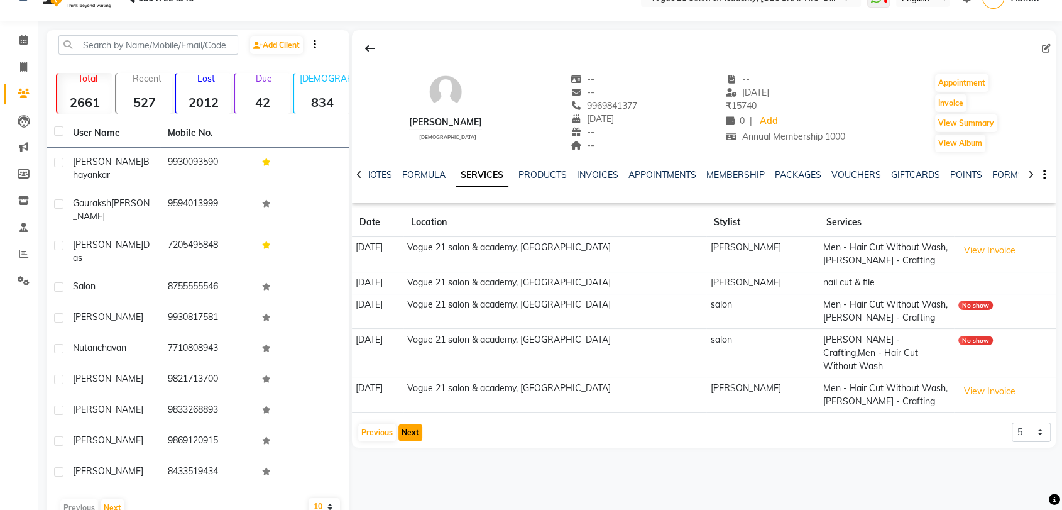
click at [413, 423] on button "Next" at bounding box center [410, 432] width 24 height 18
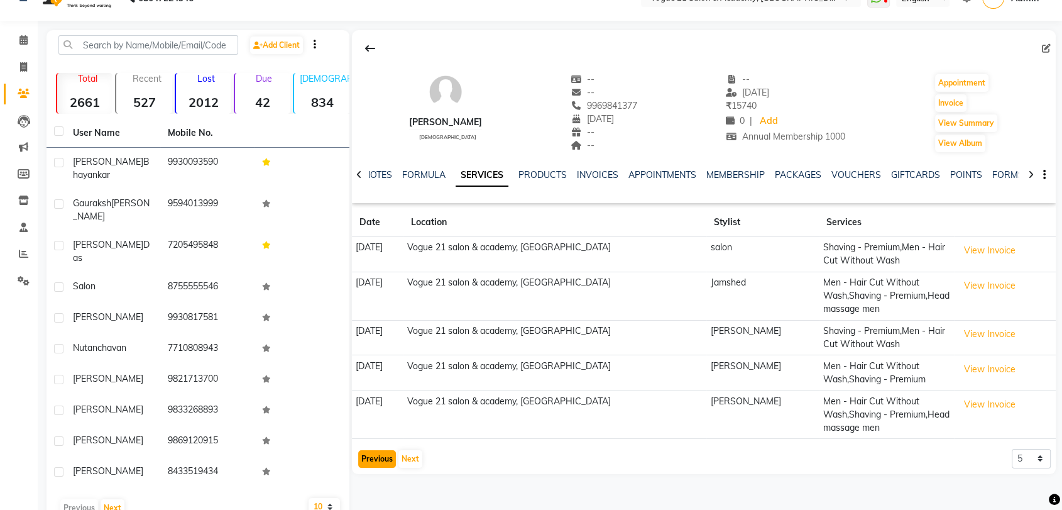
click at [367, 456] on button "Previous" at bounding box center [377, 459] width 38 height 18
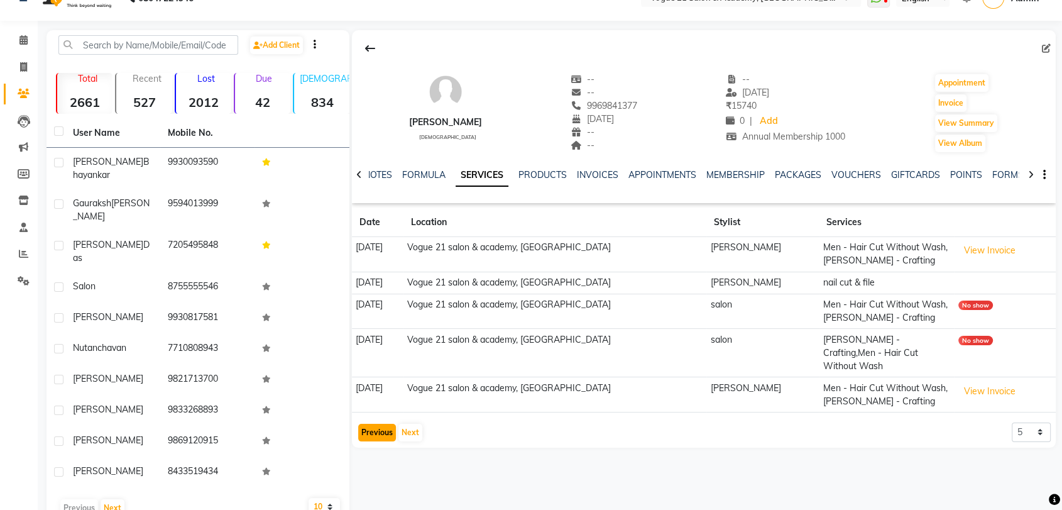
click at [368, 423] on button "Previous" at bounding box center [377, 432] width 38 height 18
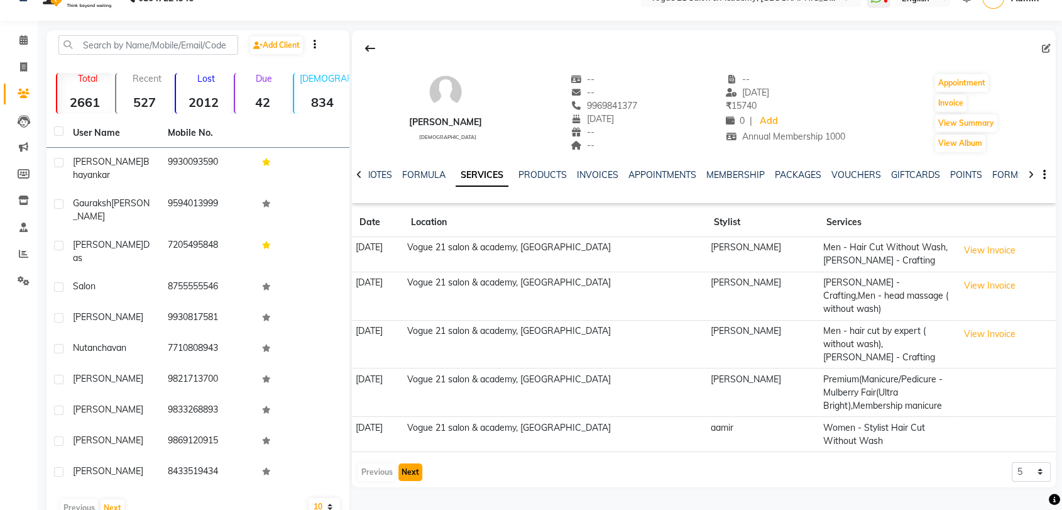
click at [409, 463] on button "Next" at bounding box center [410, 472] width 24 height 18
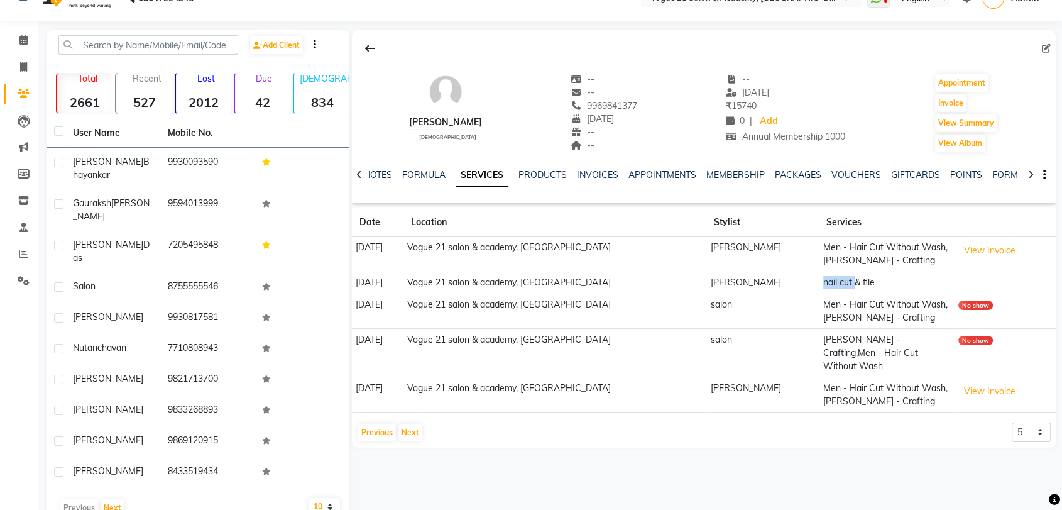
drag, startPoint x: 784, startPoint y: 292, endPoint x: 823, endPoint y: 280, distance: 40.9
click at [823, 280] on tr "[DATE] Vogue 21 salon & academy, Thane [PERSON_NAME] nail cut & file" at bounding box center [704, 282] width 704 height 22
click at [823, 280] on td "nail cut & file" at bounding box center [886, 282] width 135 height 22
click at [958, 249] on button "View Invoice" at bounding box center [989, 250] width 63 height 19
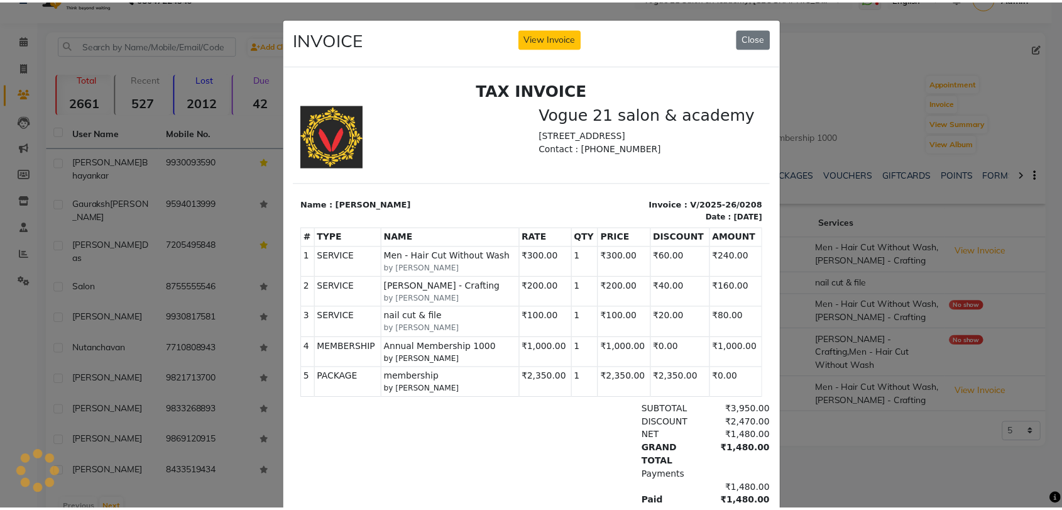
scroll to position [0, 0]
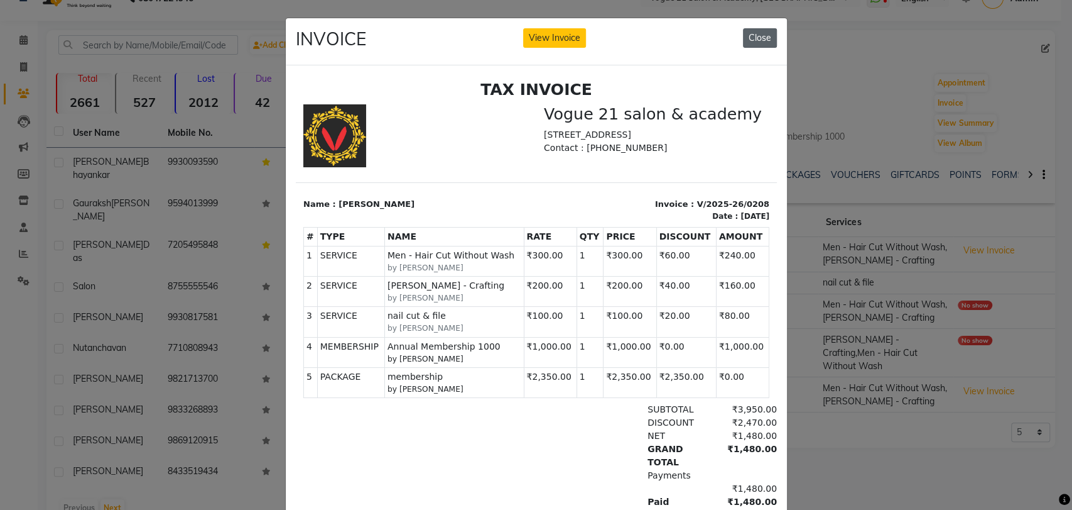
click at [743, 41] on button "Close" at bounding box center [760, 37] width 34 height 19
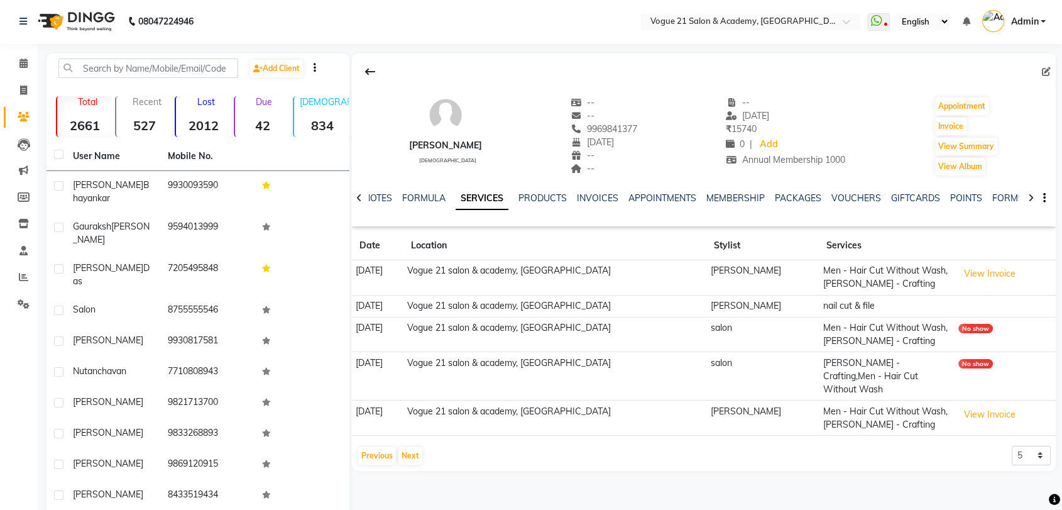
scroll to position [25, 0]
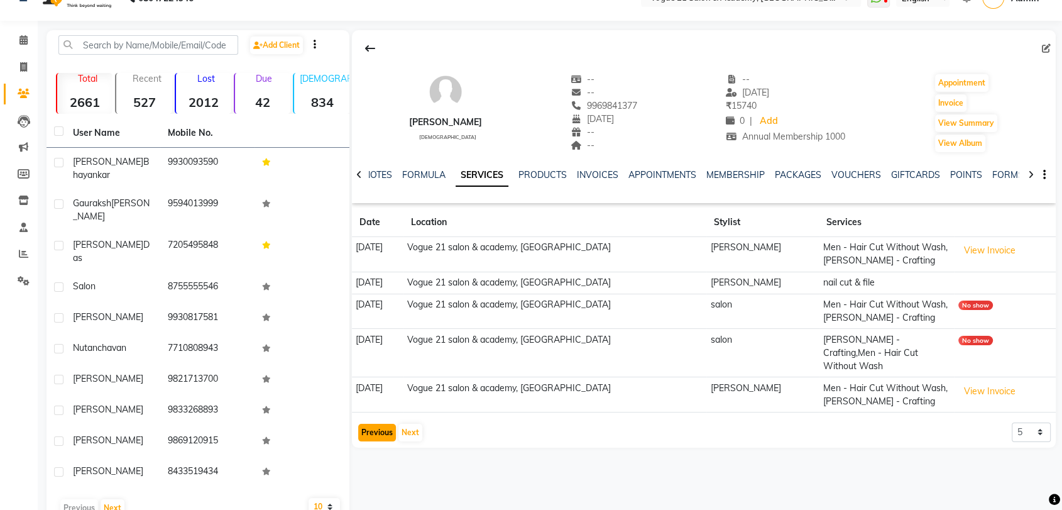
click at [383, 423] on button "Previous" at bounding box center [377, 432] width 38 height 18
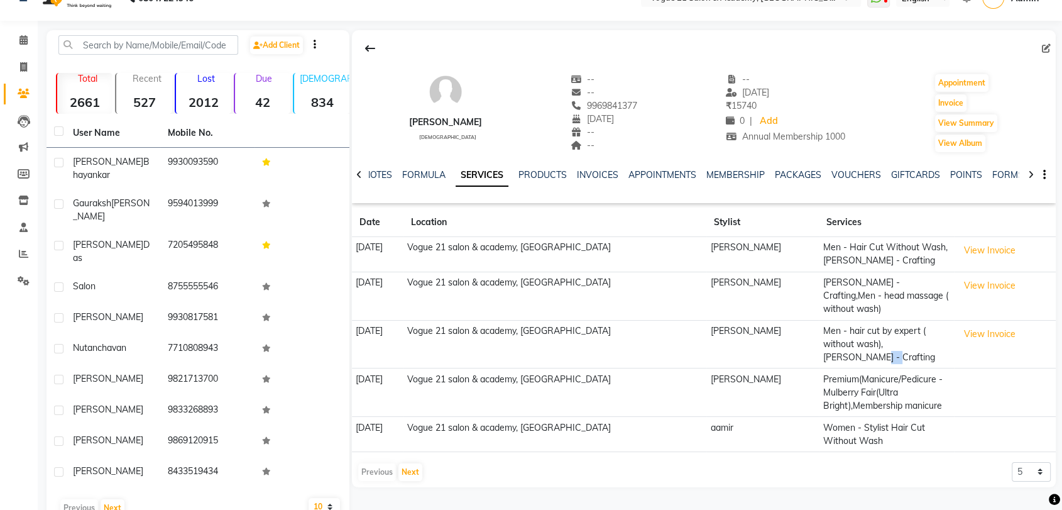
drag, startPoint x: 886, startPoint y: 332, endPoint x: 854, endPoint y: 332, distance: 32.0
click at [854, 332] on td "Men - hair cut by expert ( without wash),[PERSON_NAME] - Crafting" at bounding box center [886, 344] width 135 height 48
click at [909, 333] on td "Men - hair cut by expert ( without wash),[PERSON_NAME] - Crafting" at bounding box center [886, 344] width 135 height 48
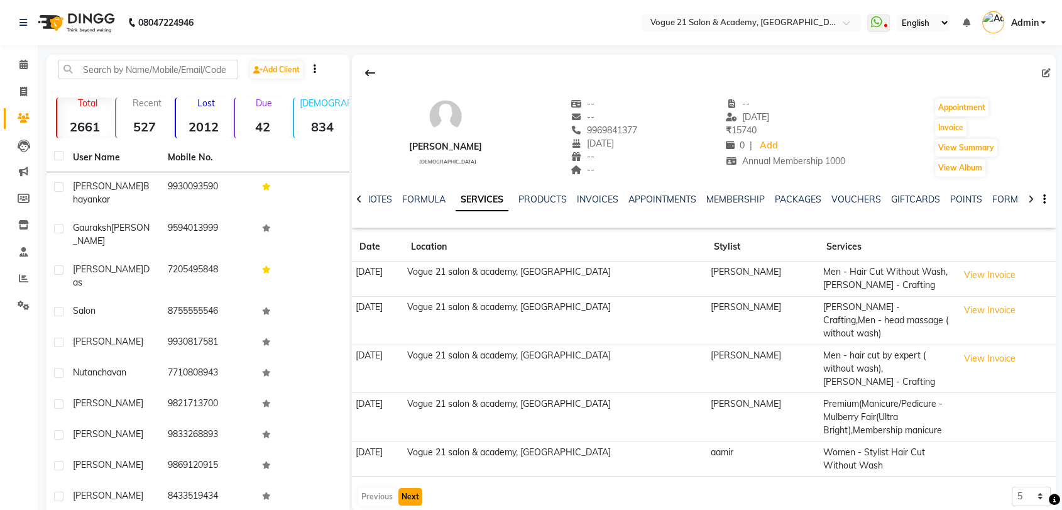
click at [407, 488] on button "Next" at bounding box center [410, 497] width 24 height 18
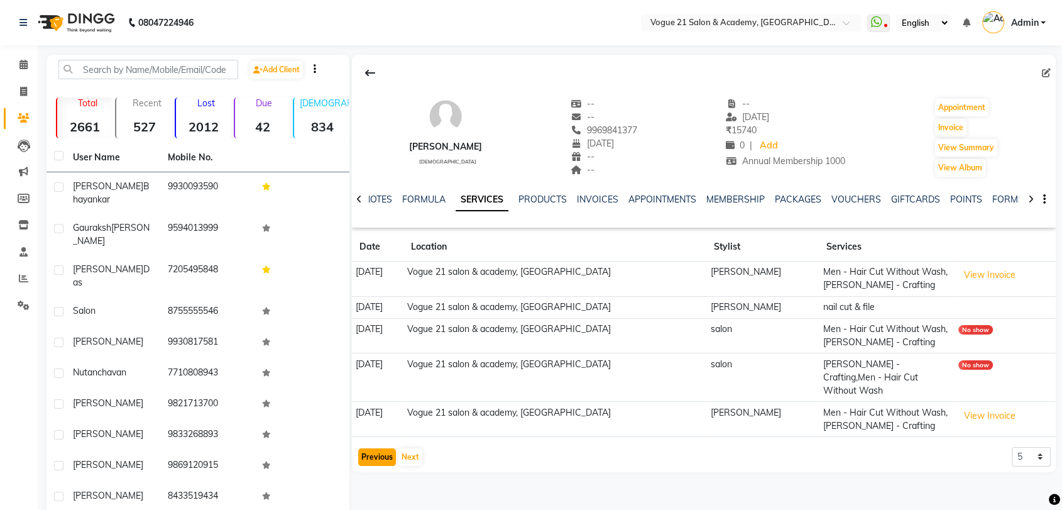
click at [372, 448] on button "Previous" at bounding box center [377, 457] width 38 height 18
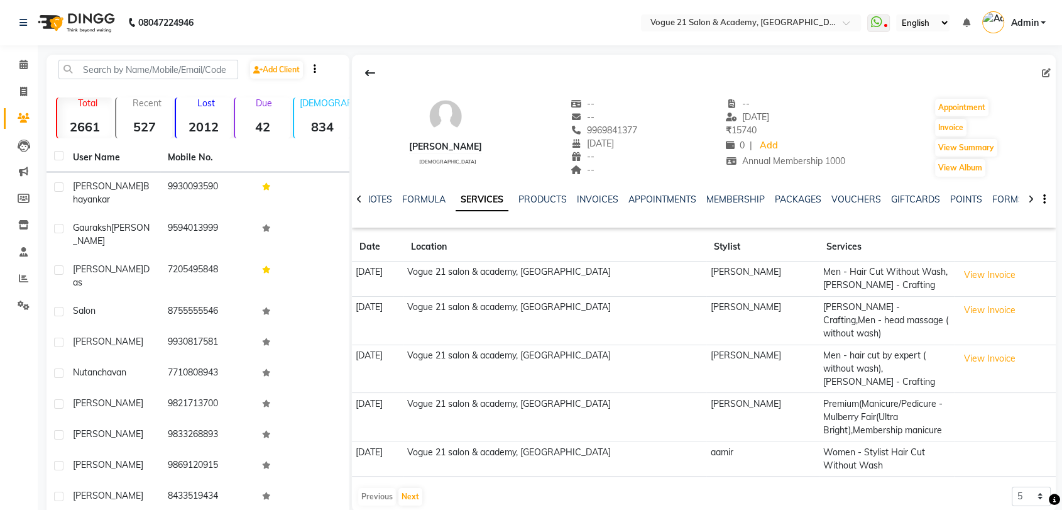
click at [372, 441] on td "[DATE]" at bounding box center [378, 458] width 52 height 35
click at [368, 486] on div "Previous Next" at bounding box center [390, 496] width 67 height 20
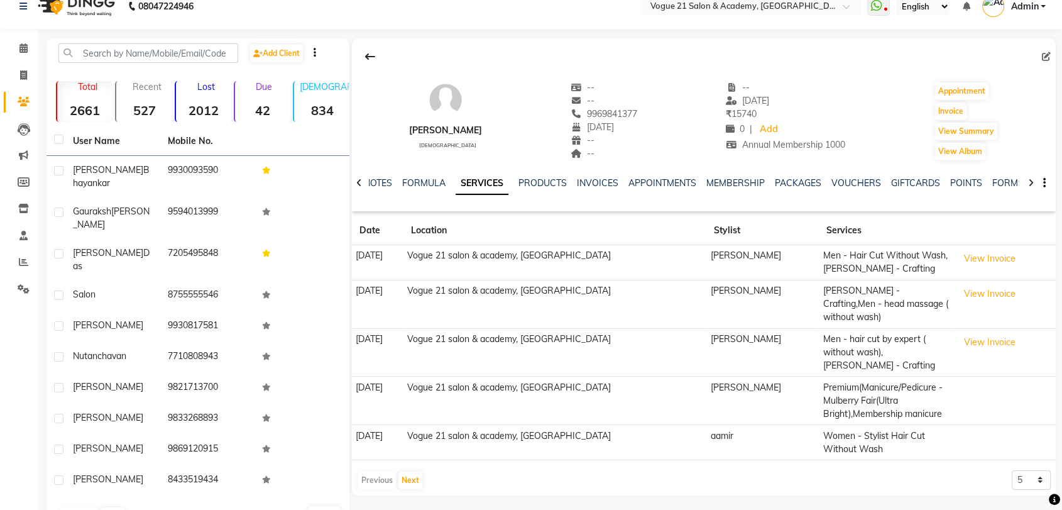
scroll to position [25, 0]
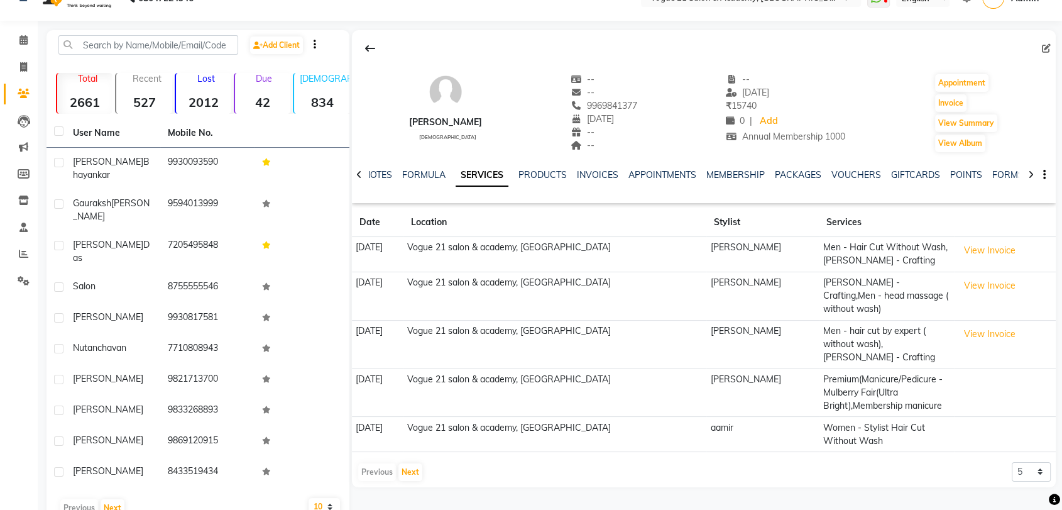
click at [491, 173] on link "SERVICES" at bounding box center [481, 175] width 53 height 23
click at [403, 463] on button "Next" at bounding box center [410, 472] width 24 height 18
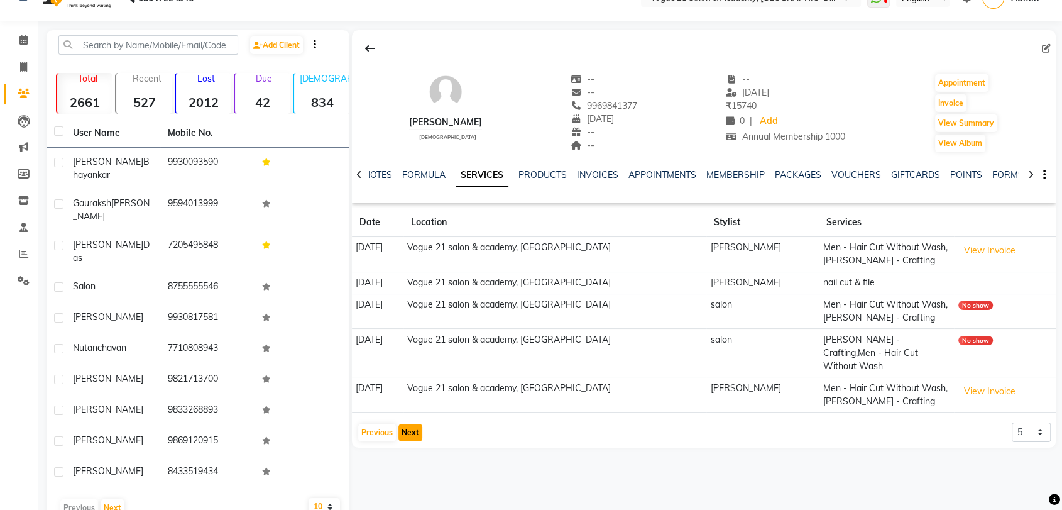
click at [415, 423] on button "Next" at bounding box center [410, 432] width 24 height 18
